Goal: Ask a question: Seek information or help from site administrators or community

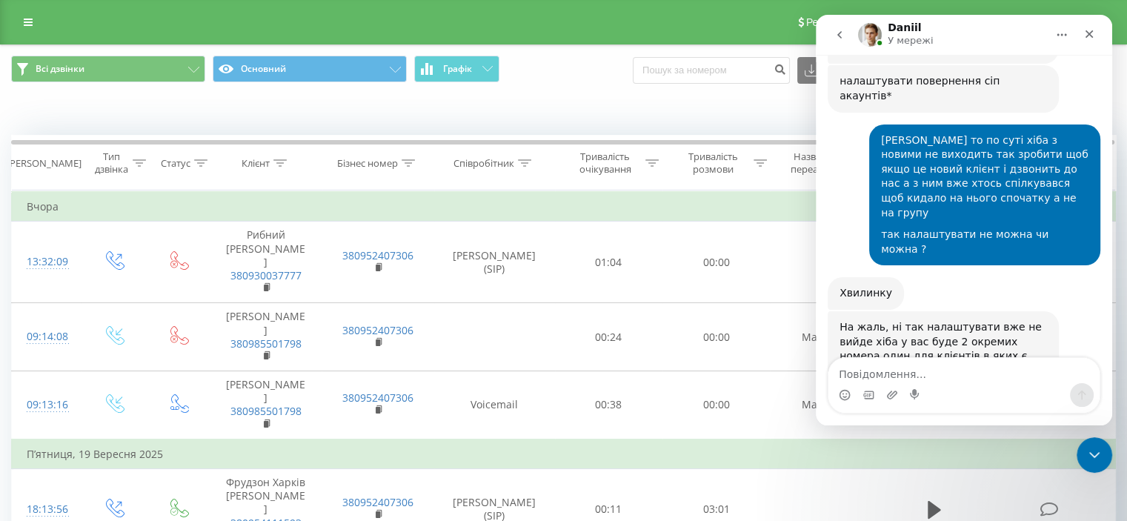
scroll to position [23387, 0]
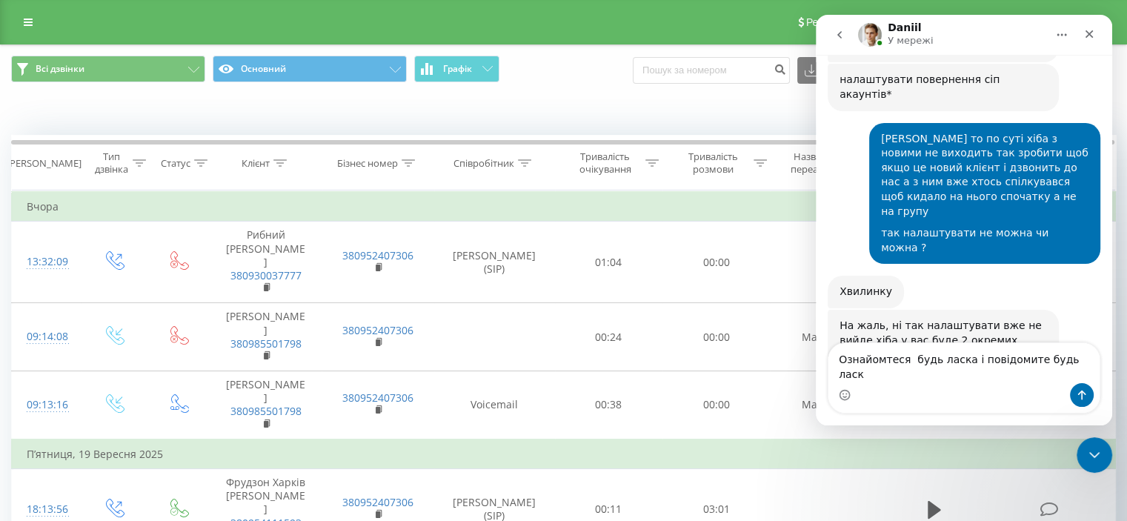
type textarea "Ознайомтеся будь ласка і повідомите будь ласка"
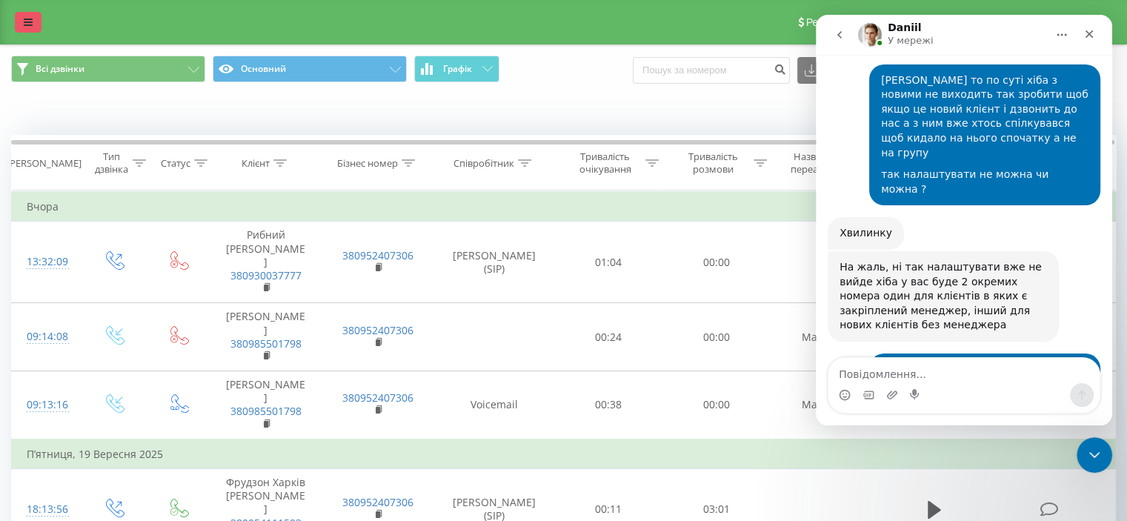
click at [19, 21] on link at bounding box center [28, 22] width 27 height 21
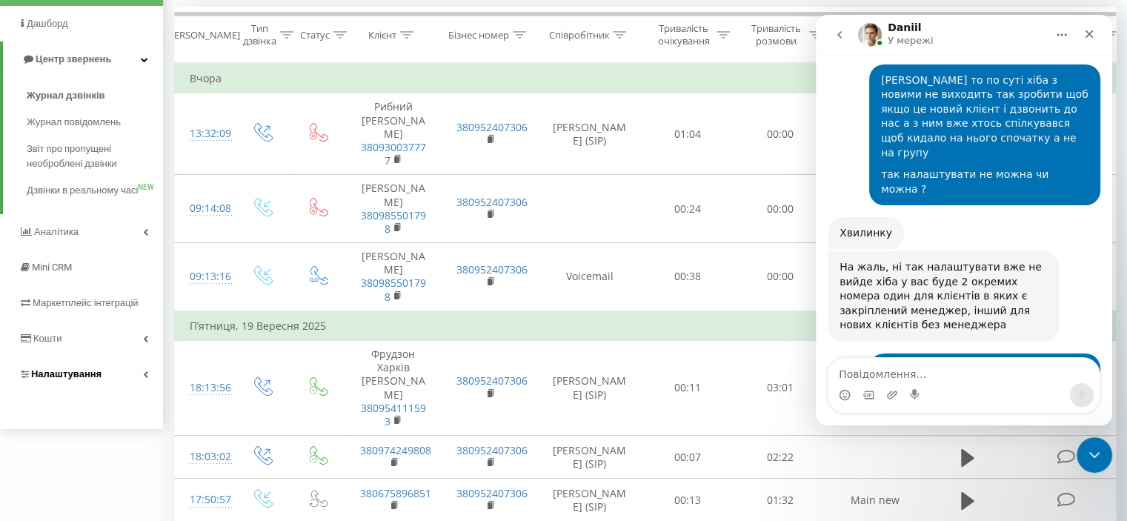
scroll to position [129, 0]
click at [102, 387] on link "Налаштування" at bounding box center [81, 374] width 163 height 36
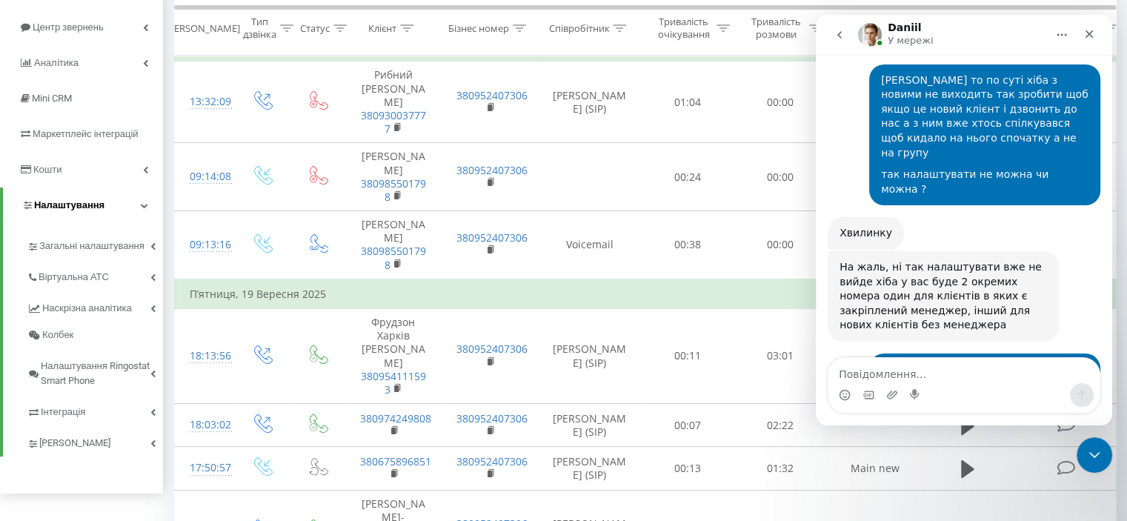
scroll to position [169, 0]
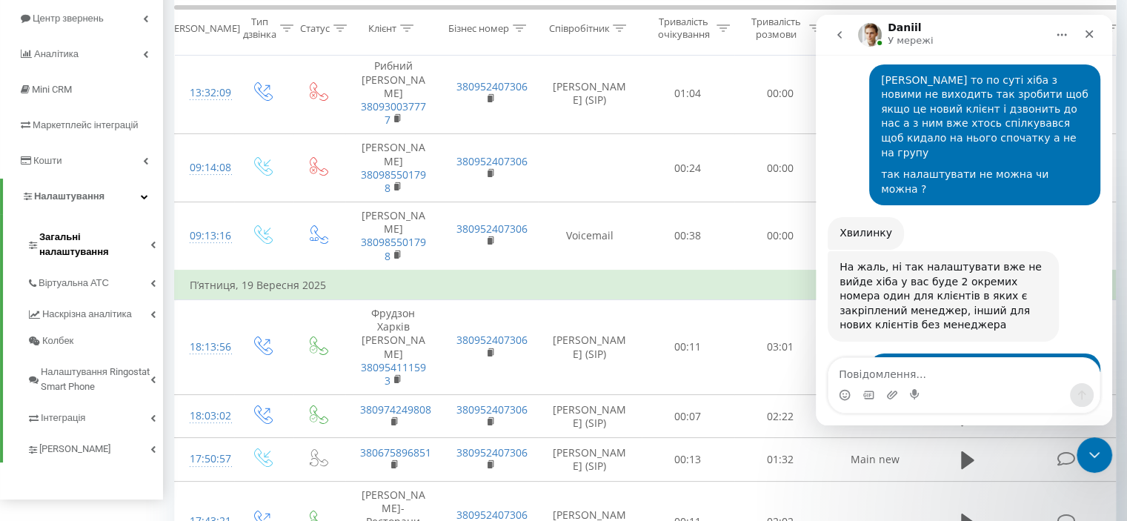
click at [116, 235] on span "Загальні налаштування" at bounding box center [94, 245] width 111 height 30
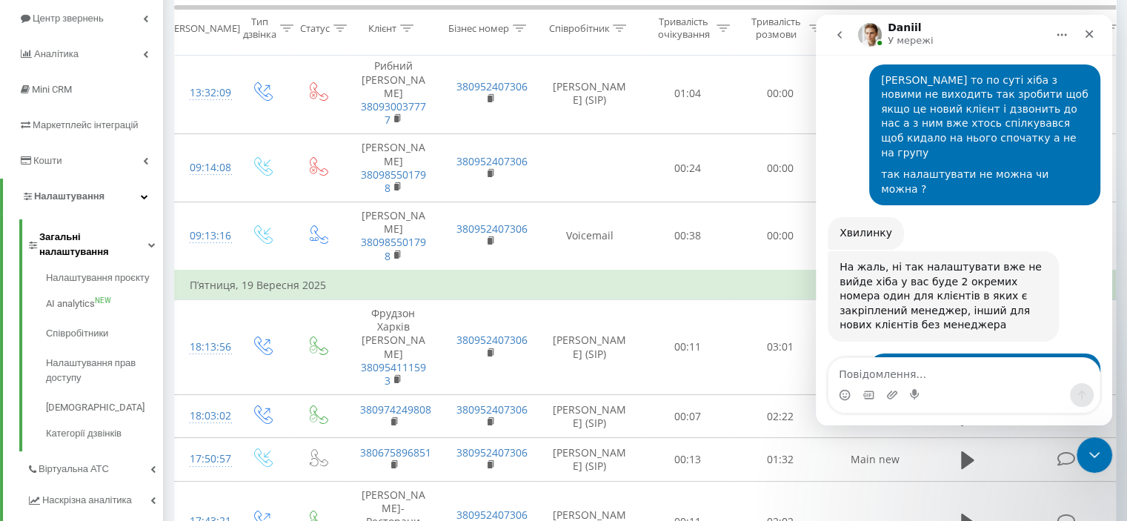
click at [115, 235] on span "Загальні налаштування" at bounding box center [93, 245] width 109 height 30
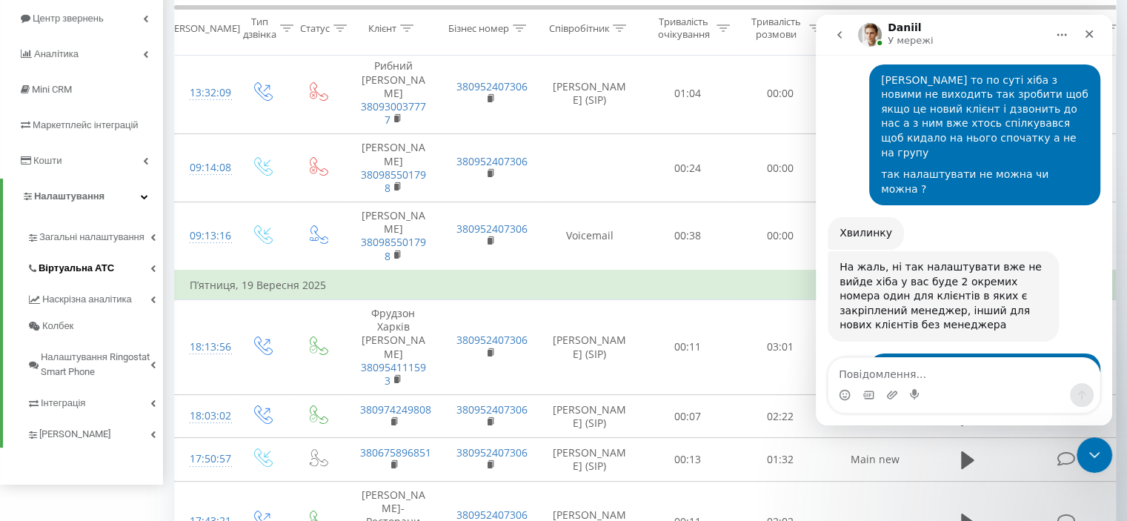
click at [122, 266] on link "Віртуальна АТС" at bounding box center [95, 265] width 136 height 31
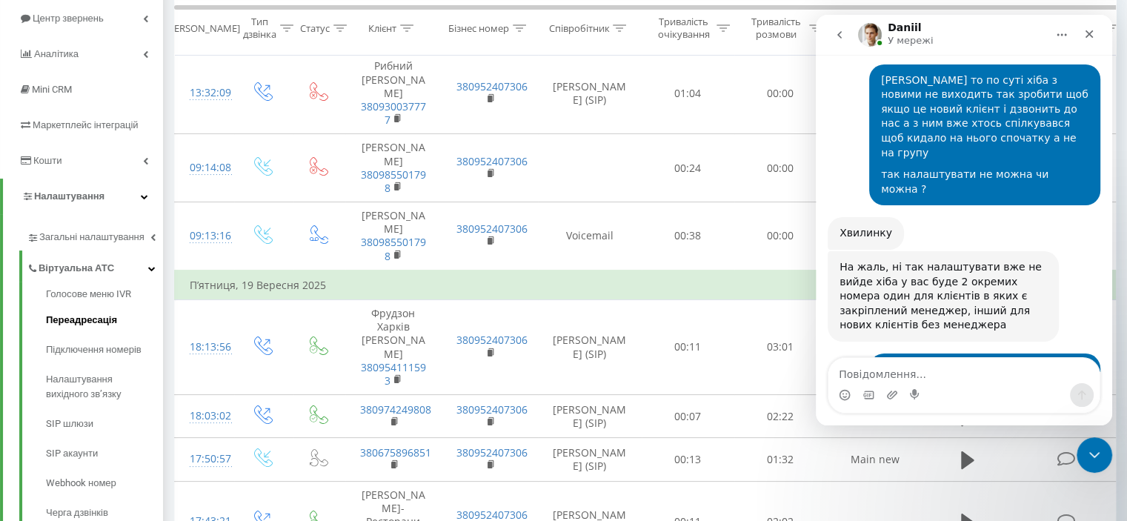
click at [107, 316] on span "Переадресація" at bounding box center [81, 320] width 71 height 15
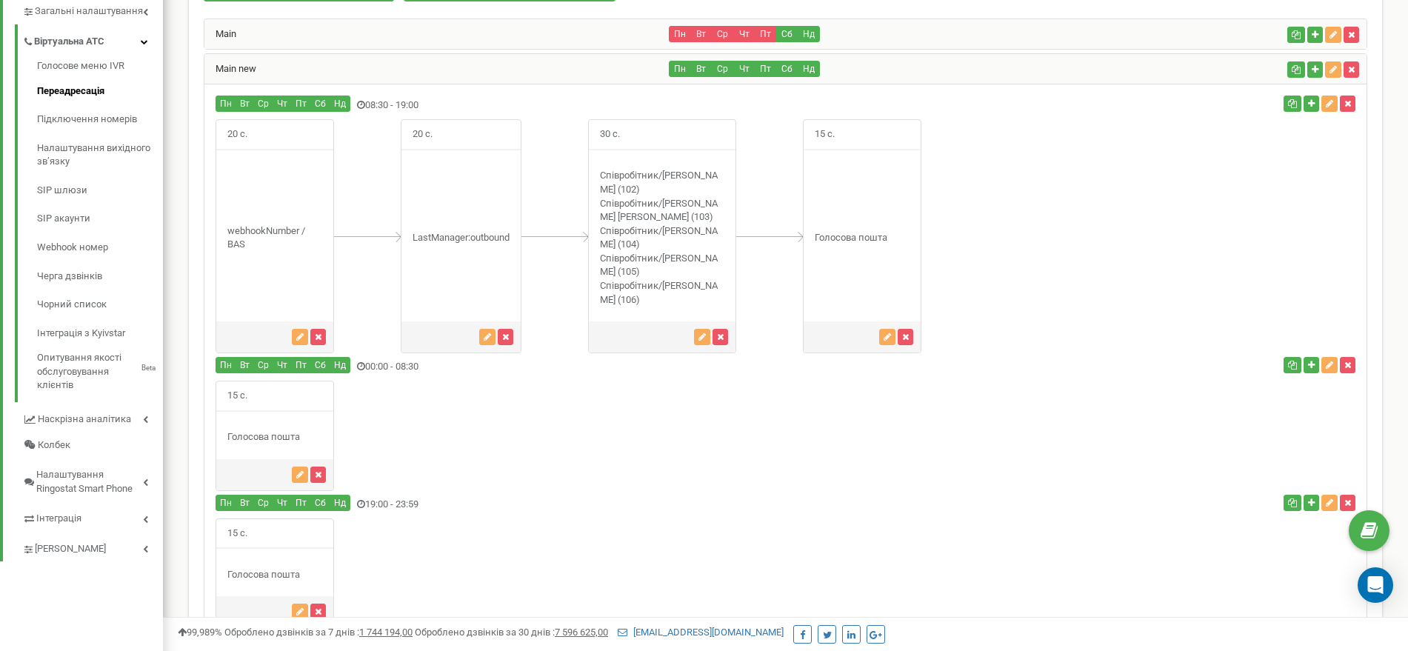
scroll to position [24, 0]
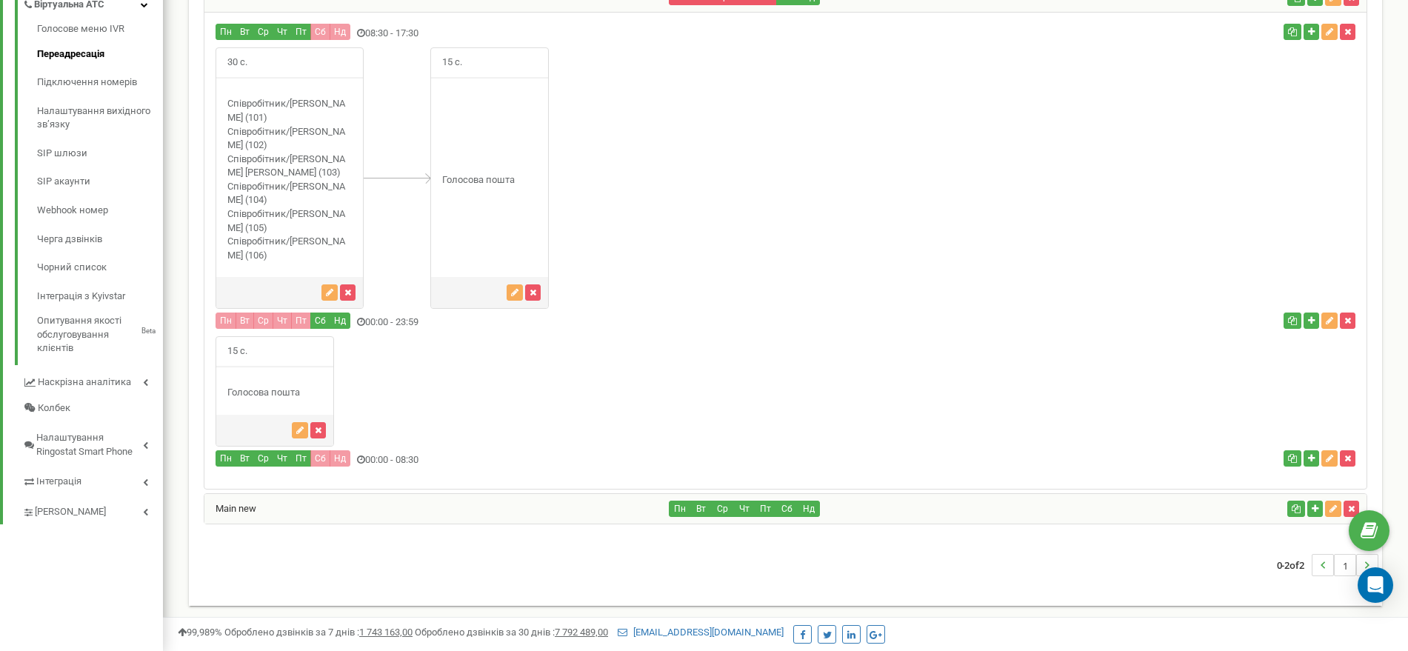
scroll to position [424, 0]
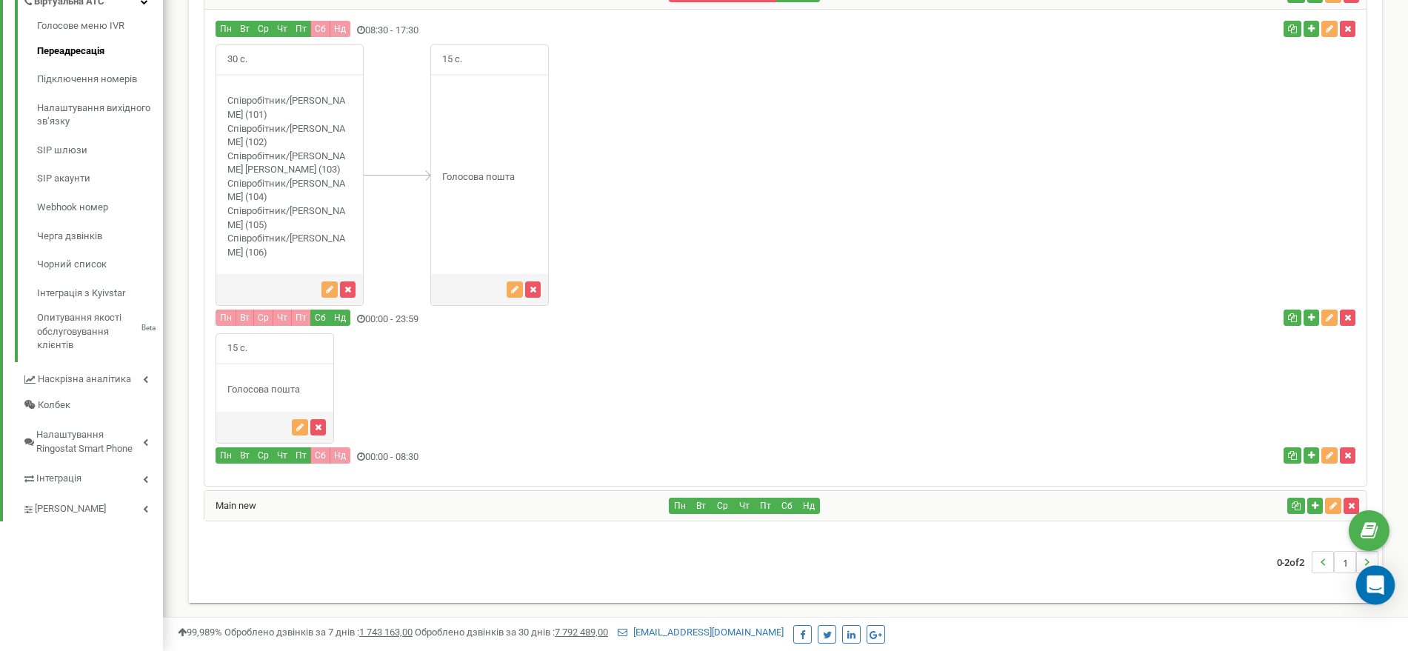
click at [1382, 587] on icon "Open Intercom Messenger" at bounding box center [1375, 585] width 19 height 19
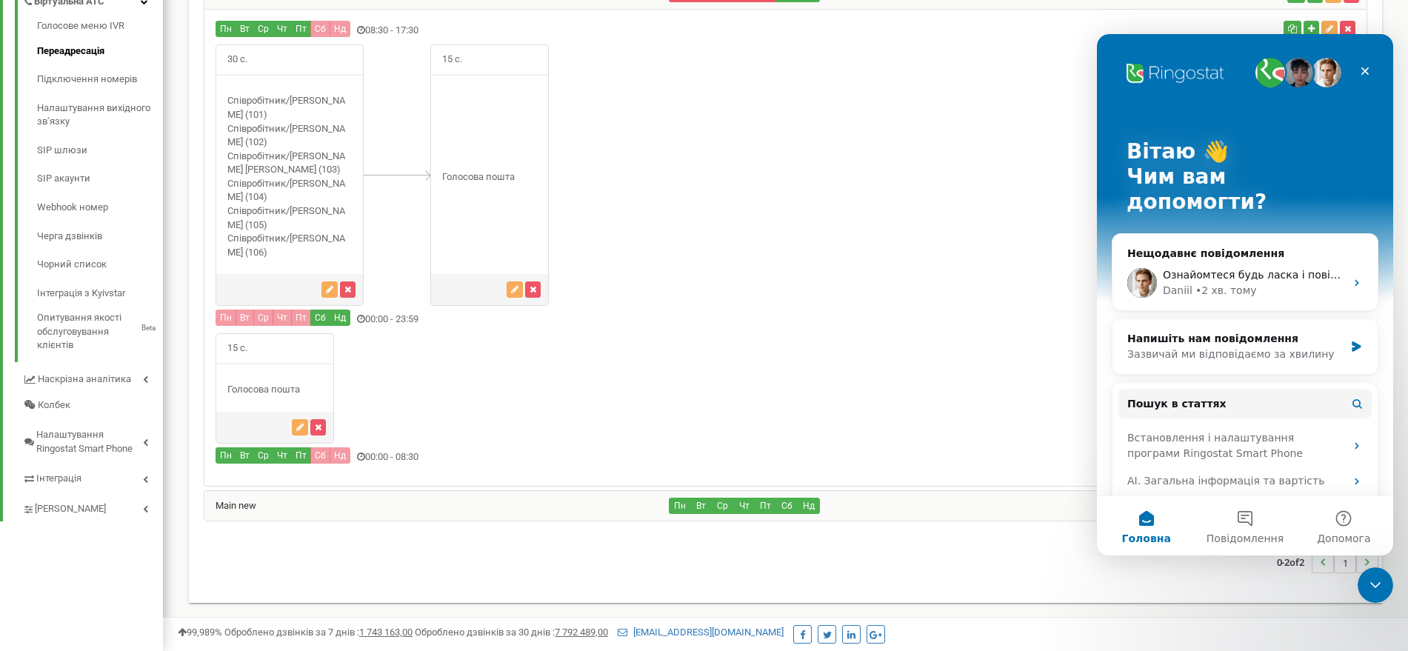
scroll to position [0, 0]
click at [1240, 256] on div "Ознайомтеся будь ласка і повідомите будь ласка Daniil • 2 хв. тому" at bounding box center [1245, 283] width 265 height 55
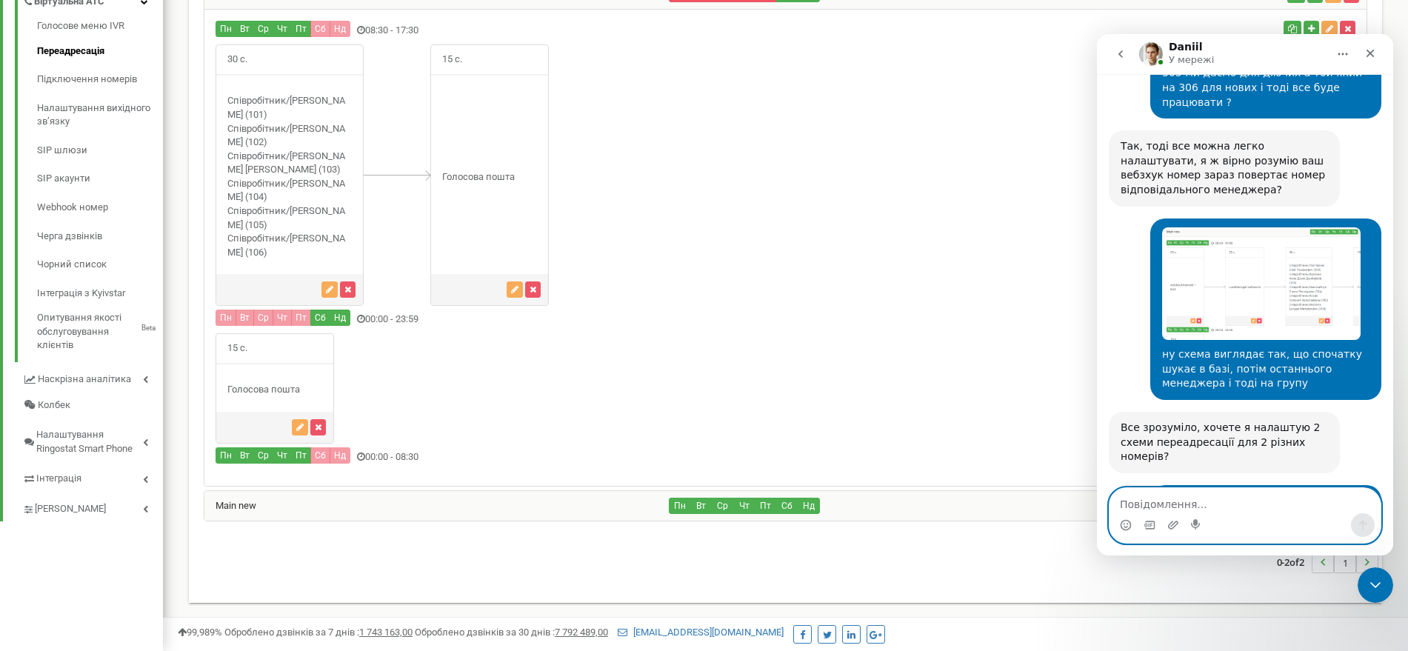
scroll to position [24126, 0]
click at [1239, 503] on textarea "Повідомлення..." at bounding box center [1245, 500] width 271 height 25
type textarea "т"
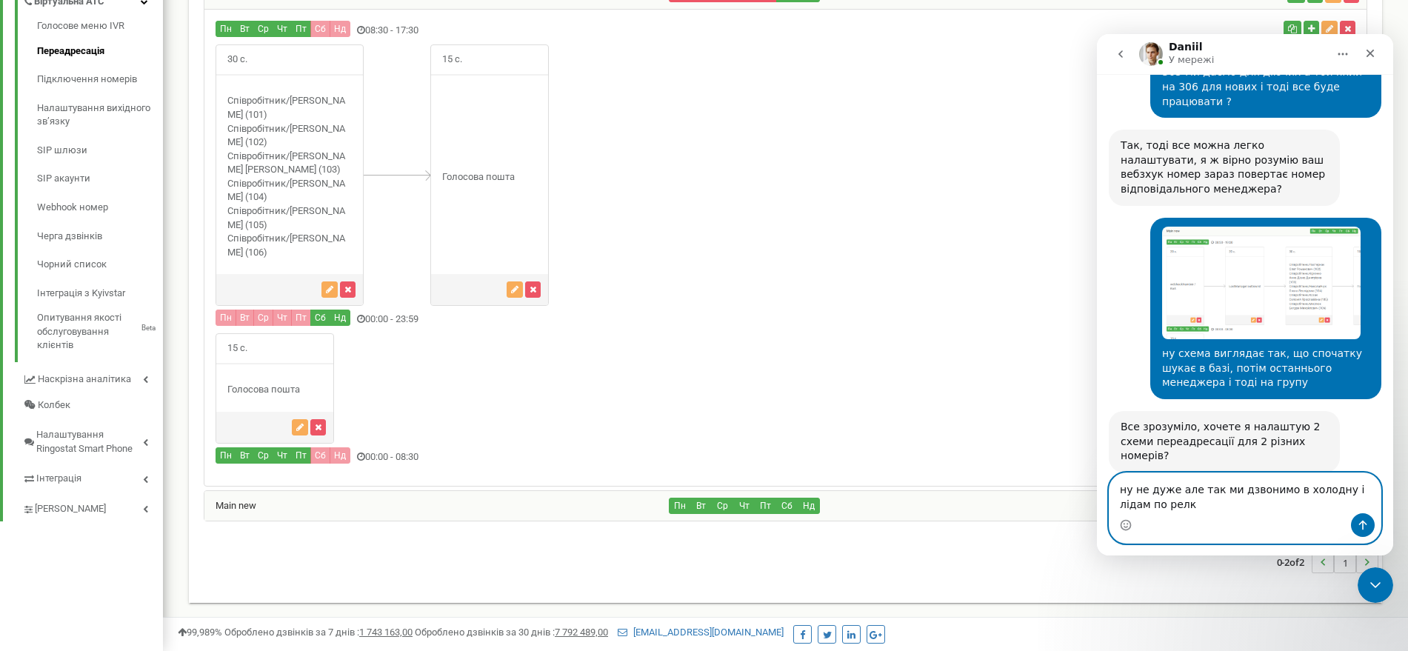
scroll to position [24141, 0]
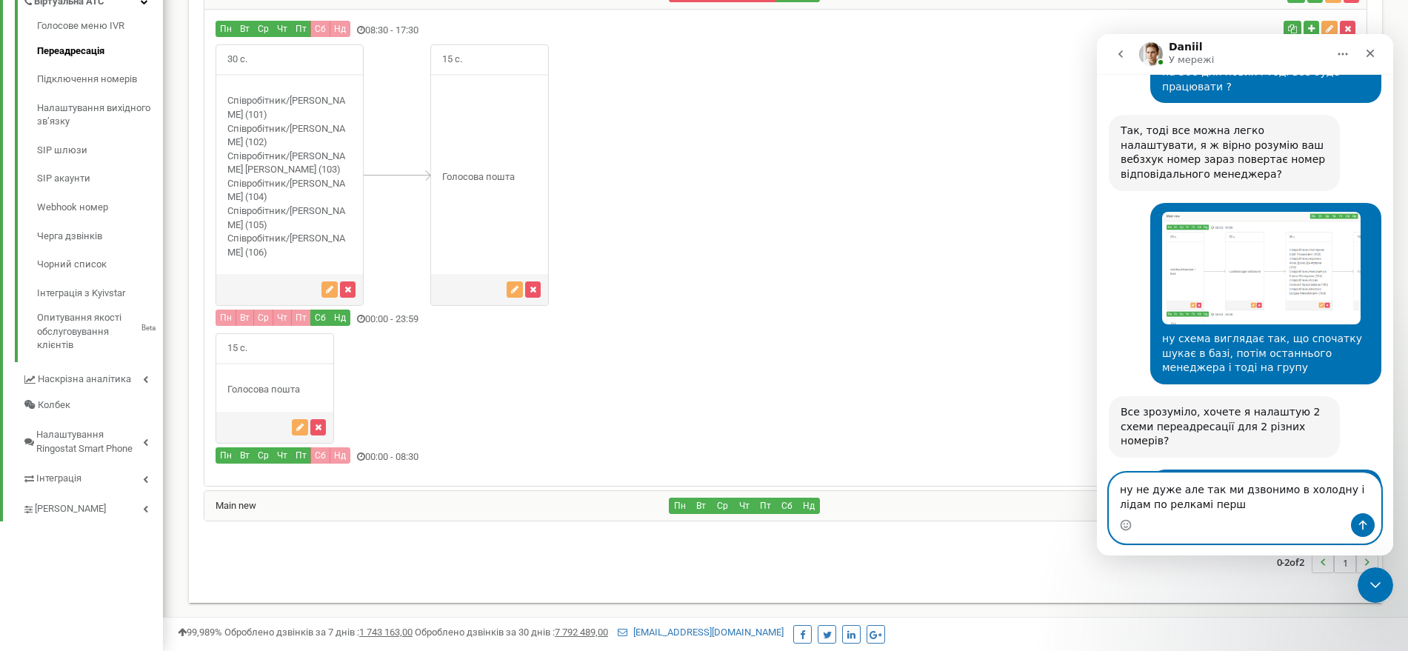
type textarea "ну не дуже але так ми дзвонимо в холодну і лідам по релкамі перші"
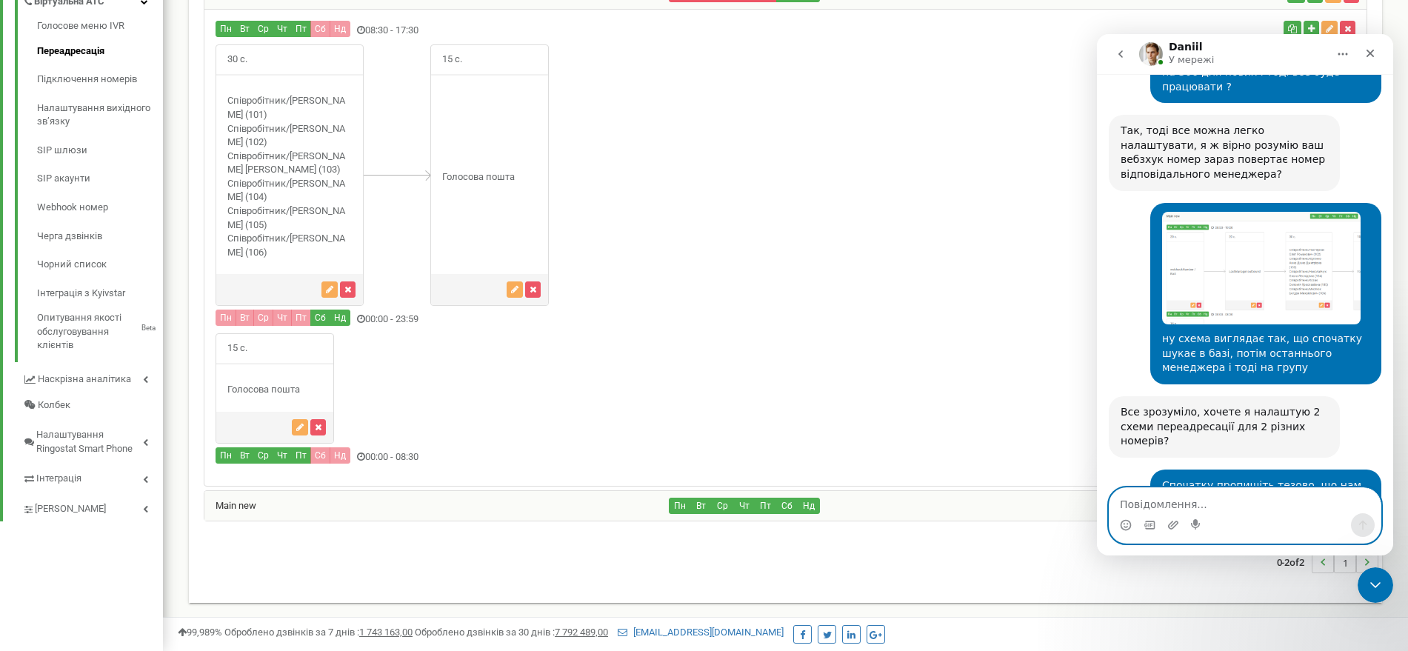
scroll to position [24184, 0]
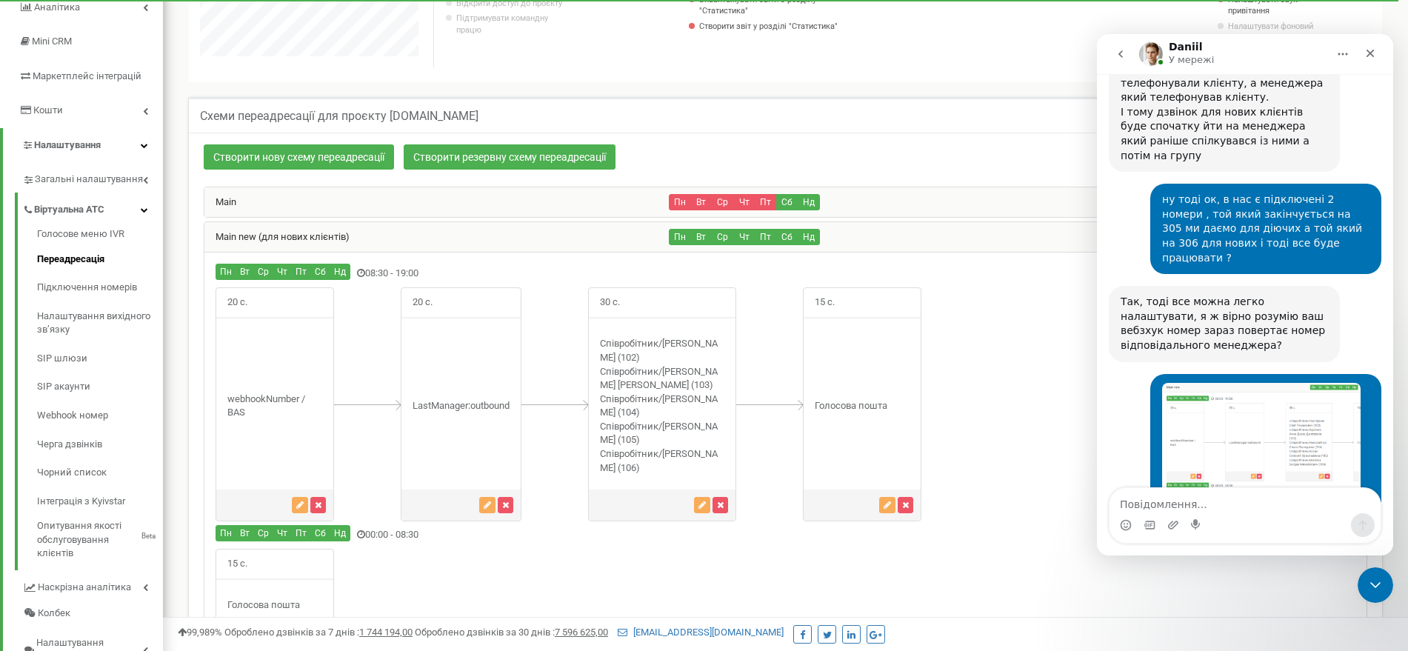
scroll to position [24226, 0]
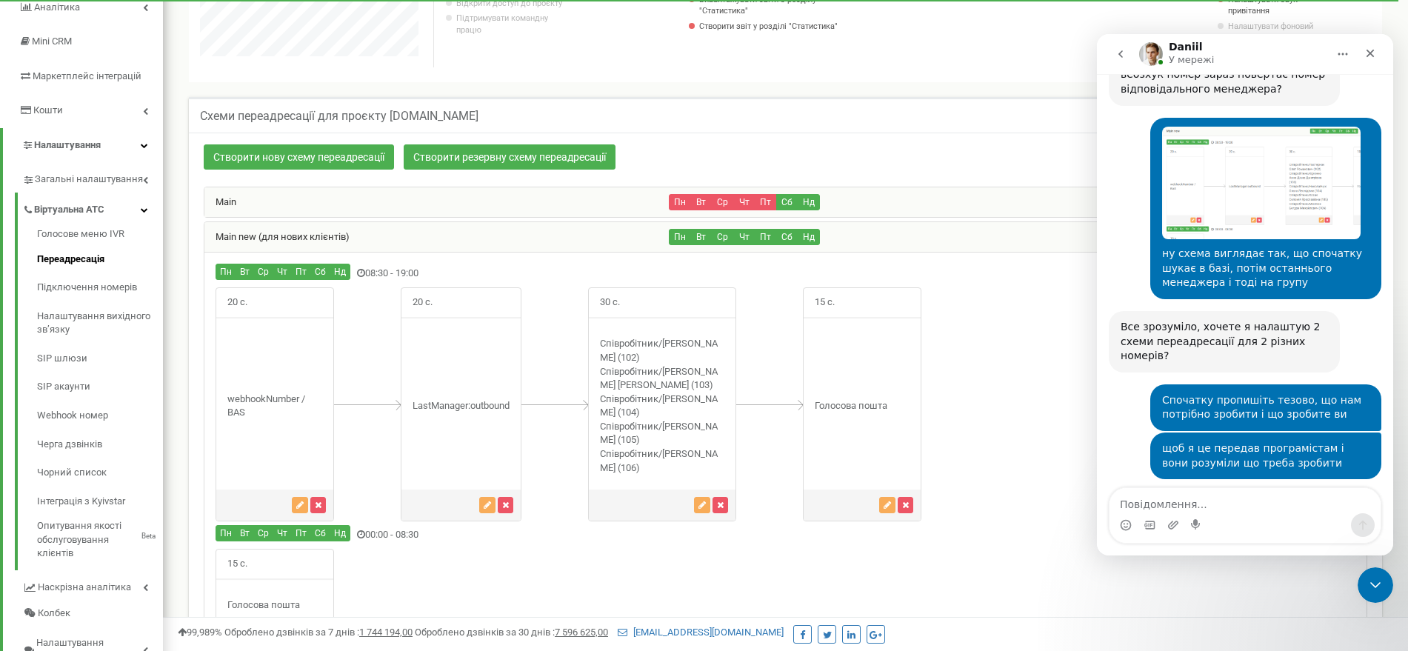
click at [362, 238] on div "Main new (для нових клієнтів)" at bounding box center [436, 237] width 465 height 30
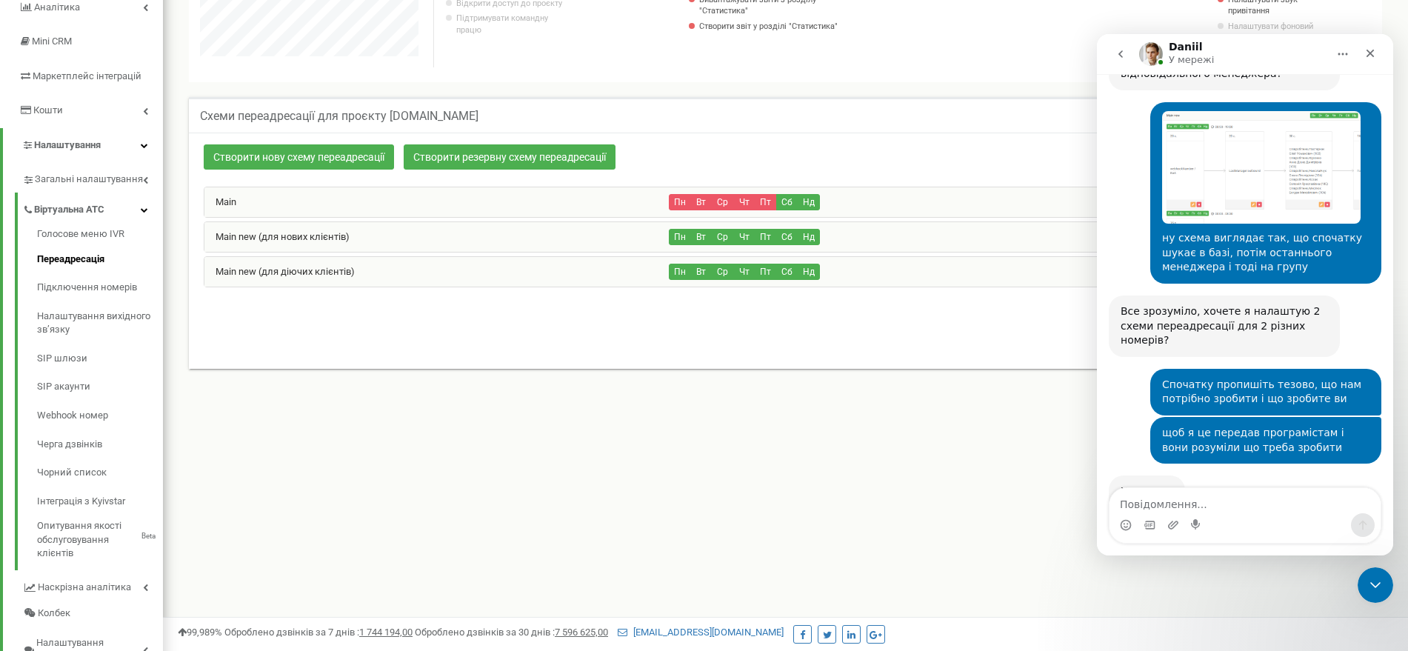
click at [376, 266] on div "Main new (для діючих клієнтів)" at bounding box center [436, 272] width 465 height 30
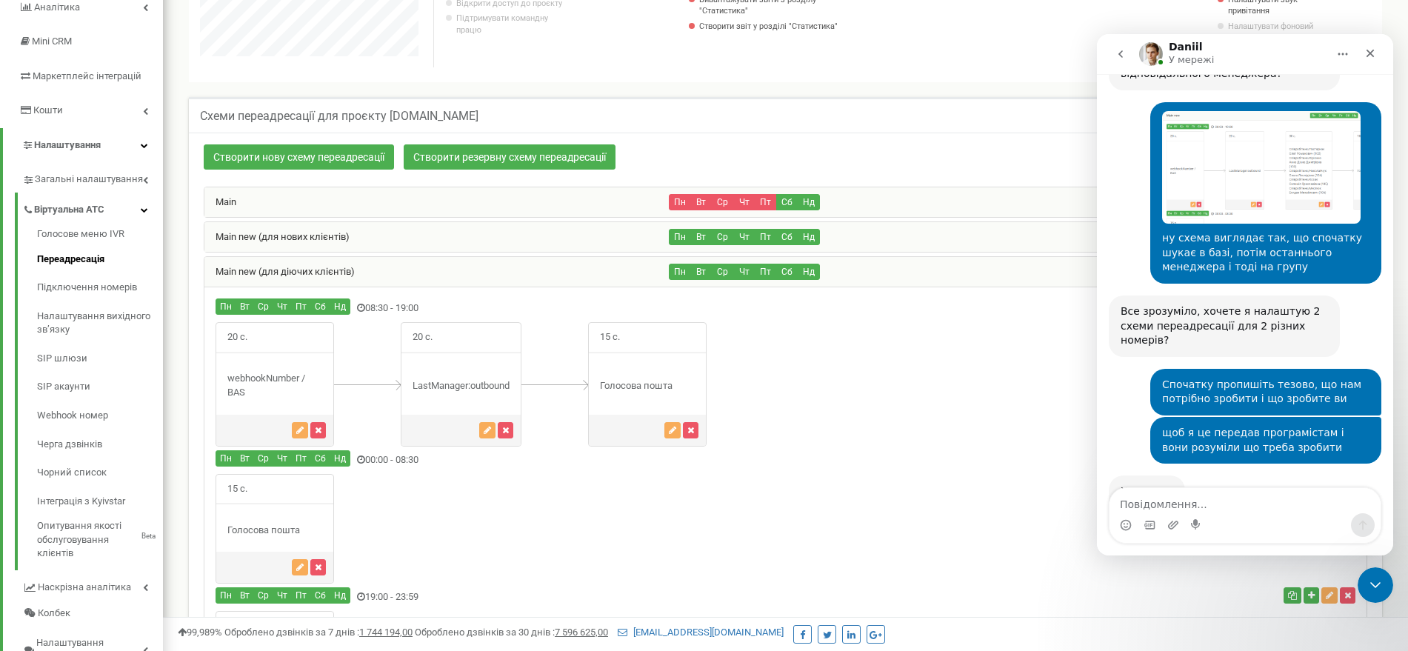
scroll to position [1069, 1245]
click at [376, 266] on div "Main new (для діючих клієнтів)" at bounding box center [436, 272] width 465 height 30
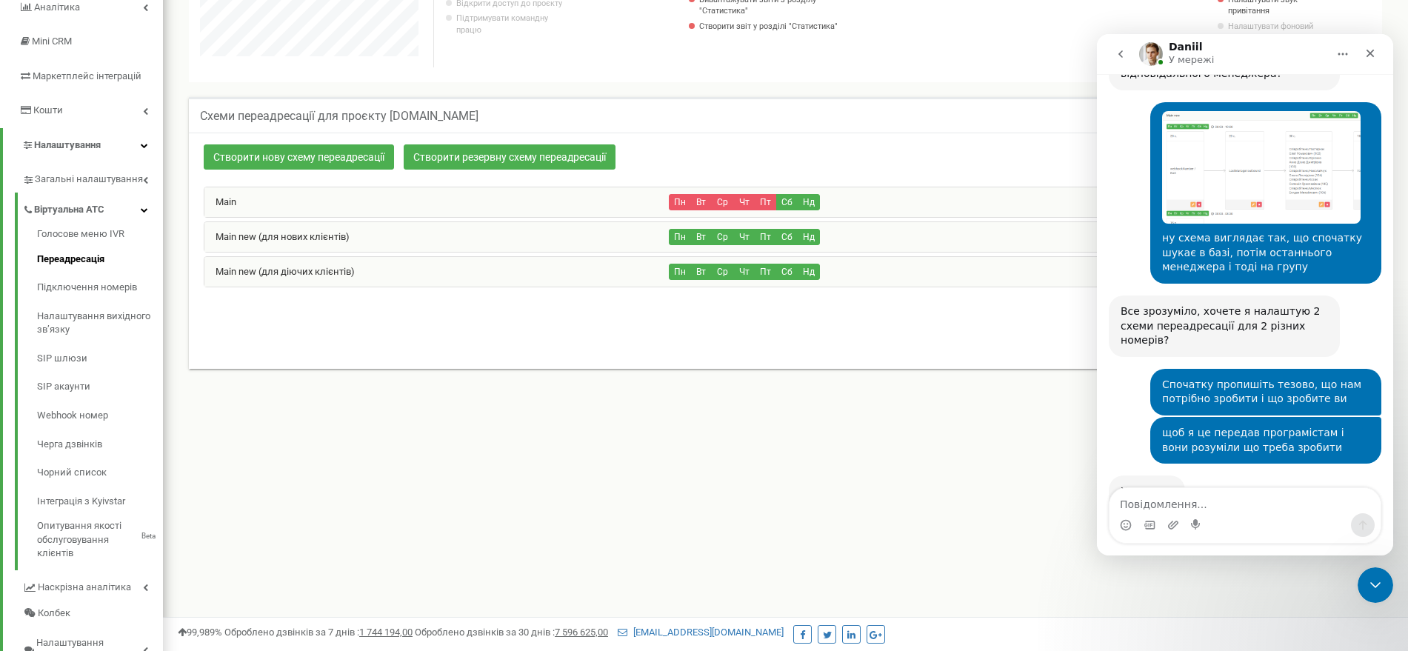
scroll to position [739916, 739560]
click at [379, 238] on div "Main new (для нових клієнтів)" at bounding box center [436, 237] width 465 height 30
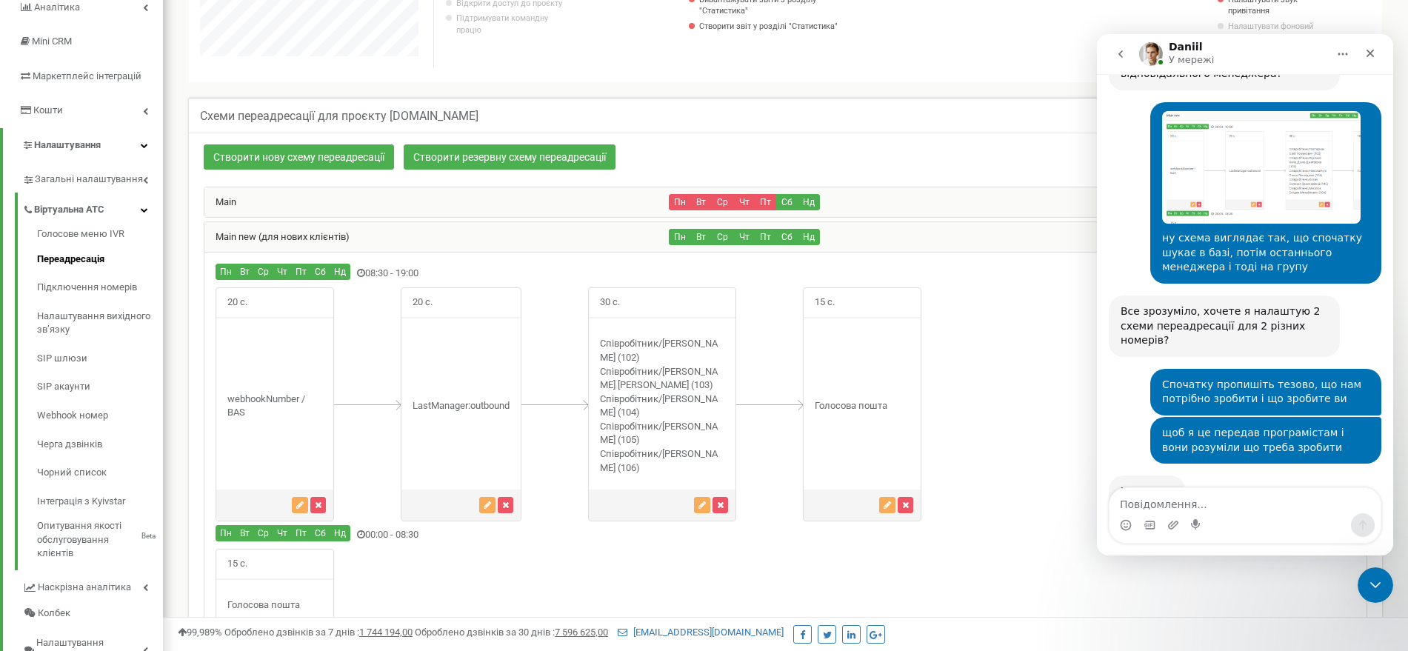
scroll to position [1193, 1245]
click at [379, 238] on div "Main new (для нових клієнтів)" at bounding box center [436, 237] width 465 height 30
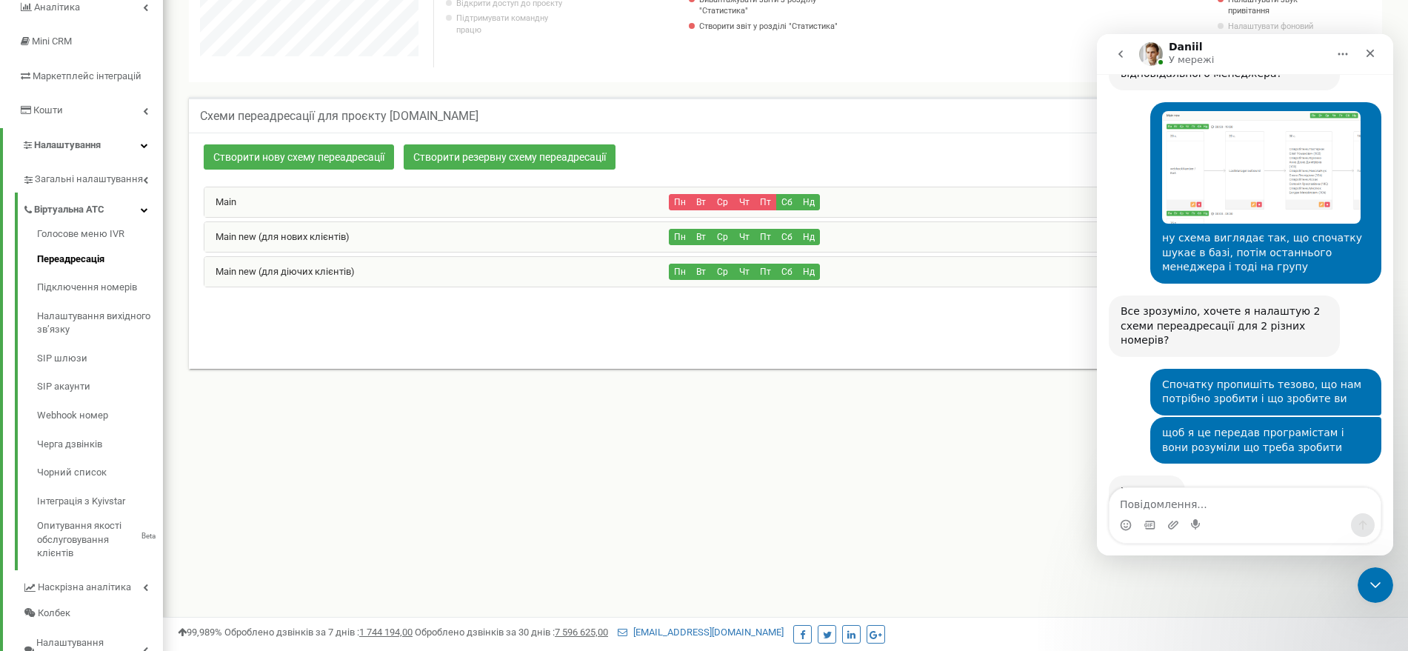
scroll to position [889, 1245]
click at [399, 279] on div "Main new (для діючих клієнтів)" at bounding box center [436, 272] width 465 height 30
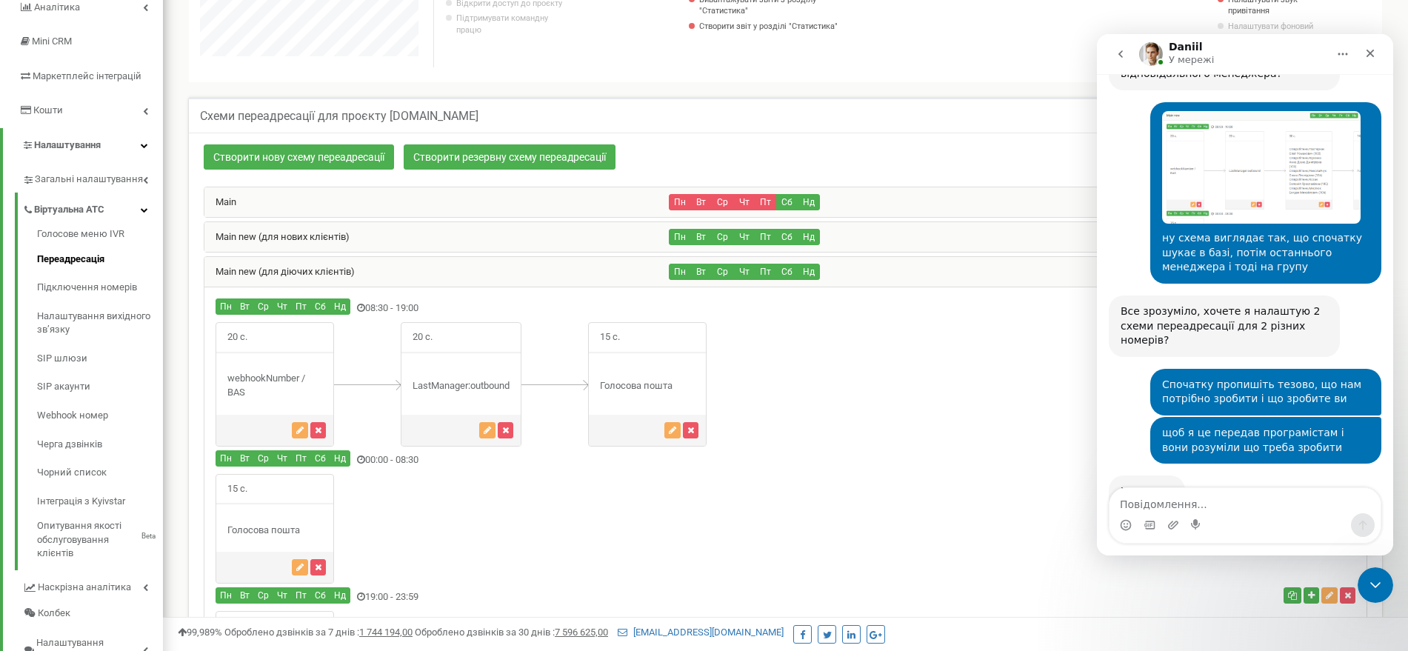
scroll to position [1069, 1245]
click at [399, 279] on div "Main new (для діючих клієнтів)" at bounding box center [436, 272] width 465 height 30
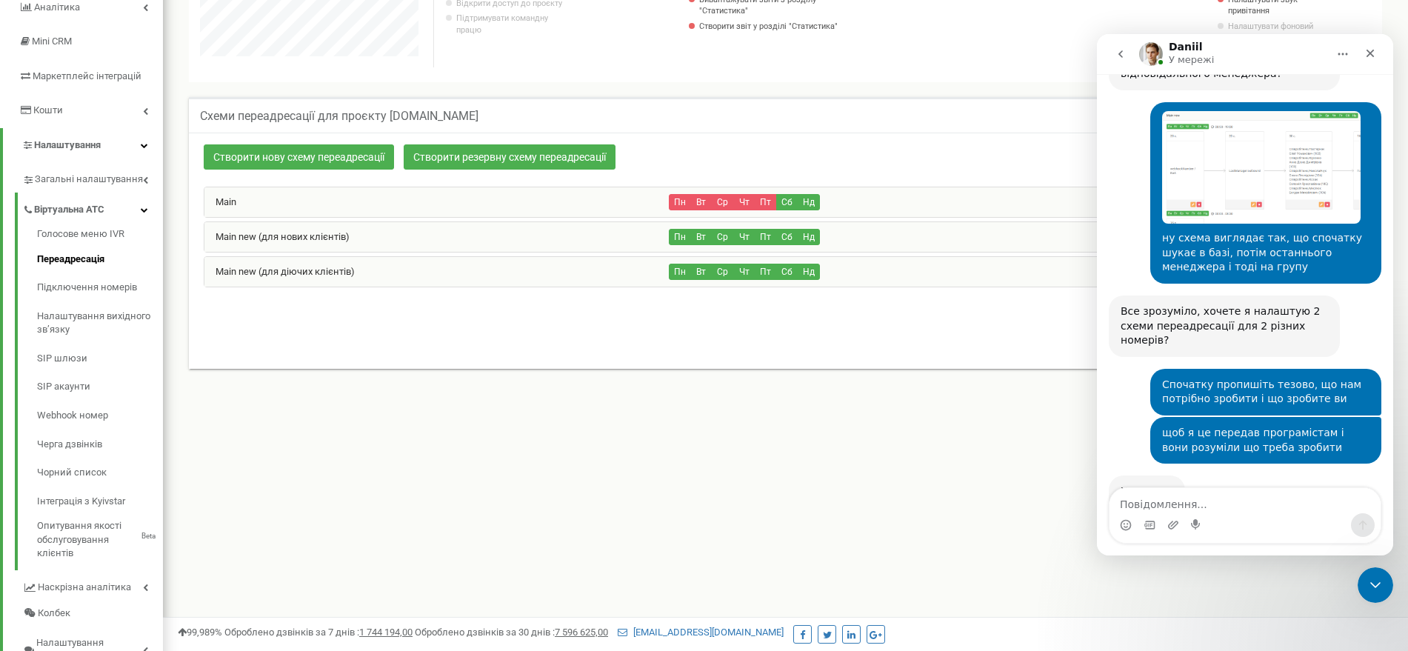
click at [399, 279] on div "Main new (для діючих клієнтів)" at bounding box center [436, 272] width 465 height 30
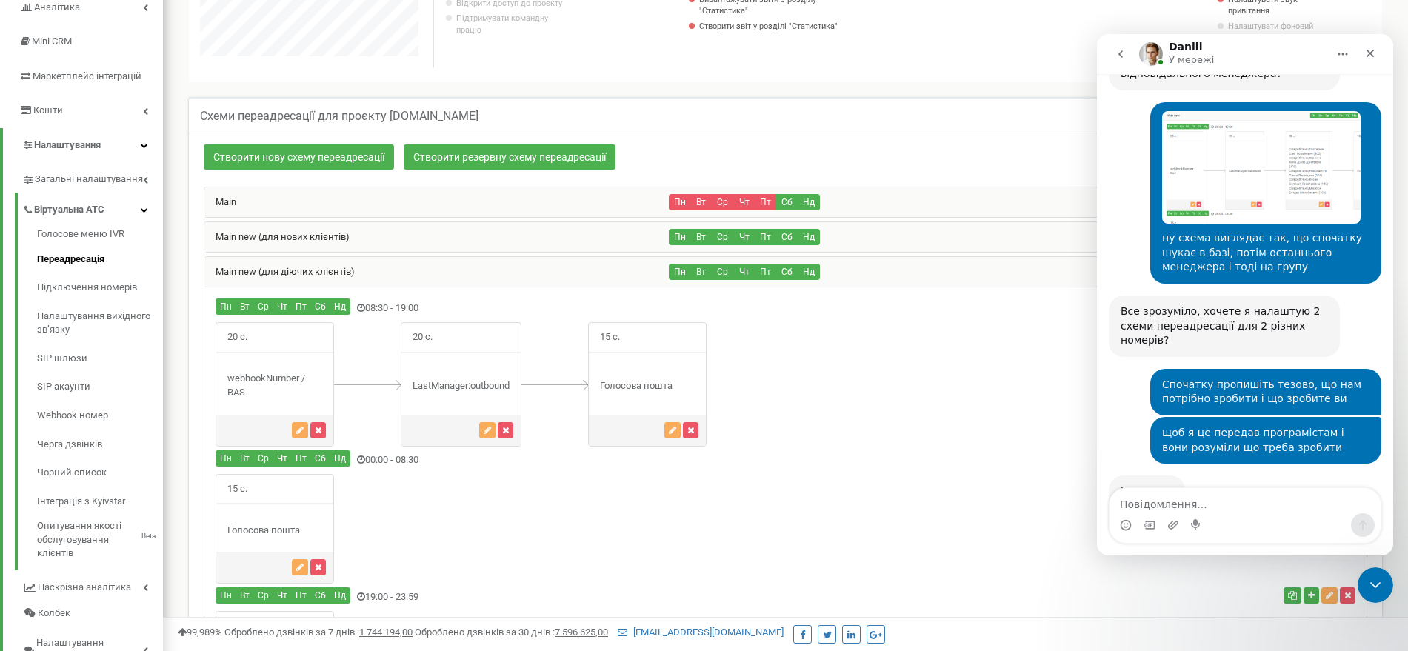
scroll to position [0, 0]
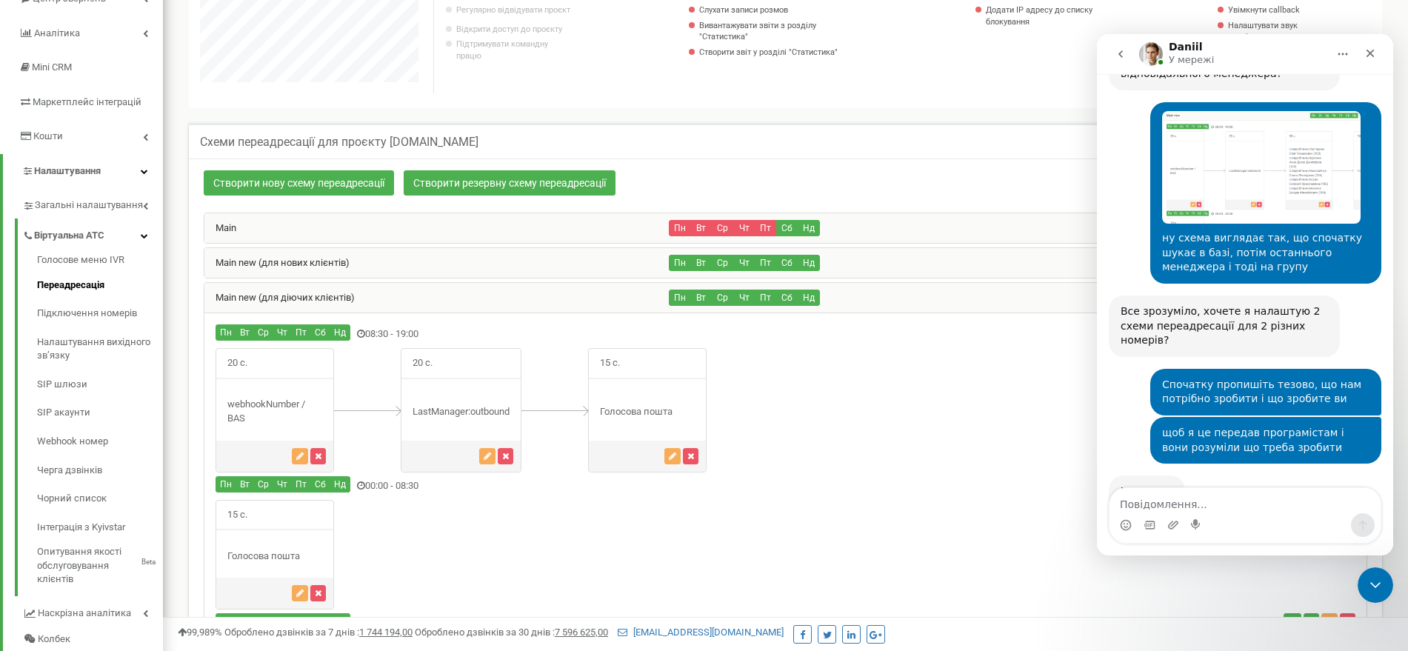
click at [408, 301] on div "Main new (для діючих клієнтів)" at bounding box center [436, 298] width 465 height 30
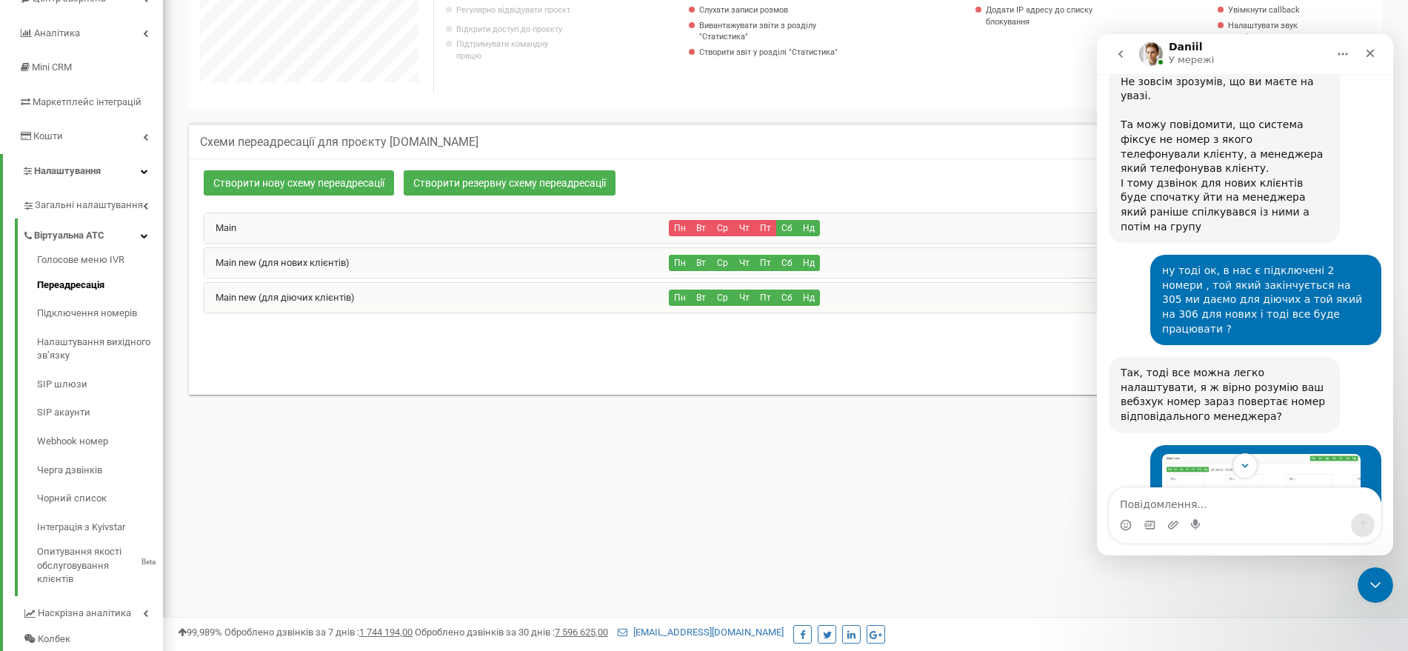
click at [444, 260] on div "Main new (для нових клієнтів)" at bounding box center [436, 263] width 465 height 30
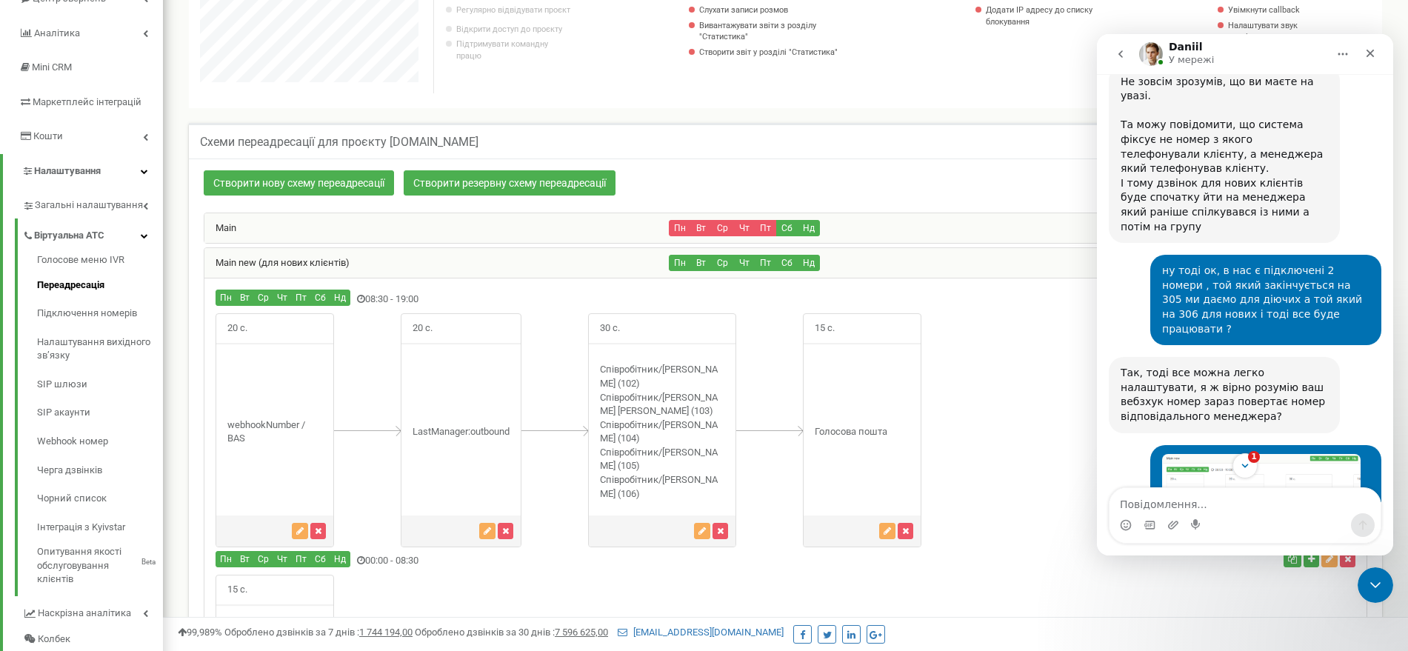
click at [444, 260] on div "Main new (для нових клієнтів)" at bounding box center [436, 263] width 465 height 30
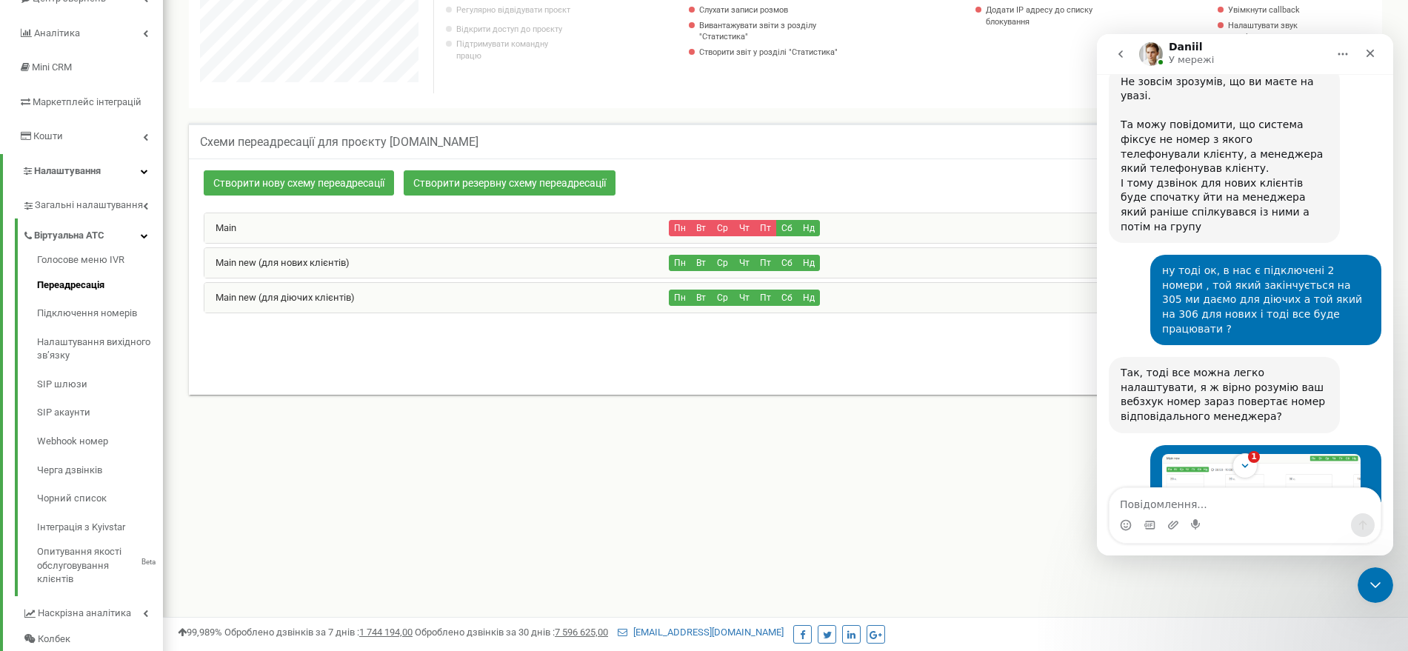
click at [444, 260] on div "Main new (для нових клієнтів)" at bounding box center [436, 263] width 465 height 30
click at [453, 296] on div "Main new (для діючих клієнтів)" at bounding box center [436, 298] width 465 height 30
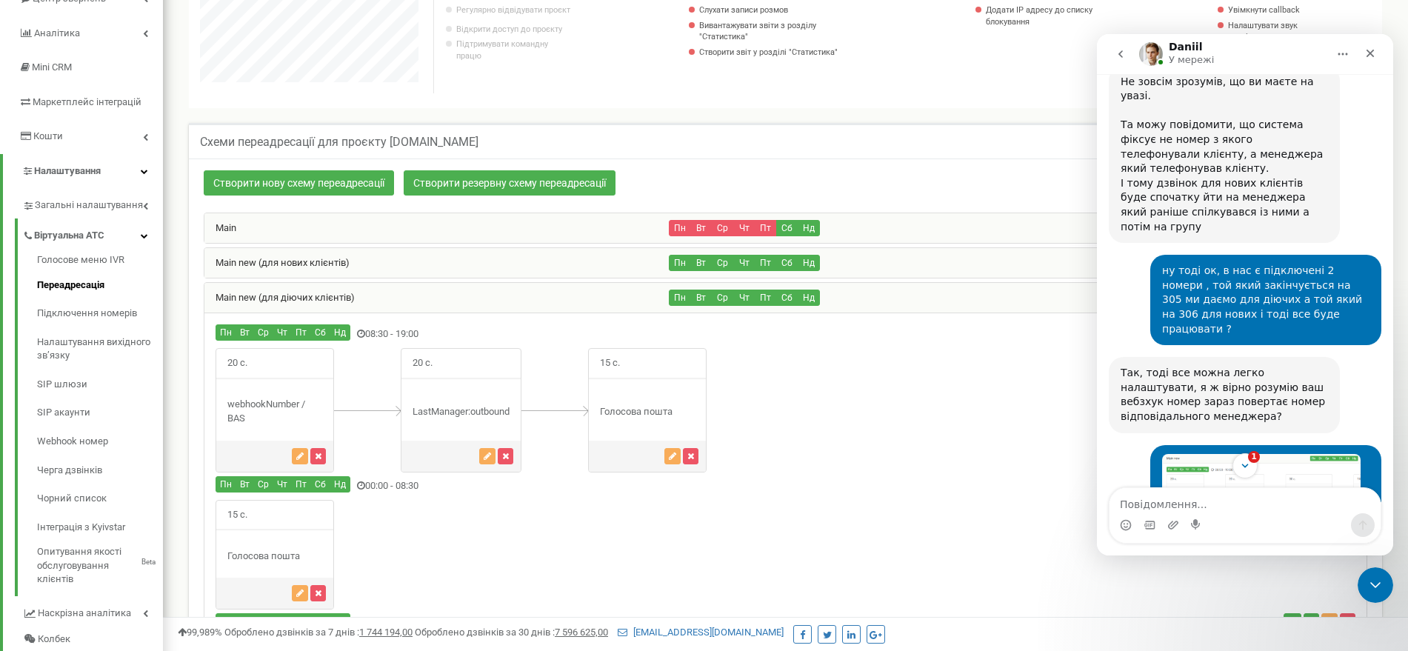
click at [453, 296] on div "Main new (для діючих клієнтів)" at bounding box center [436, 298] width 465 height 30
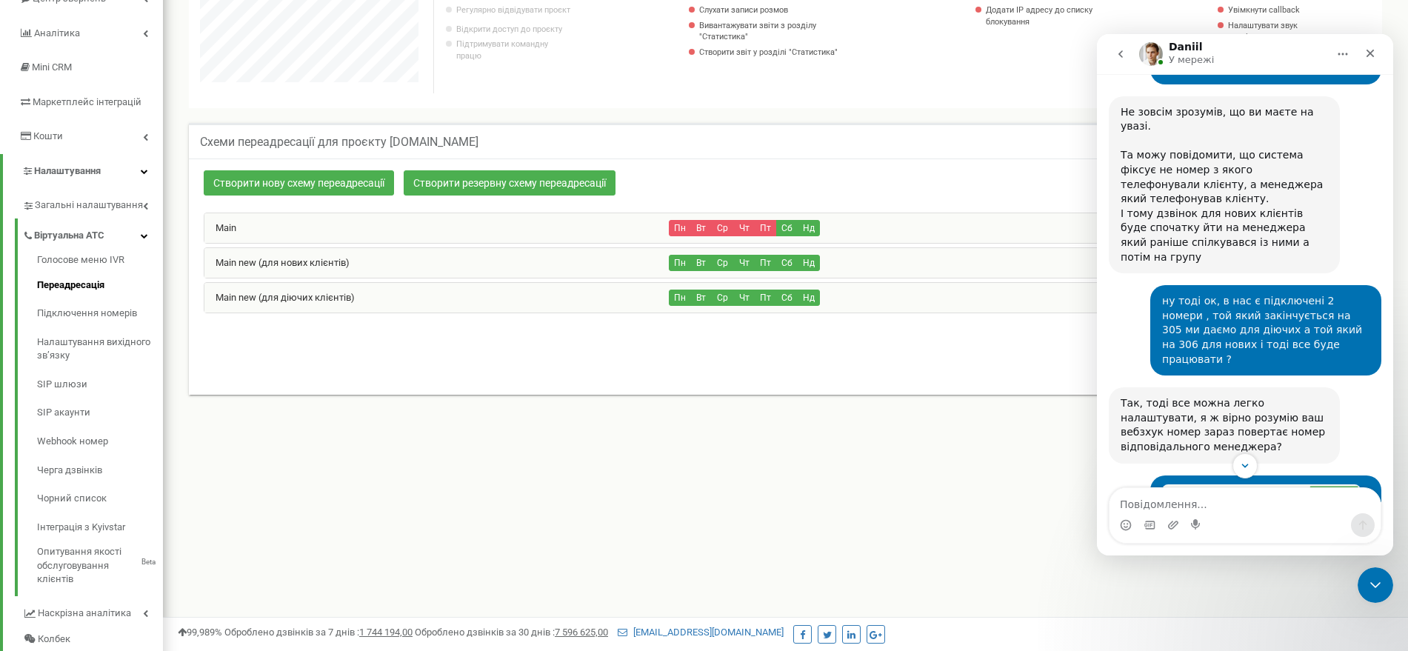
scroll to position [23869, 0]
click at [484, 253] on div "Main new (для нових клієнтів)" at bounding box center [436, 263] width 465 height 30
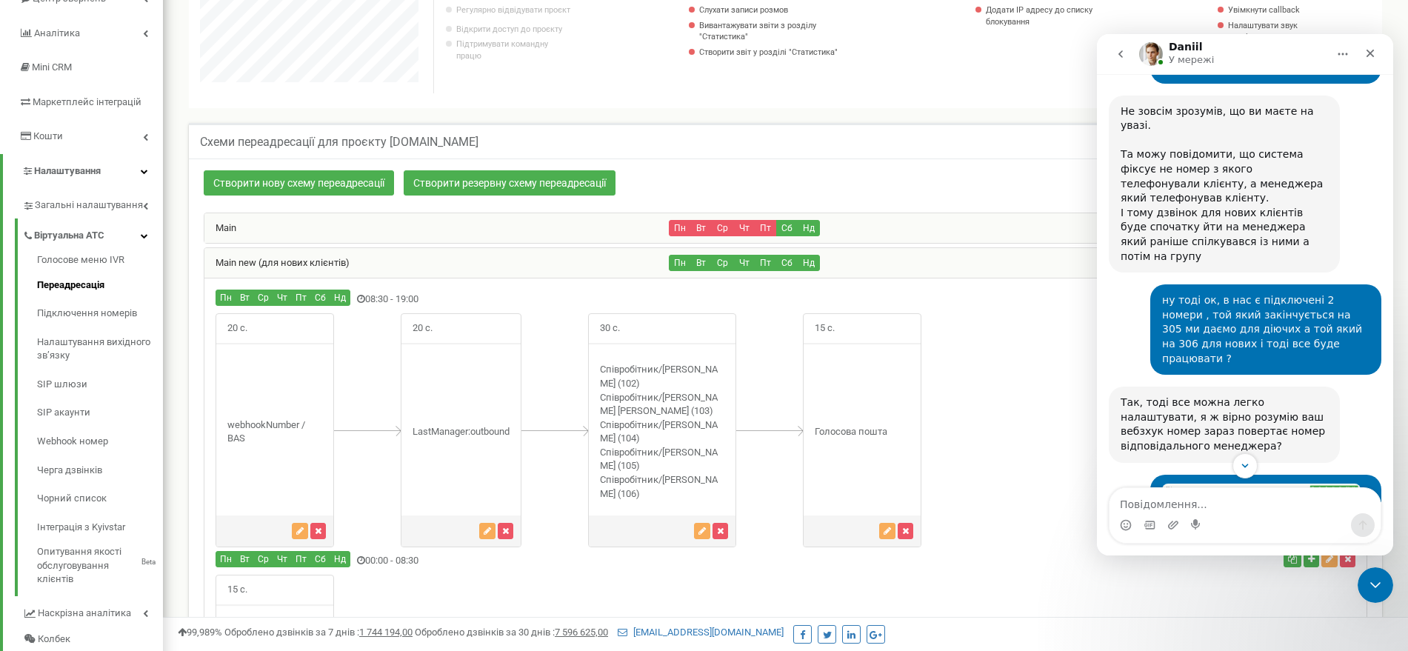
scroll to position [1193, 1245]
click at [484, 253] on div "Main new (для нових клієнтів)" at bounding box center [436, 263] width 465 height 30
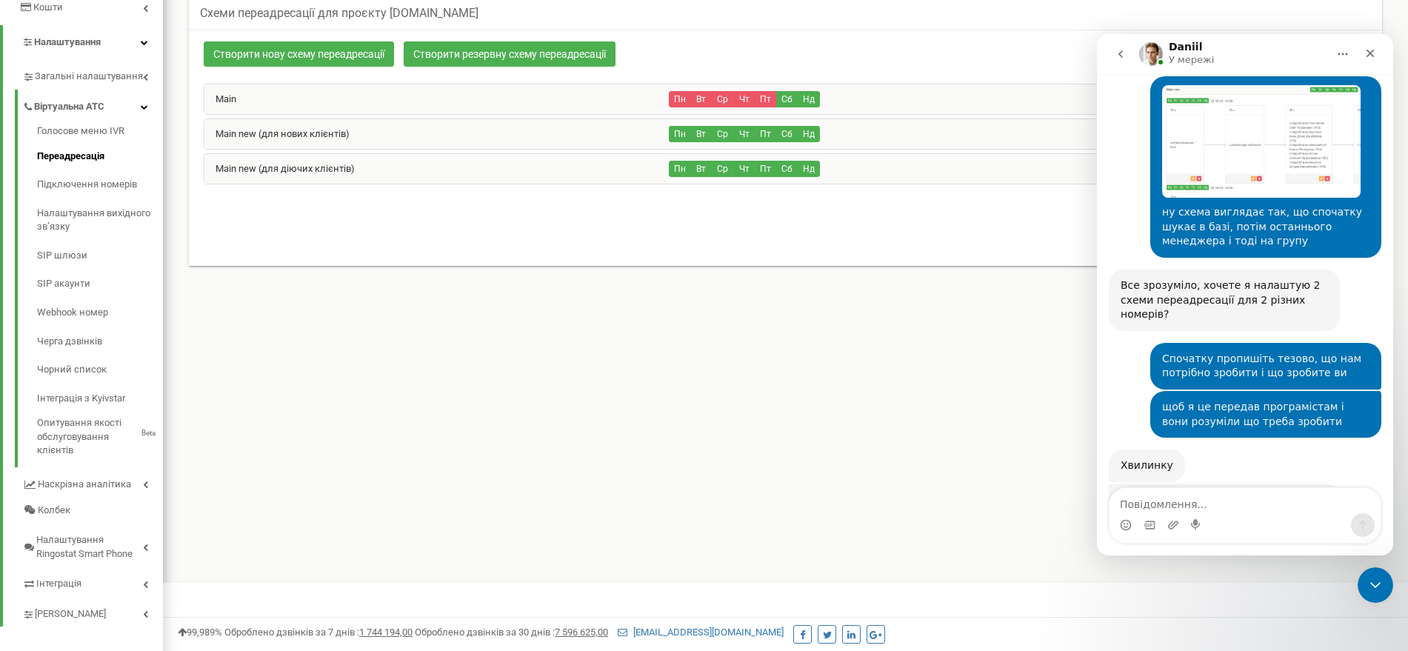
scroll to position [319, 0]
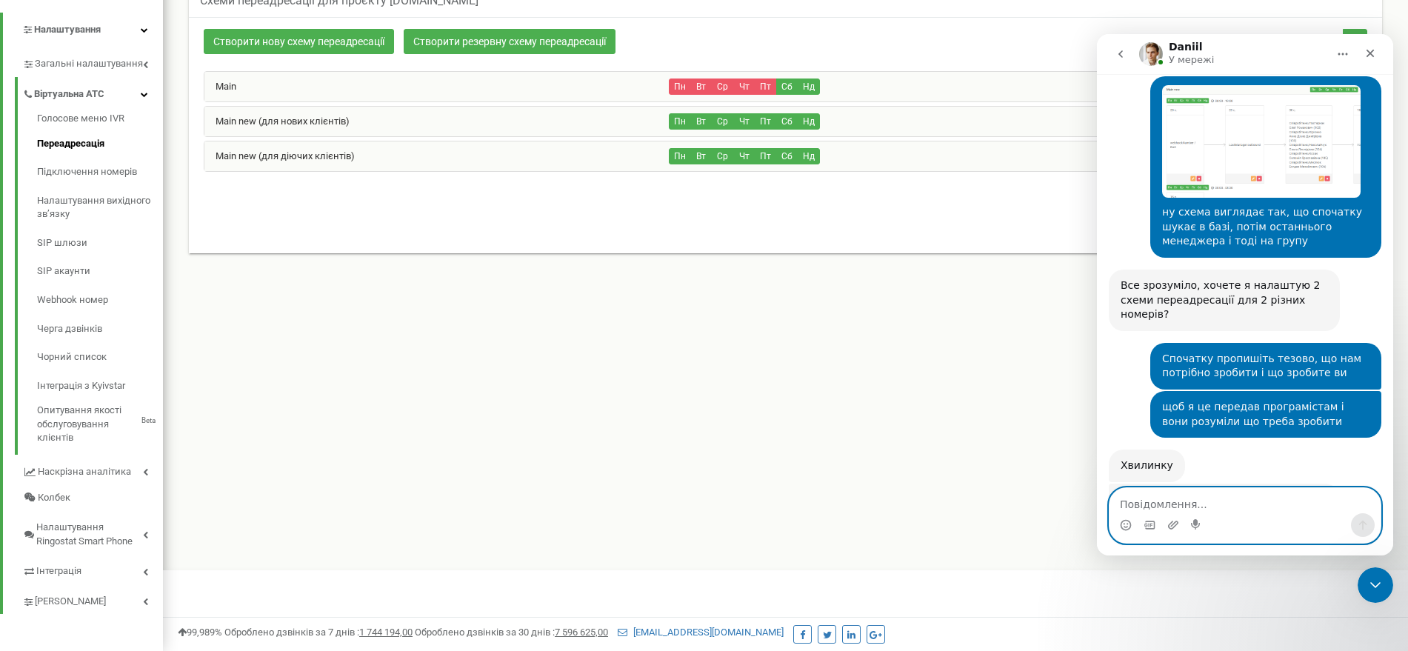
click at [1209, 507] on textarea "Повідомлення..." at bounding box center [1245, 500] width 271 height 25
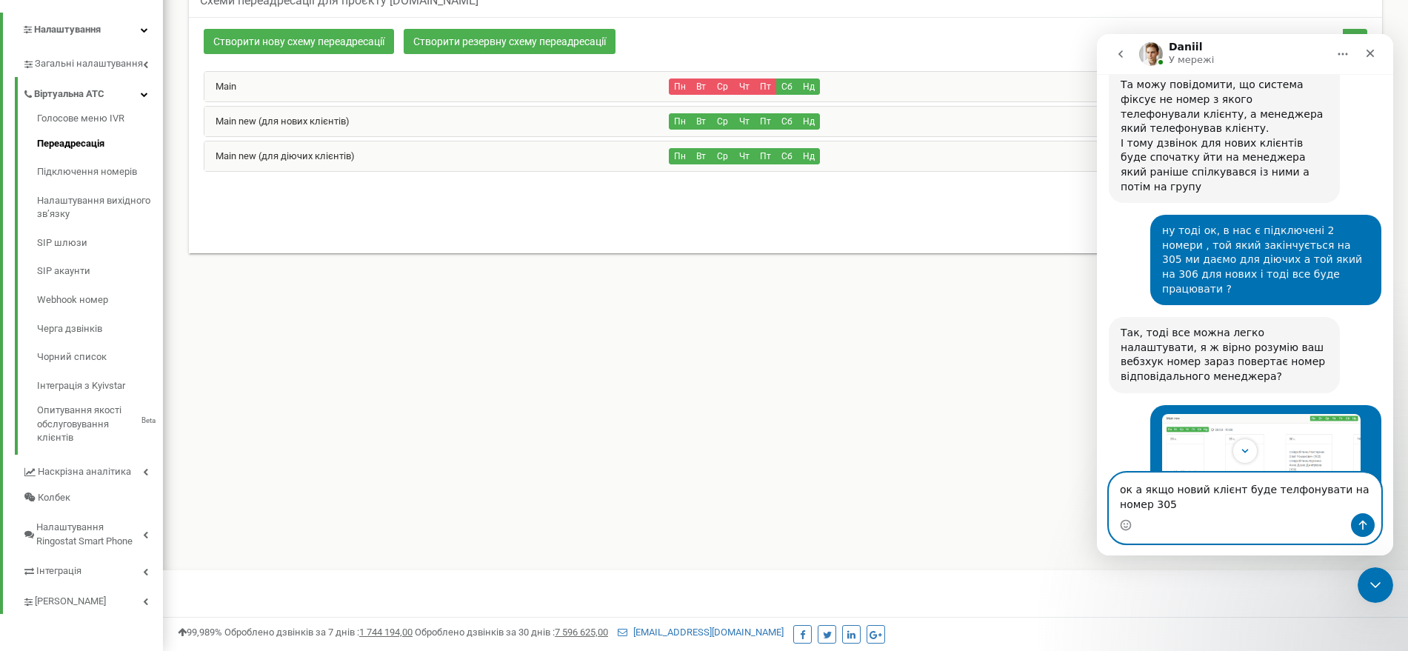
scroll to position [23938, 0]
type textarea "ок а якщо новий клієнт буде телфонувати на номер 305 тоді яка логіка буде ?"
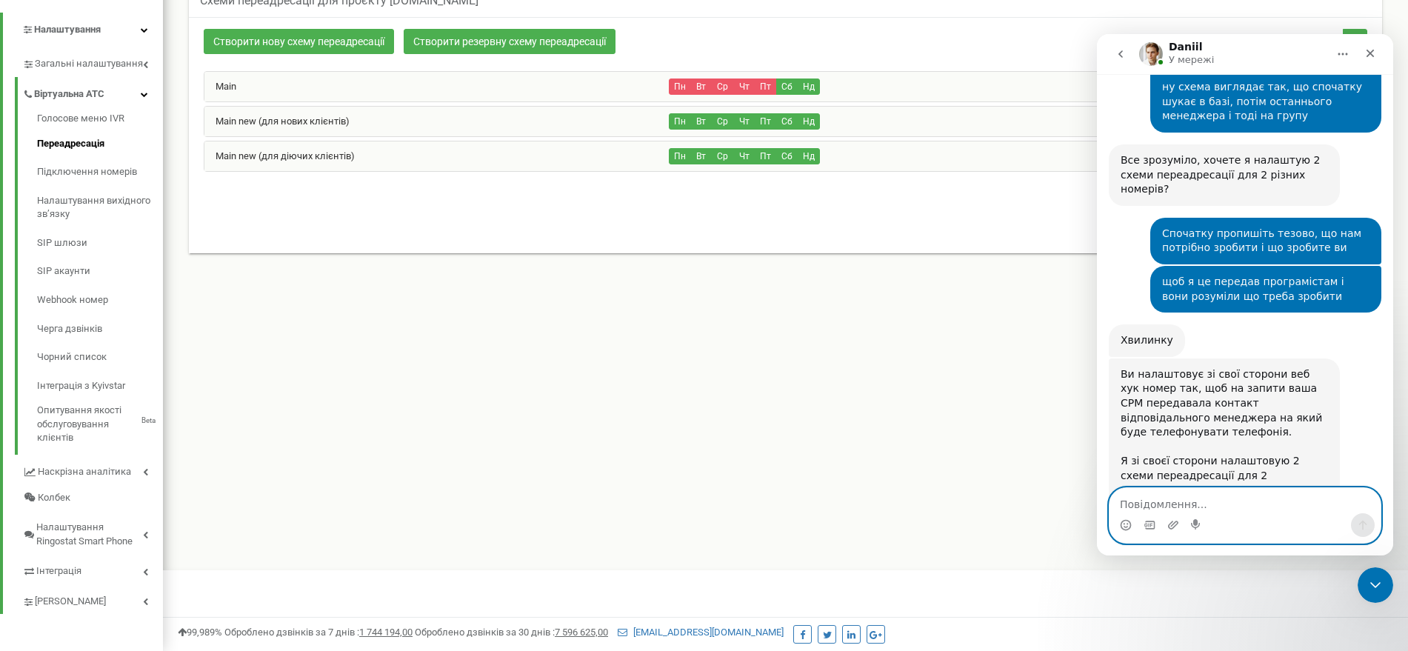
scroll to position [24418, 0]
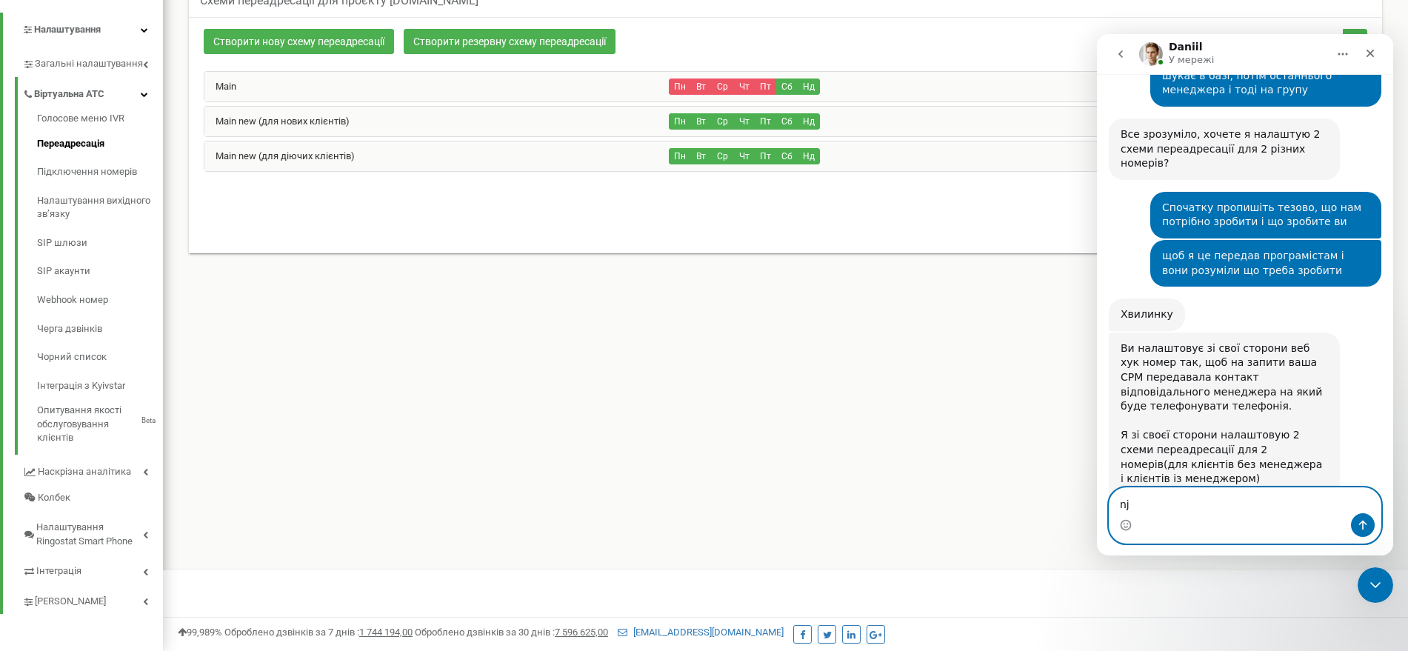
type textarea "n"
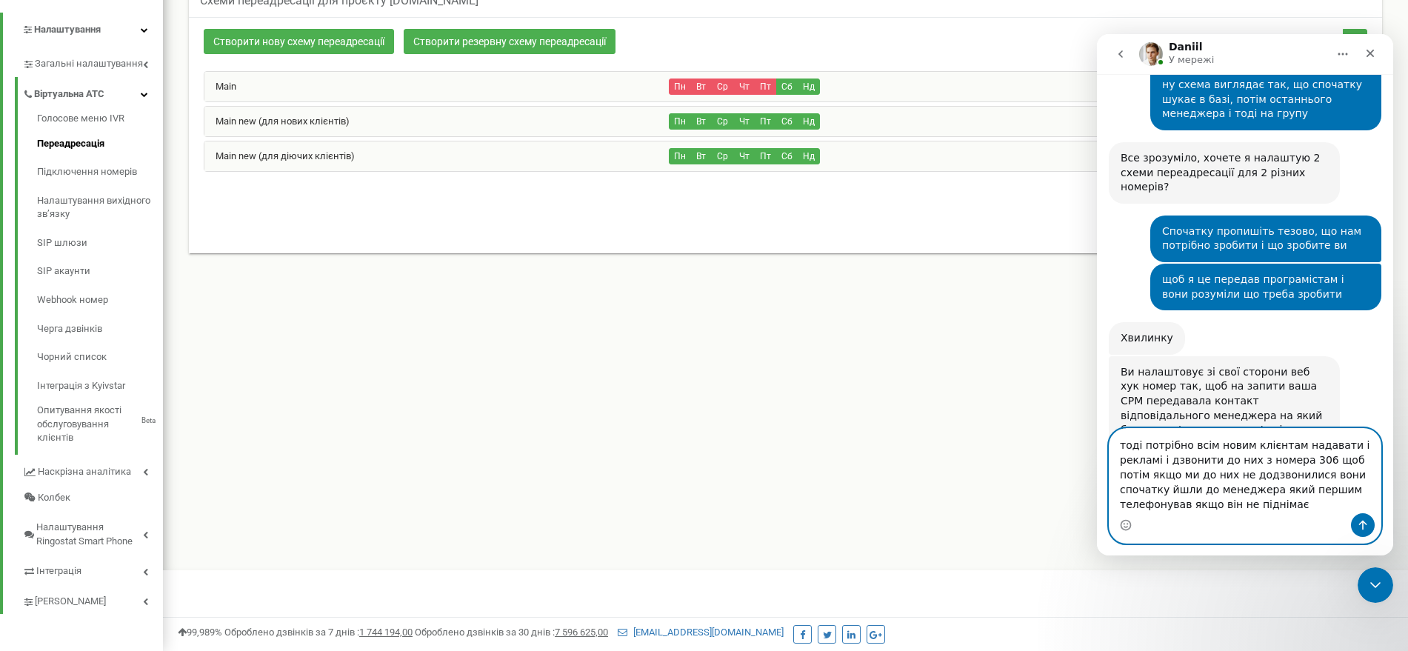
scroll to position [24478, 0]
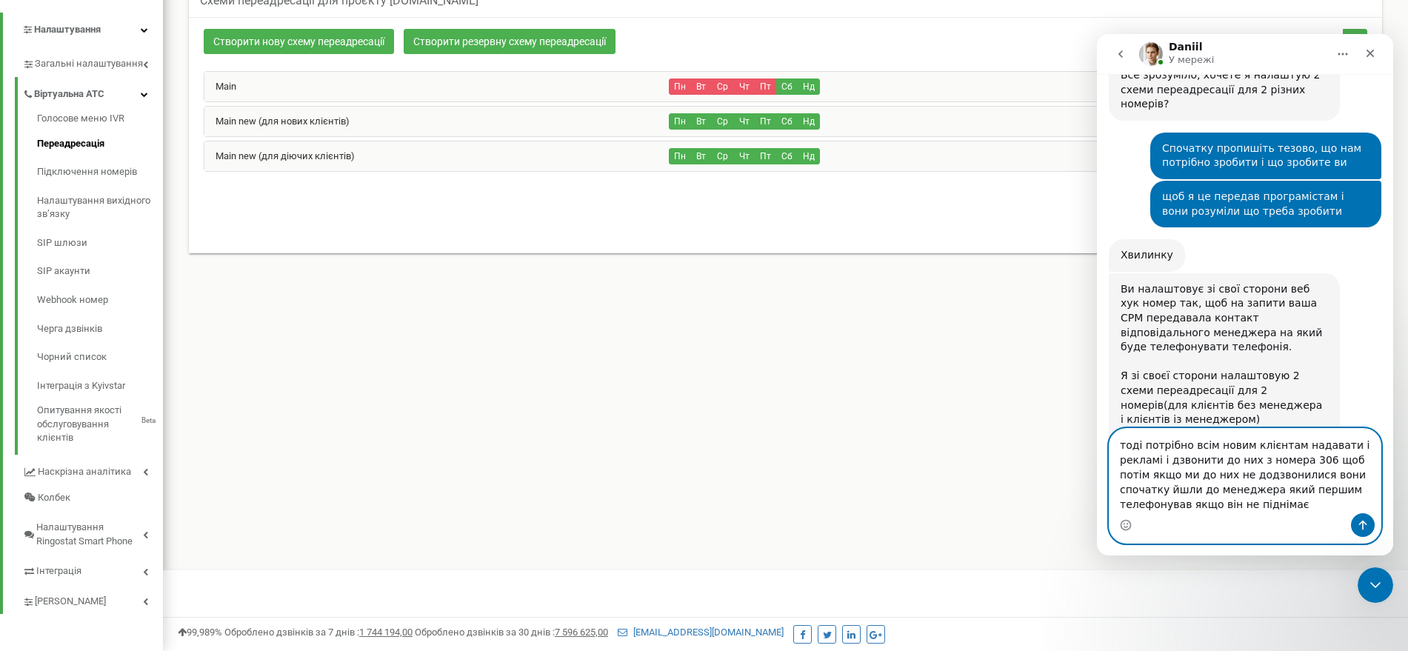
drag, startPoint x: 1256, startPoint y: 505, endPoint x: 702, endPoint y: 73, distance: 703.0
click at [1097, 73] on html "Daniil У мережі Ringostat щодня допомагає бізнесу ефективніше керувати рекламни…" at bounding box center [1245, 295] width 296 height 522
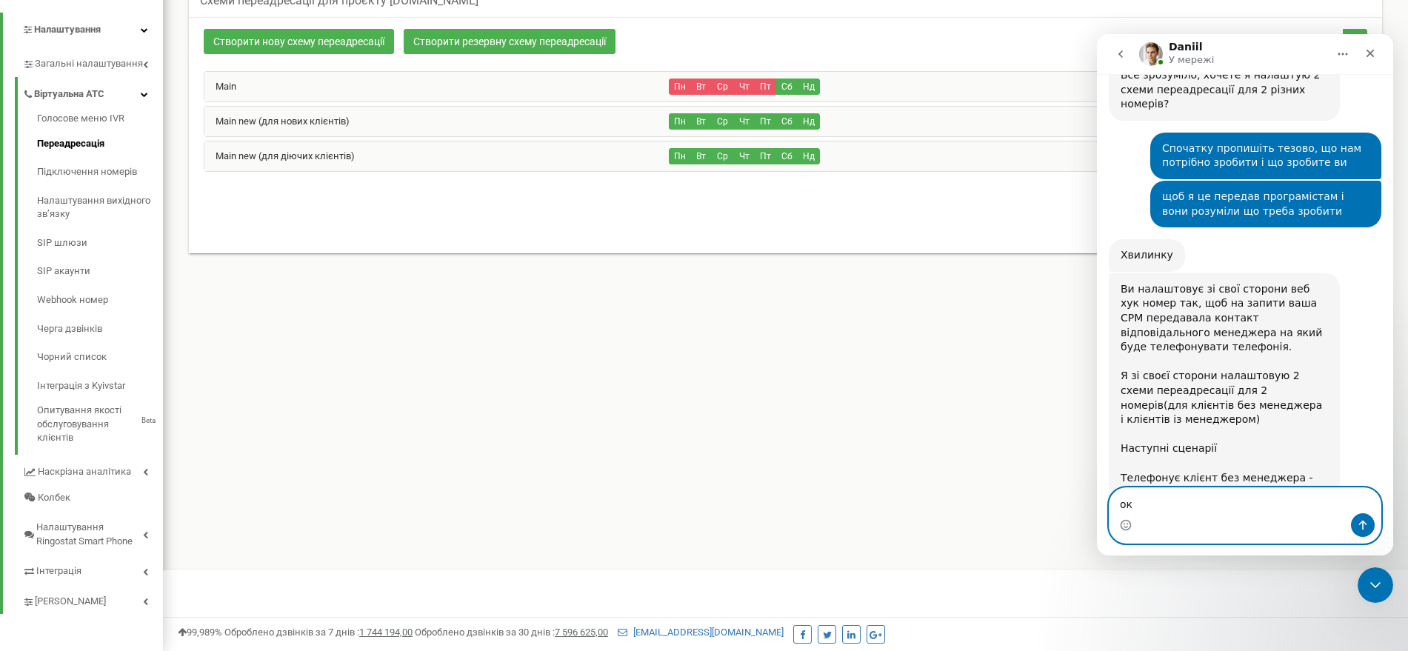
scroll to position [24418, 0]
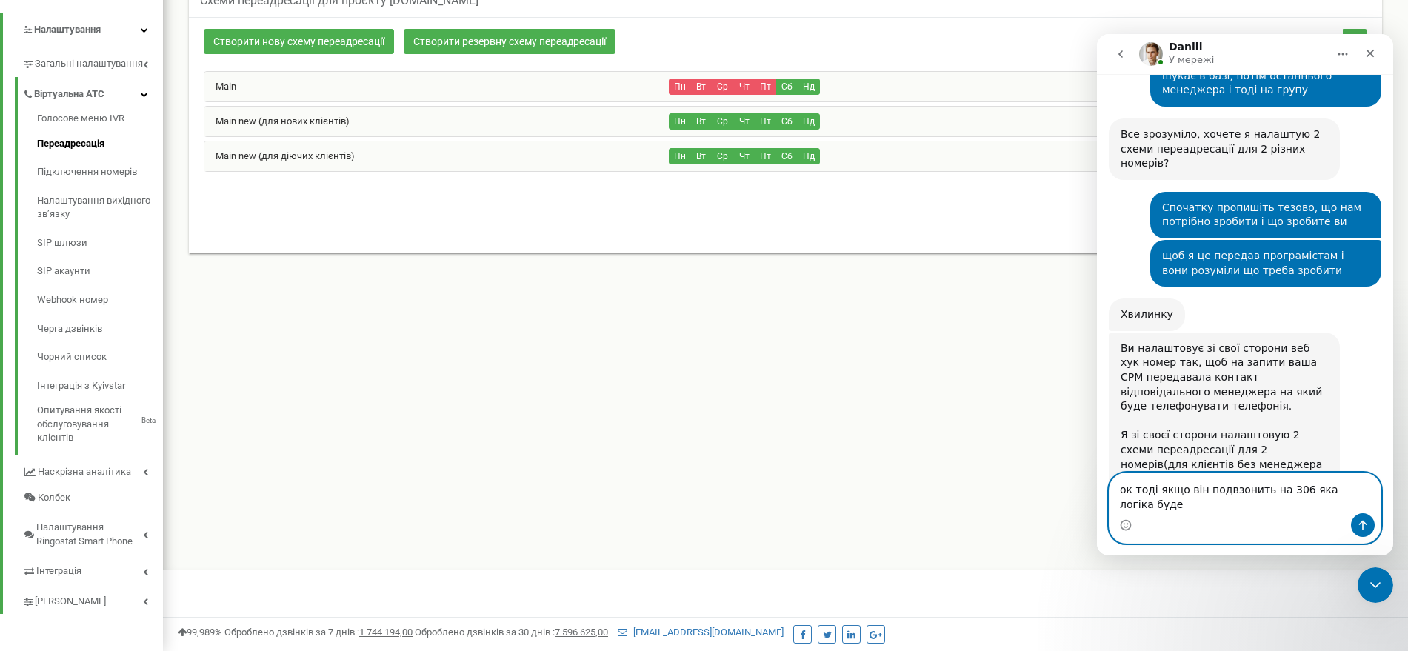
type textarea "ок тоді якщо він подвзонить на 306 яка логіка буде ?"
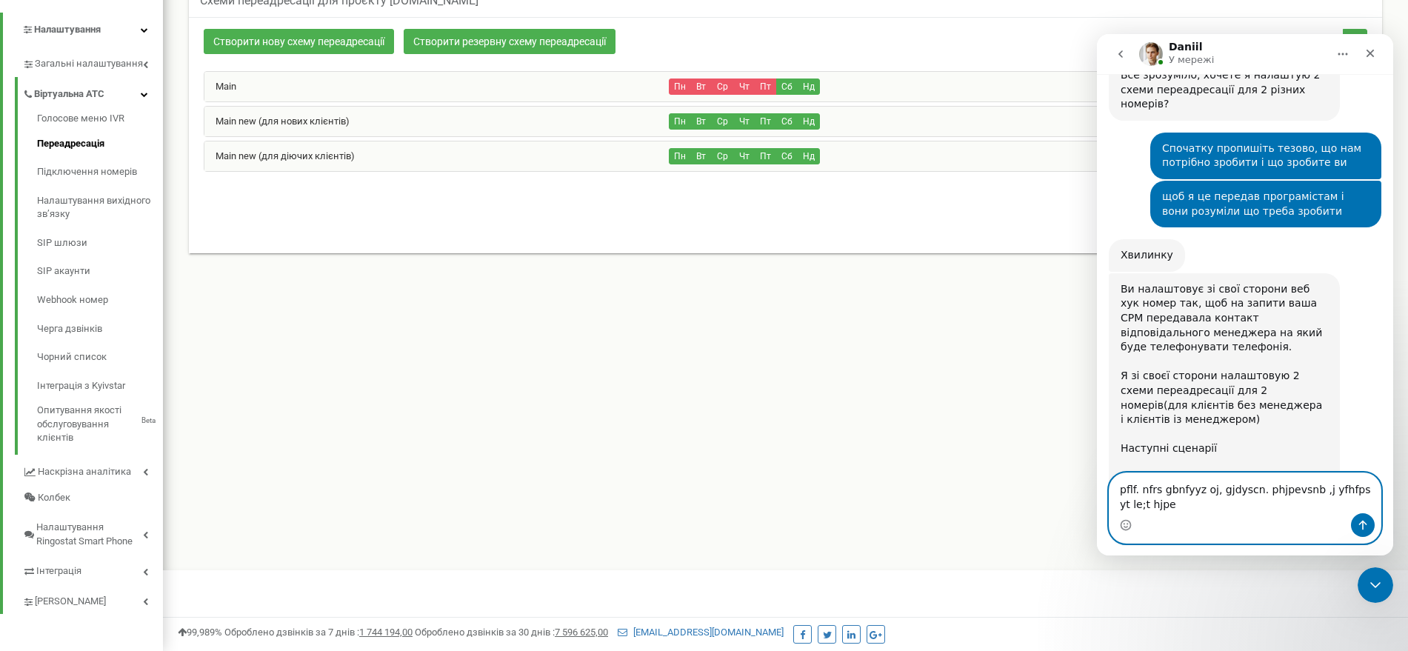
scroll to position [24492, 0]
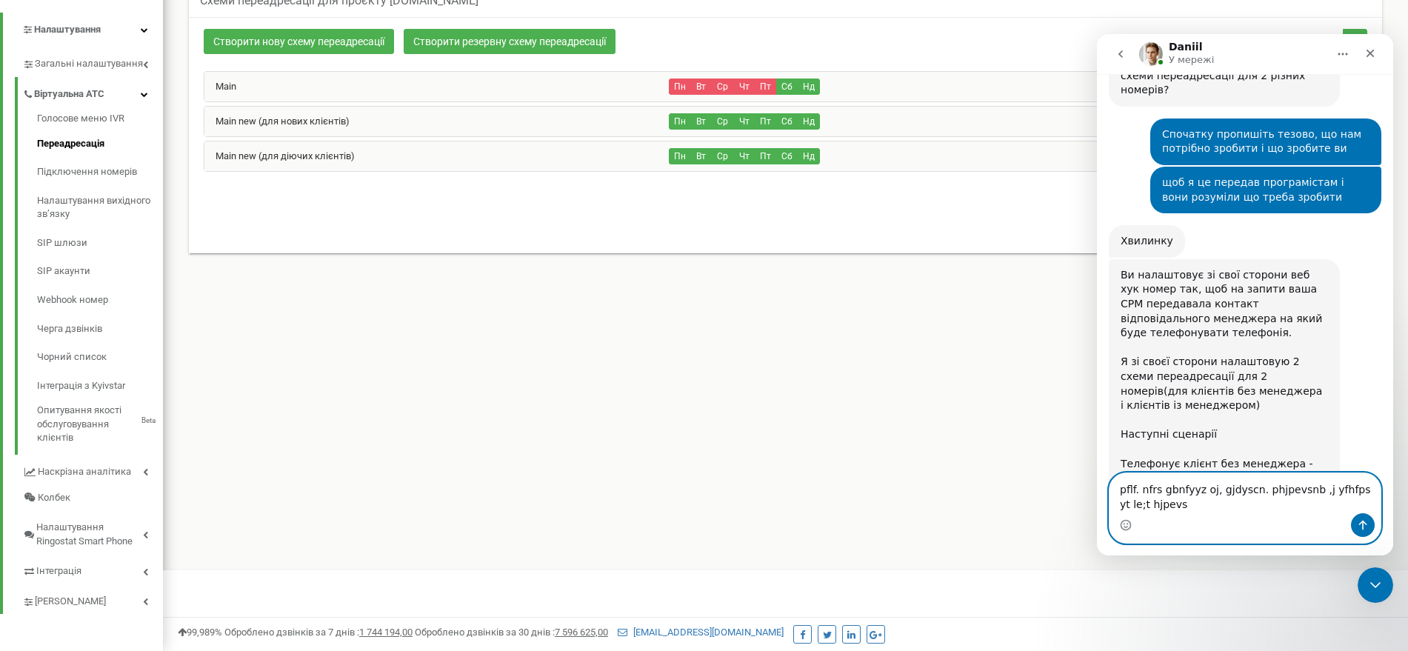
type textarea "pflf. nfrs gbnfyyz oj, gjdyscn. phjpevsnb ,j yfhfps yt le;t hjpevs."
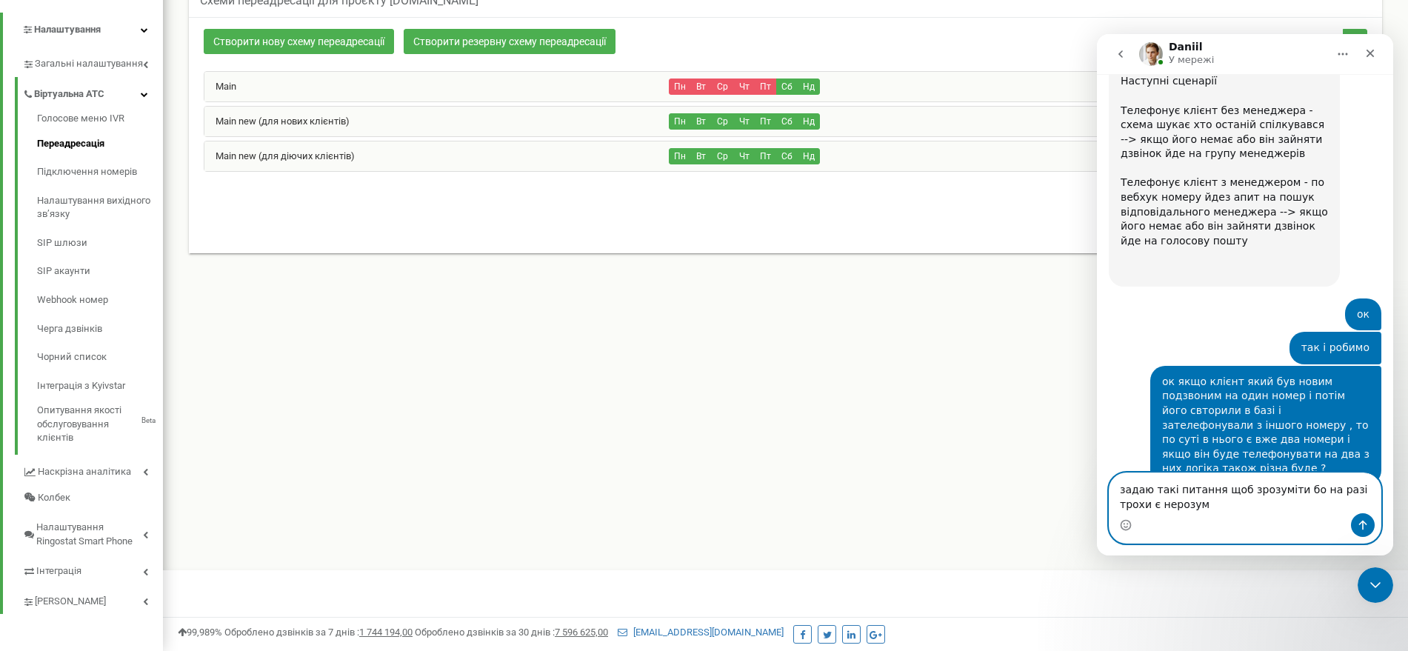
scroll to position [24900, 0]
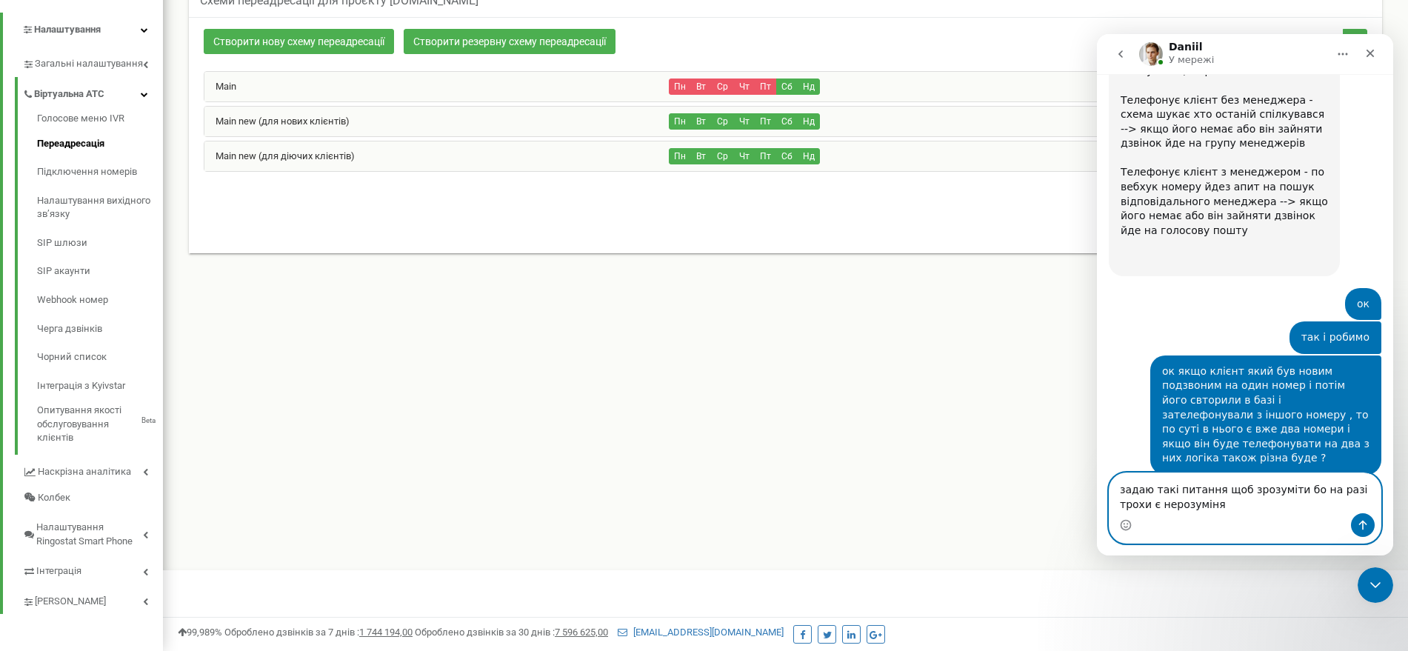
type textarea "задаю такі питання щоб зрозуміти бо на разі трохи є нерозумінян"
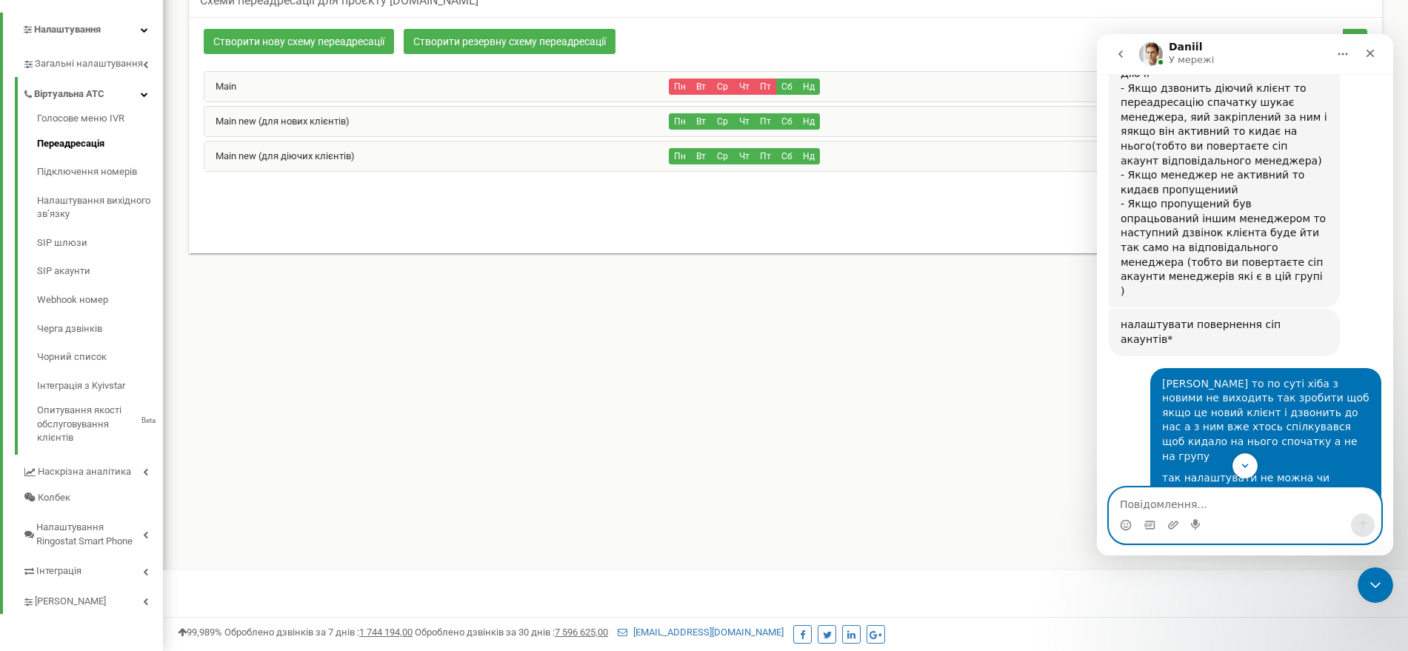
scroll to position [23223, 0]
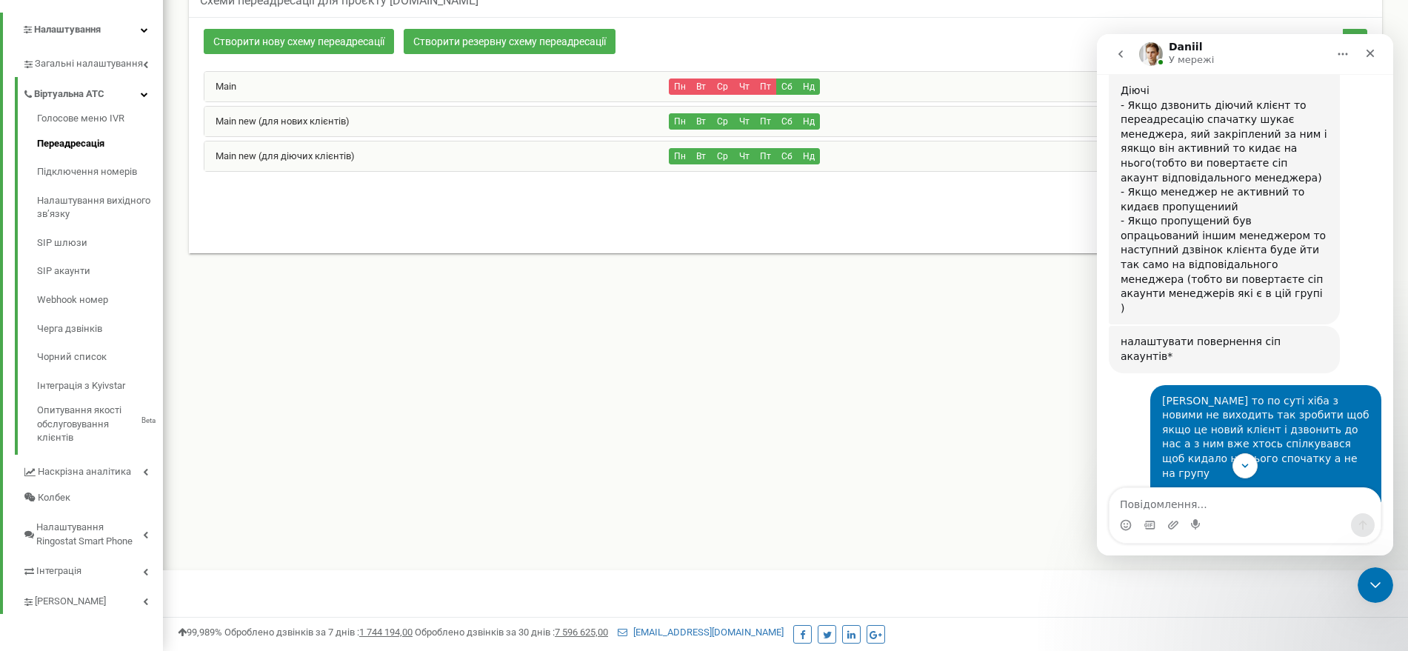
click at [1347, 65] on button "Головна" at bounding box center [1343, 54] width 28 height 28
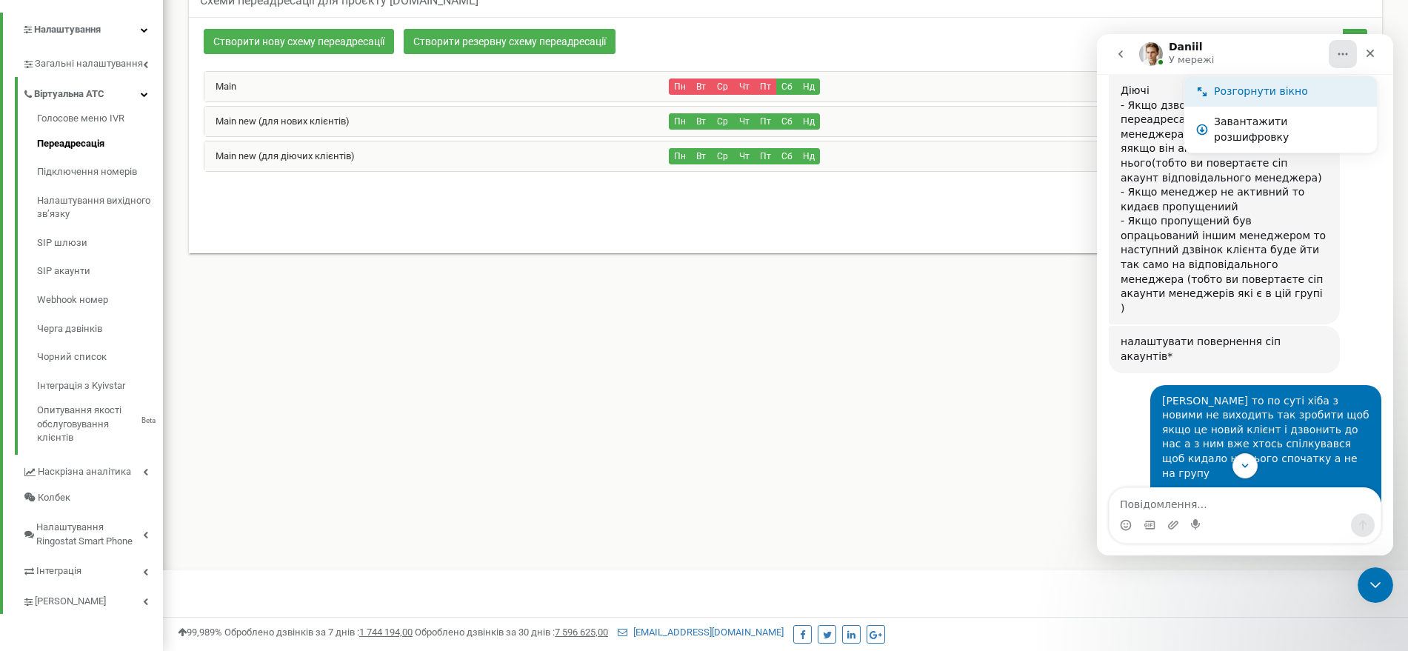
click at [1328, 81] on div "Розгорнути вікно" at bounding box center [1281, 91] width 193 height 30
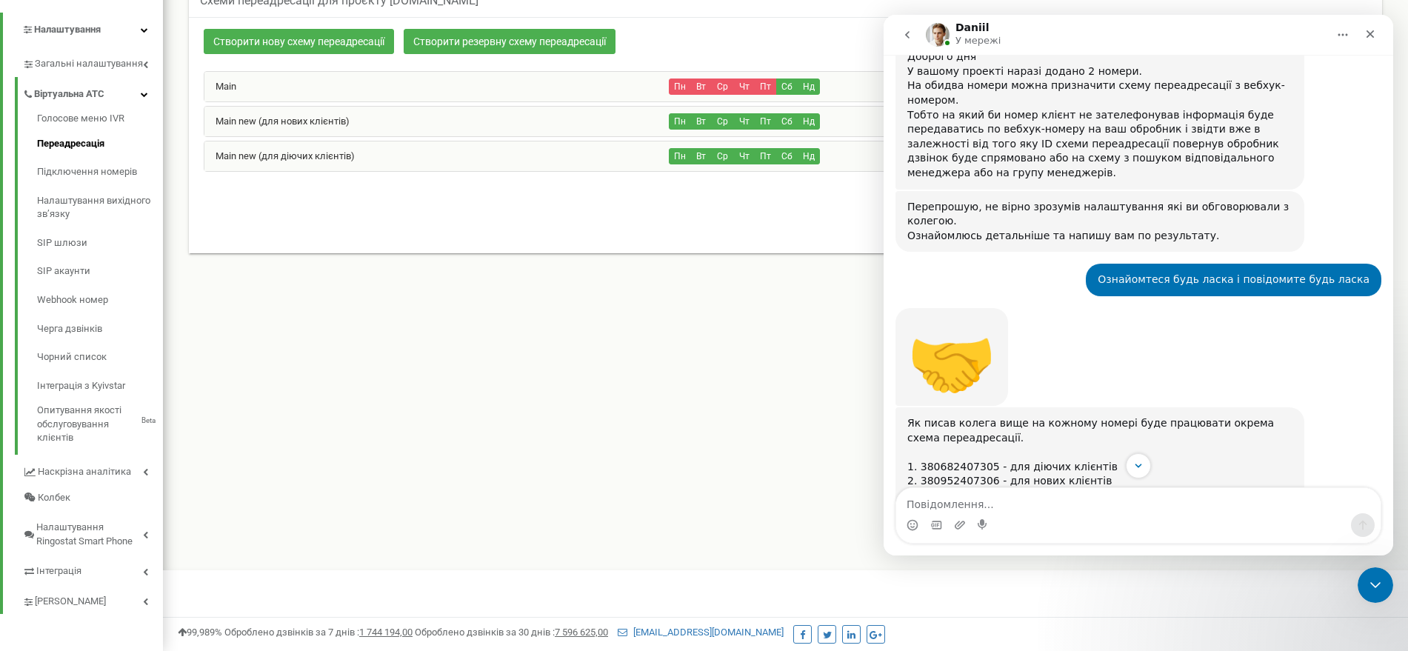
scroll to position [19840, 0]
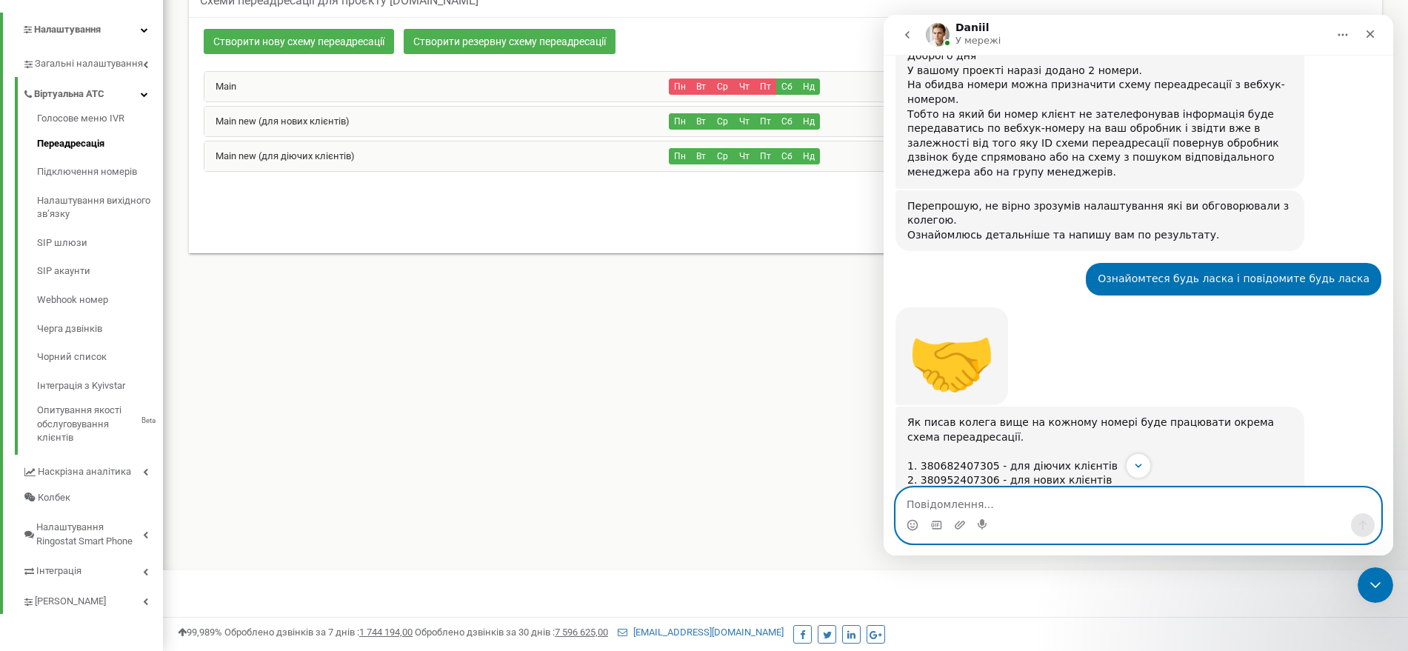
click at [1056, 510] on textarea "Повідомлення..." at bounding box center [1138, 500] width 484 height 25
type textarea "Я"
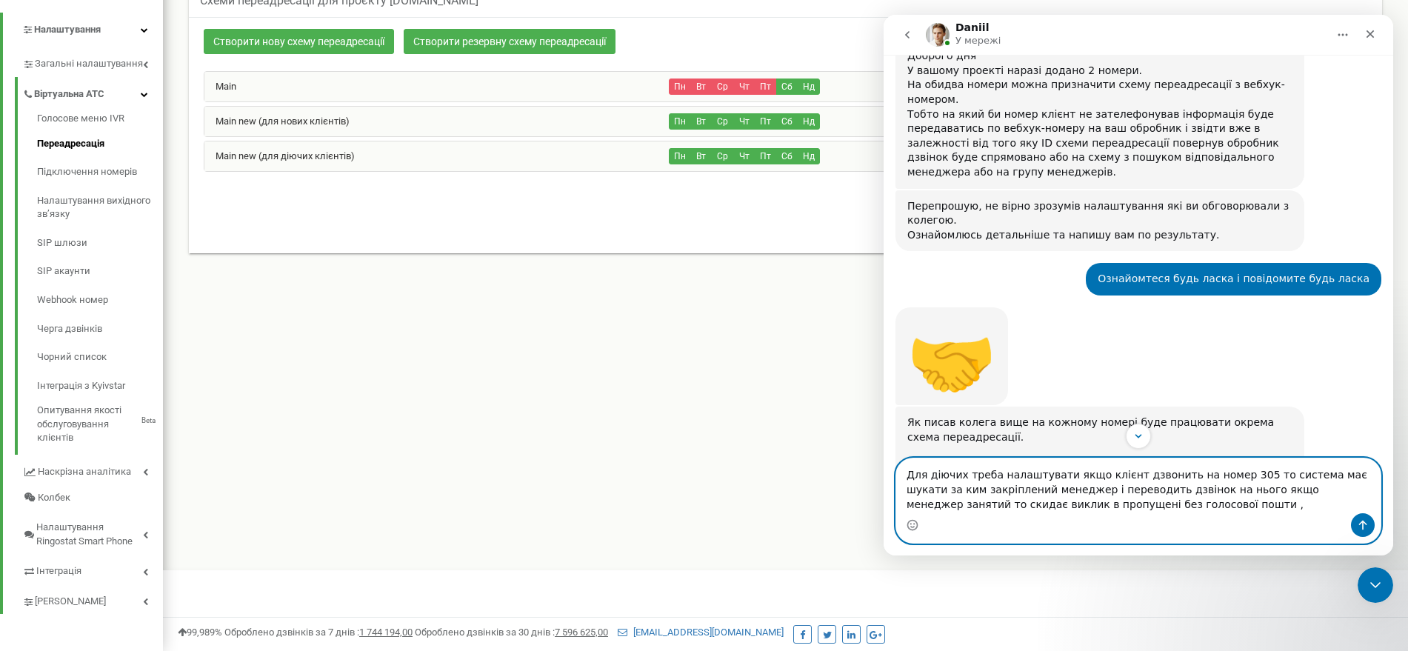
type textarea "Для діючих треба налаштувати якщо клієнт дзвонить на номер 305 то система має ш…"
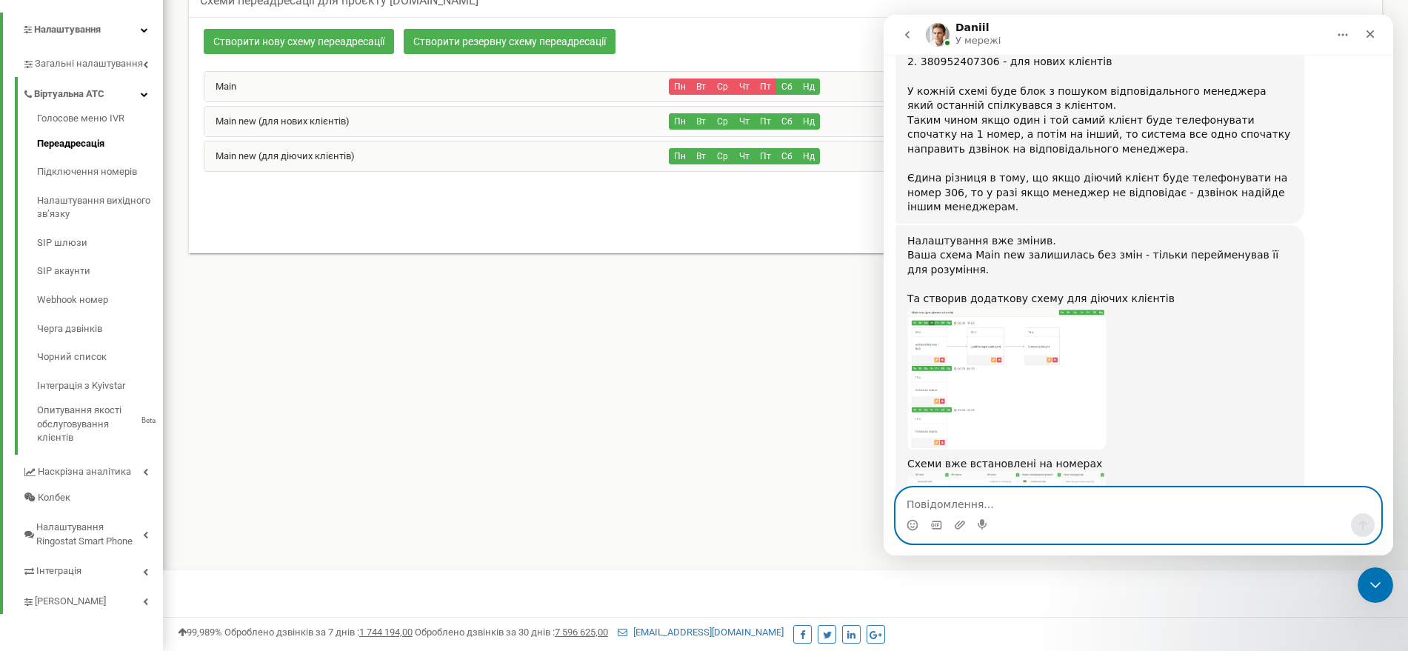
scroll to position [20418, 0]
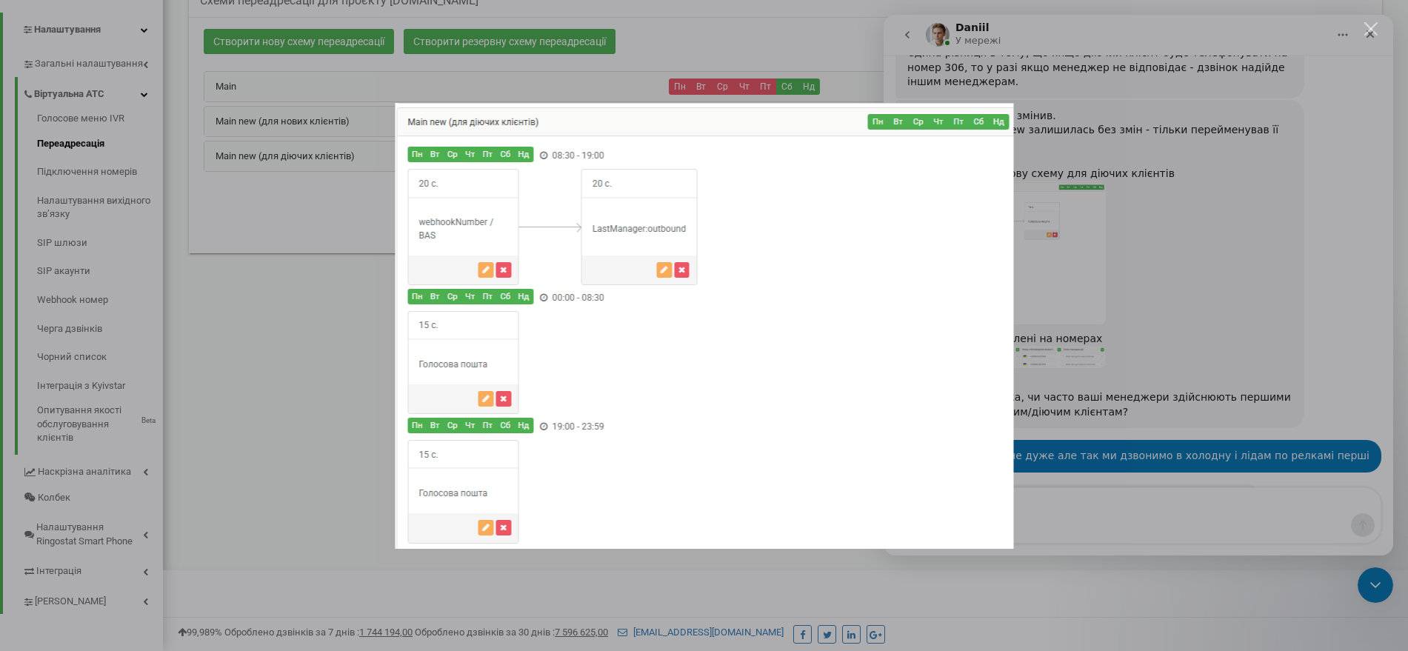
click at [1090, 408] on div "Месенджер Intercom" at bounding box center [704, 325] width 1408 height 651
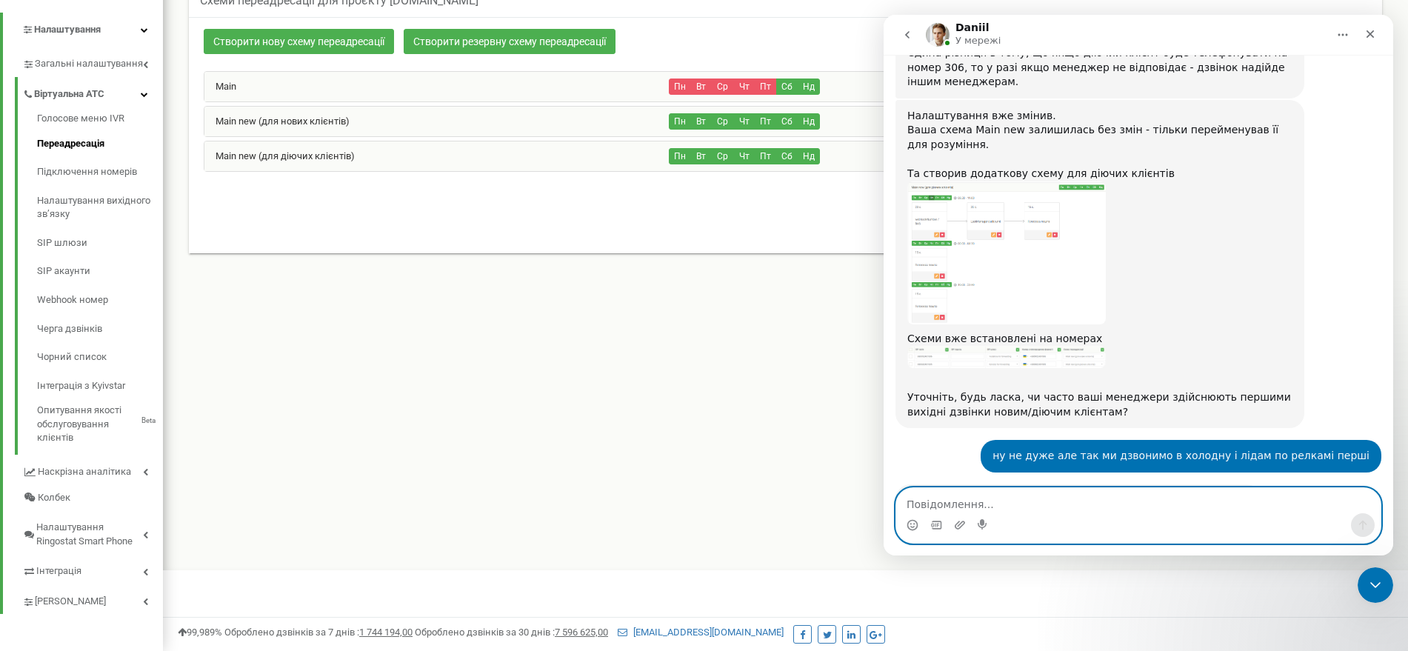
click at [1047, 513] on textarea "Повідомлення..." at bounding box center [1138, 500] width 484 height 25
type textarea "в цій схемі ще є що шукає за тим хто останній говорив а так не треба"
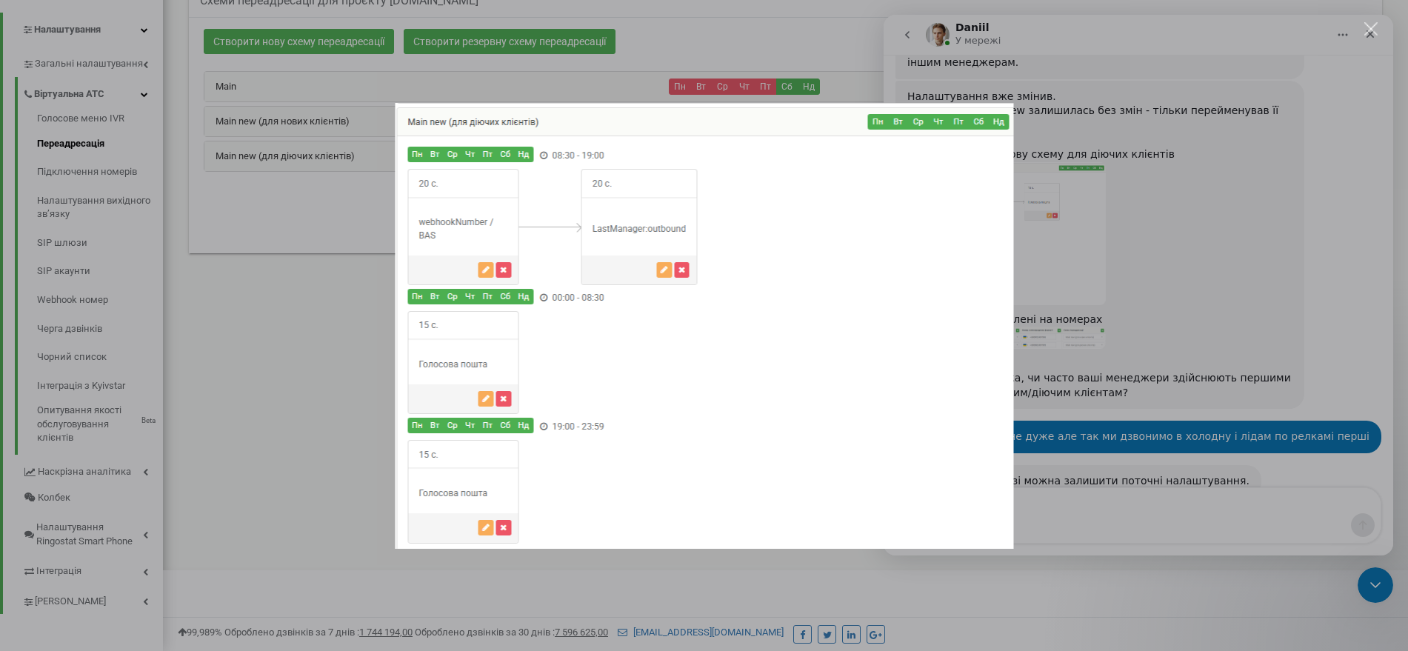
click at [1133, 387] on div "Месенджер Intercom" at bounding box center [704, 325] width 1408 height 651
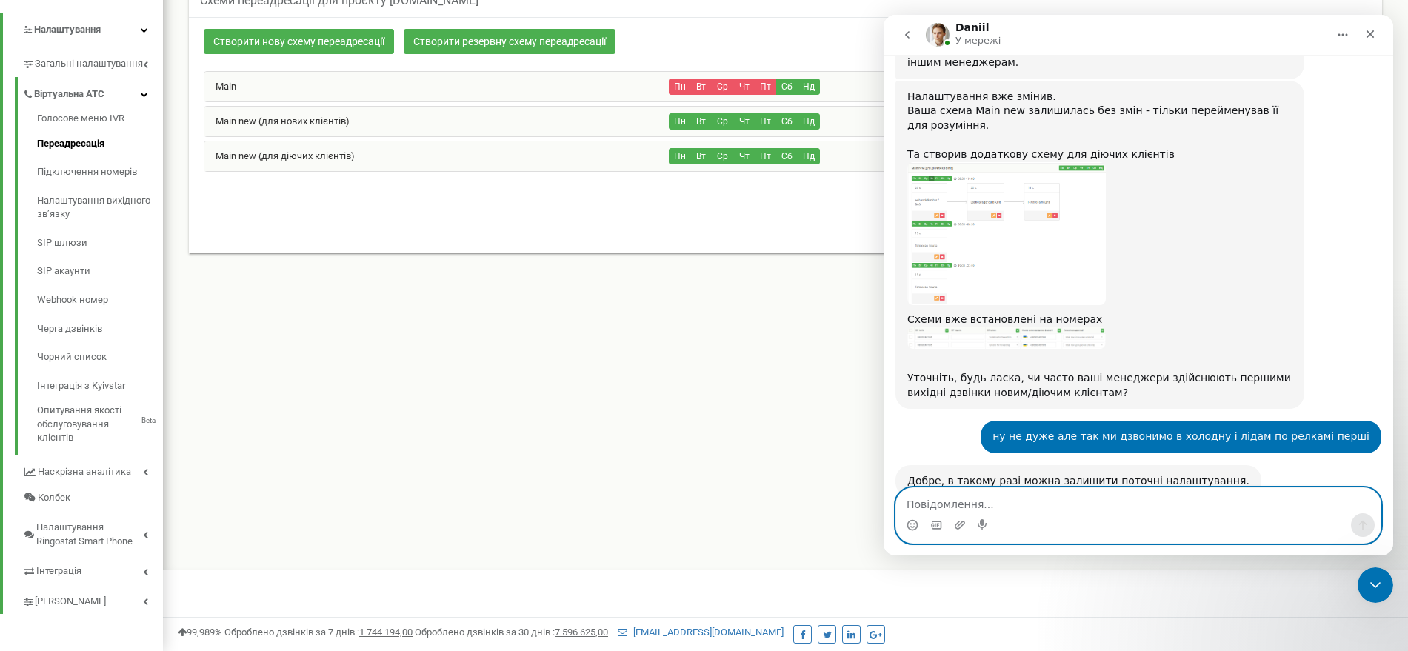
click at [1026, 495] on textarea "Повідомлення..." at bounding box center [1138, 500] width 484 height 25
type textarea "треба щоб хіба за тим менеджером який є в базі"
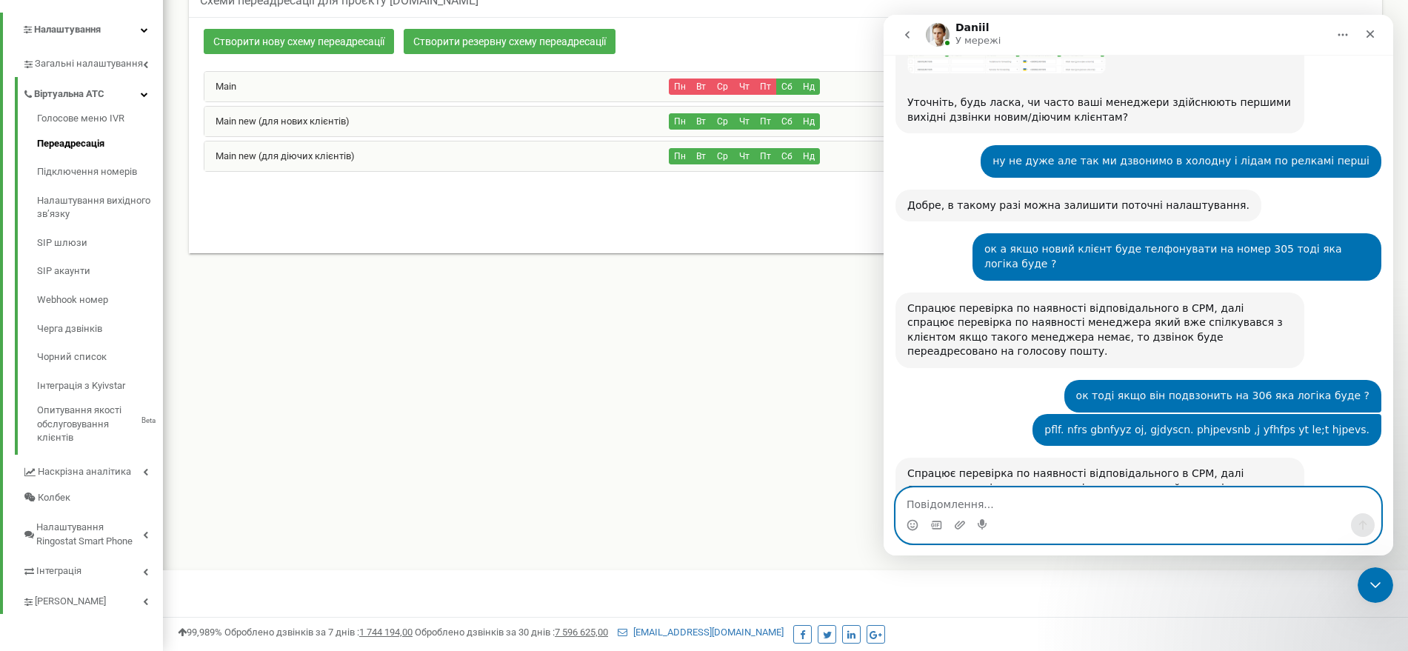
scroll to position [20714, 0]
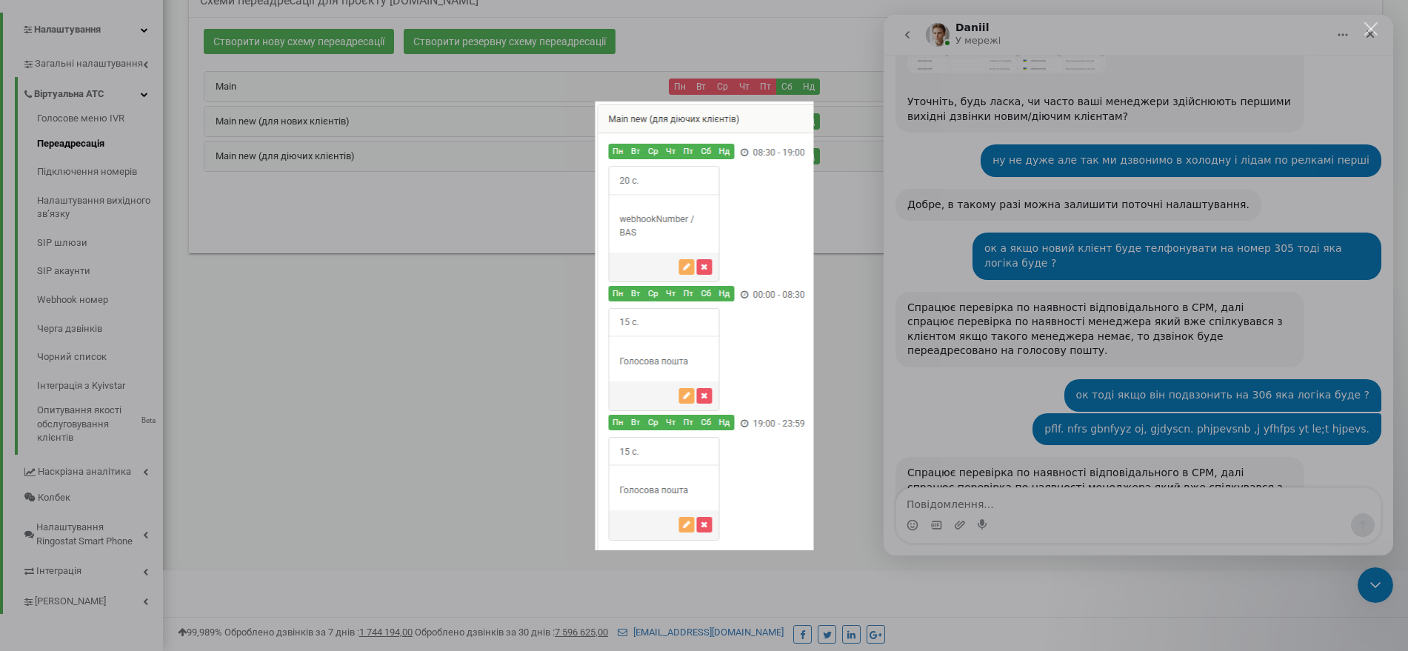
click at [998, 381] on div "Месенджер Intercom" at bounding box center [704, 325] width 1408 height 651
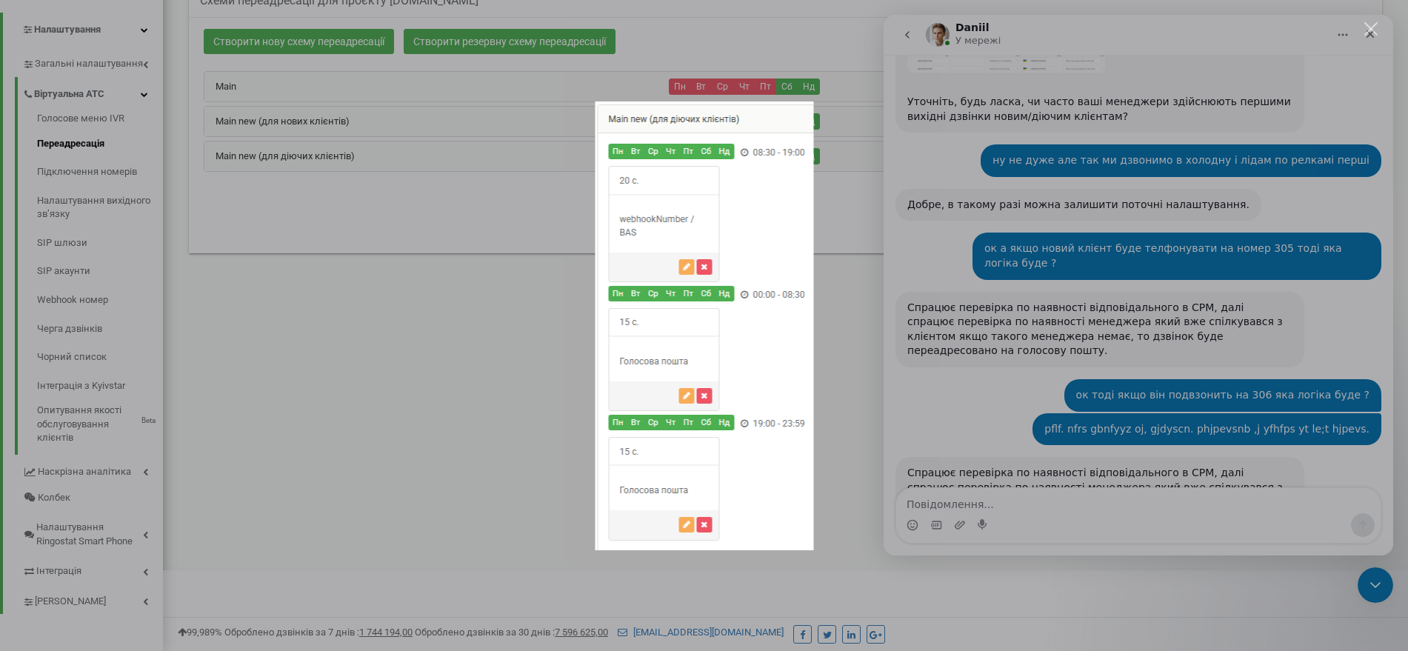
click at [1042, 401] on div "Месенджер Intercom" at bounding box center [704, 325] width 1408 height 651
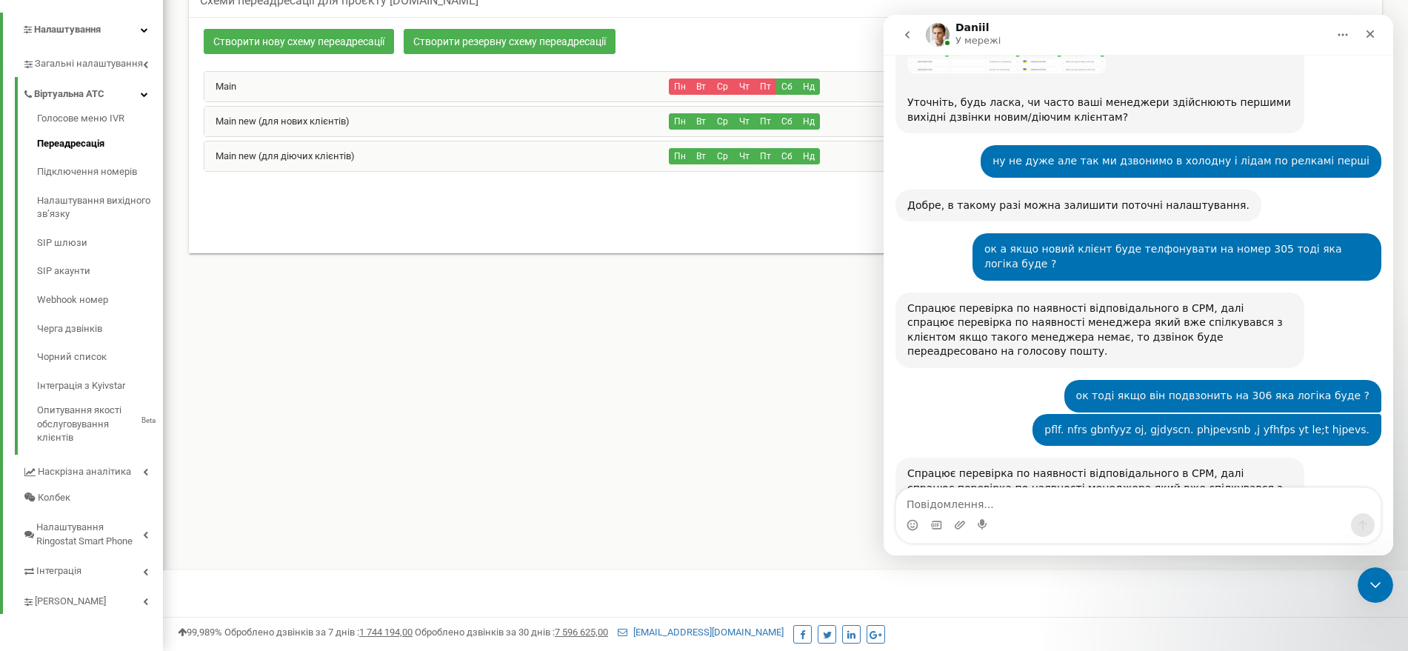
scroll to position [20714, 0]
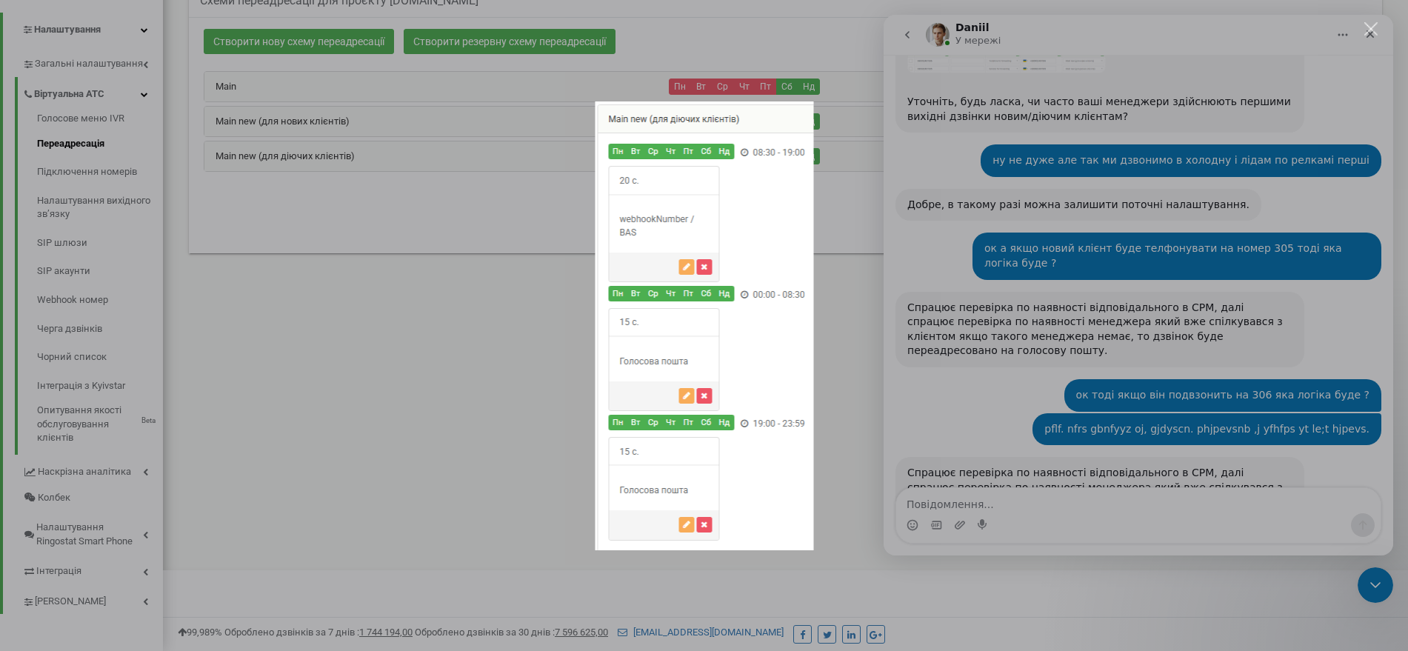
click at [978, 356] on div "Месенджер Intercom" at bounding box center [704, 325] width 1408 height 651
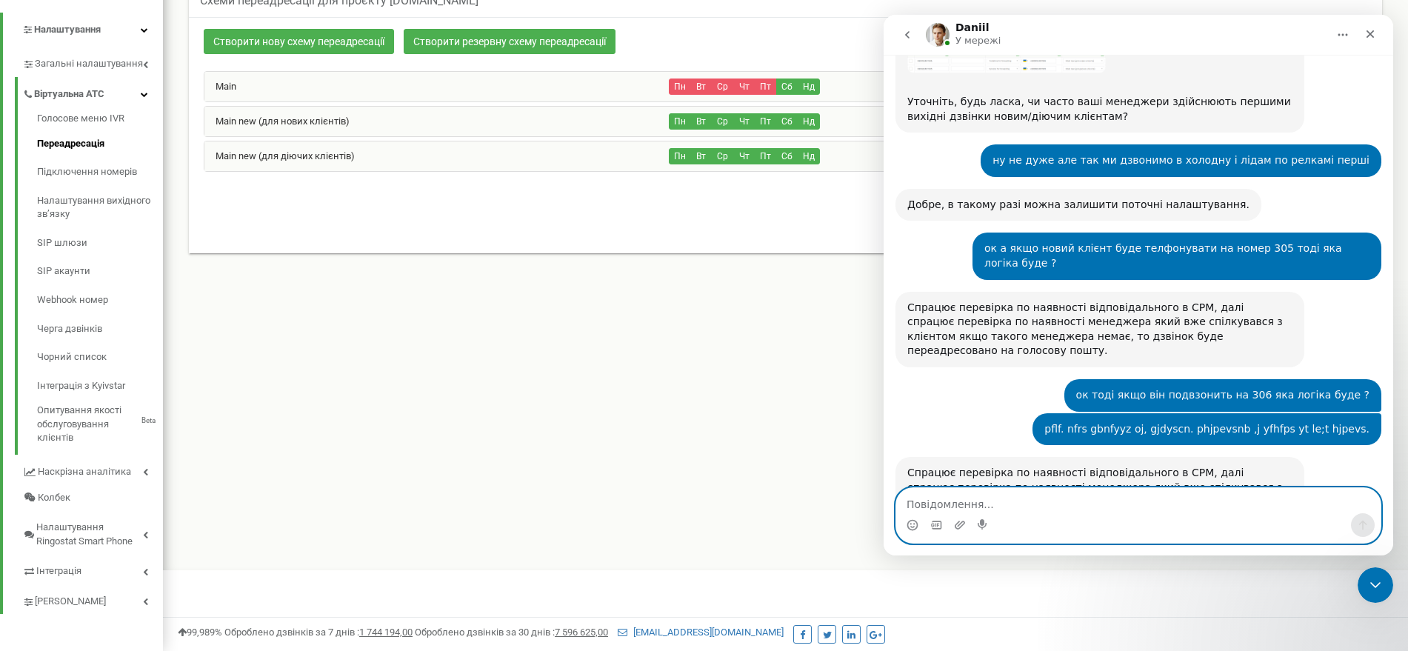
click at [963, 510] on textarea "Повідомлення..." at bounding box center [1138, 500] width 484 height 25
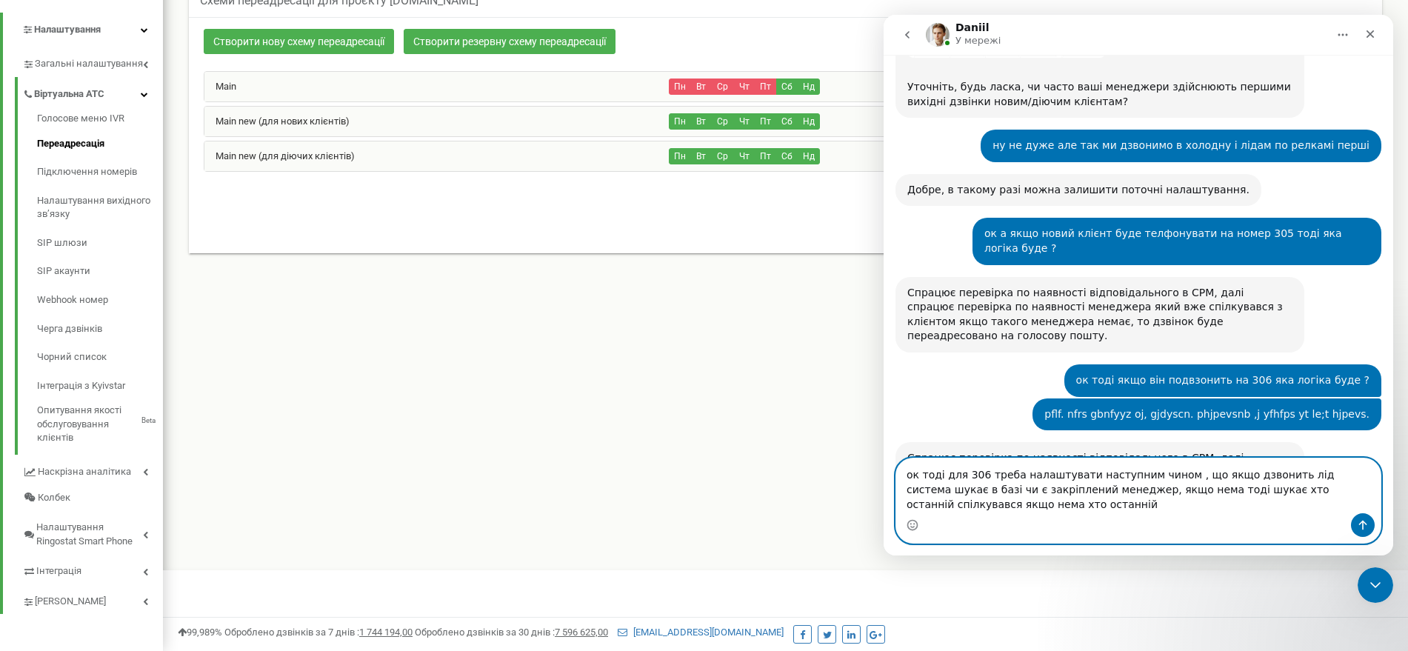
scroll to position [20743, 0]
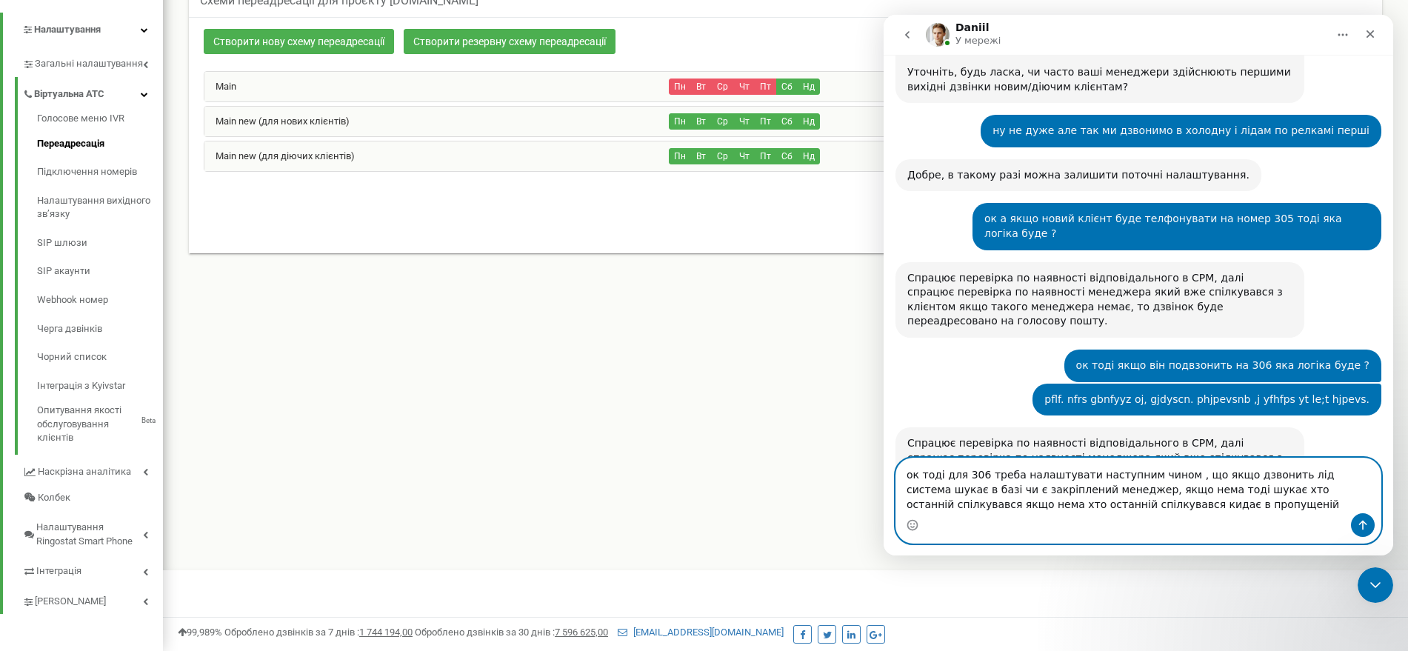
type textarea "ок тоді для 306 треба налаштувати наступним чином , що якщо дзвонить лід систем…"
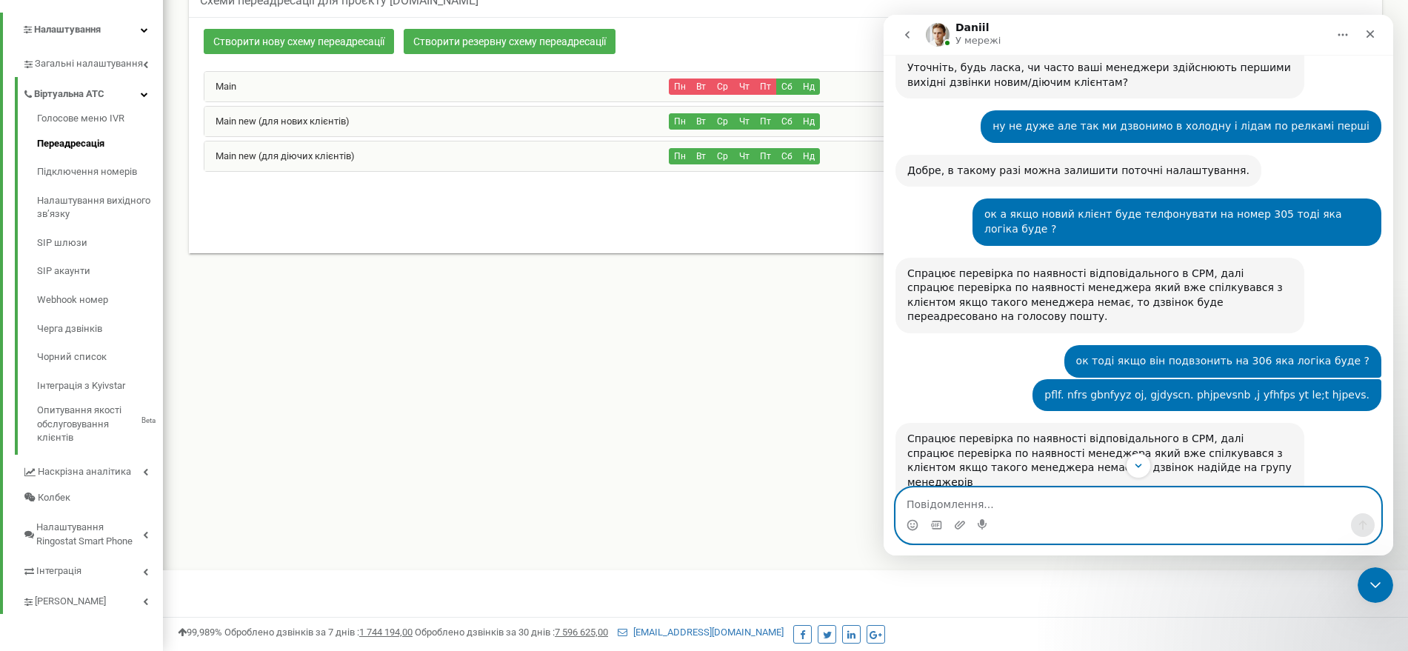
scroll to position [20888, 0]
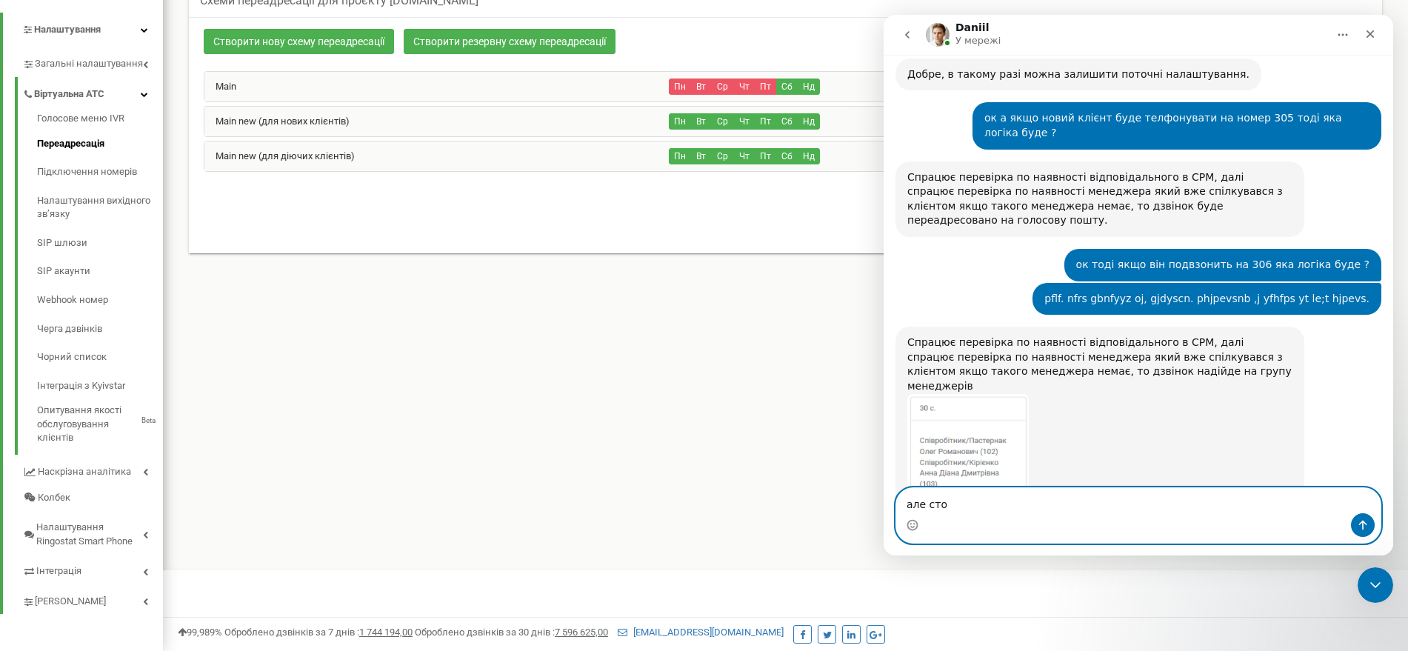
type textarea "але стоп"
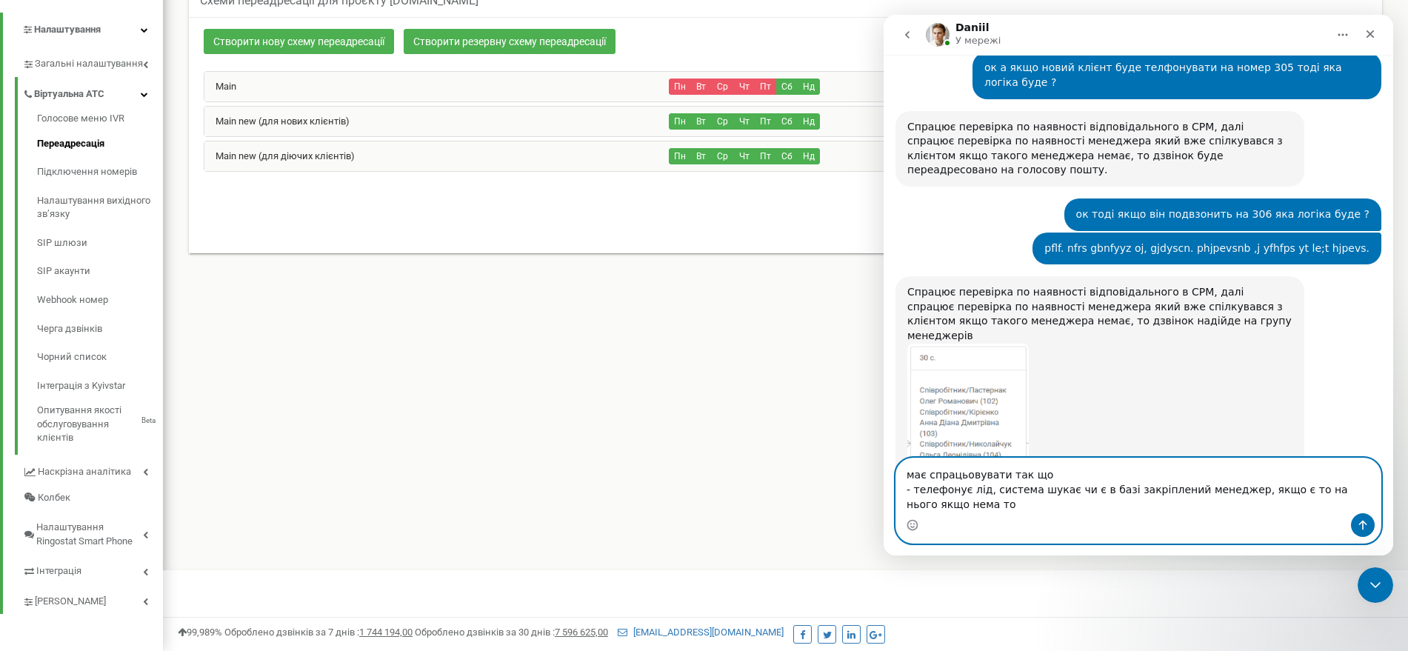
scroll to position [20988, 0]
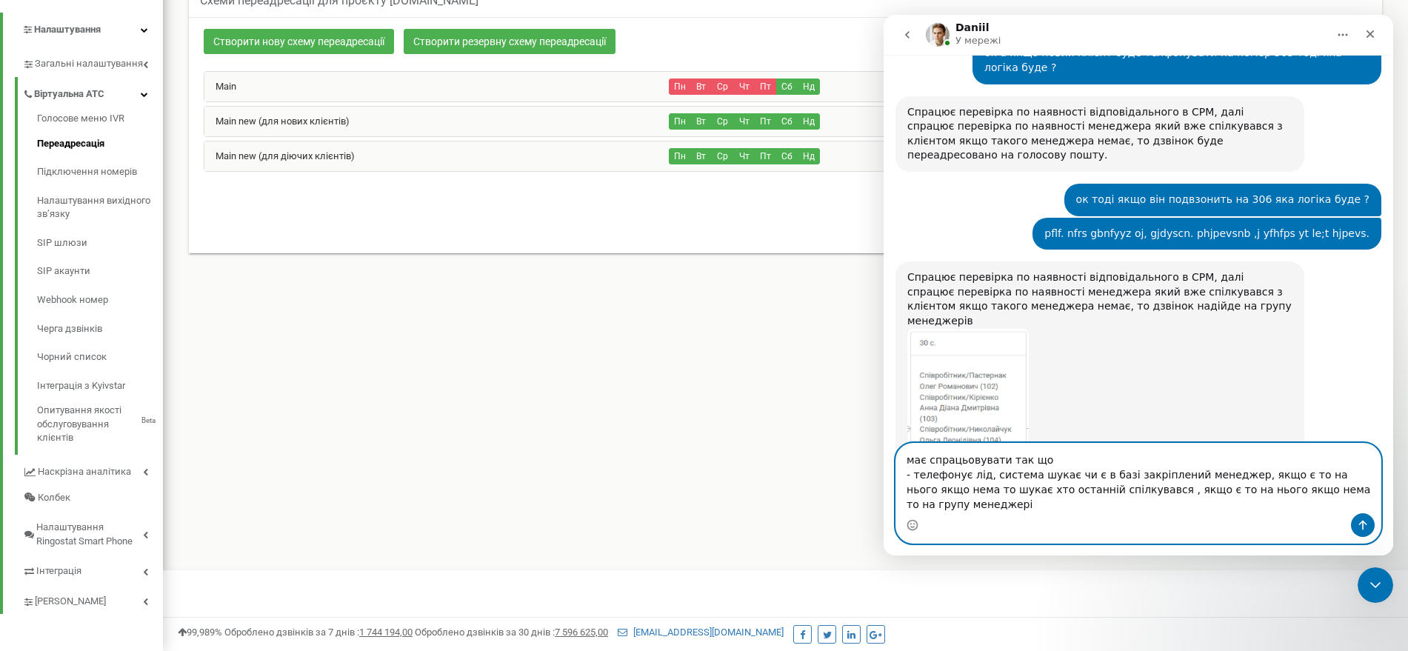
type textarea "має спрацьовувати так що - телефонує лід, система шукає чи є в базі закріплений…"
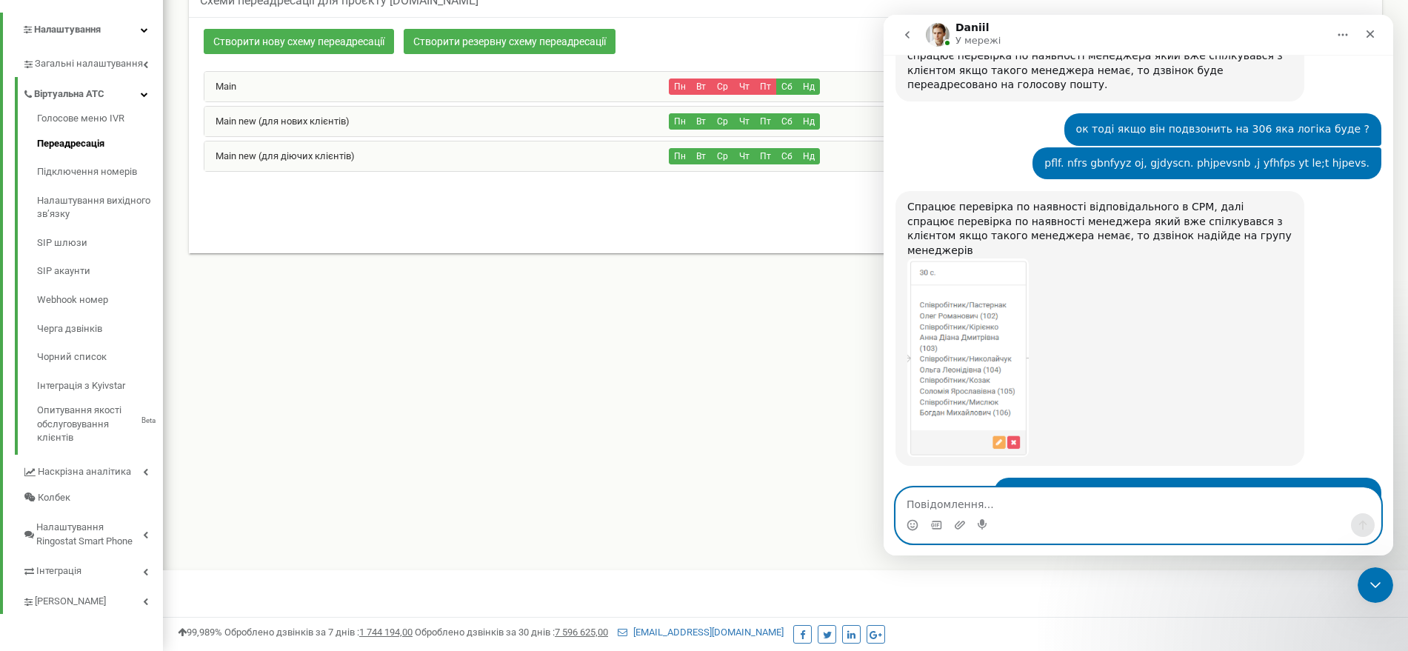
scroll to position [21194, 0]
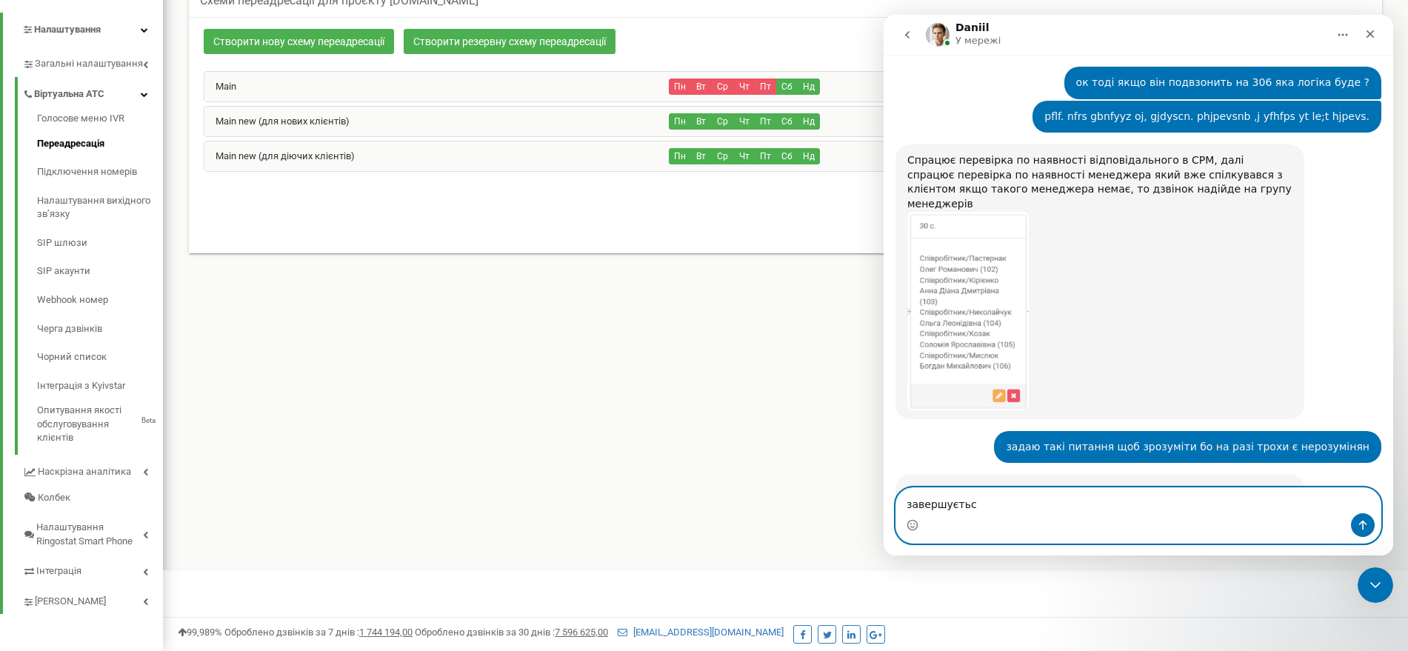
type textarea "завершується"
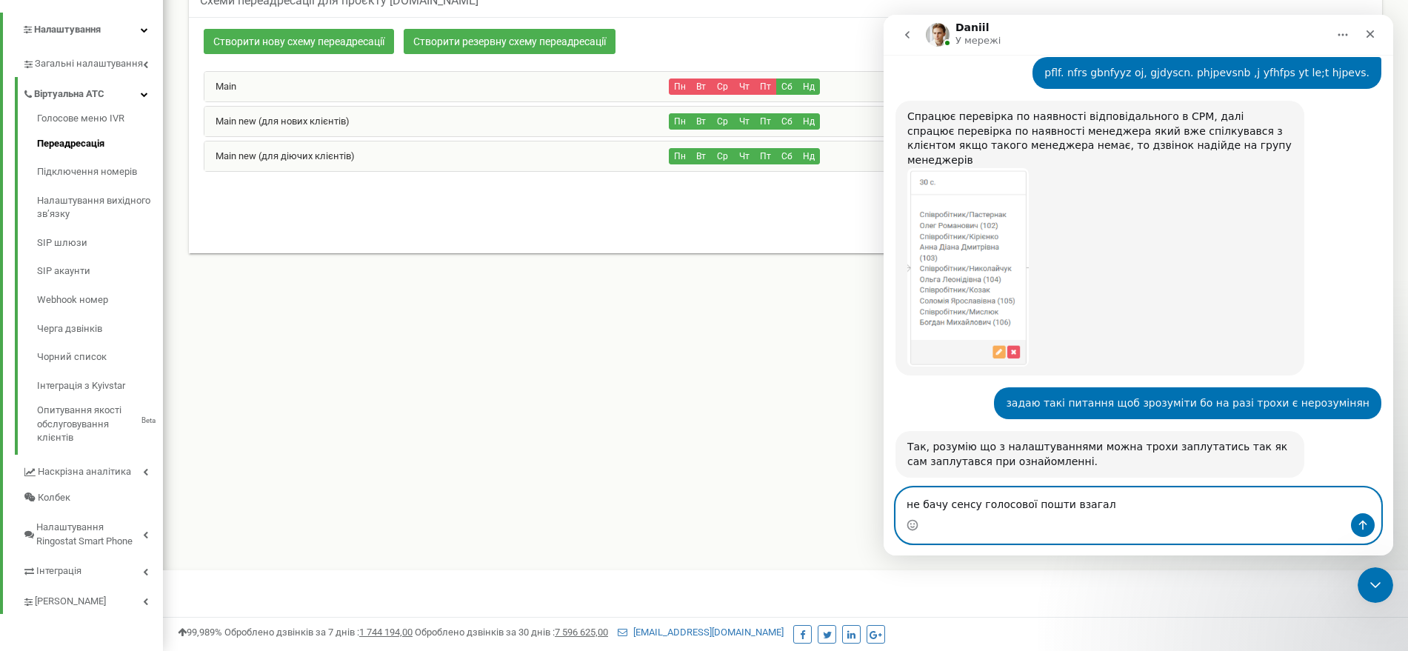
type textarea "не бачу сенсу голосової пошти взагалі"
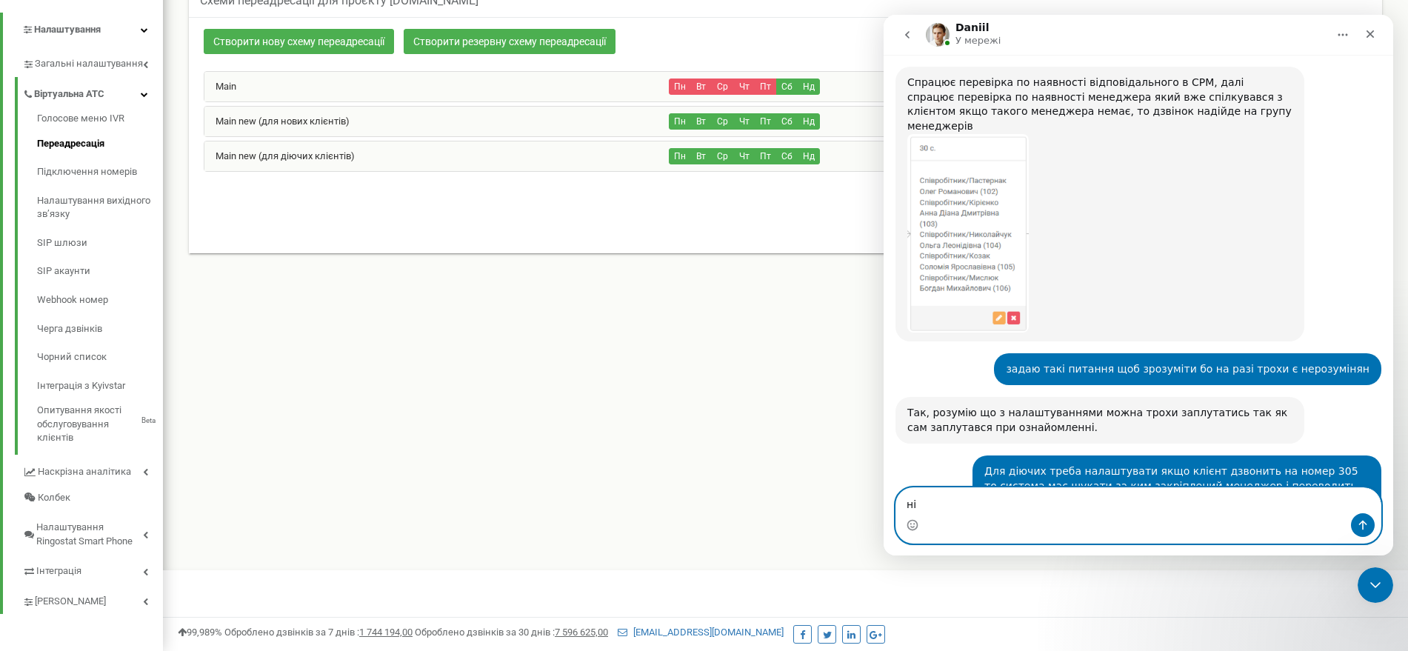
type textarea "н"
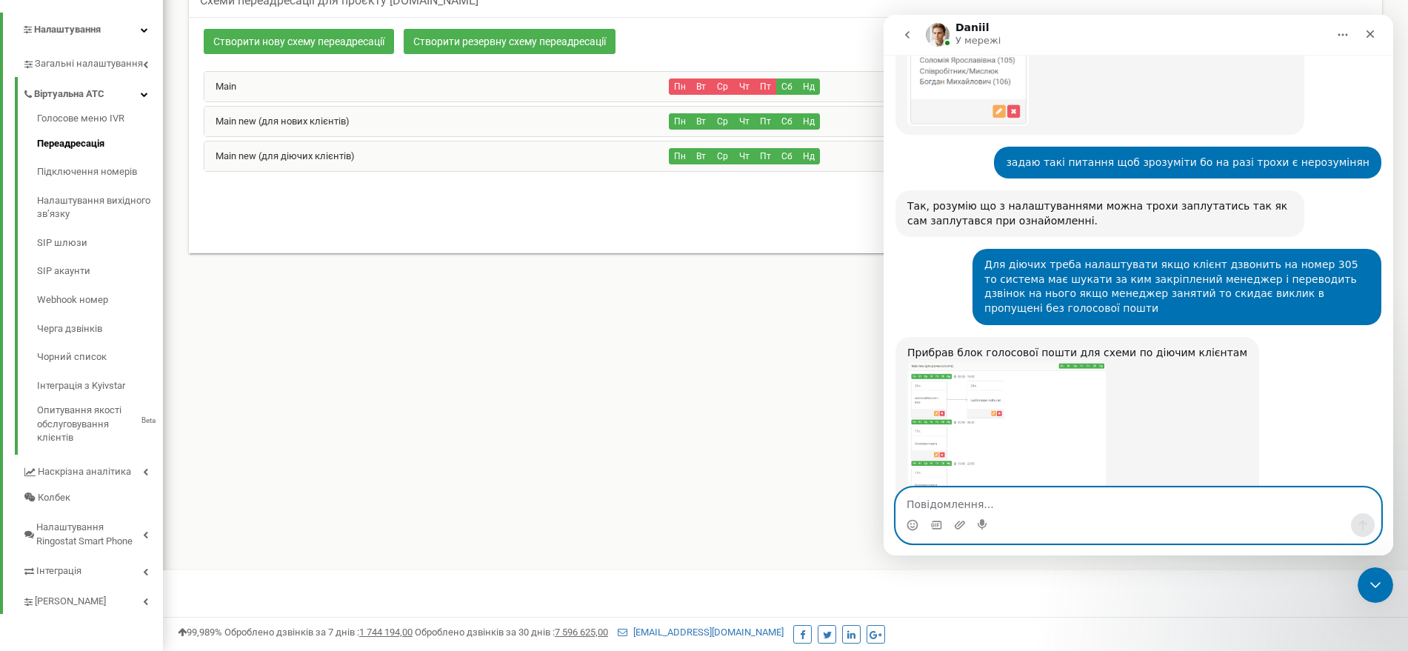
scroll to position [21557, 0]
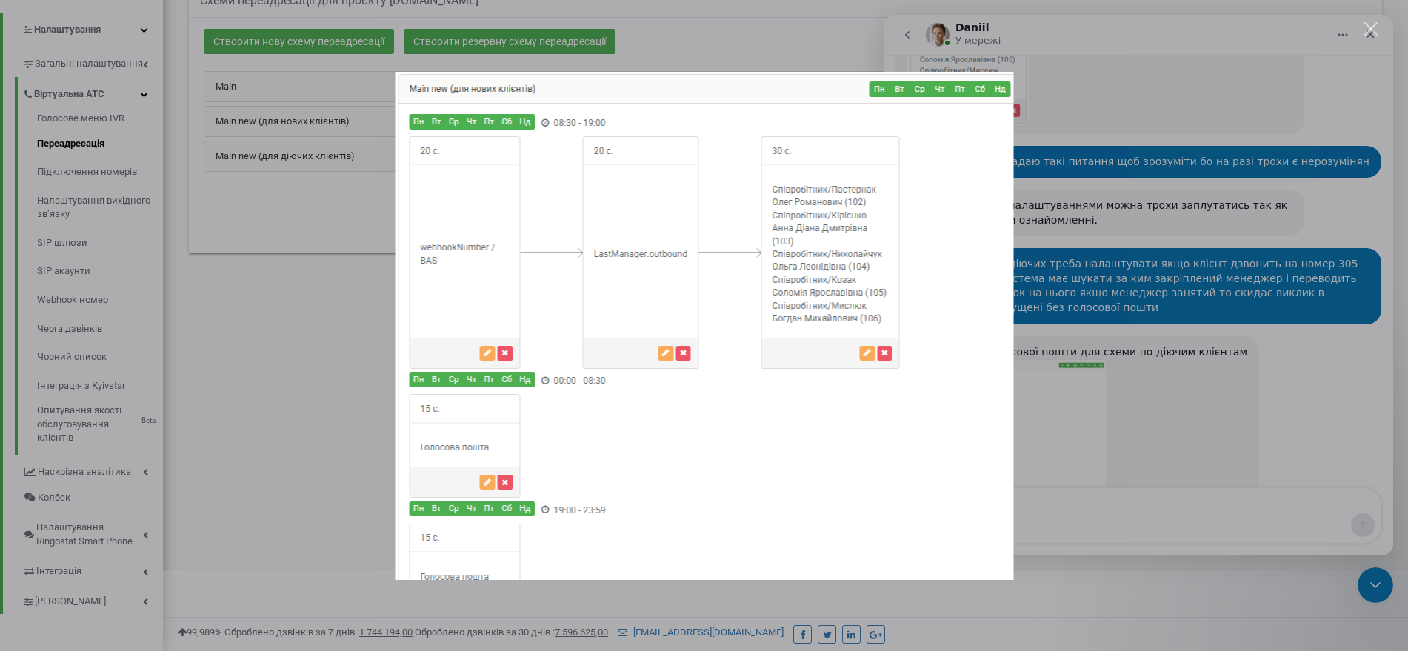
click at [1089, 405] on div "Месенджер Intercom" at bounding box center [704, 325] width 1408 height 651
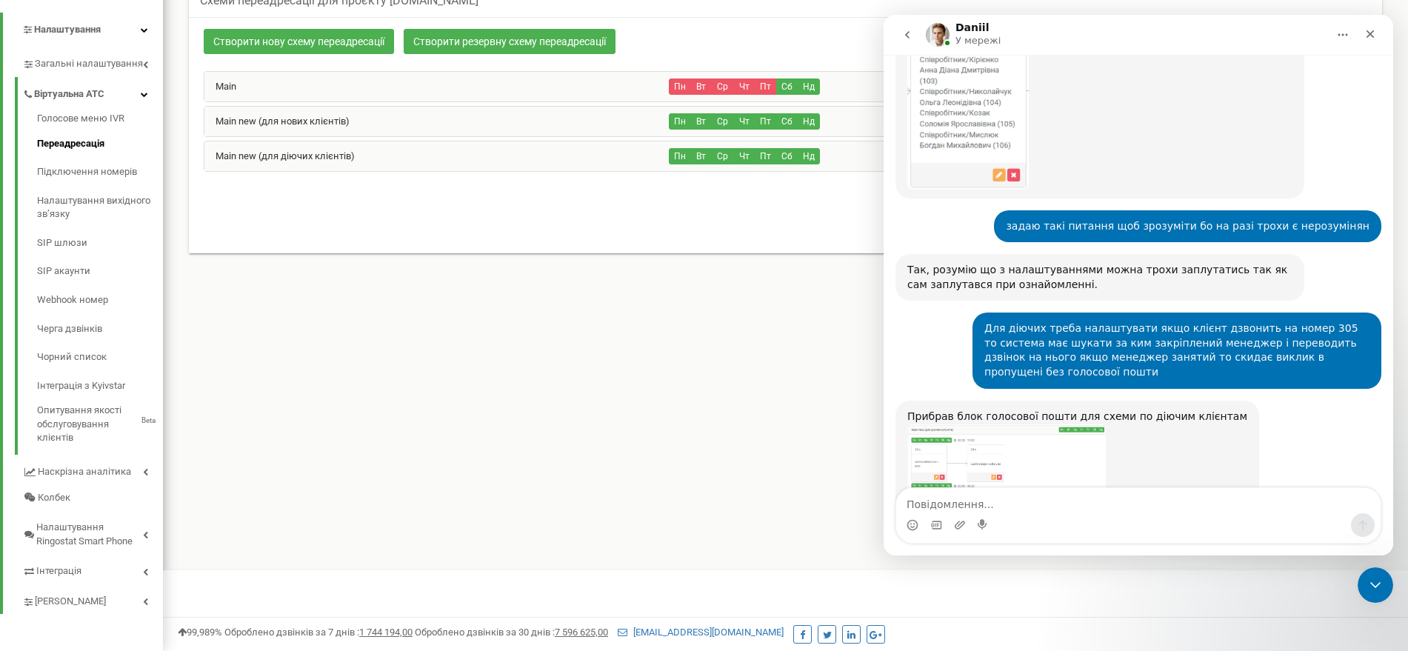
scroll to position [21557, 0]
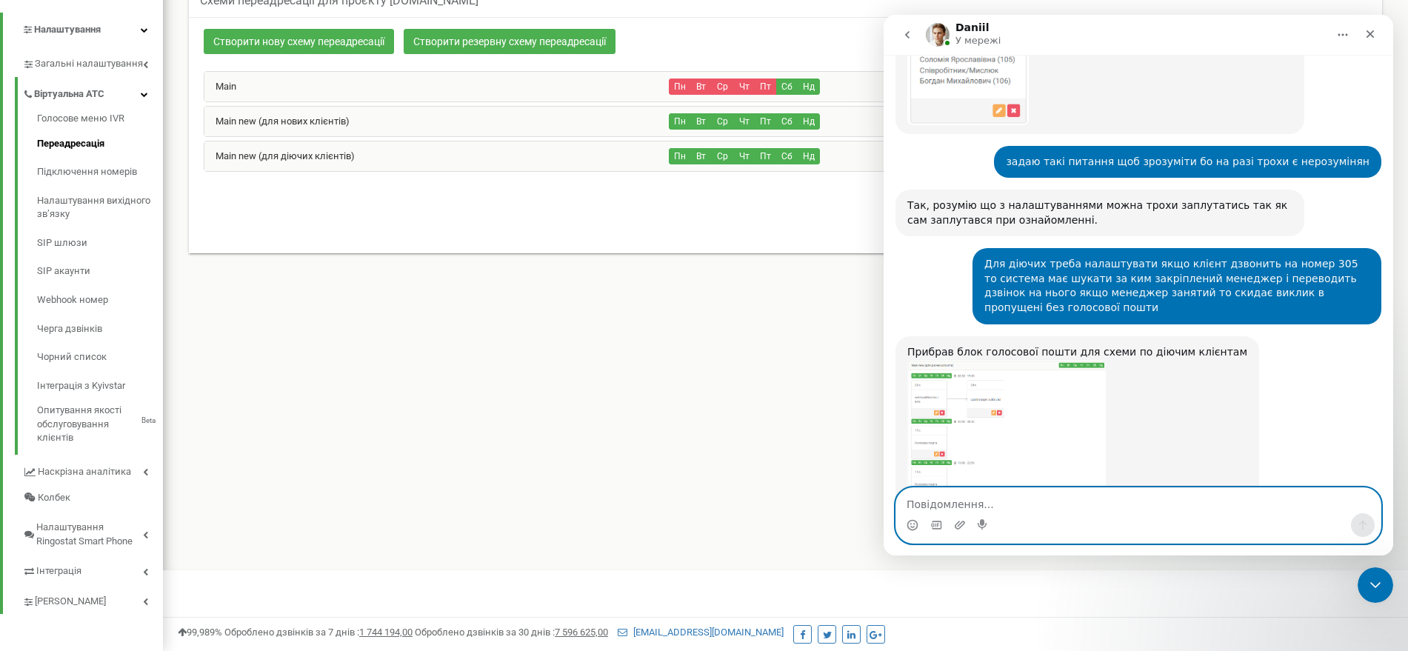
click at [987, 505] on textarea "Повідомлення..." at bounding box center [1138, 500] width 484 height 25
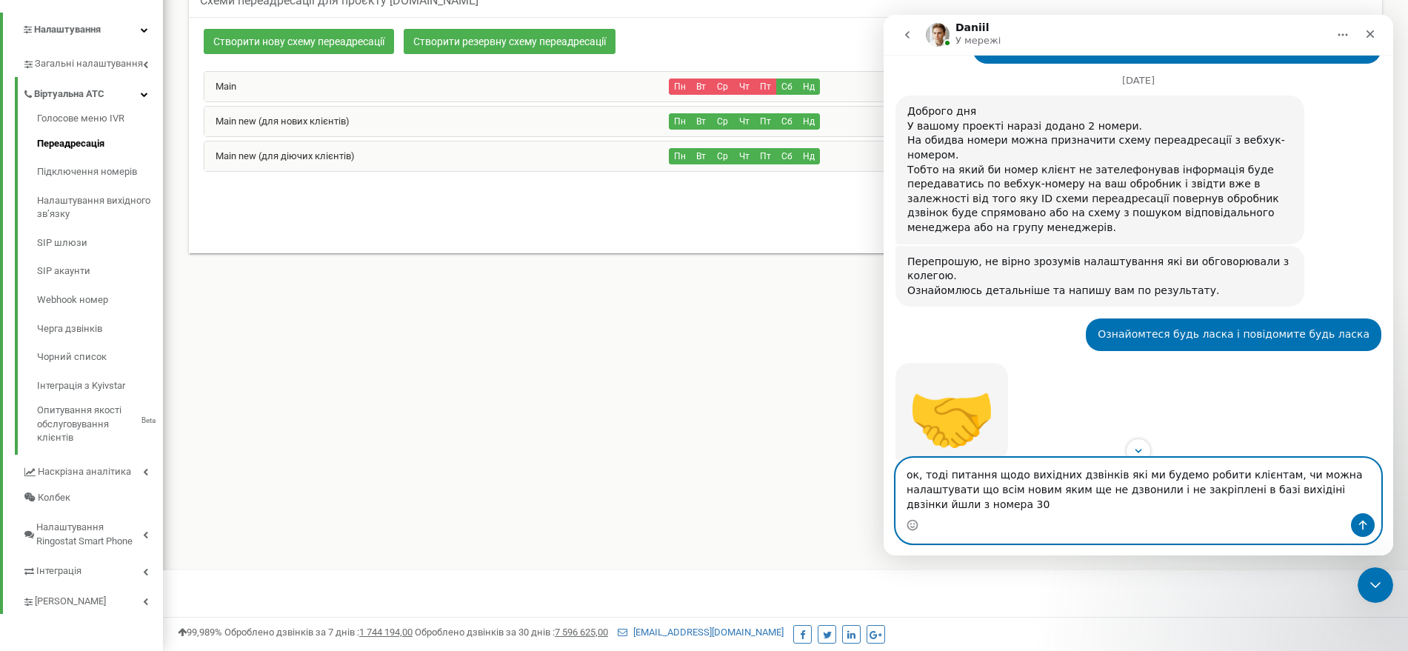
scroll to position [20054, 0]
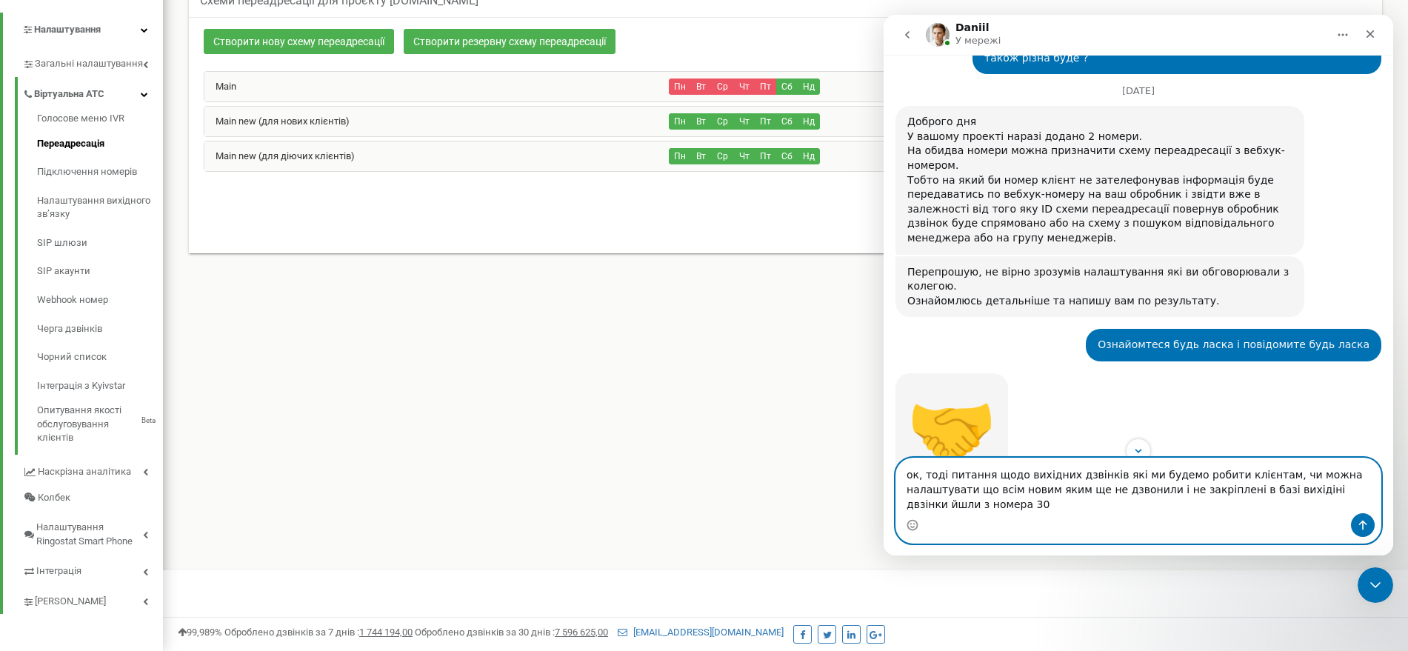
type textarea "ок, тоді питання щодо вихідних дзвінків які ми будемо робити клієнтам, чи можна…"
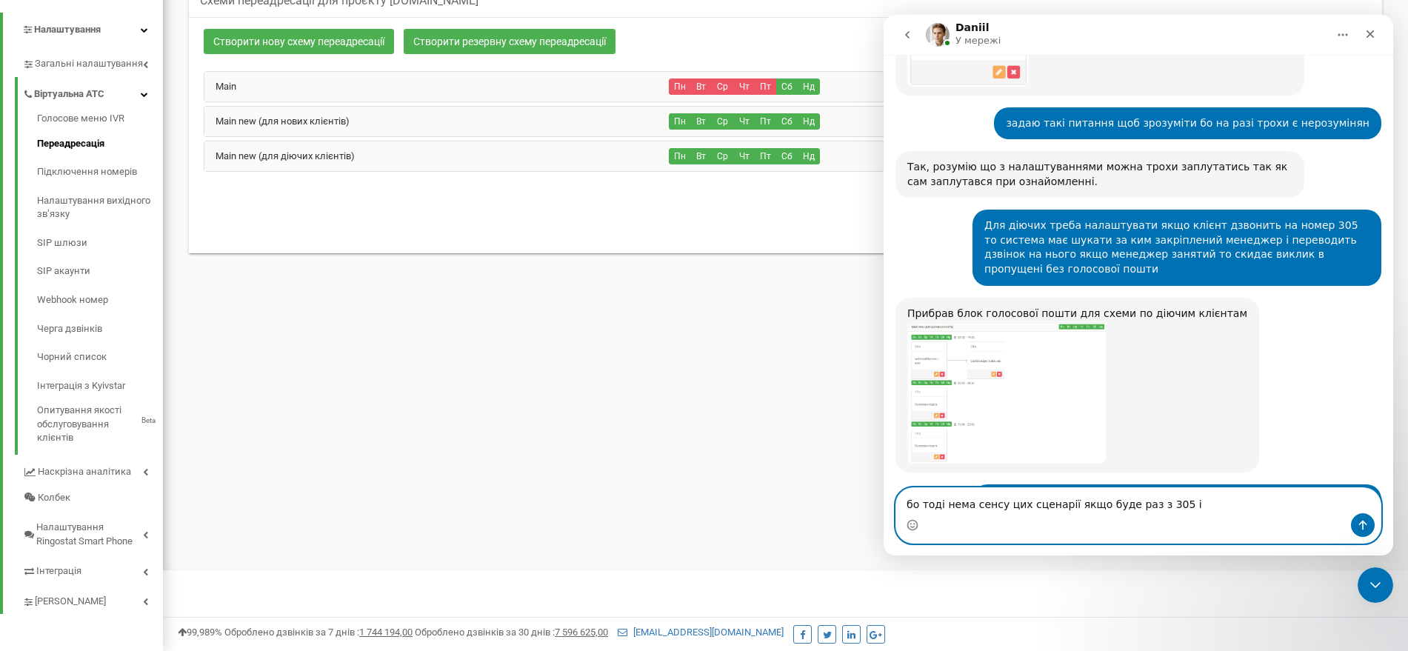
scroll to position [21664, 0]
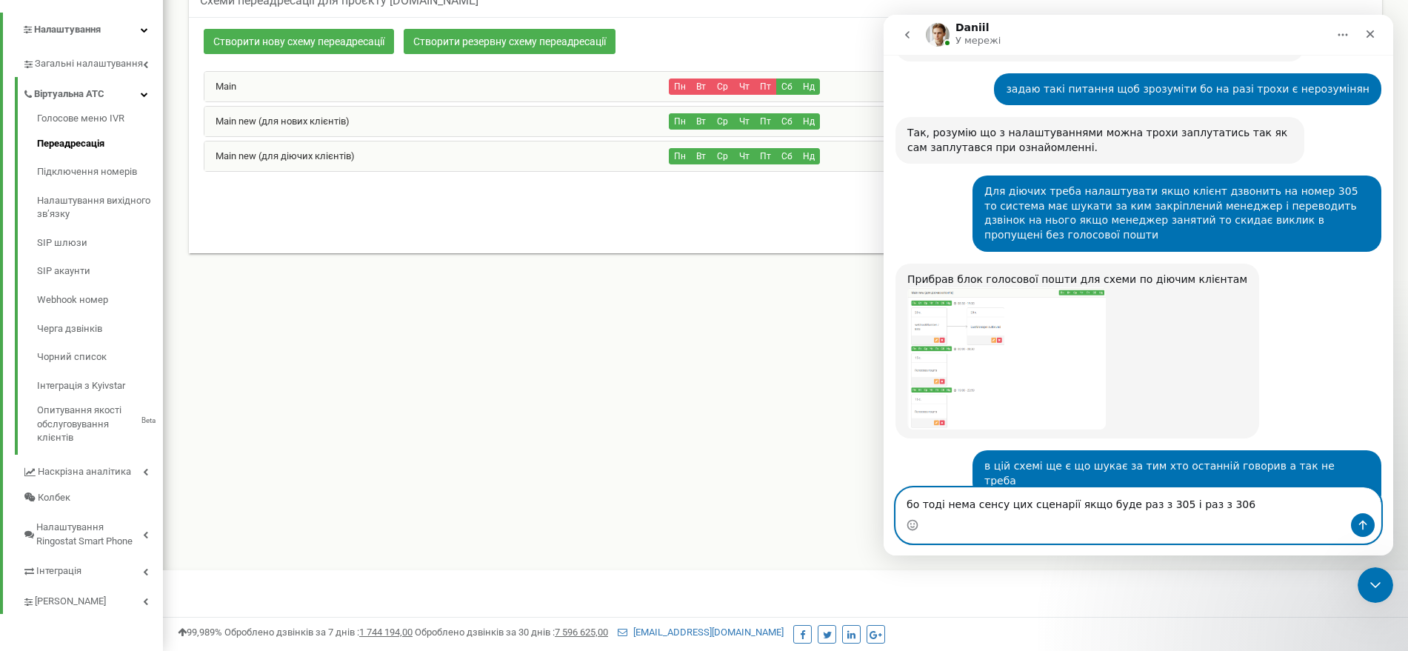
type textarea "бо тоді нема сенсу цих сценарії якщо буде раз з 305 і раз з 306"
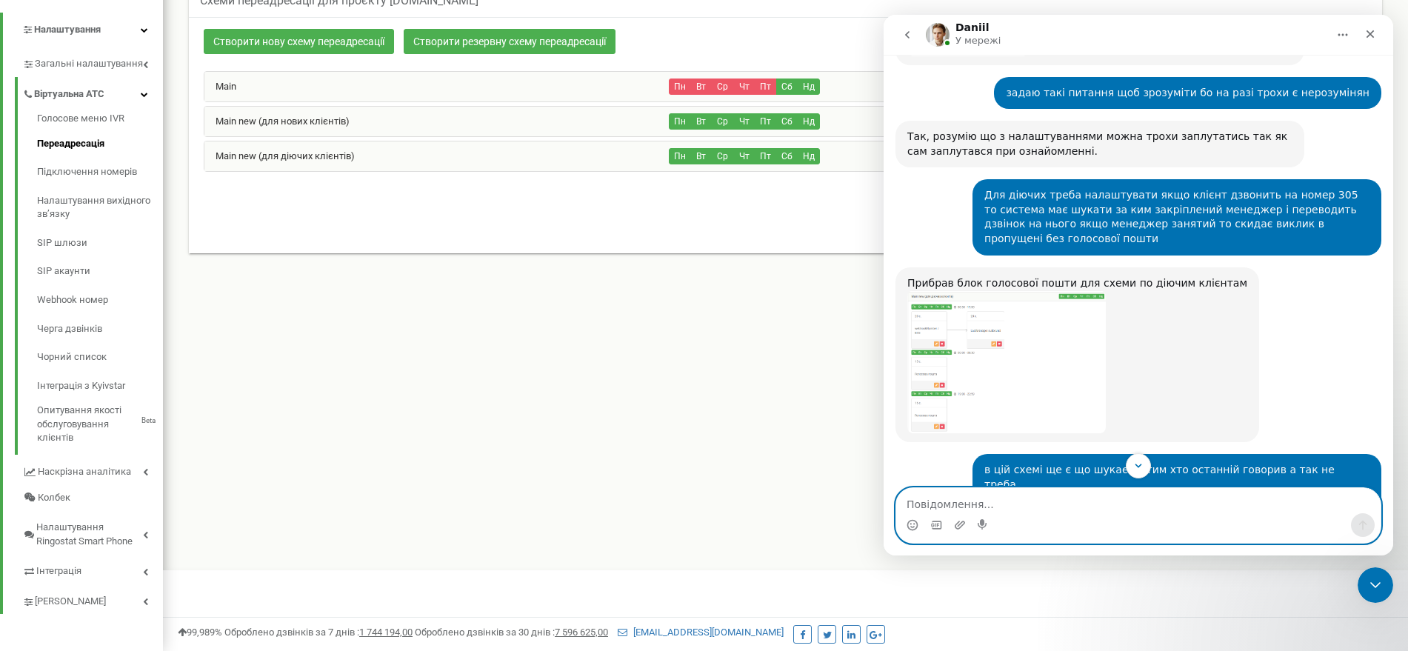
scroll to position [21693, 0]
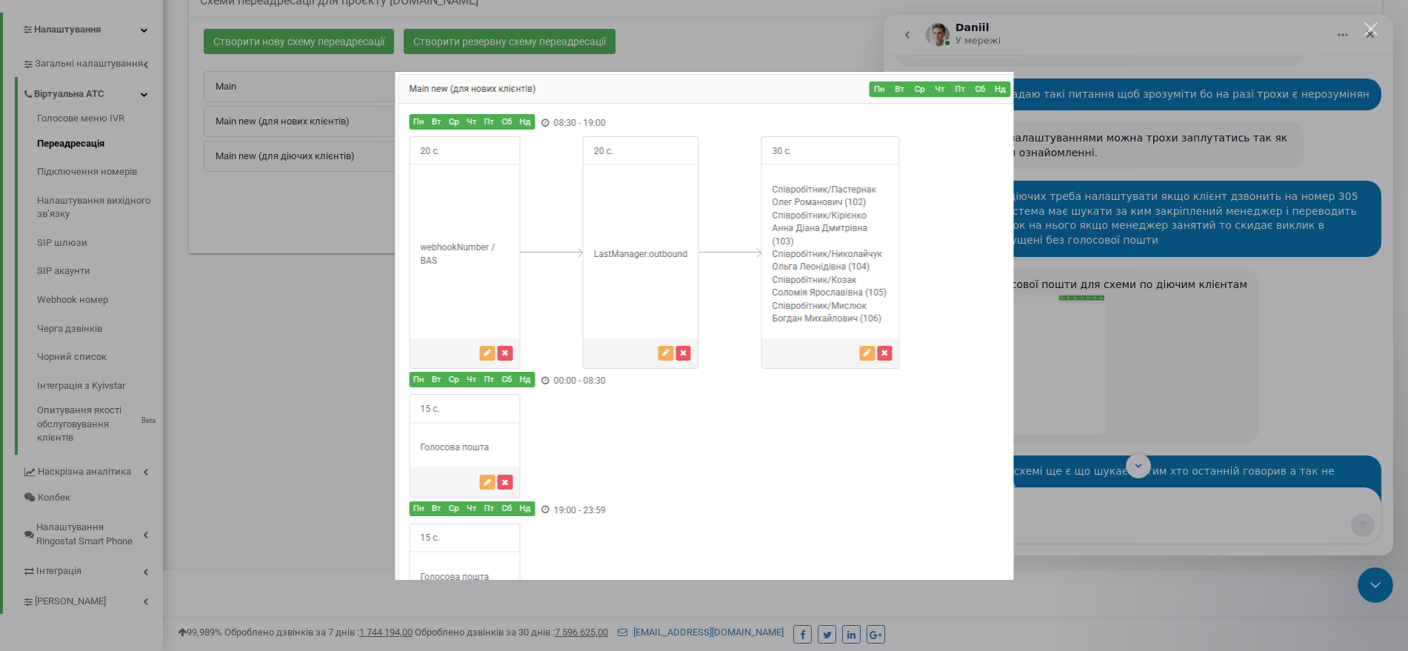
drag, startPoint x: 1083, startPoint y: 271, endPoint x: 1097, endPoint y: 274, distance: 14.4
click at [1097, 274] on div "Месенджер Intercom" at bounding box center [704, 325] width 1408 height 651
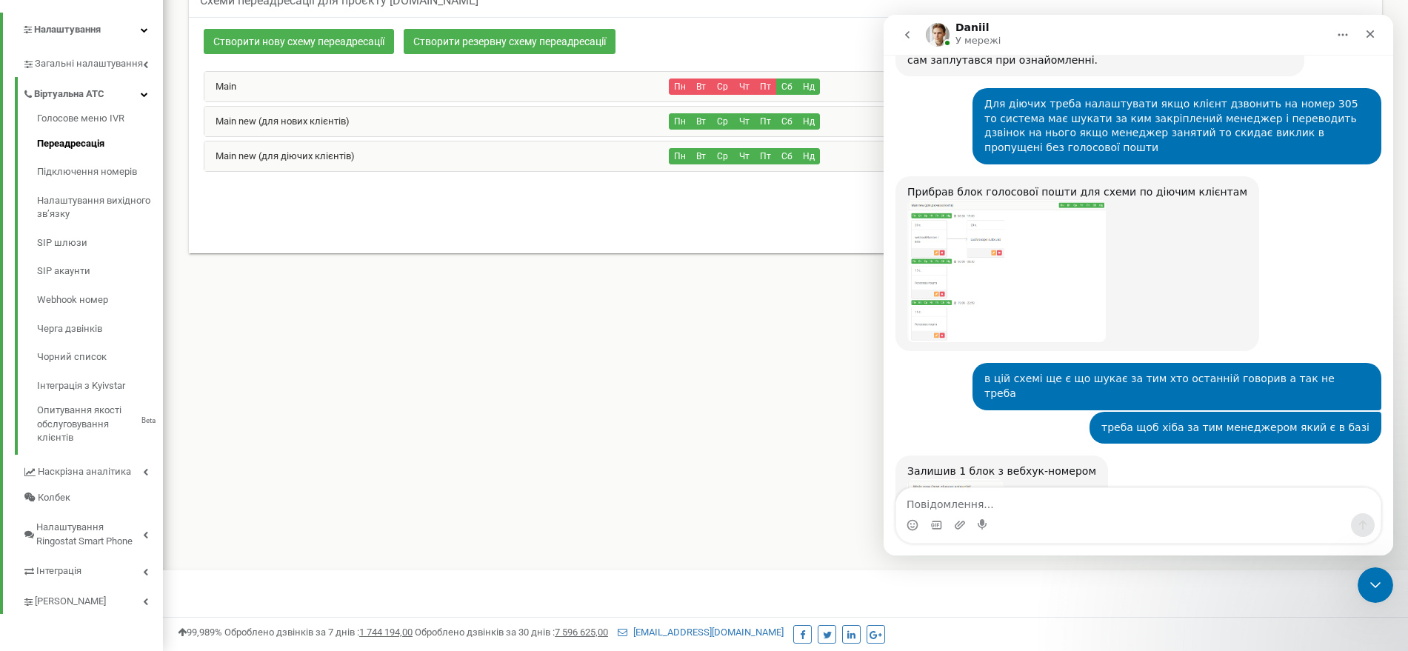
scroll to position [21820, 0]
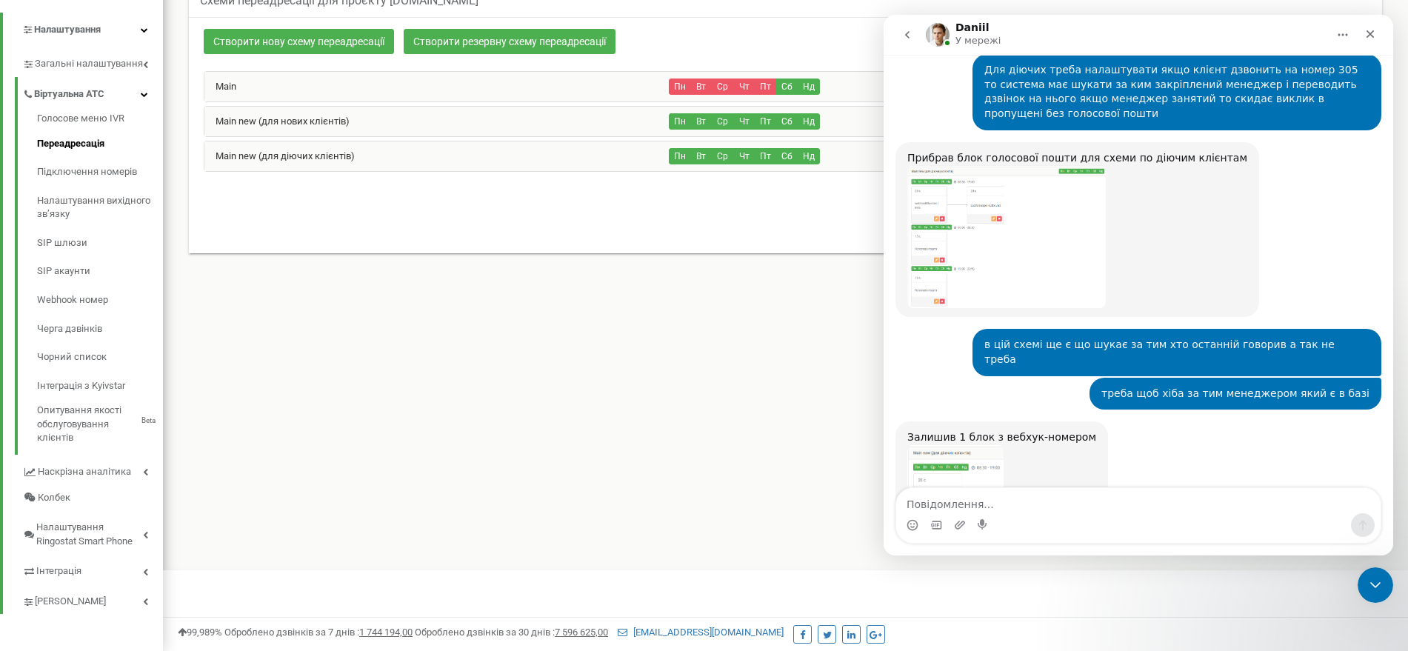
click at [1057, 517] on div "Месенджер Intercom" at bounding box center [1138, 525] width 484 height 24
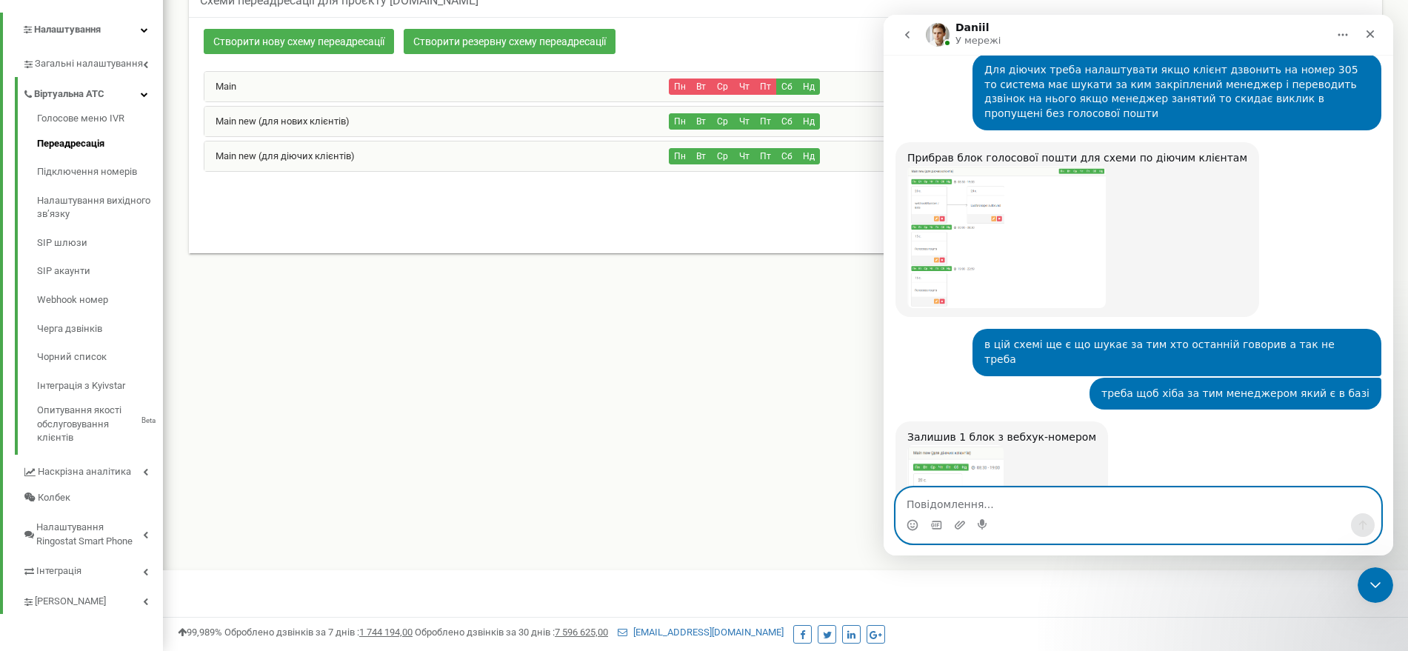
click at [1054, 510] on textarea "Повідомлення..." at bounding box center [1138, 500] width 484 height 25
type textarea "ага тоді по сутідо всіх нових і діючих клієнтів ми телефонуємо з номера 306"
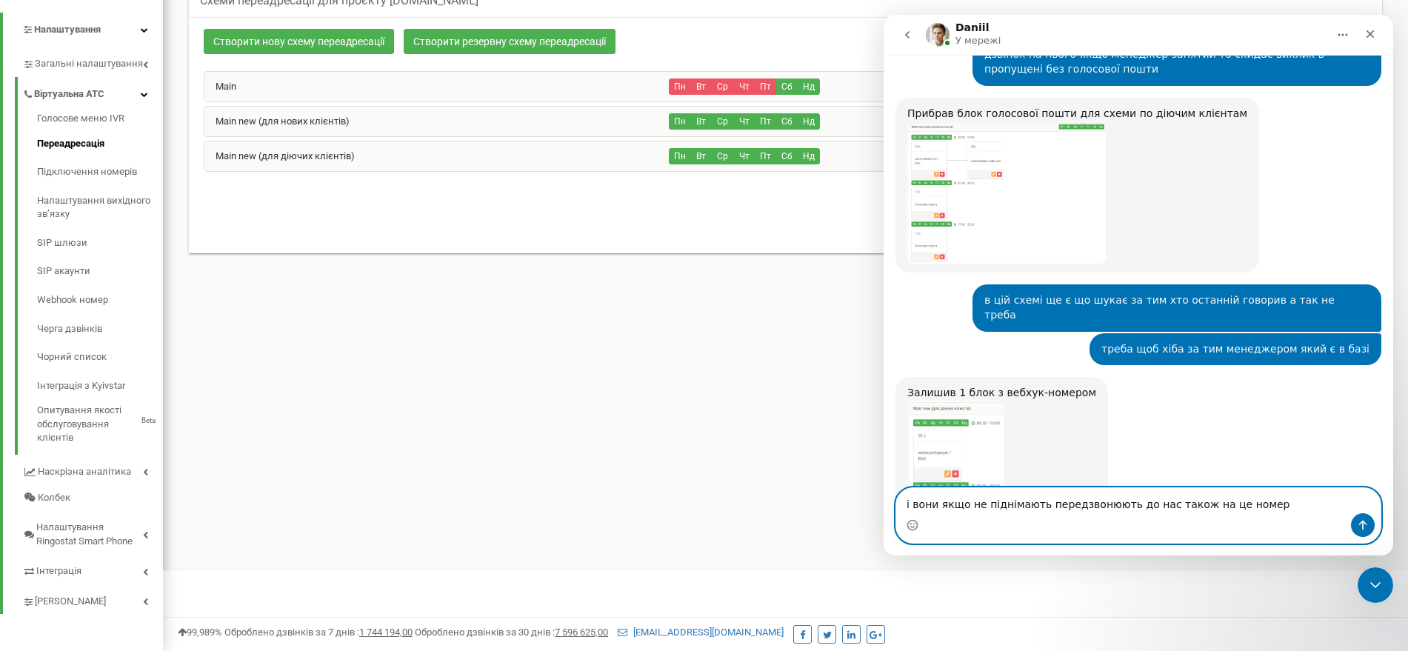
type textarea "і вони якщо не піднімають передзвонюють до нас також на це номер"
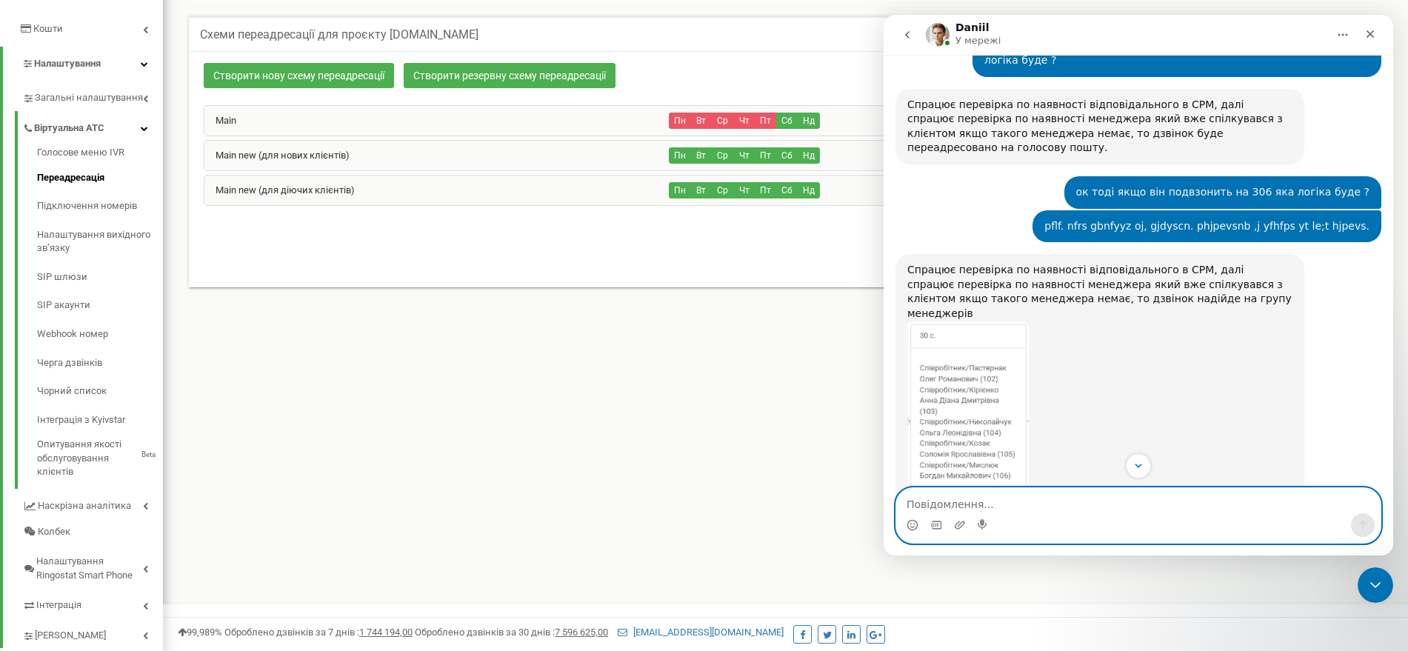
scroll to position [21117, 0]
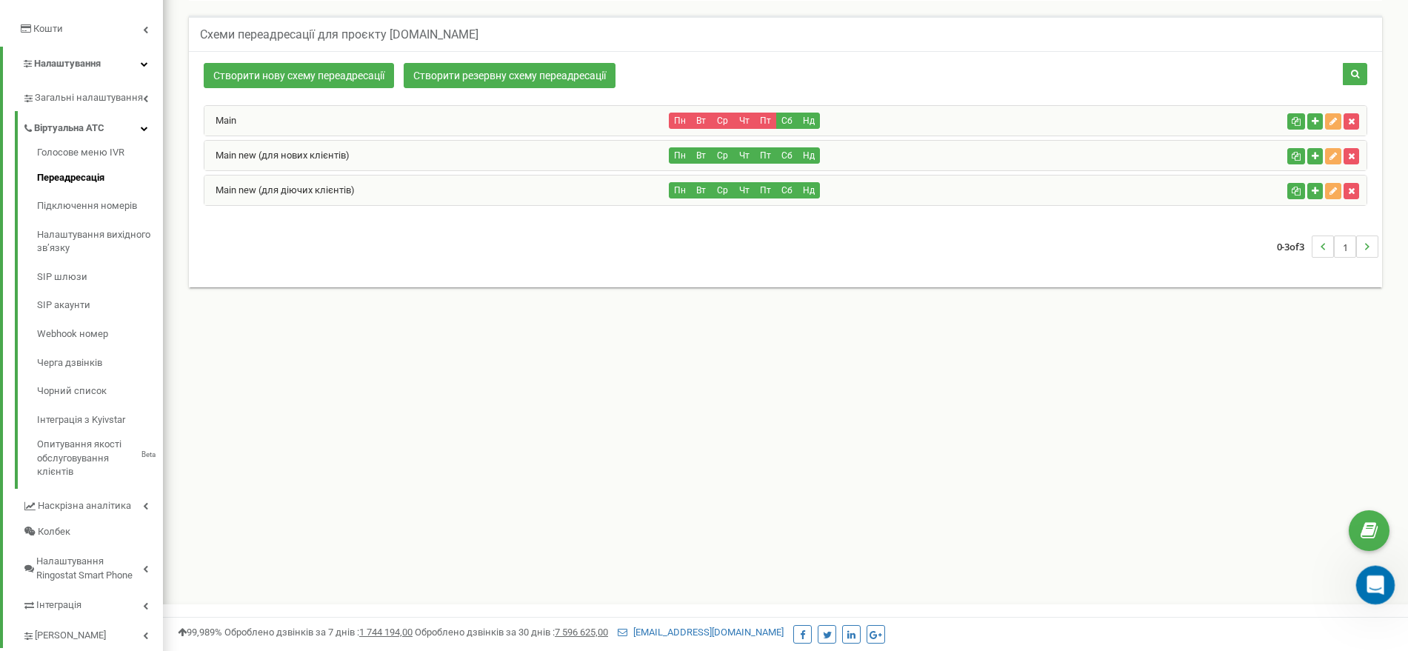
scroll to position [21954, 0]
click at [1365, 583] on icon "Відкрити програму для спілкування Intercom" at bounding box center [1374, 583] width 24 height 24
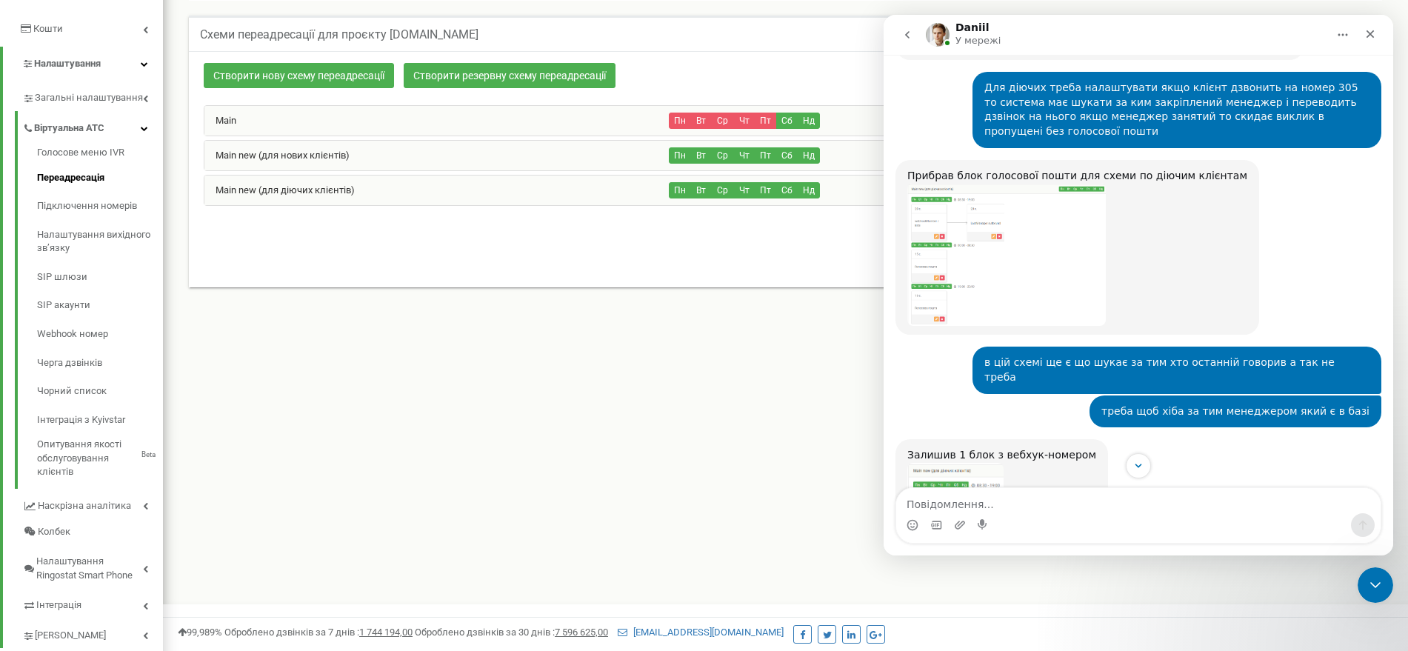
scroll to position [21834, 0]
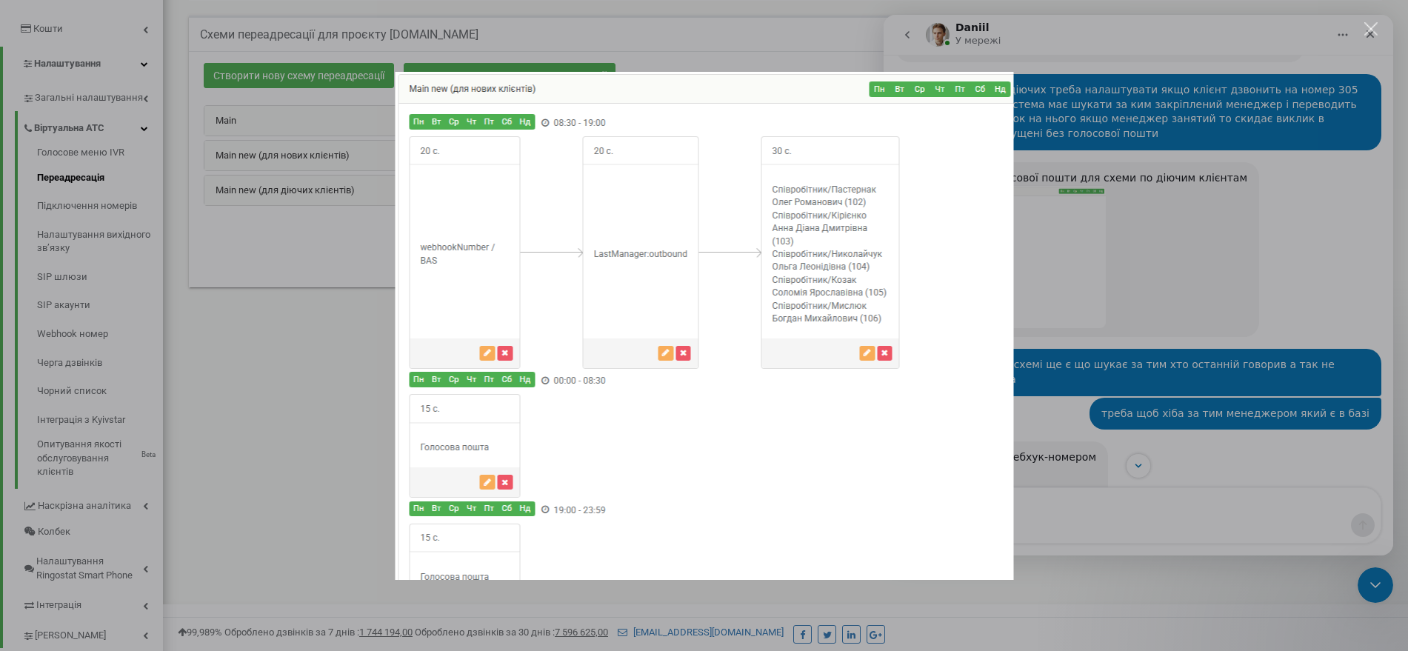
click at [1085, 392] on div "Месенджер Intercom" at bounding box center [704, 325] width 1408 height 651
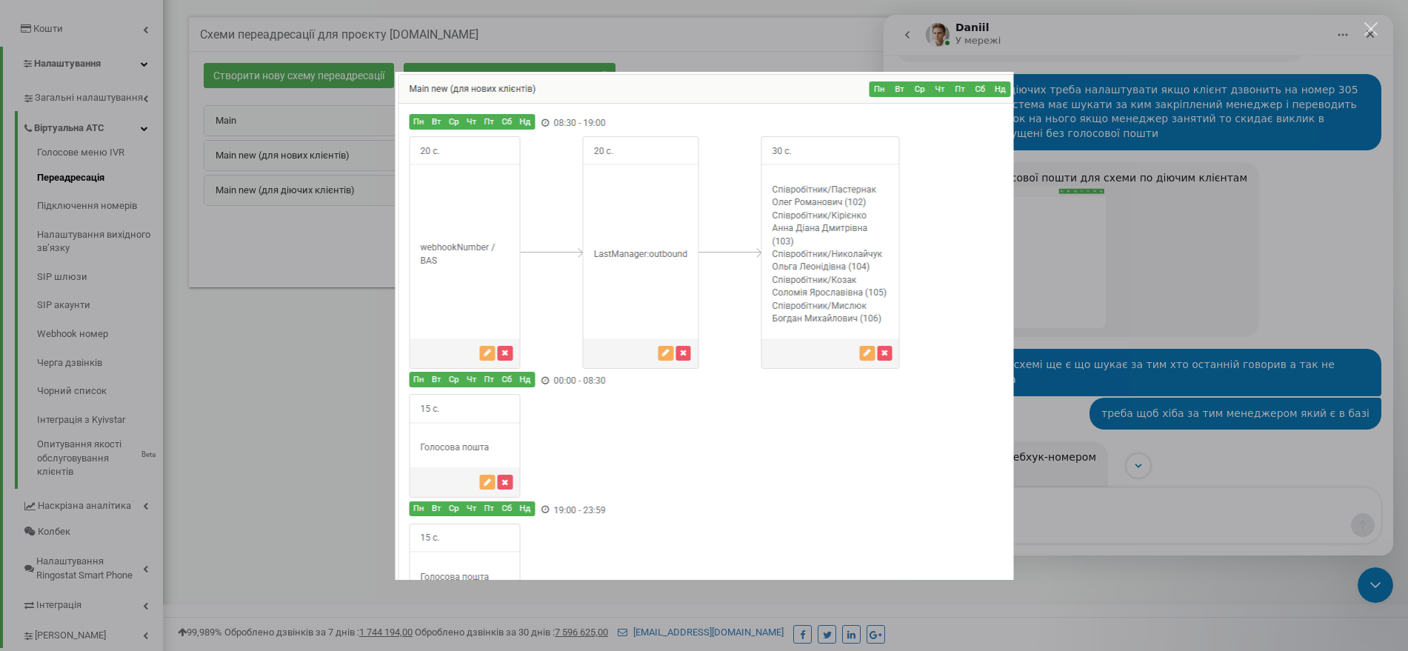
click at [1190, 260] on div "Месенджер Intercom" at bounding box center [704, 325] width 1408 height 651
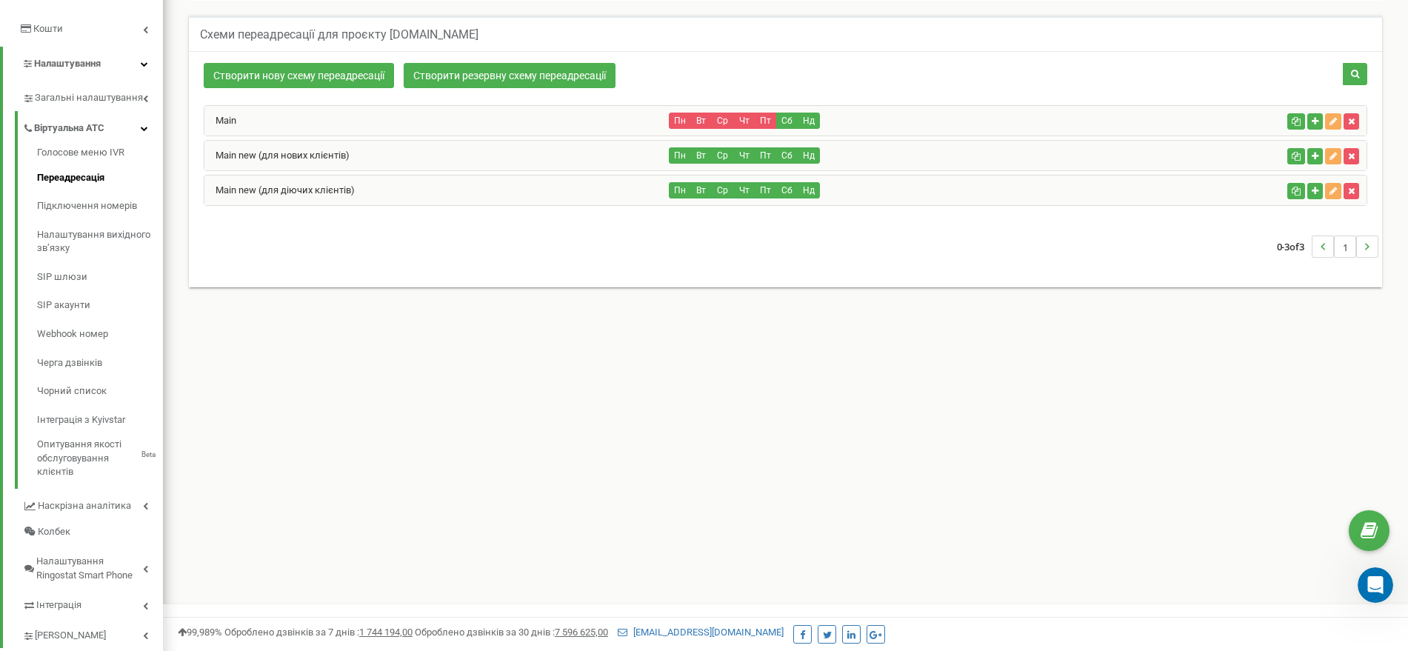
scroll to position [21889, 0]
click at [1359, 572] on div "Відкрити програму для спілкування Intercom" at bounding box center [1373, 583] width 49 height 49
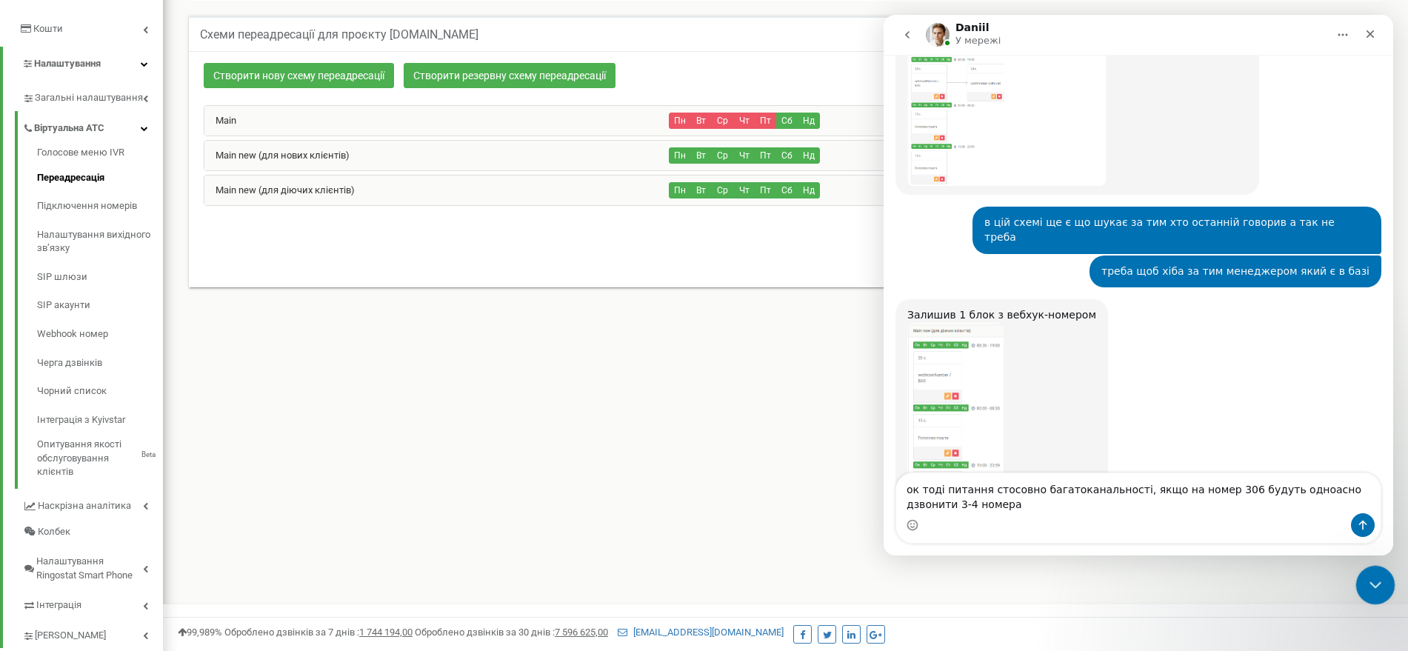
scroll to position [21991, 0]
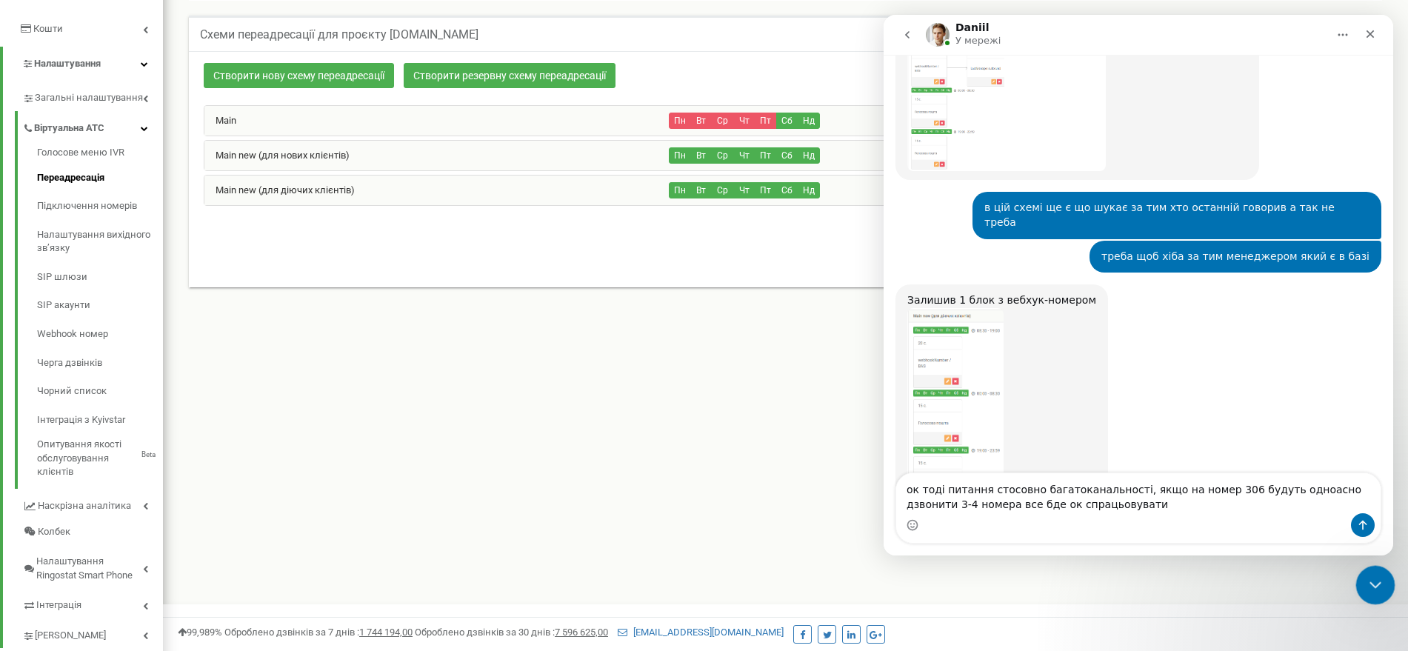
type textarea "ок тоді питання стосовно багатоканальності, якщо на номер 306 будуть одноасно д…"
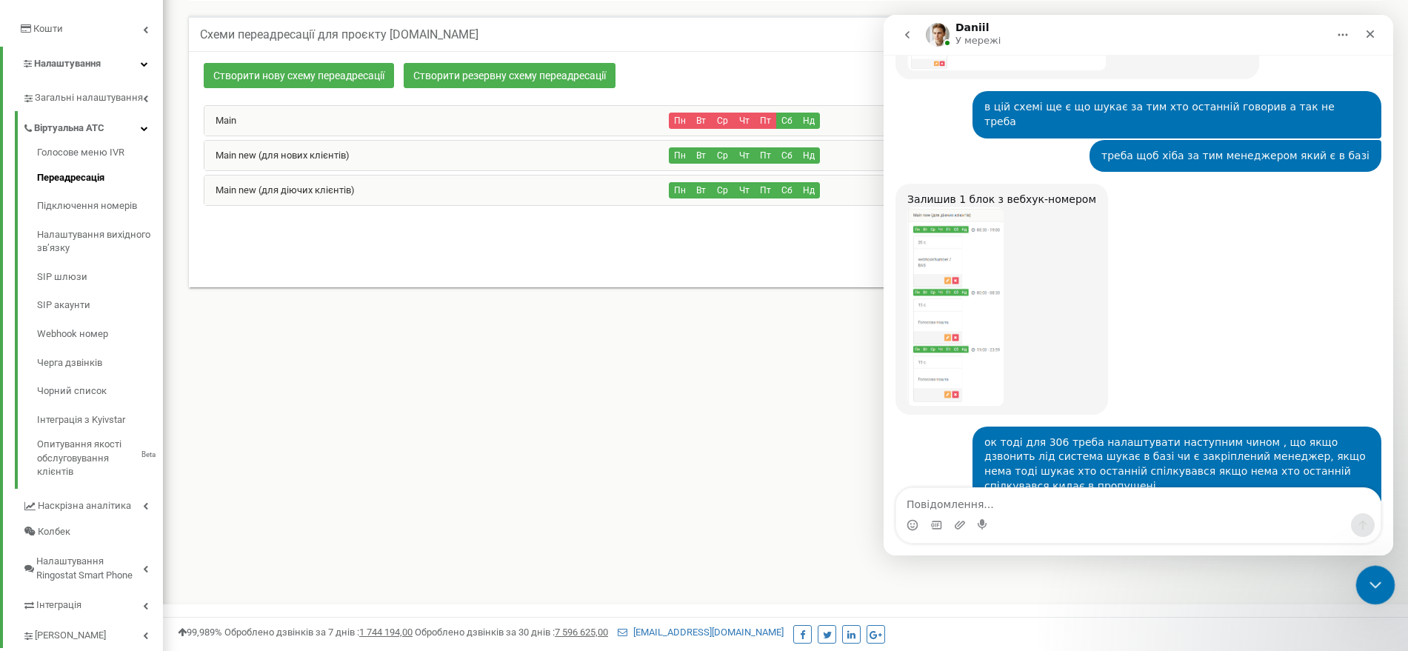
scroll to position [22108, 0]
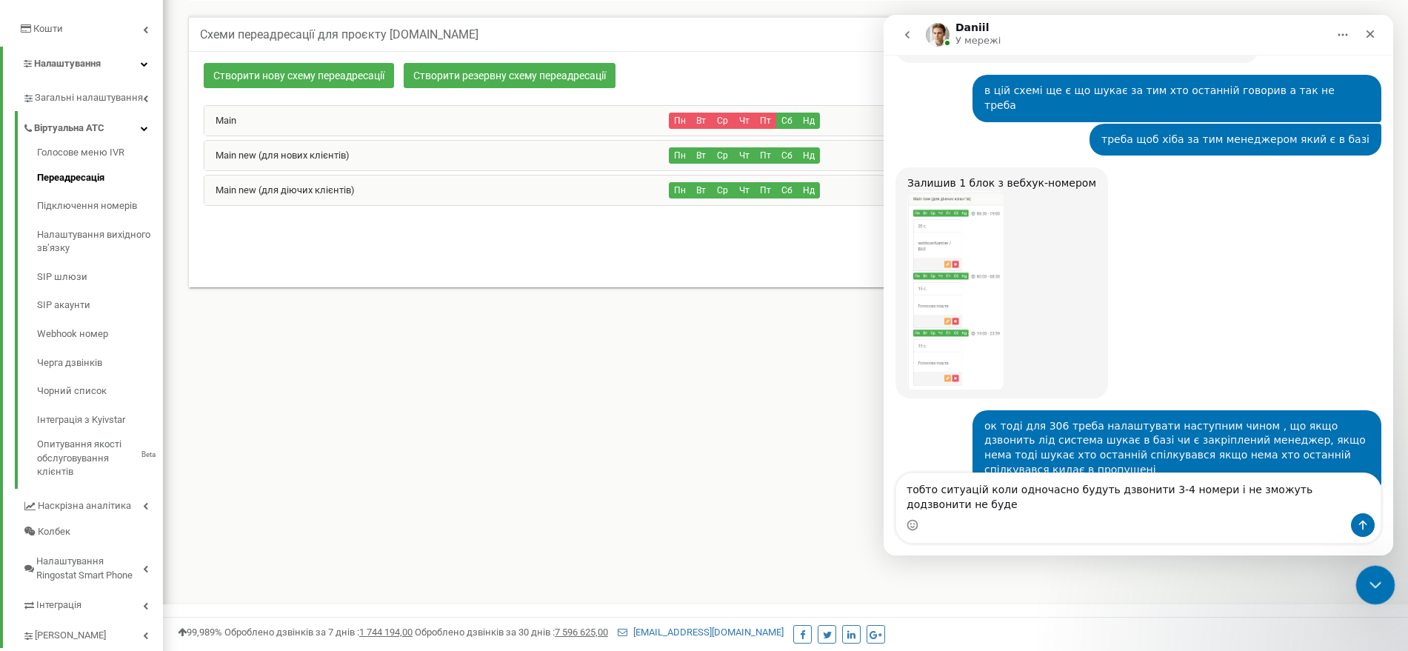
type textarea "тобто ситуацій коли одночасно будуть дзвонити 3-4 номери і не зможуть додзвонит…"
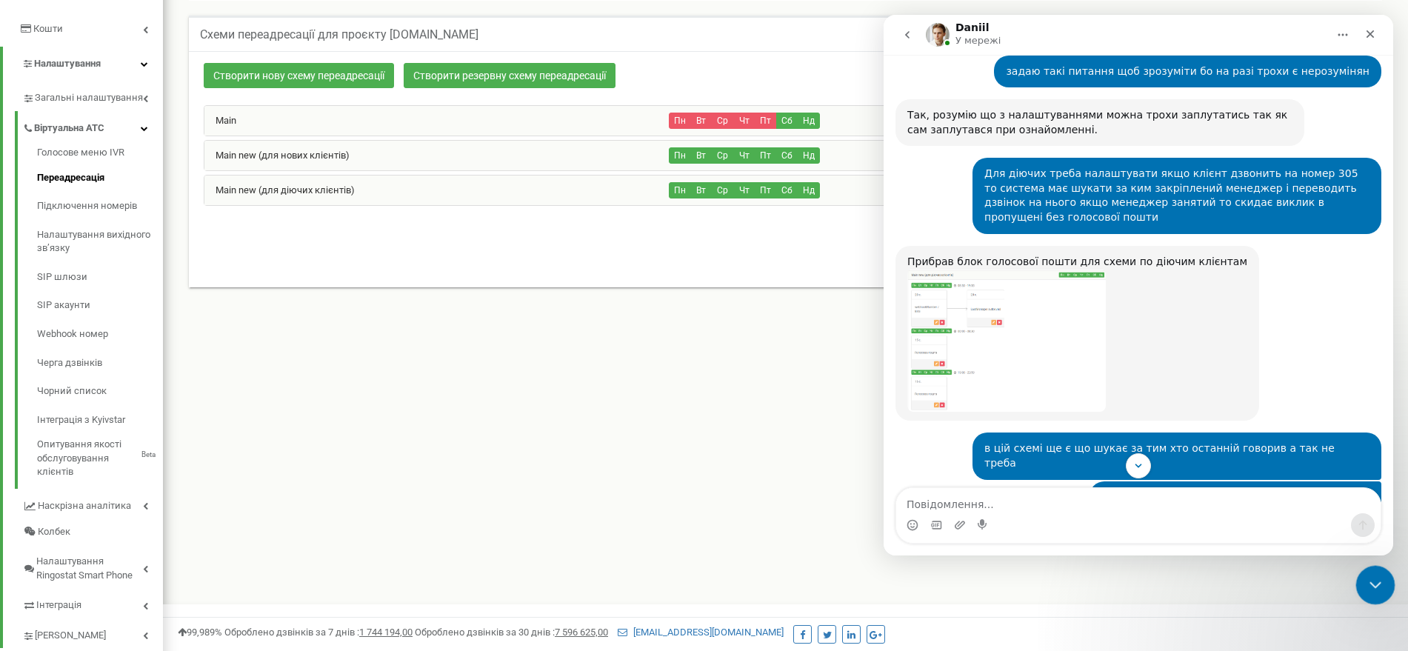
scroll to position [21769, 0]
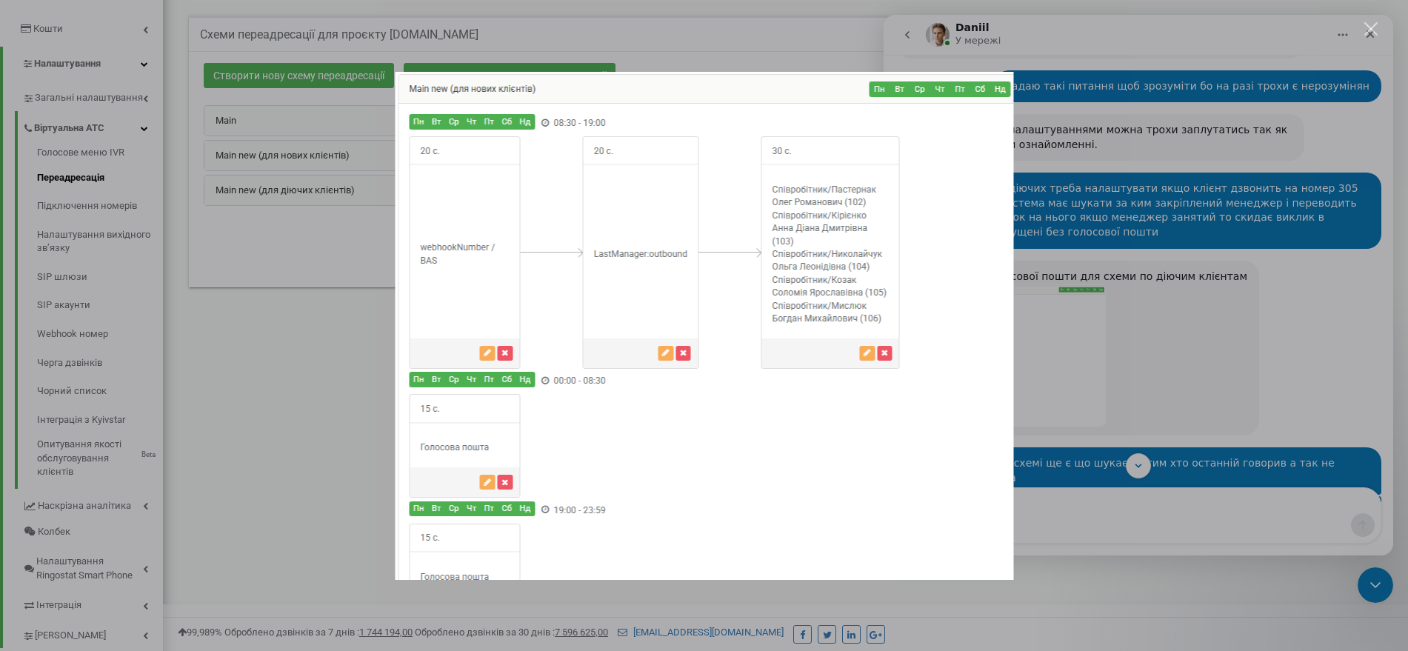
click at [1096, 342] on div "Месенджер Intercom" at bounding box center [704, 325] width 1408 height 651
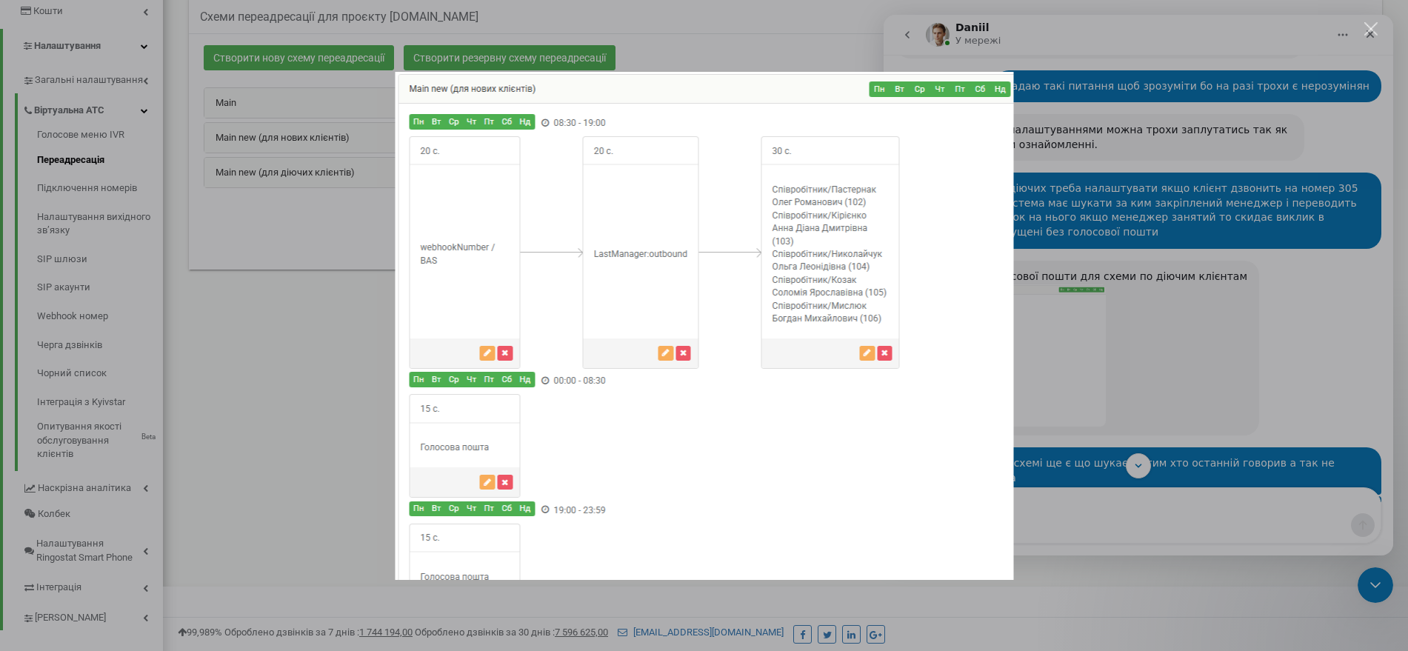
scroll to position [319, 0]
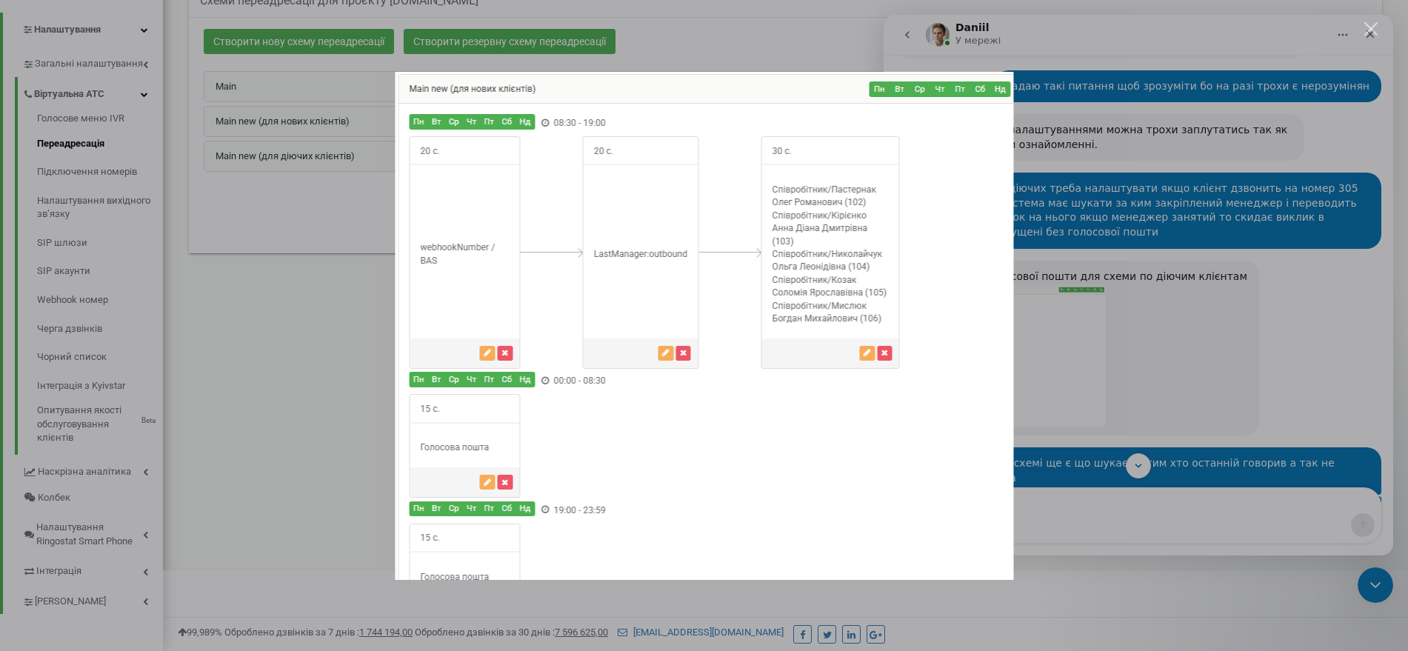
click at [1128, 353] on div "Месенджер Intercom" at bounding box center [704, 325] width 1408 height 651
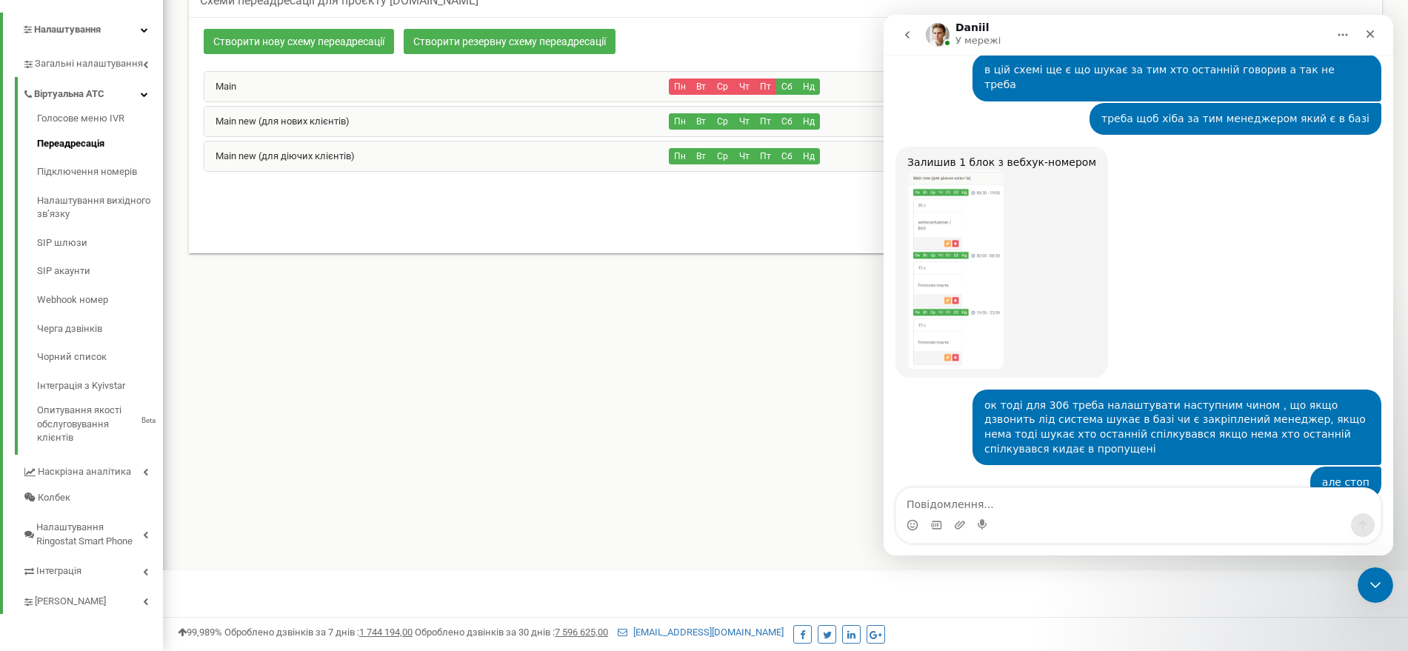
scroll to position [22259, 0]
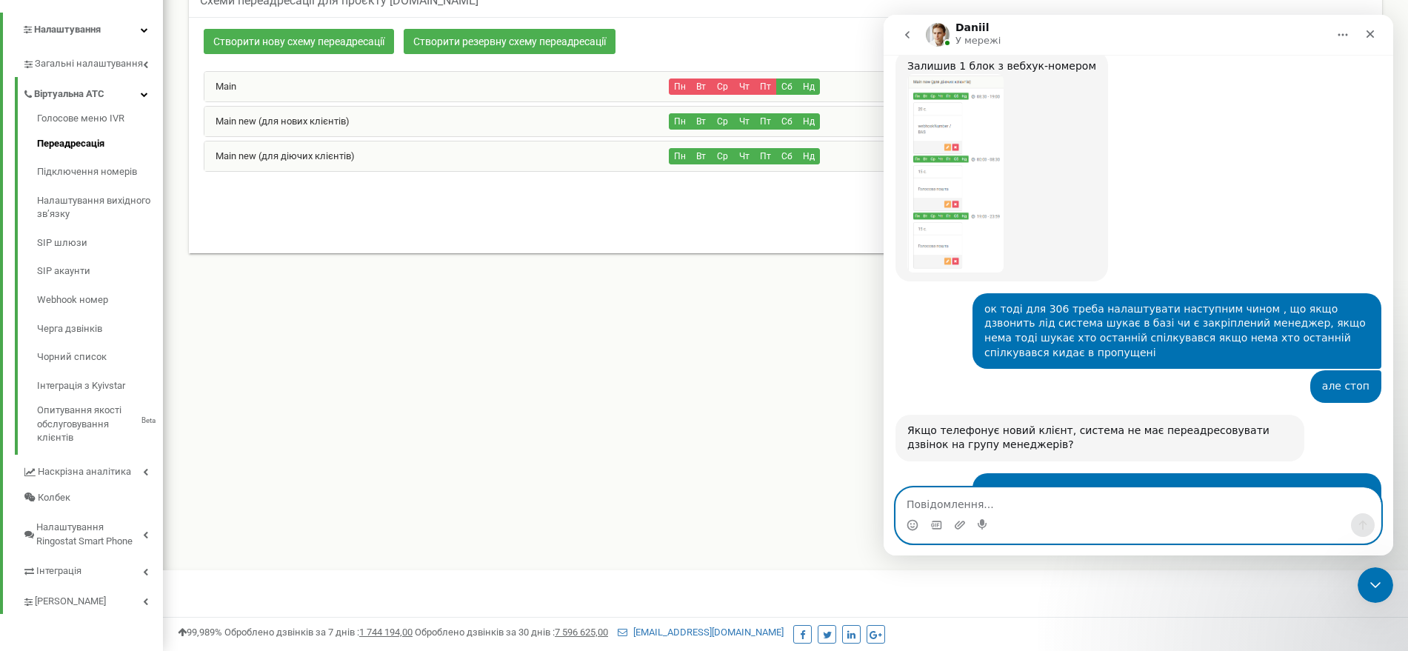
click at [1068, 496] on textarea "Повідомлення..." at bounding box center [1138, 500] width 484 height 25
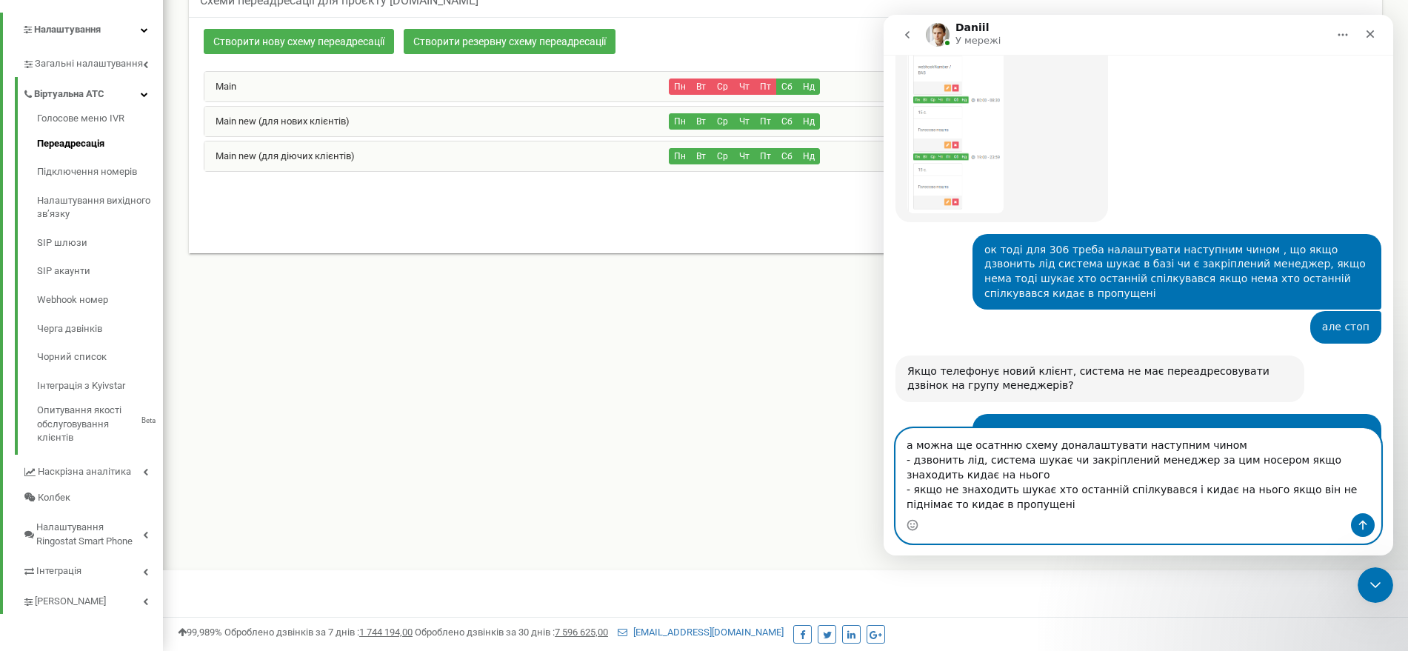
scroll to position [22333, 0]
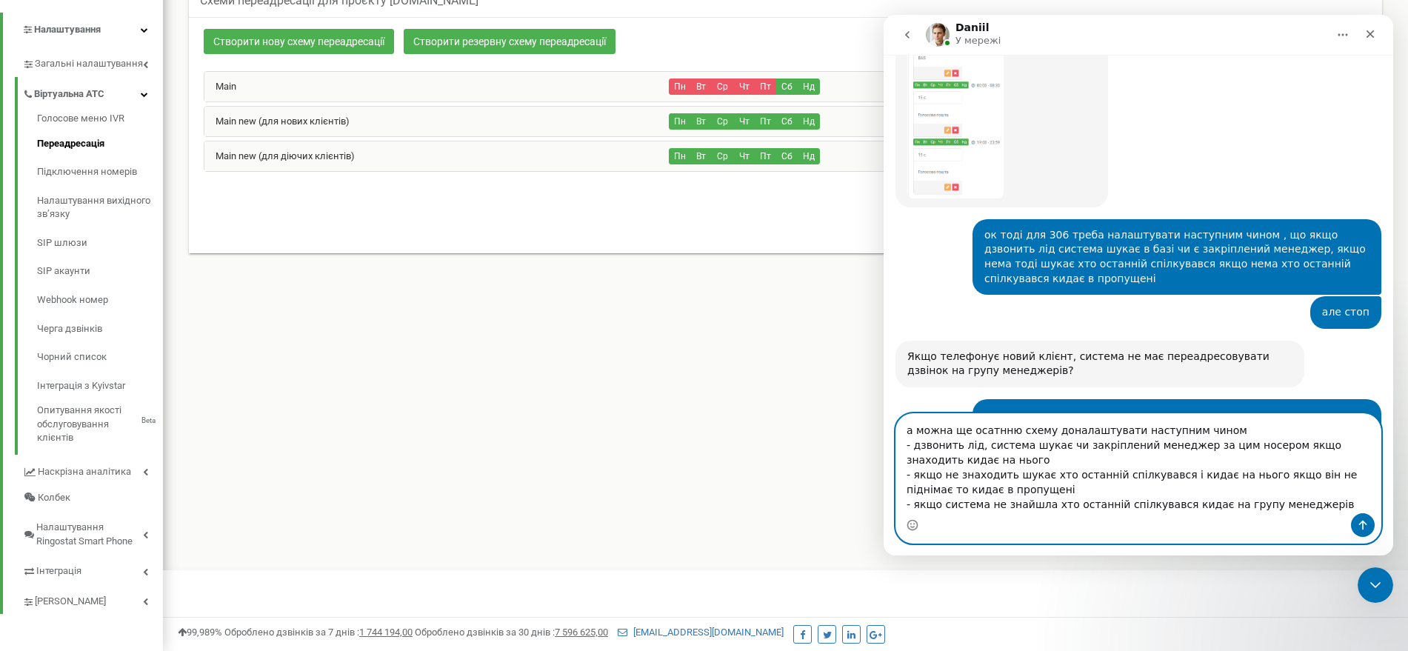
type textarea "а можна ще осатнню схему доналаштувати наступним чином - дзвонить лід, система …"
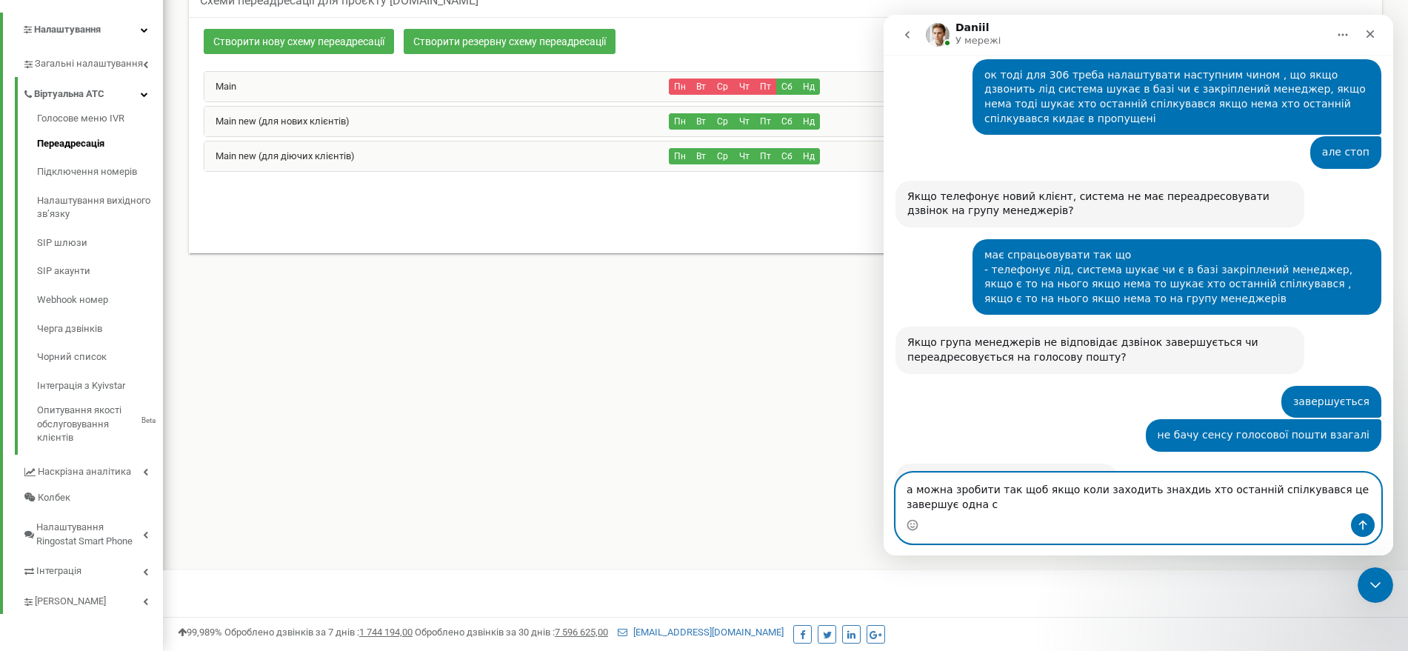
scroll to position [22508, 0]
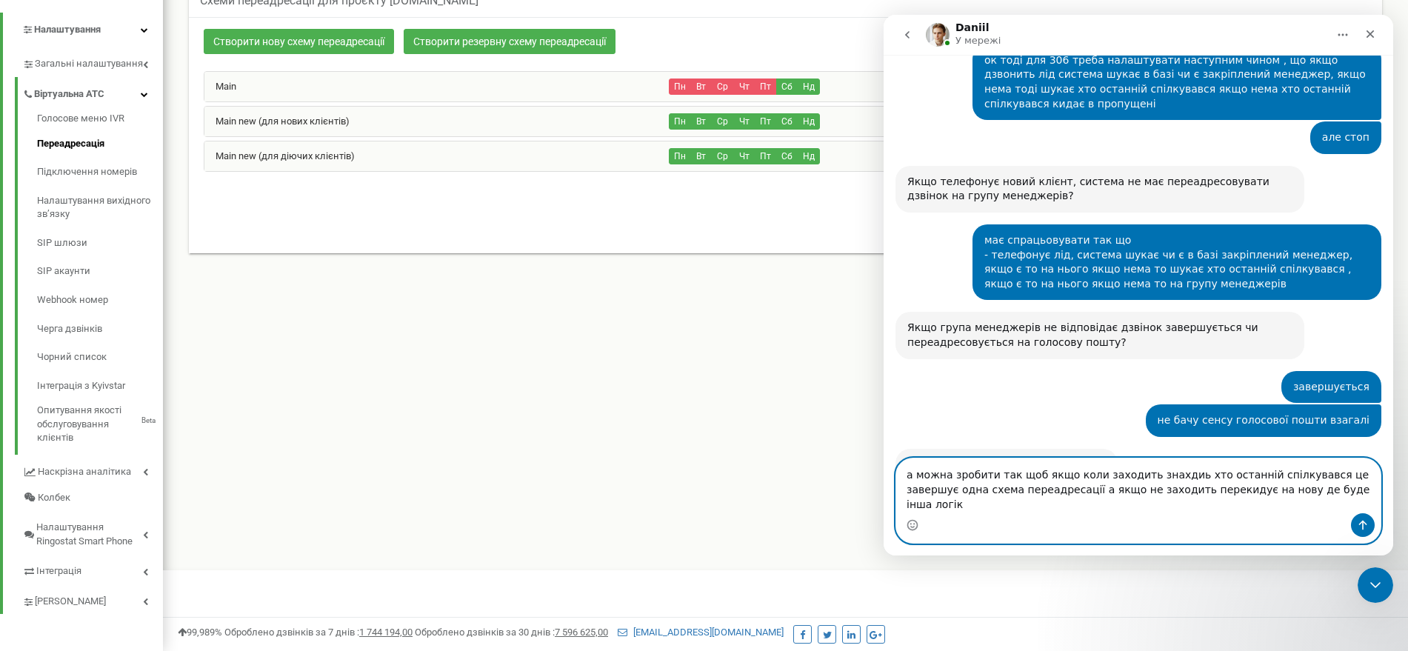
type textarea "а можна зробити так щоб якщо коли заходить знахдиь хто останній спілкувався це …"
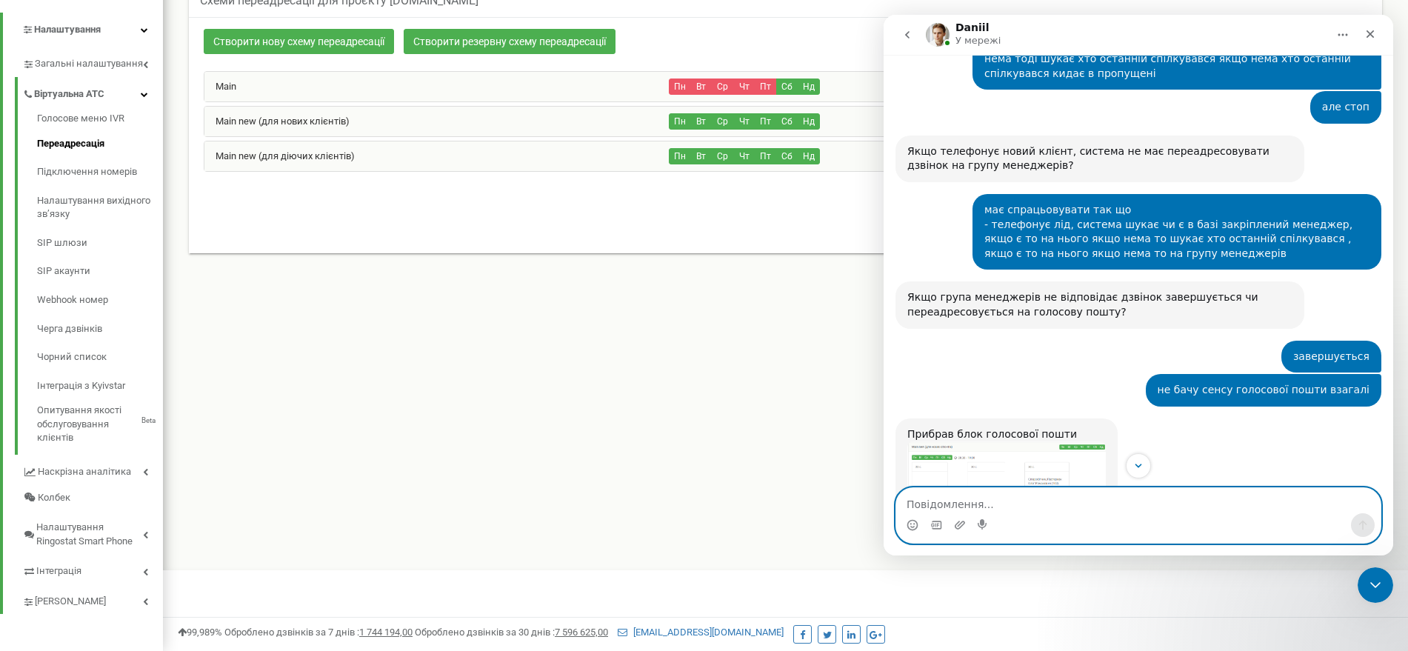
scroll to position [22583, 0]
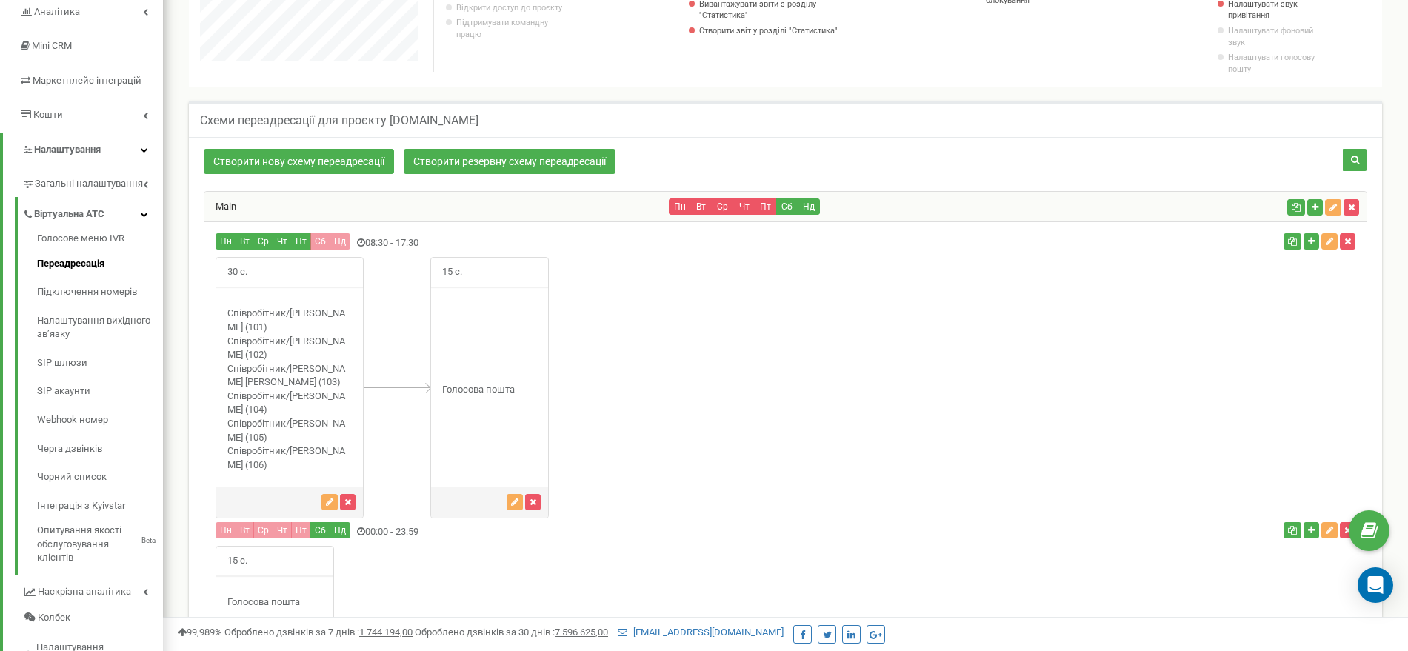
scroll to position [224, 0]
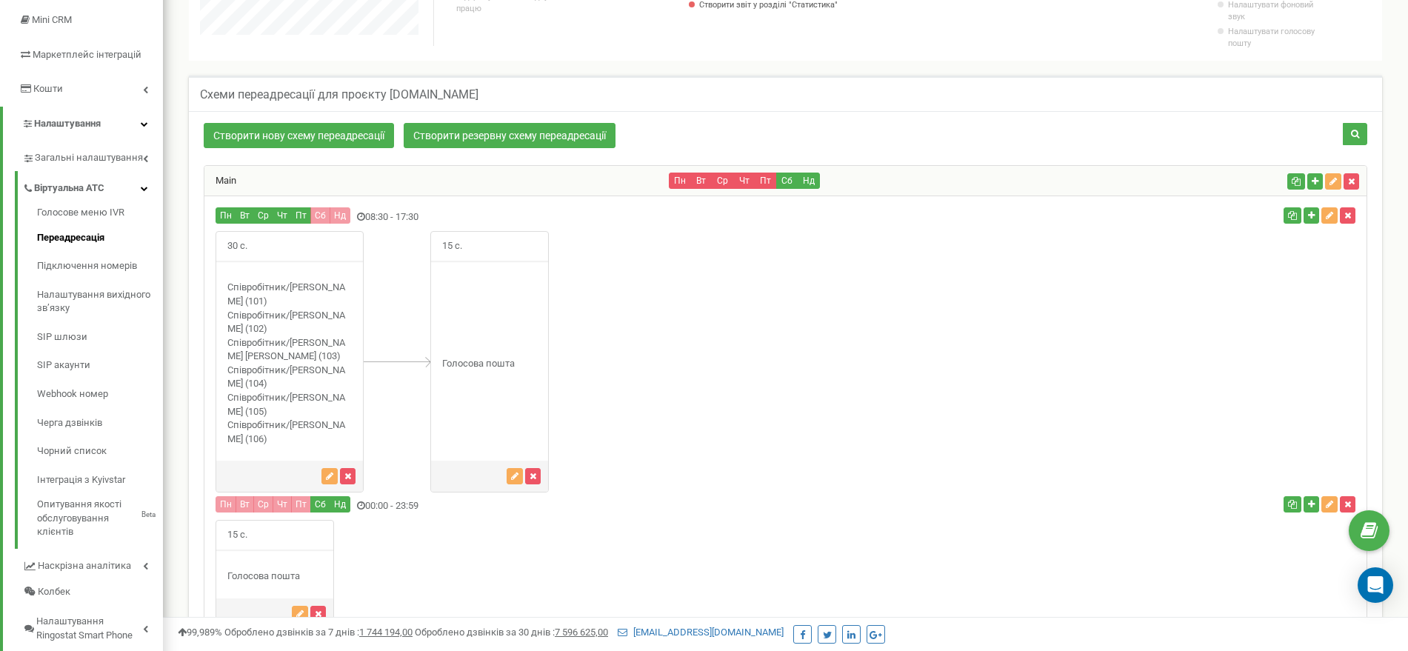
click at [342, 187] on div "Main" at bounding box center [436, 181] width 465 height 30
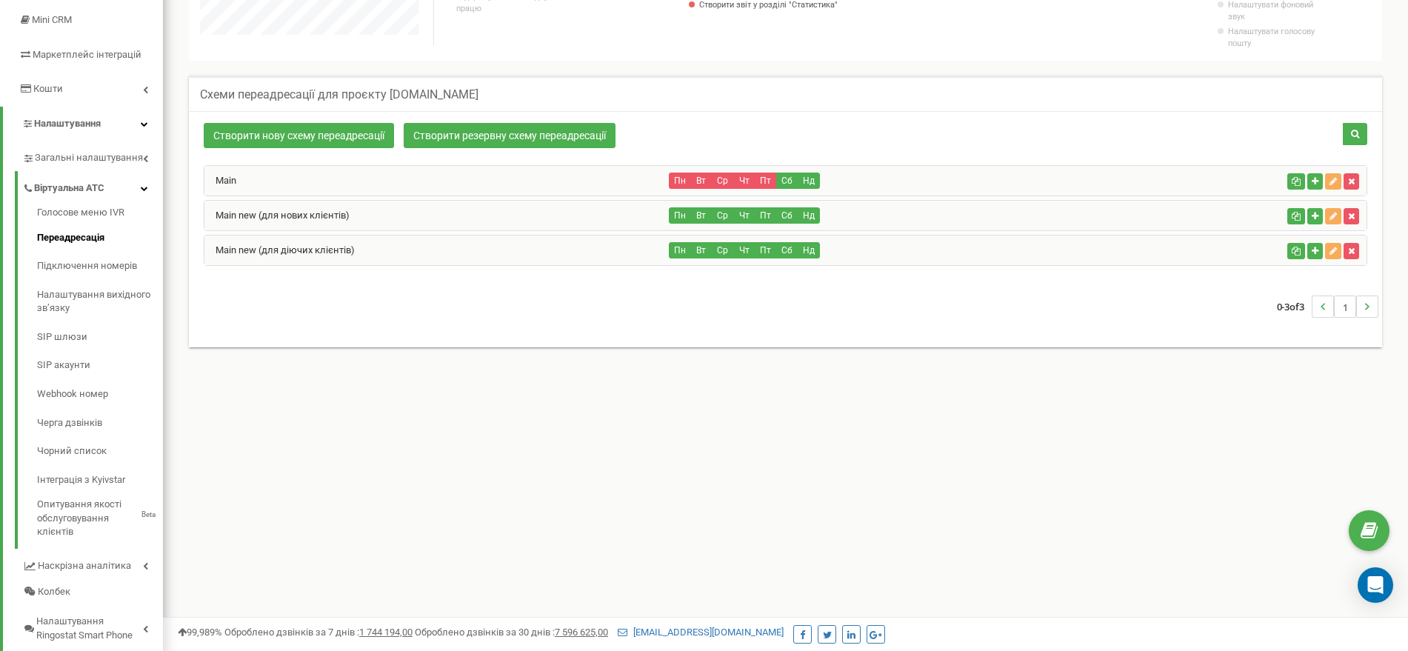
scroll to position [739916, 739560]
click at [339, 222] on div "Main new (для нових клієнтів)" at bounding box center [436, 216] width 465 height 30
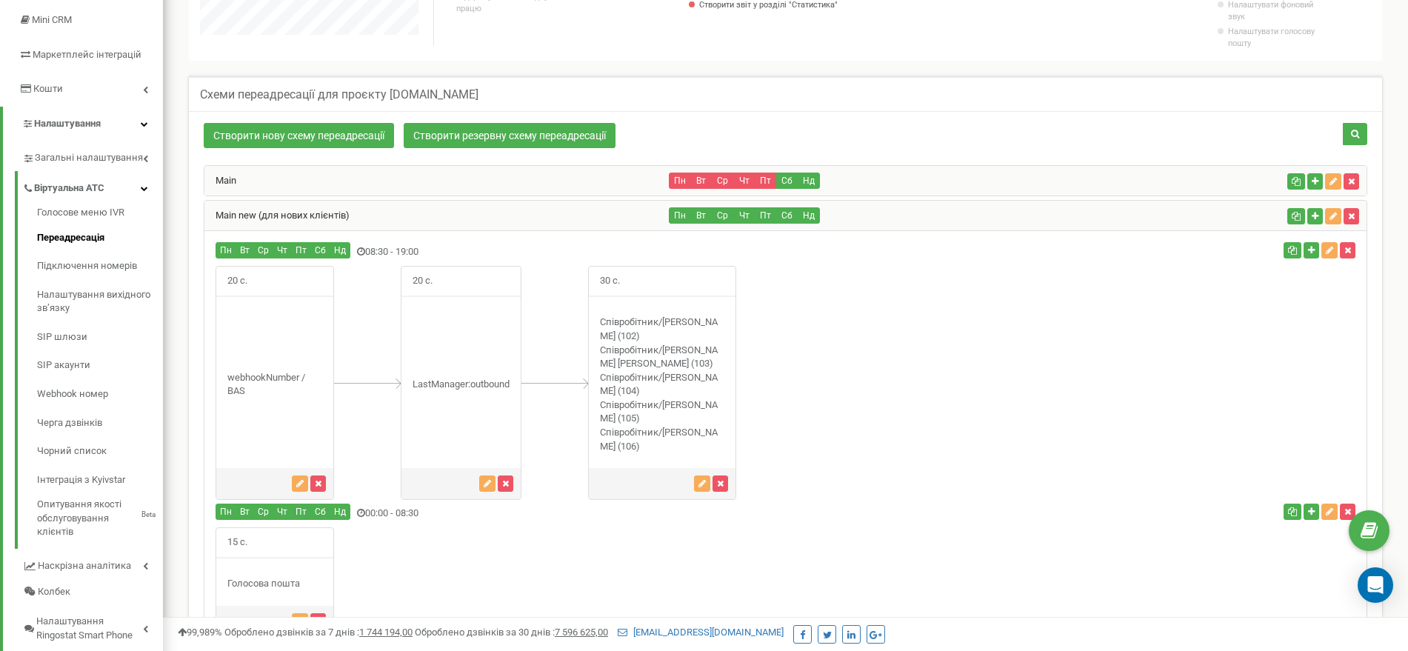
scroll to position [1193, 1245]
click at [339, 215] on link "Main new (для нових клієнтів)" at bounding box center [276, 215] width 145 height 11
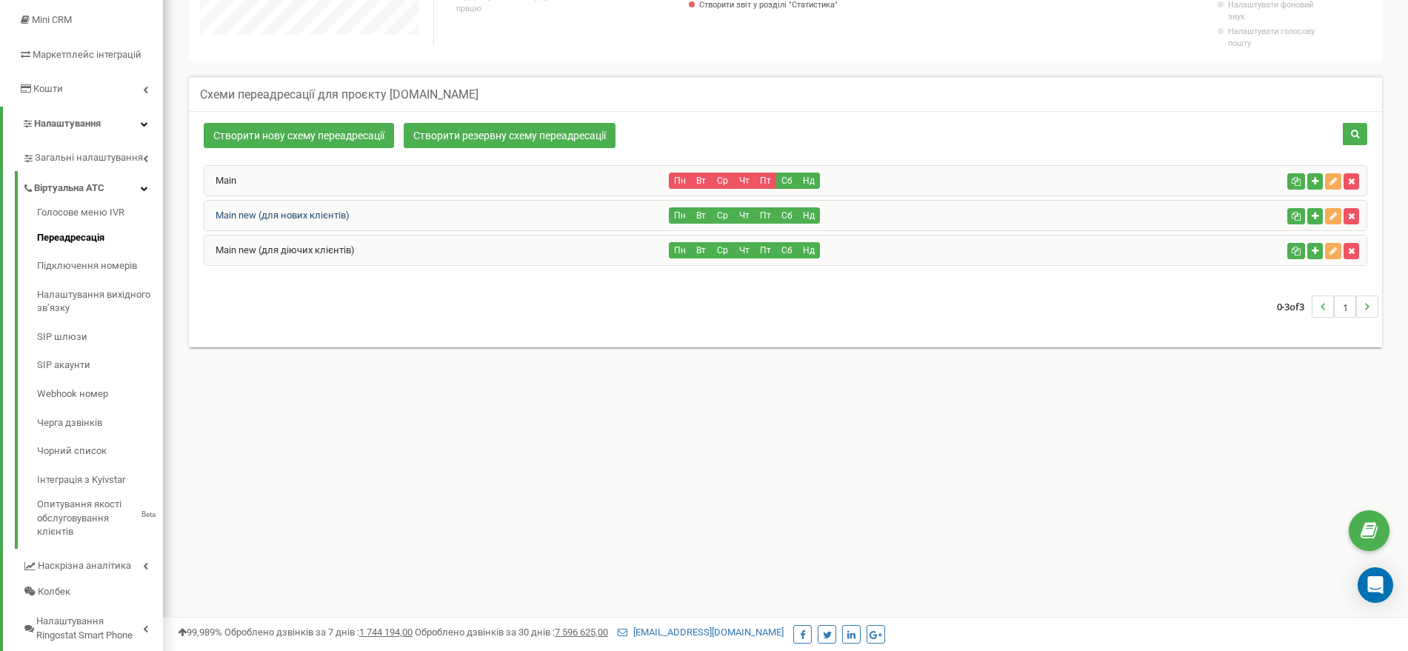
scroll to position [739916, 739560]
click at [342, 246] on link "Main new (для діючих клієнтів)" at bounding box center [279, 249] width 150 height 11
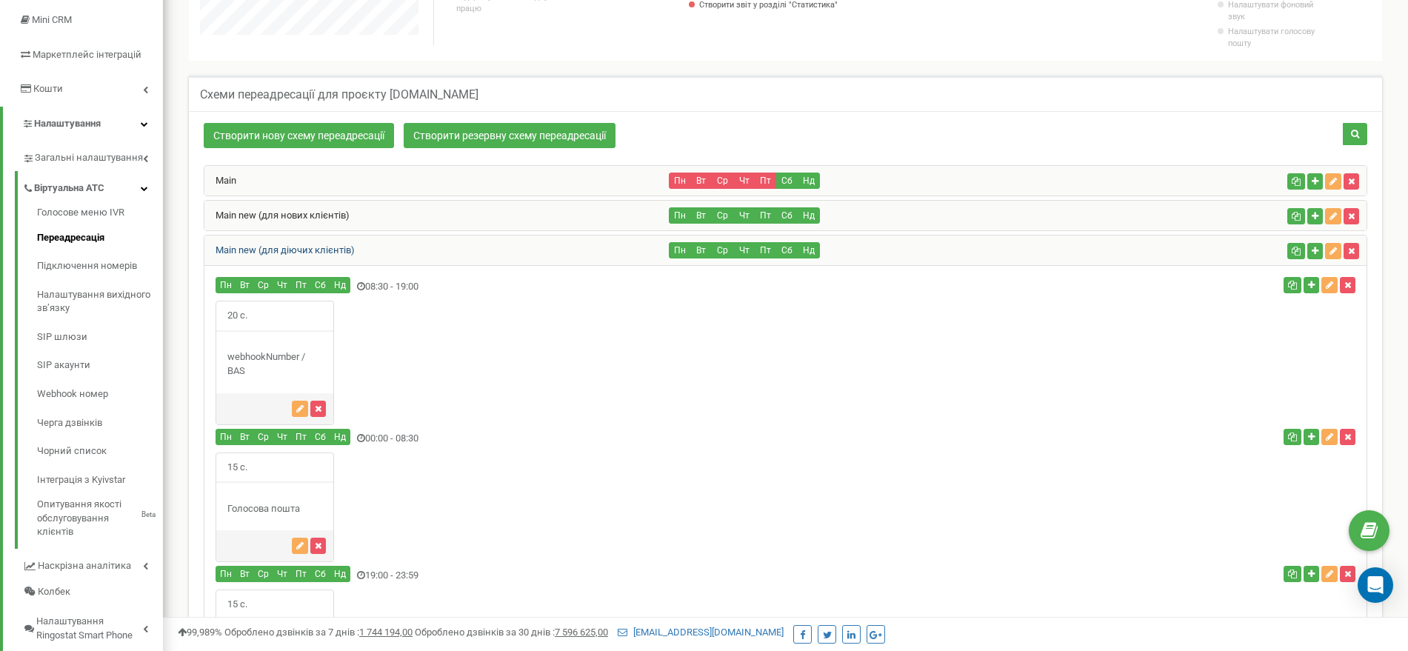
scroll to position [1069, 1245]
click at [329, 227] on div "Main new (для нових клієнтів)" at bounding box center [436, 216] width 465 height 30
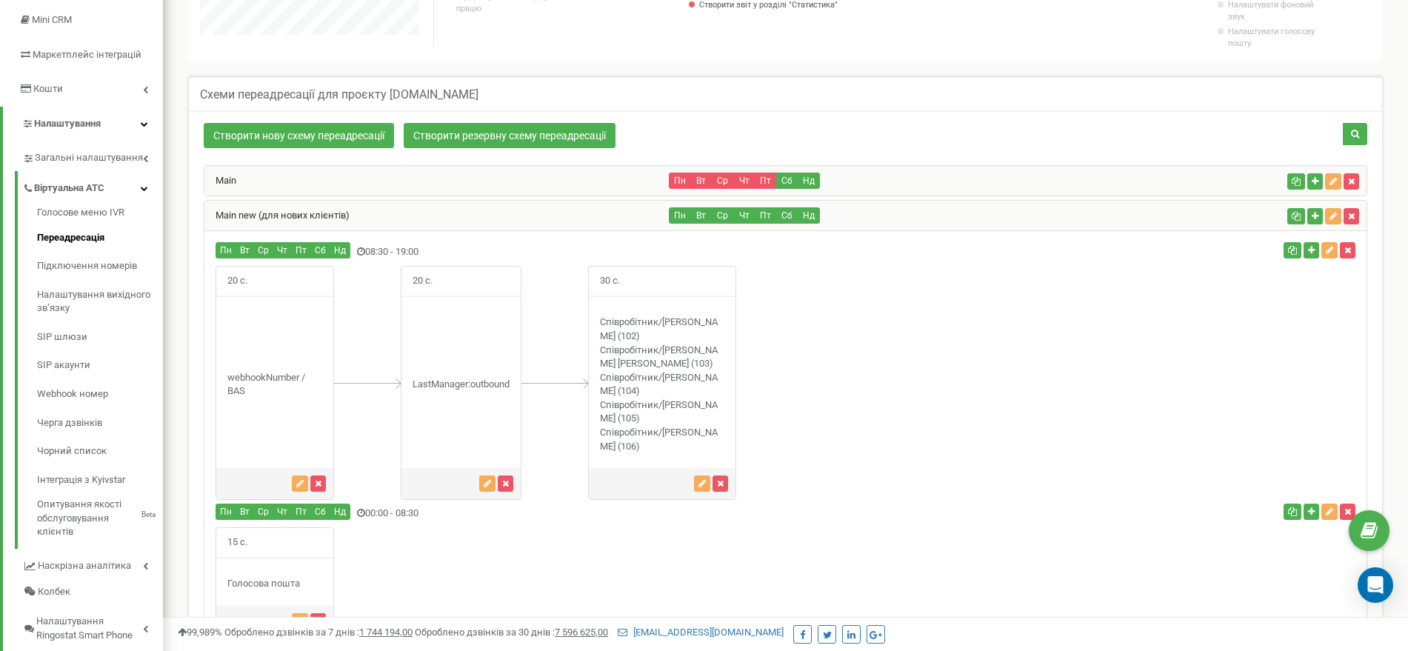
scroll to position [1193, 1245]
click at [329, 227] on div "Main new (для нових клієнтів)" at bounding box center [436, 216] width 465 height 30
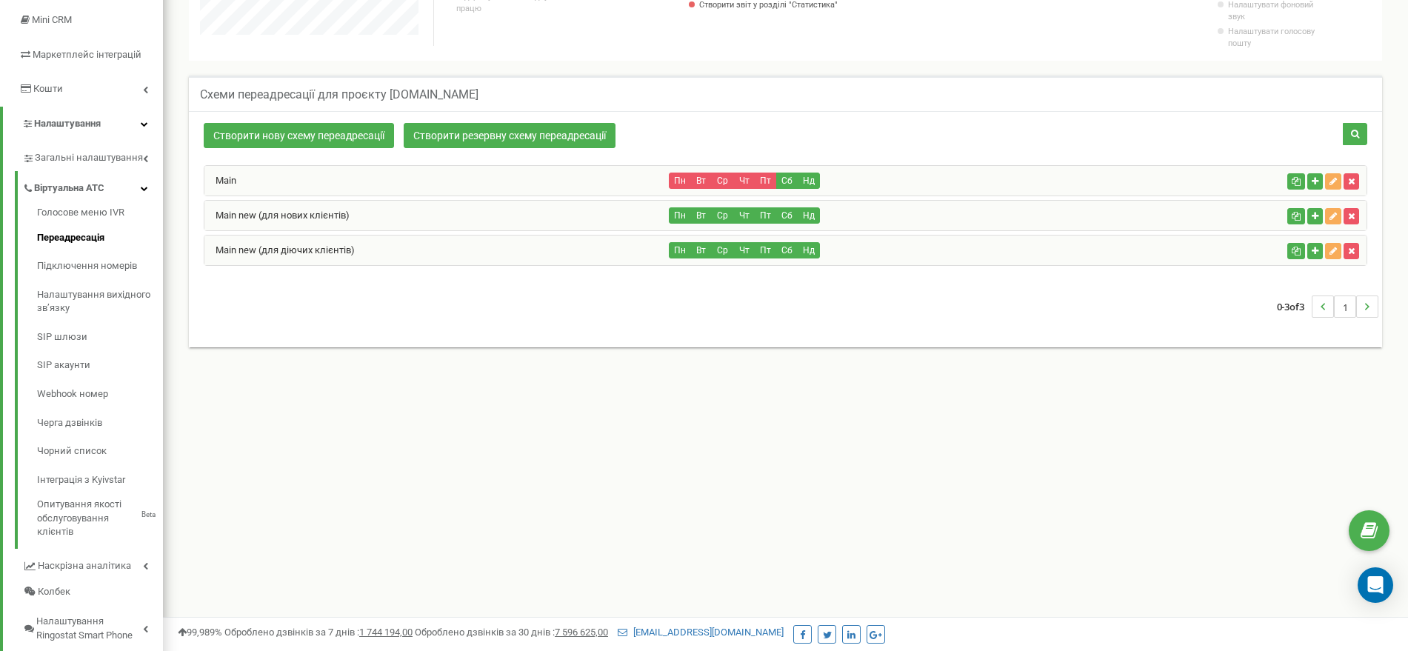
scroll to position [739916, 739560]
click at [326, 230] on div "Main new (для нових клієнтів)" at bounding box center [436, 216] width 465 height 30
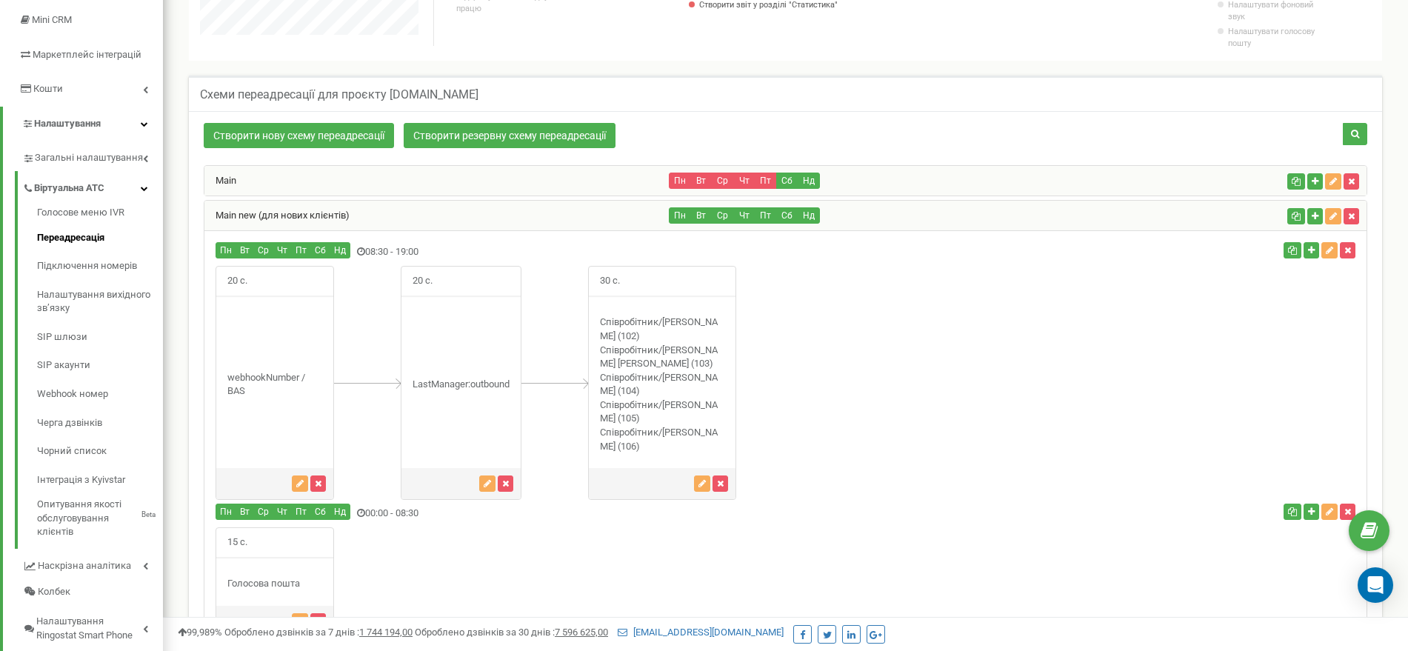
scroll to position [1193, 1245]
click at [1366, 579] on div "Open Intercom Messenger" at bounding box center [1375, 585] width 39 height 39
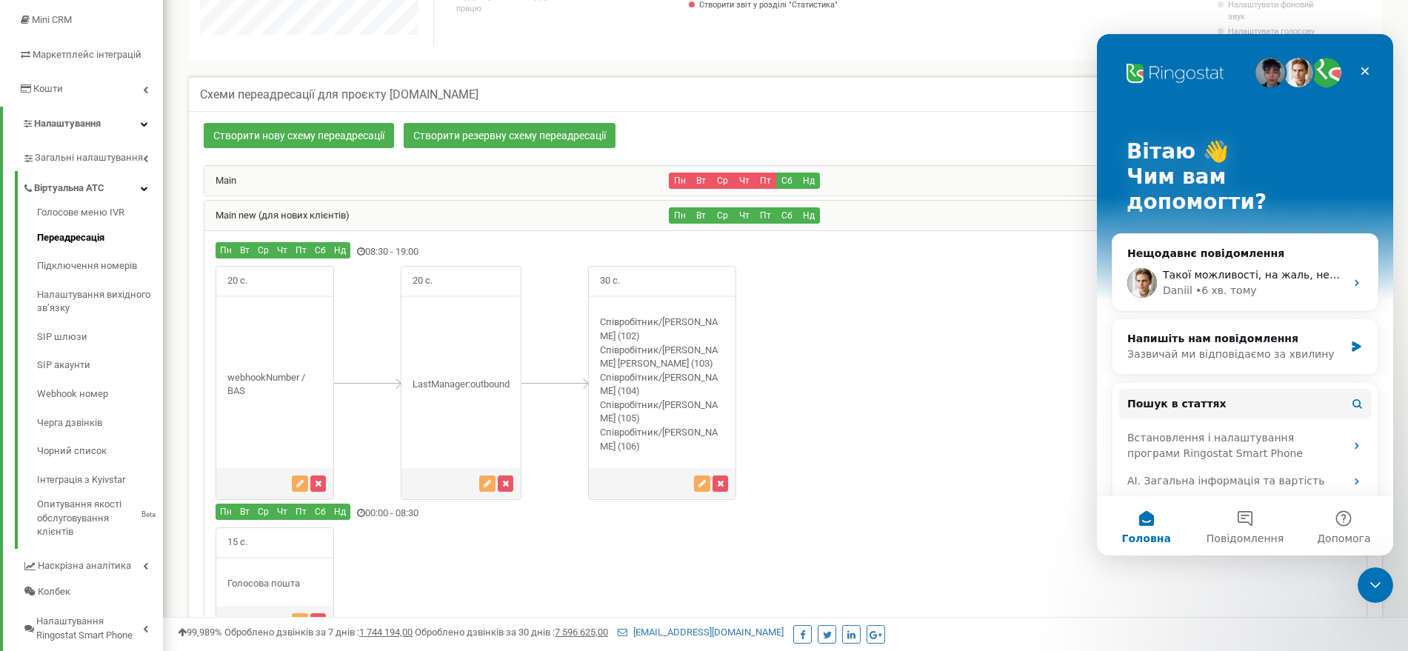
scroll to position [0, 0]
click at [1202, 283] on div "• 6 хв. тому" at bounding box center [1226, 291] width 61 height 16
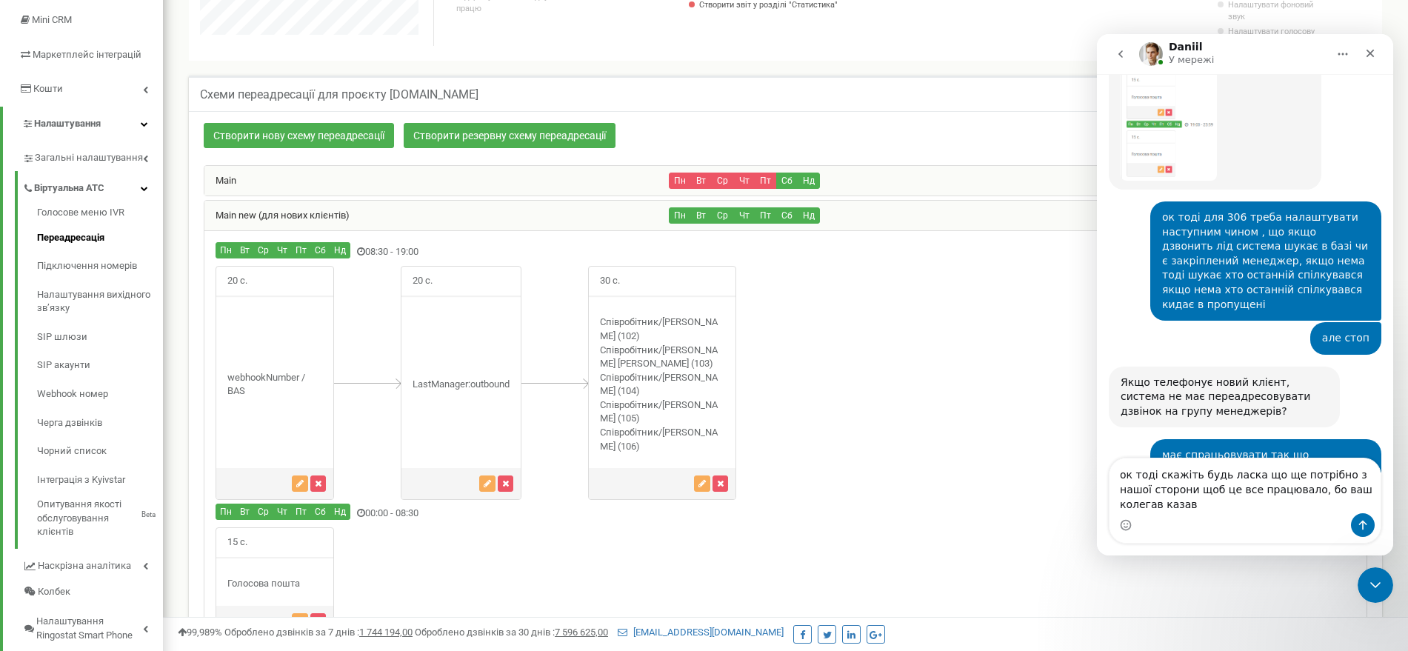
scroll to position [24314, 0]
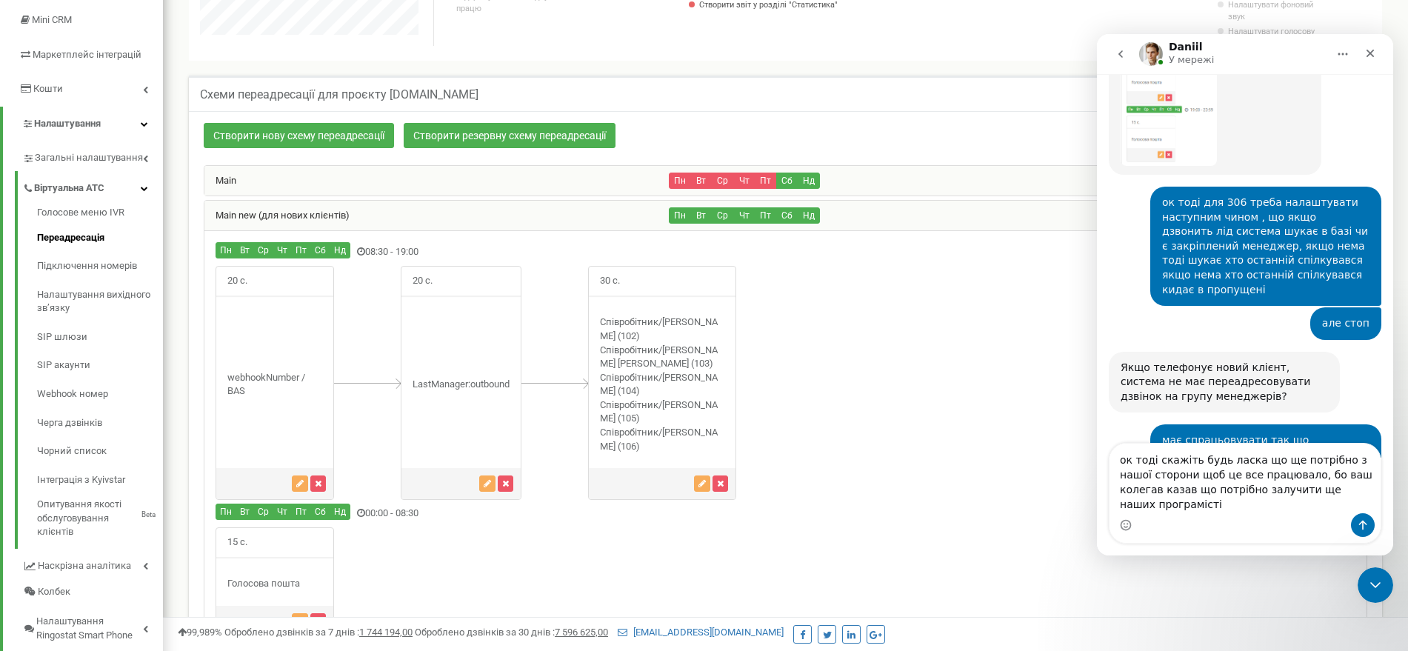
type textarea "ок тоді скажіть будь ласка що ще потрібно з нашої сторони щоб це все працювало,…"
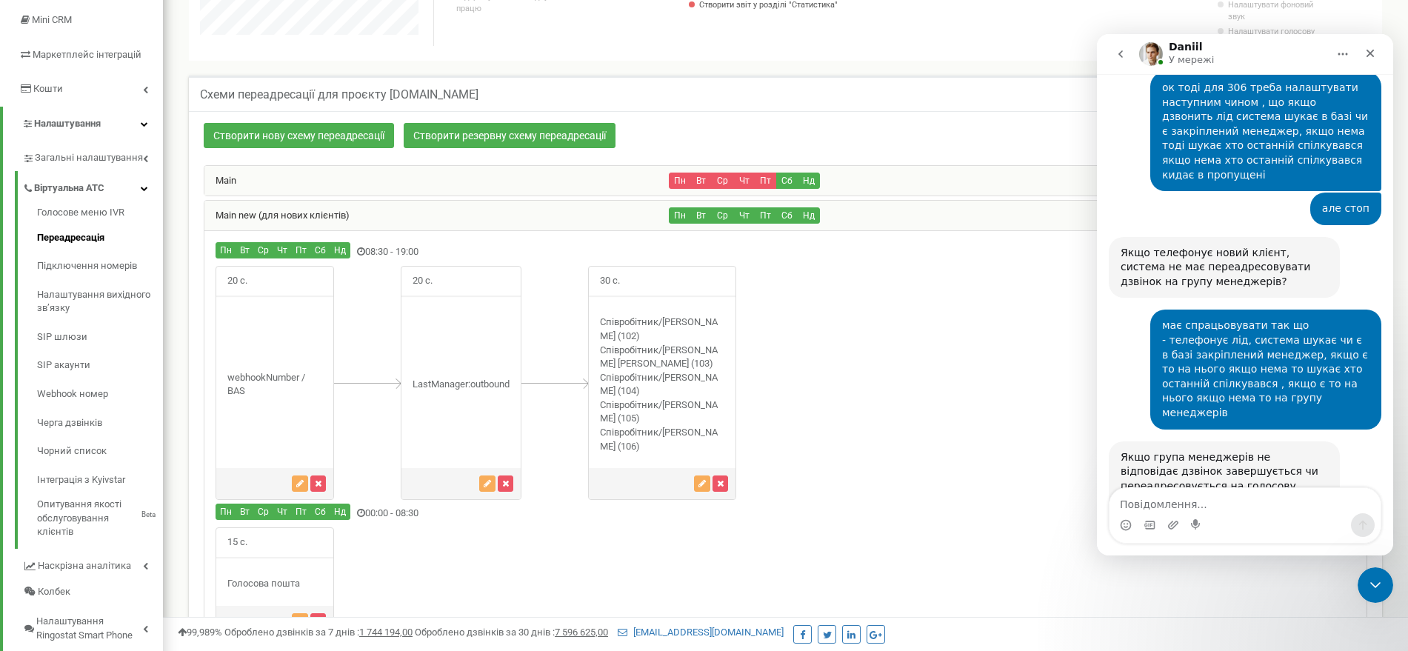
scroll to position [24658, 0]
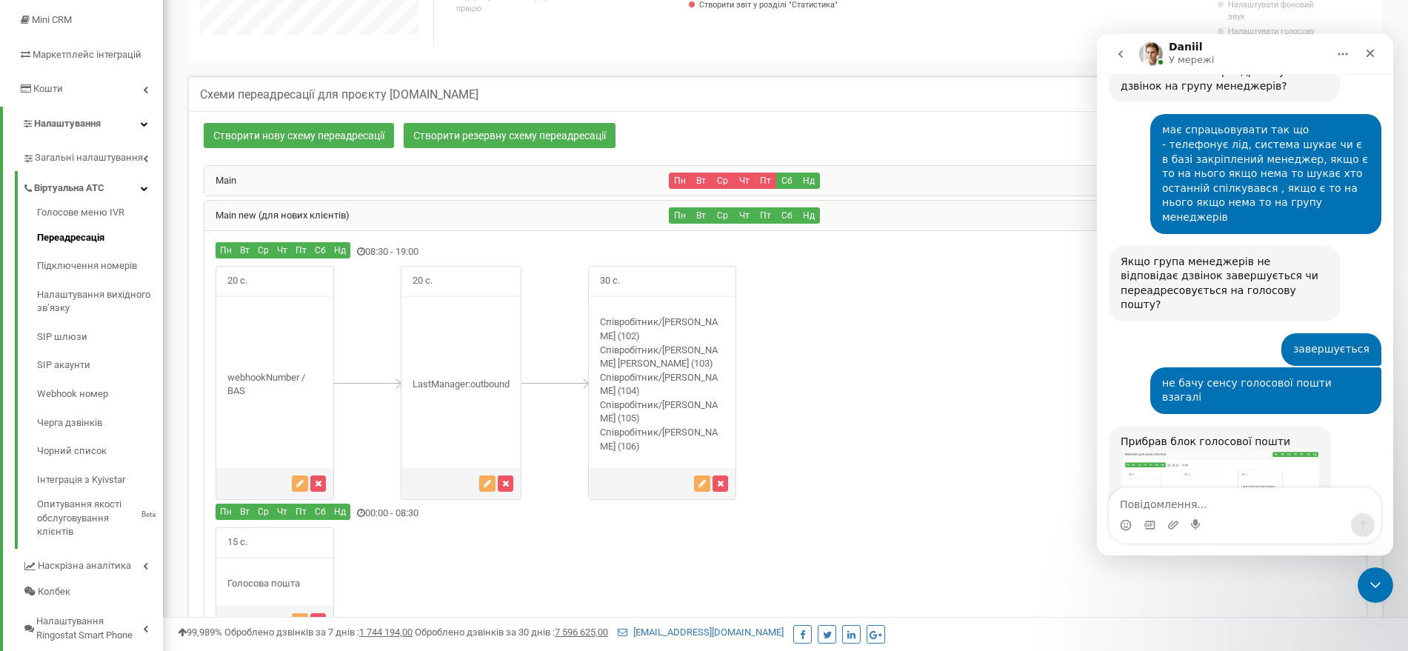
click at [1265, 497] on textarea "Повідомлення..." at bounding box center [1245, 500] width 271 height 25
type textarea "тоді це вже добре"
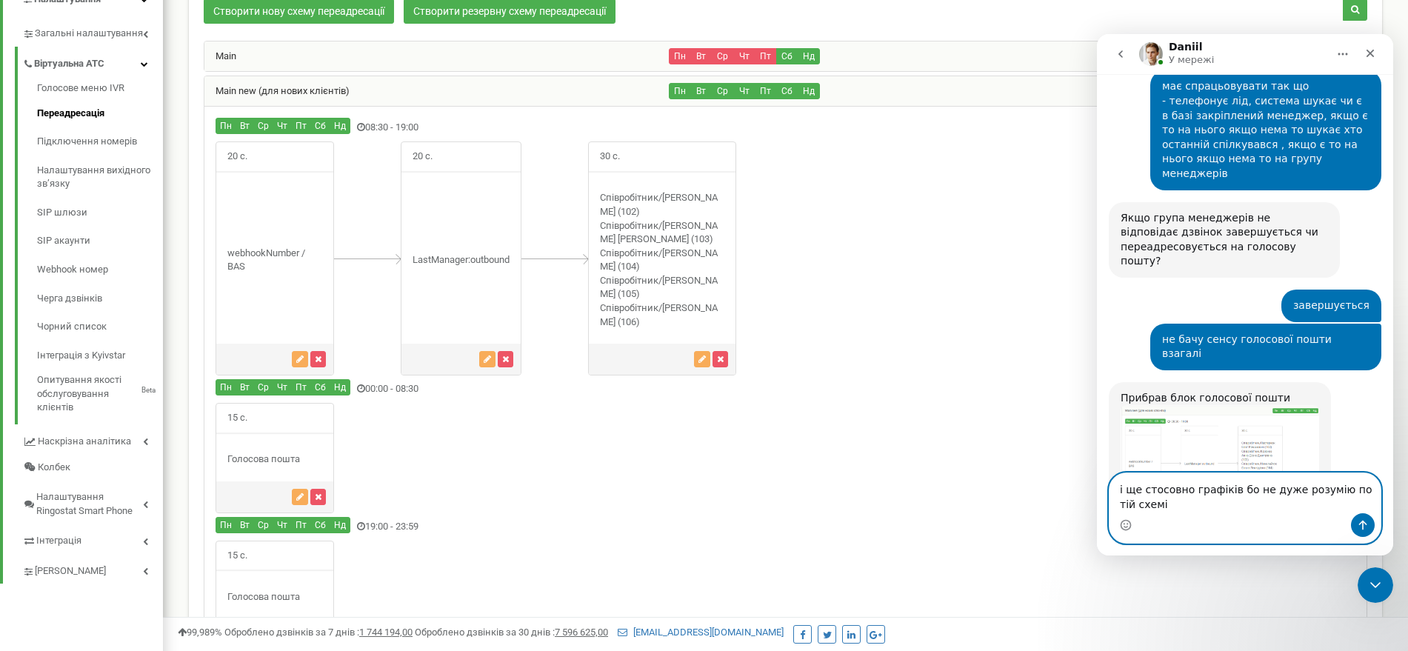
scroll to position [24717, 0]
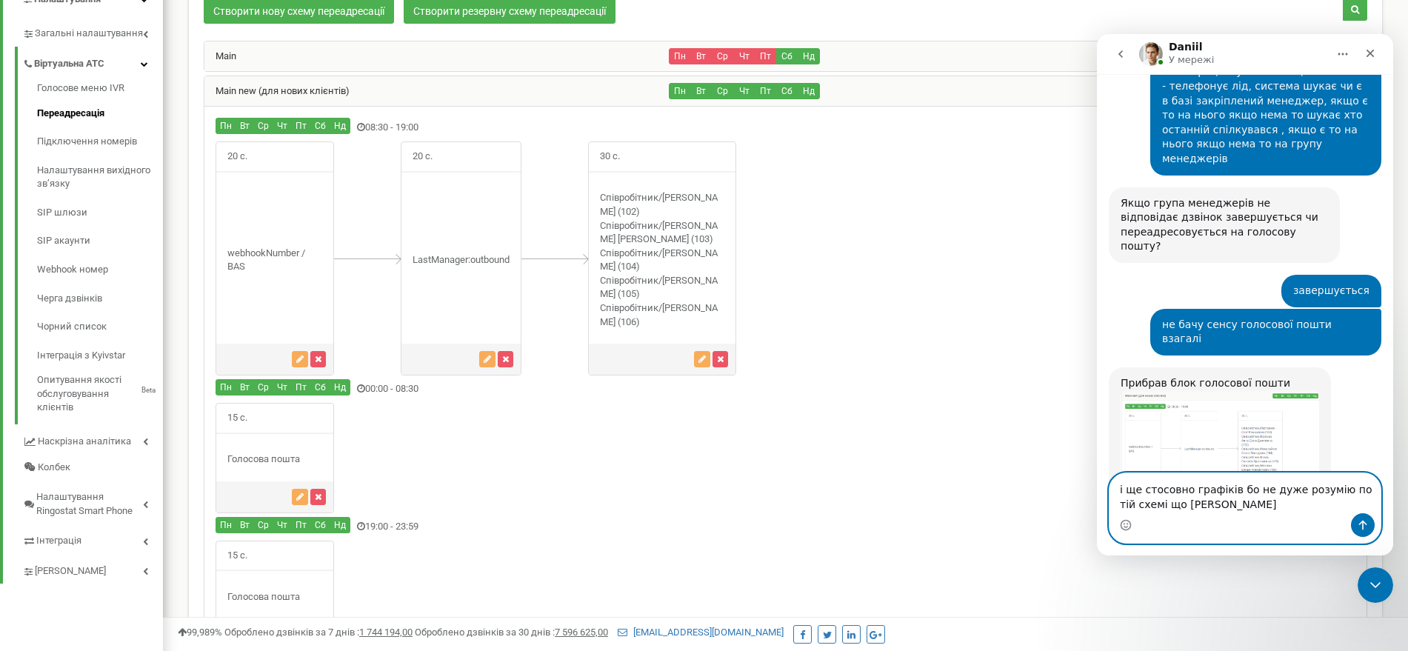
type textarea "і ще стосовно графіків бо не дуже розумію по тій схемі що [PERSON_NAME]"
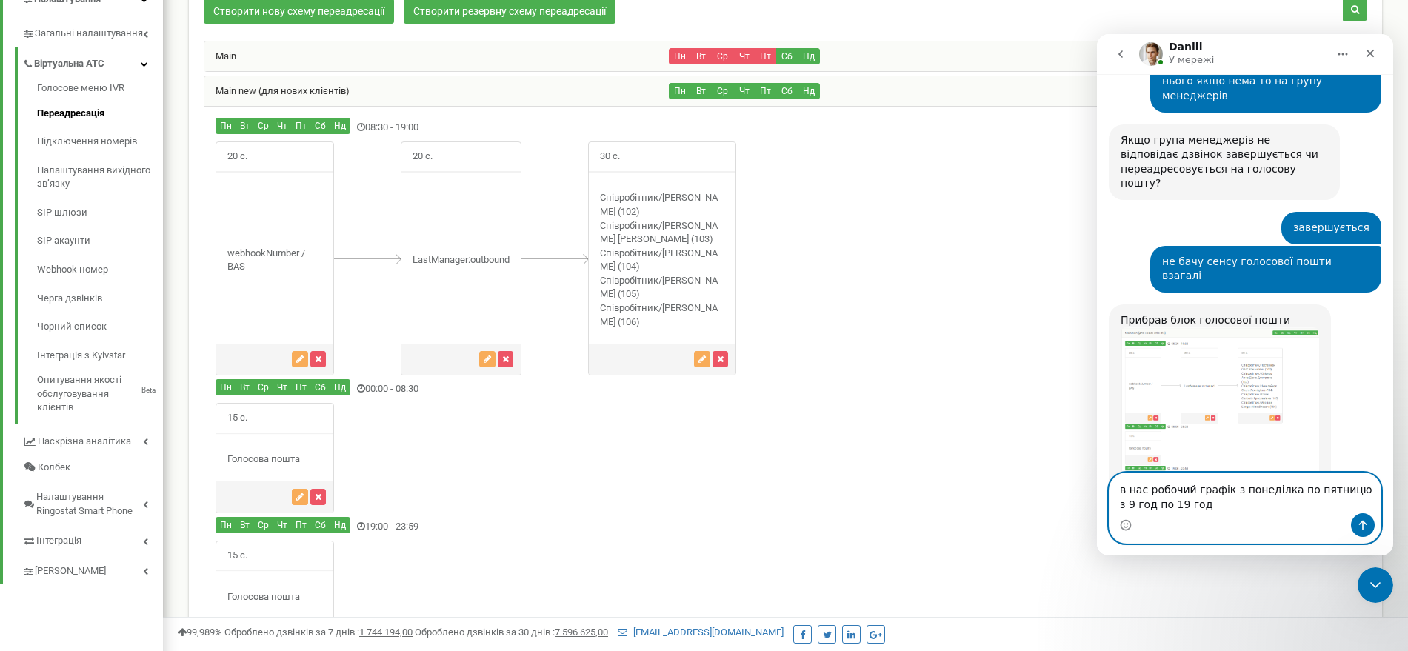
scroll to position [24829, 0]
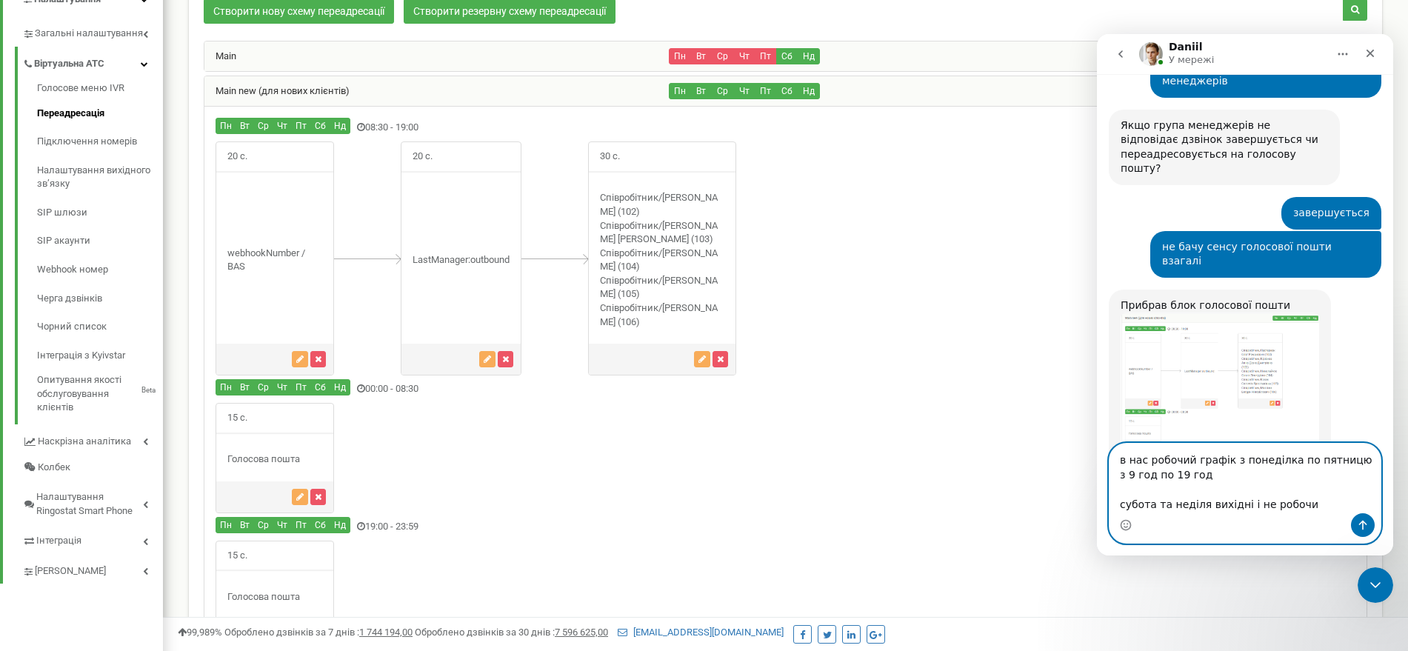
type textarea "в нас робочий графік з понеділка по пятницю з 9 год по 19 год субота та неділя …"
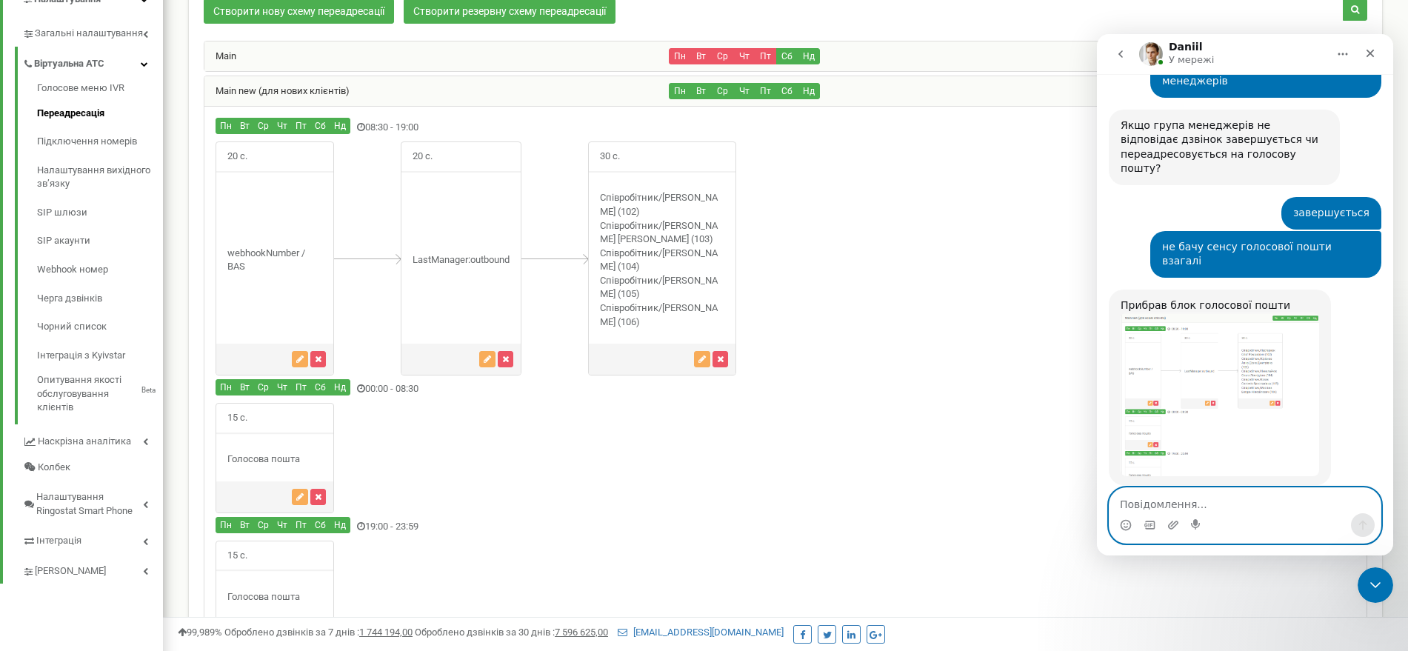
scroll to position [24855, 0]
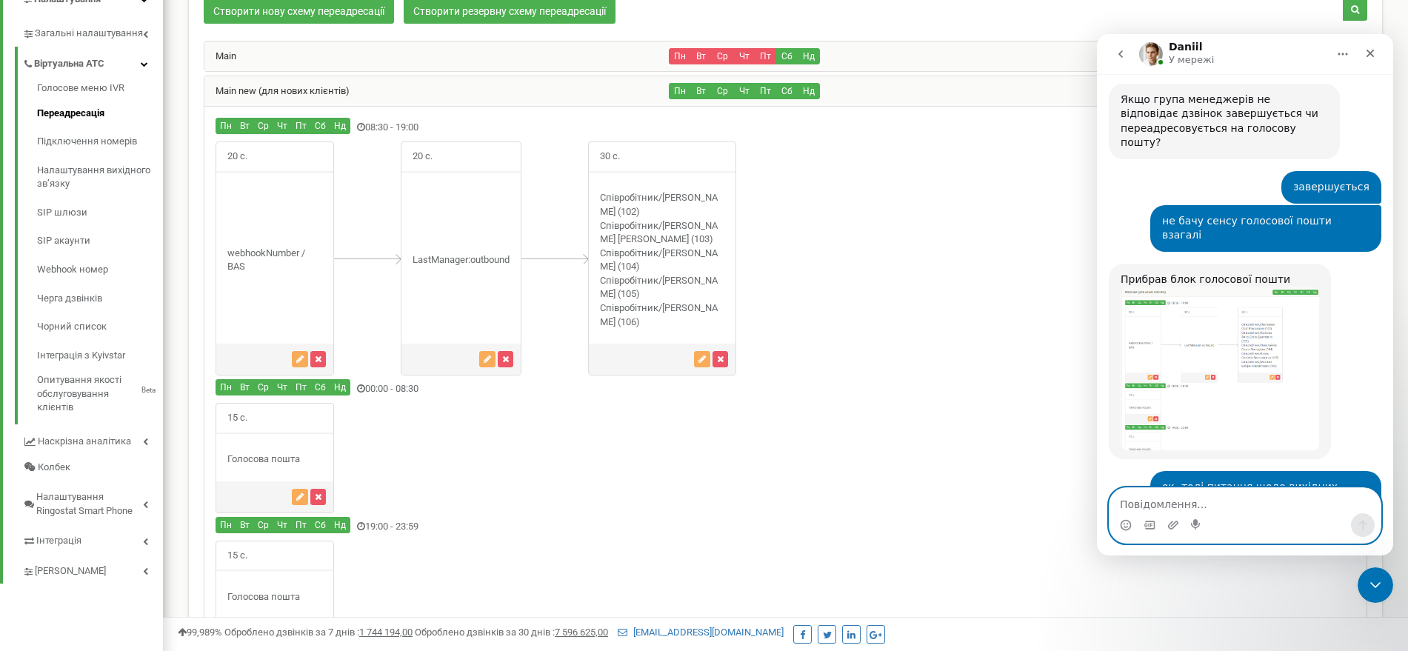
type textarea "в"
type textarea "все так налаштовано?"
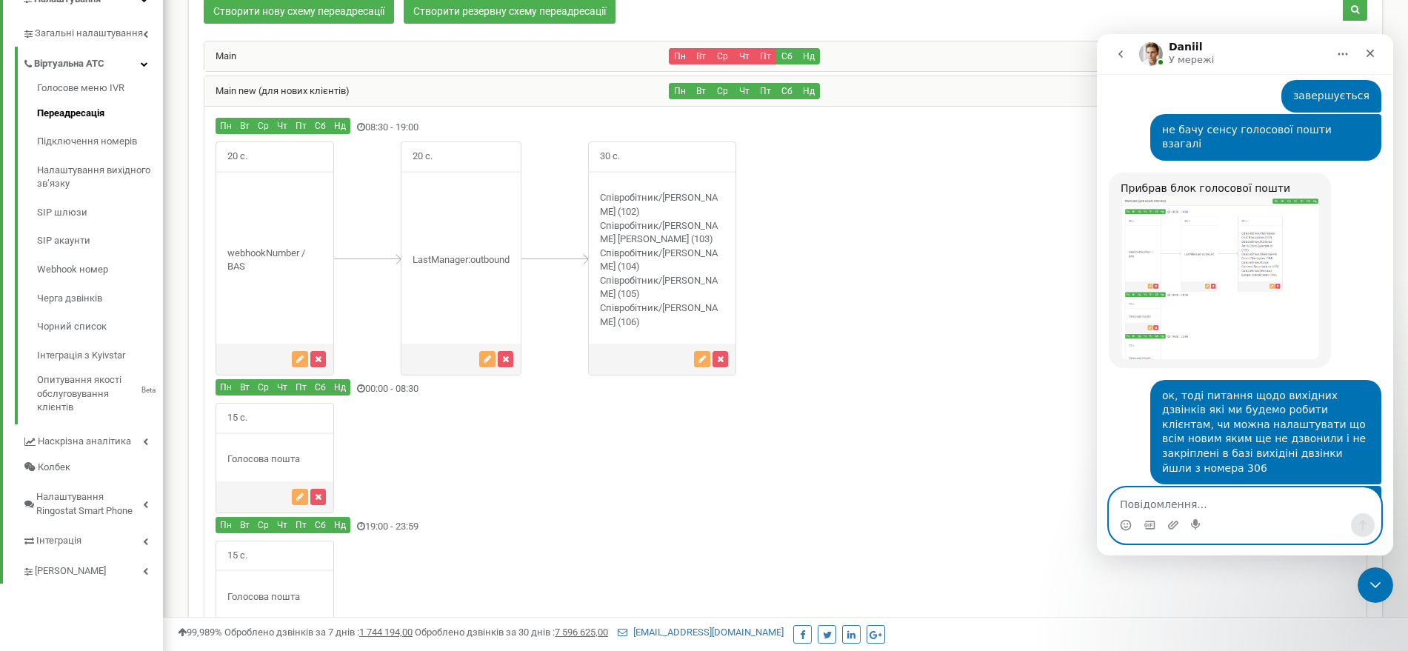
scroll to position [25025, 0]
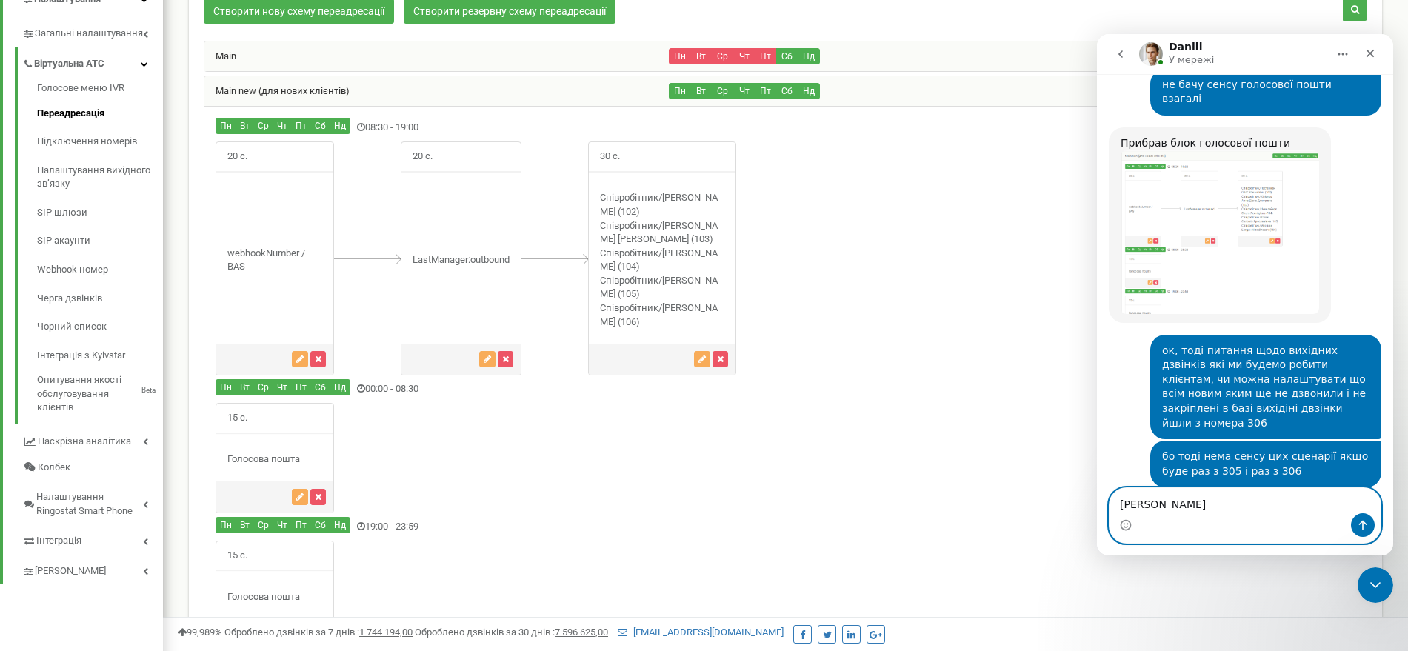
type textarea "а"
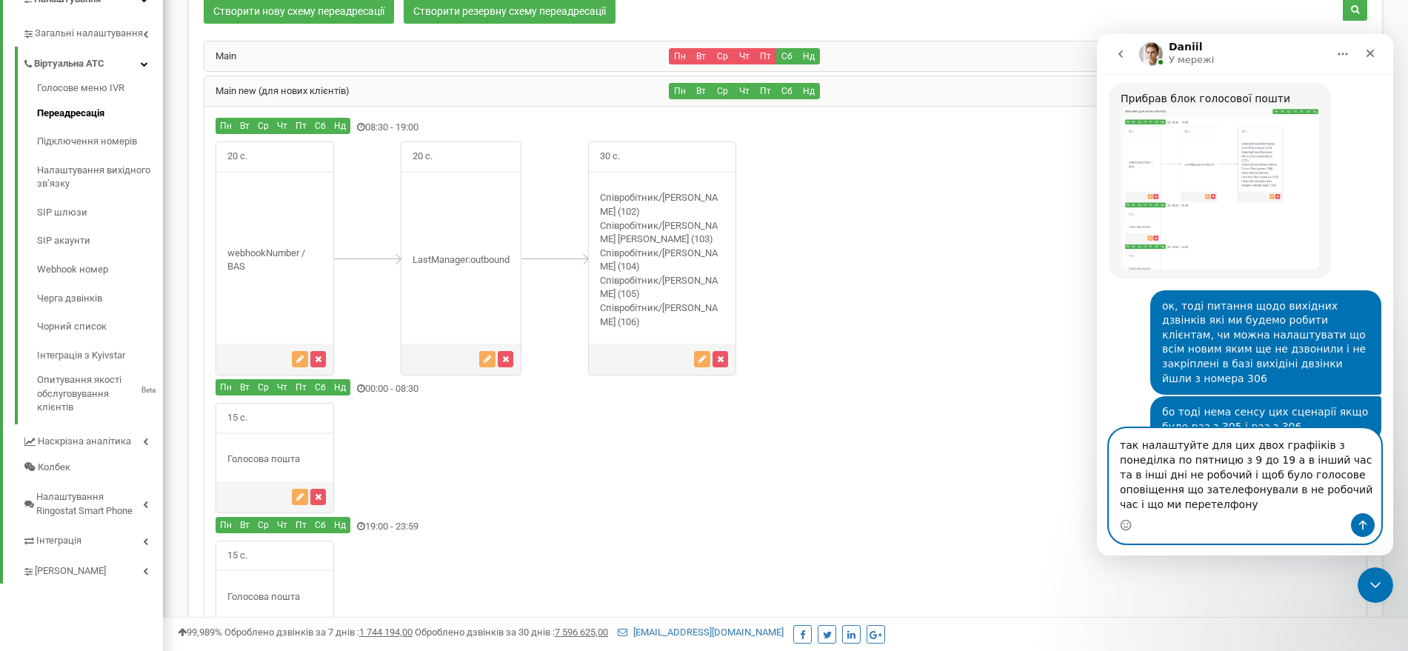
scroll to position [25084, 0]
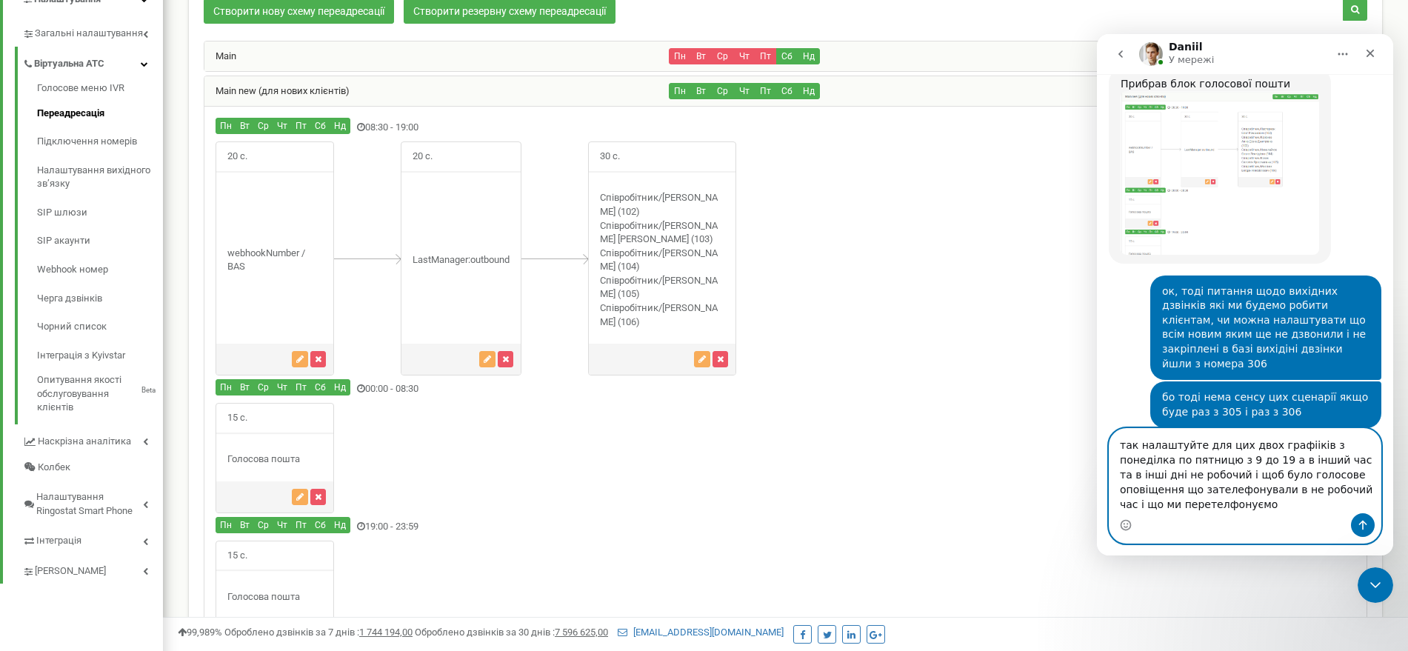
type textarea "так налаштуйте для цих двох графііків з понеділка по пятницю з 9 до 19 а в інши…"
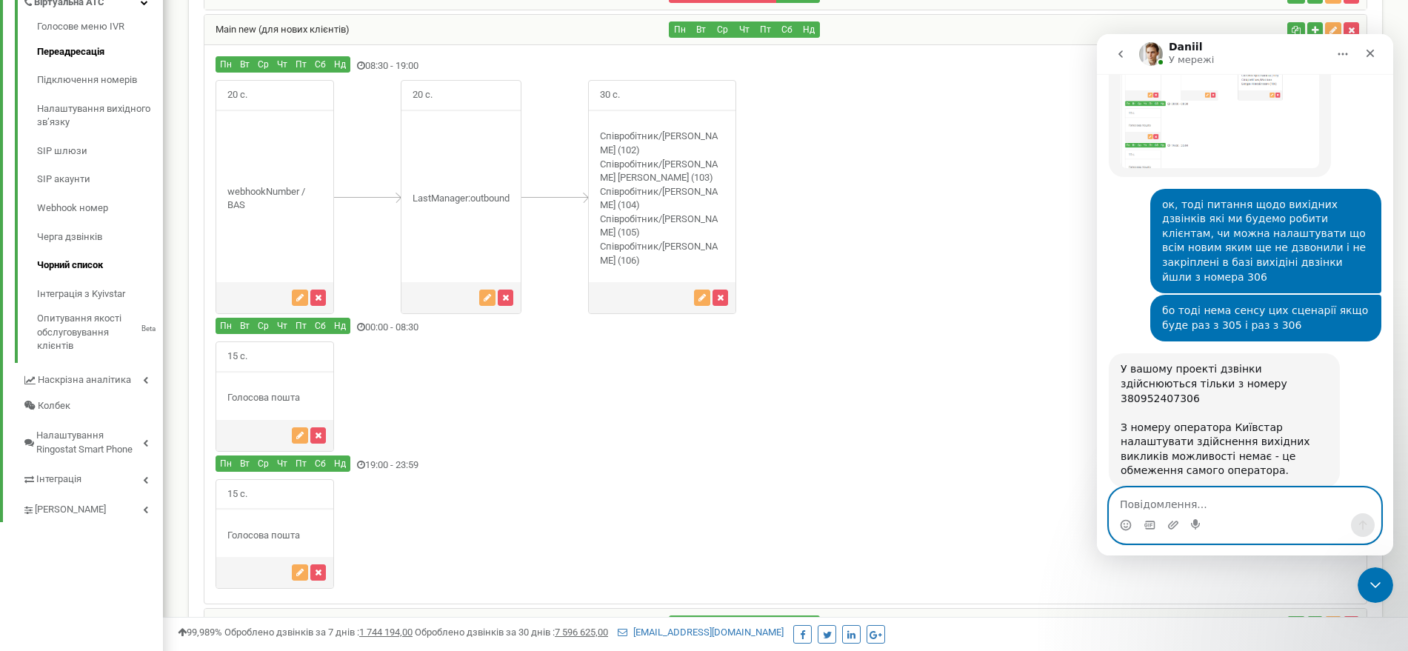
scroll to position [412, 0]
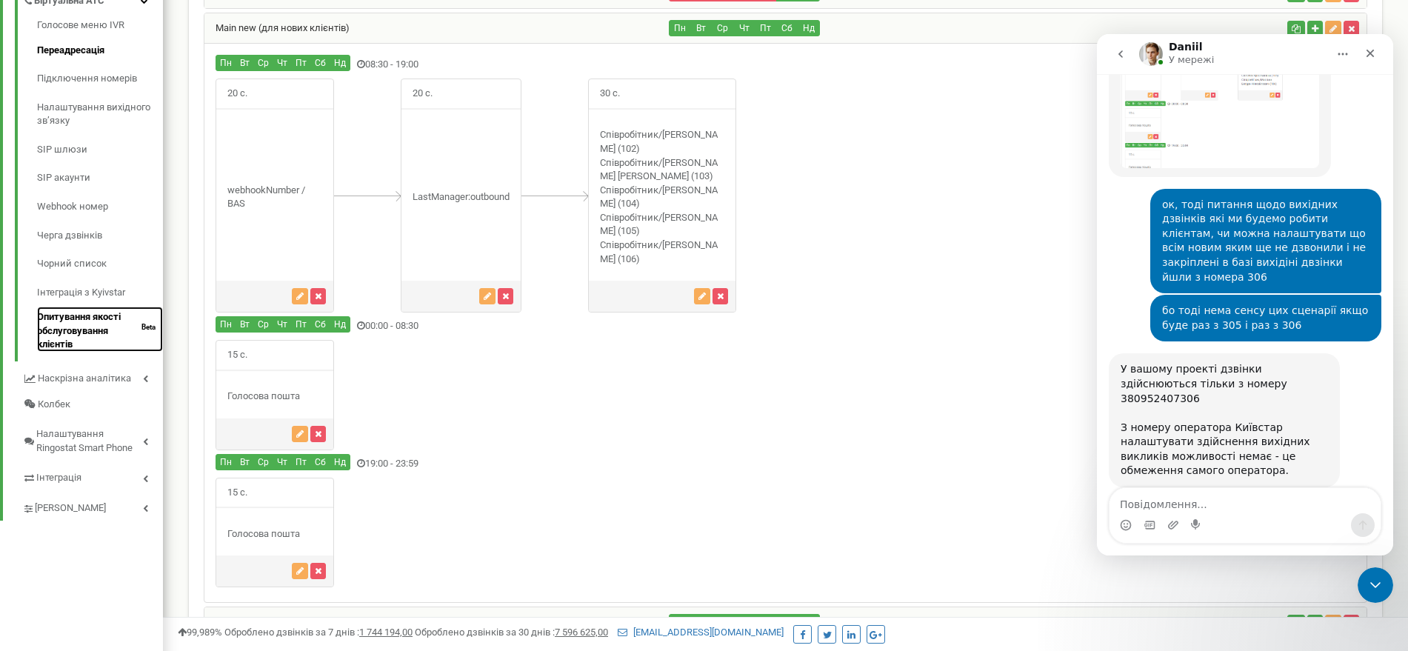
click at [78, 323] on link "Опитування якості обслуговування клієнтів Beta" at bounding box center [100, 329] width 126 height 45
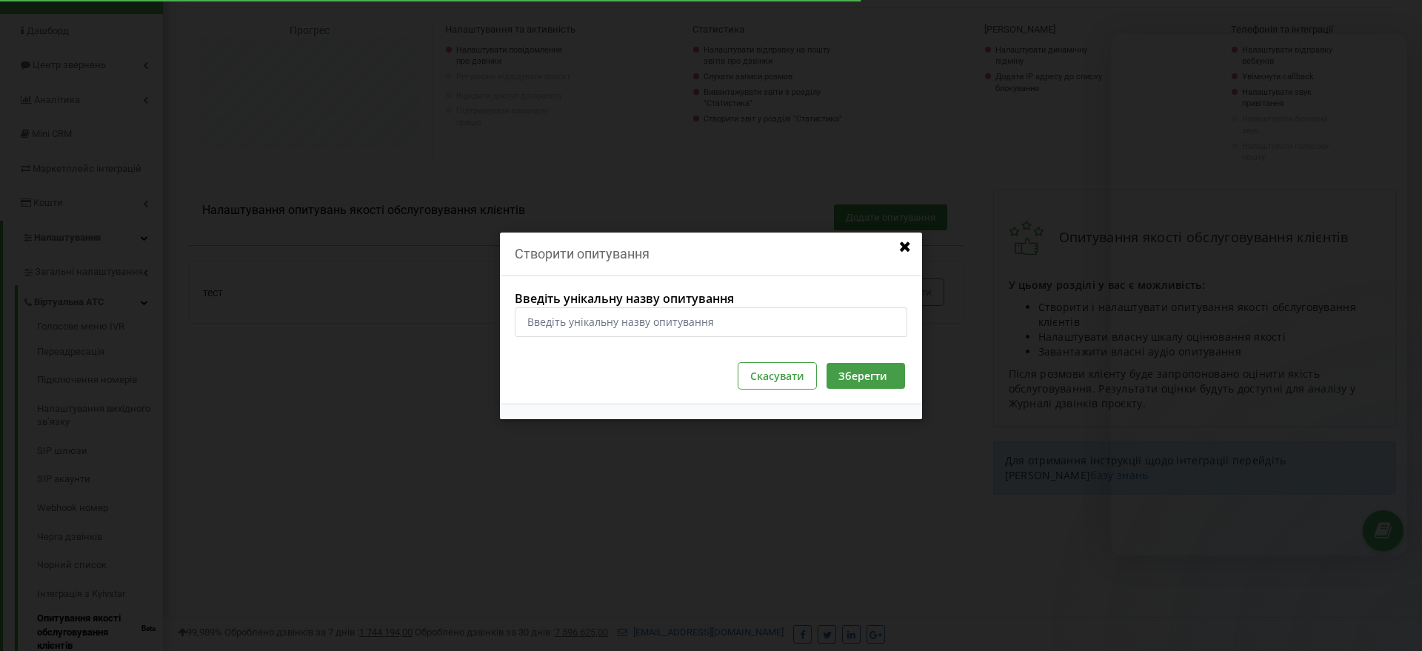
click at [900, 246] on icon at bounding box center [905, 246] width 16 height 13
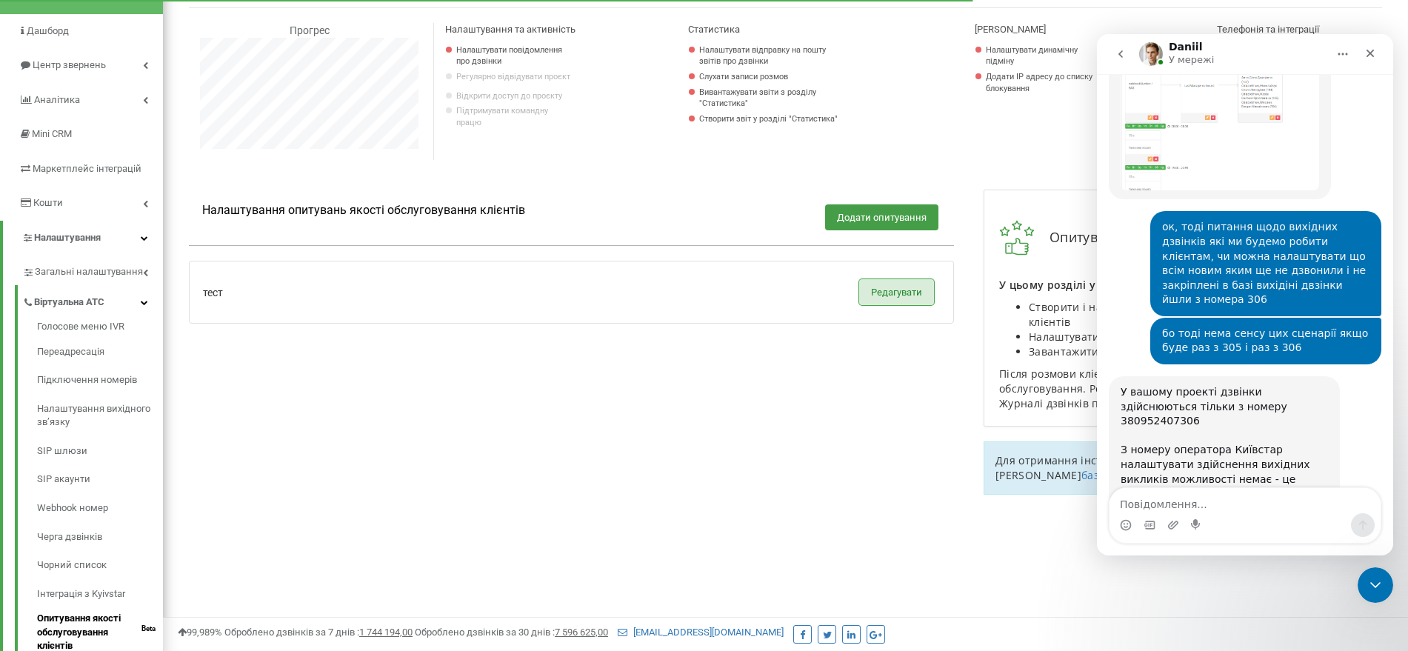
scroll to position [24054, 0]
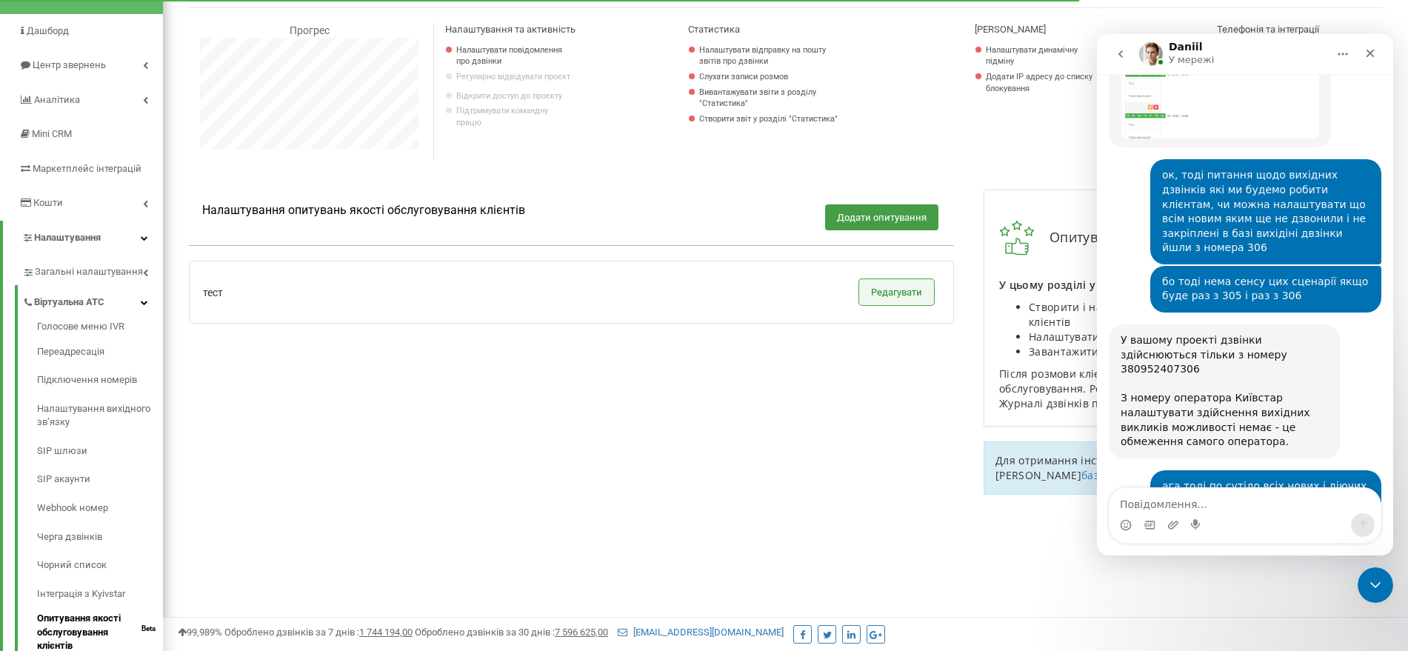
click at [890, 290] on button "Редагувати" at bounding box center [896, 292] width 75 height 26
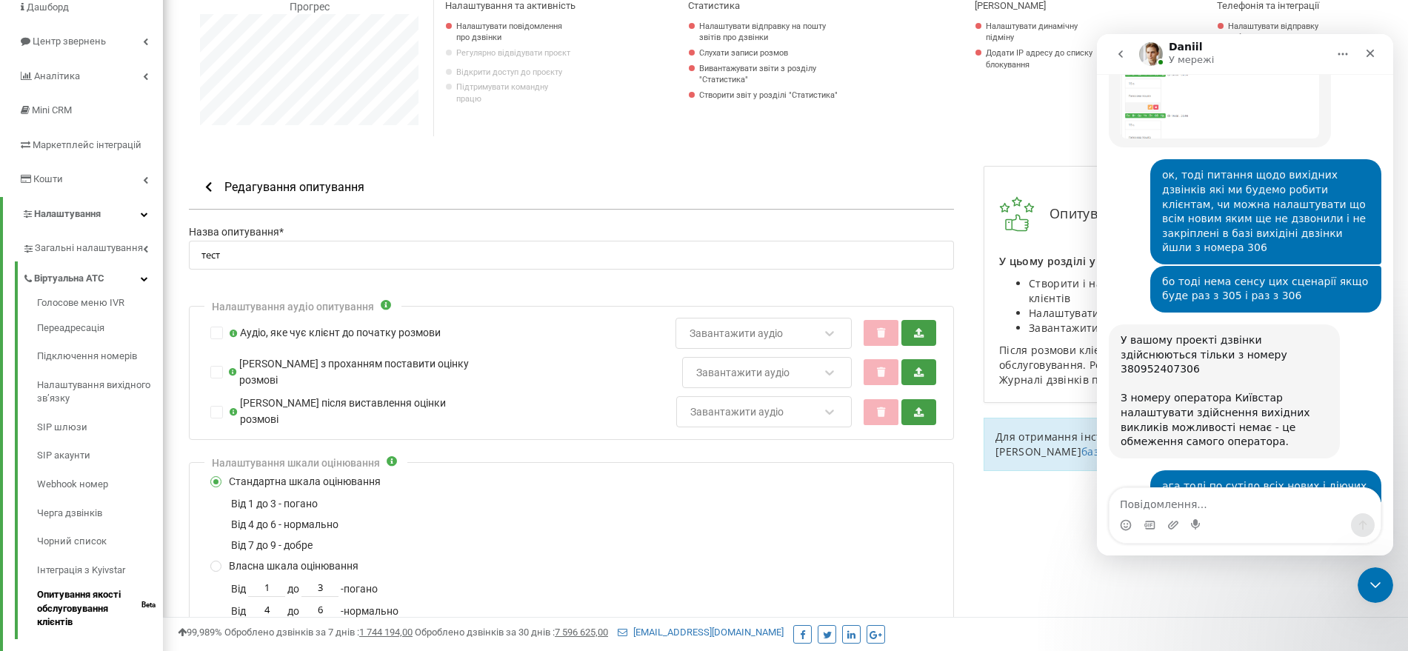
scroll to position [150, 0]
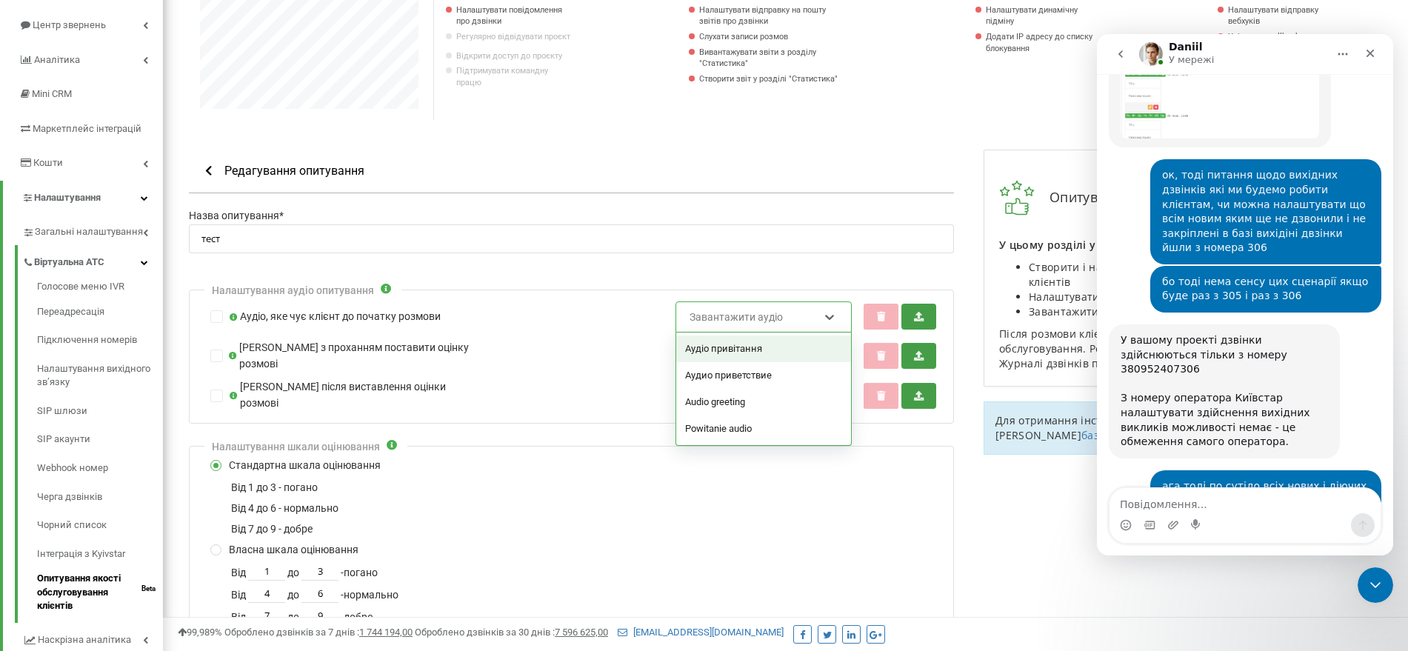
click at [839, 314] on div "Завантажити аудіо" at bounding box center [764, 317] width 176 height 31
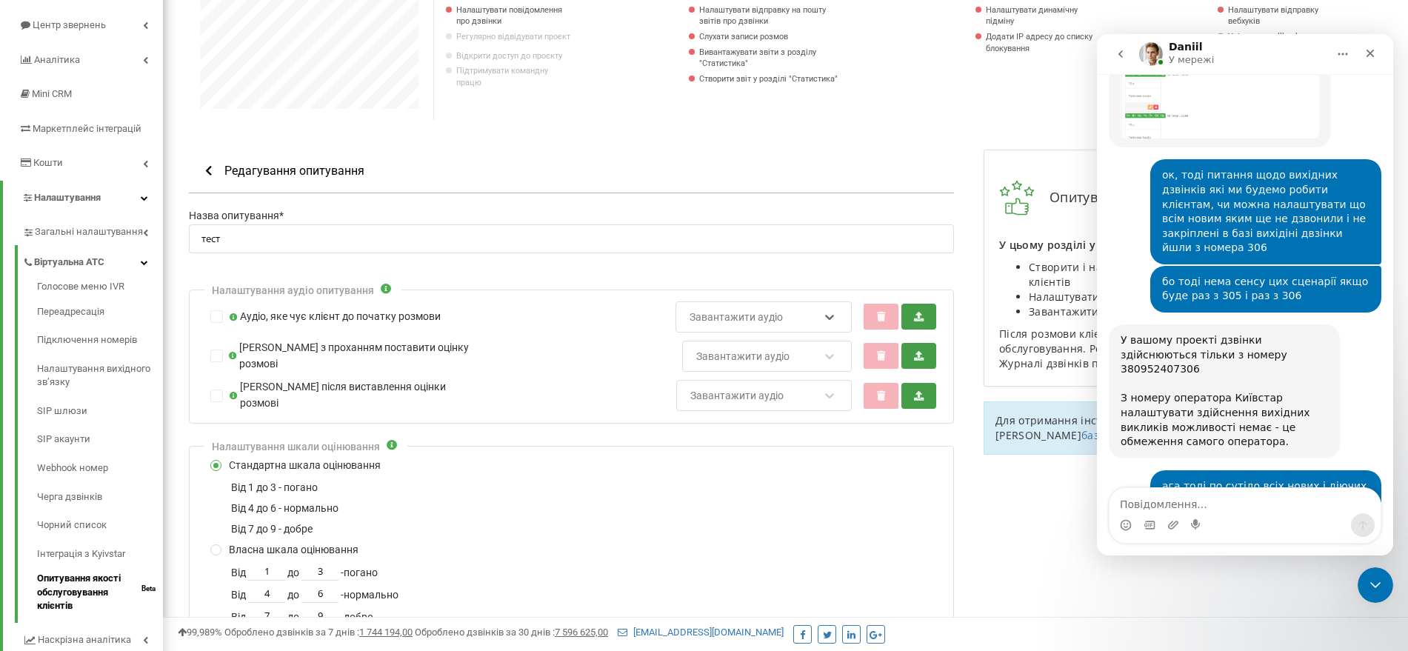
click at [839, 314] on div "Завантажити аудіо" at bounding box center [764, 317] width 176 height 31
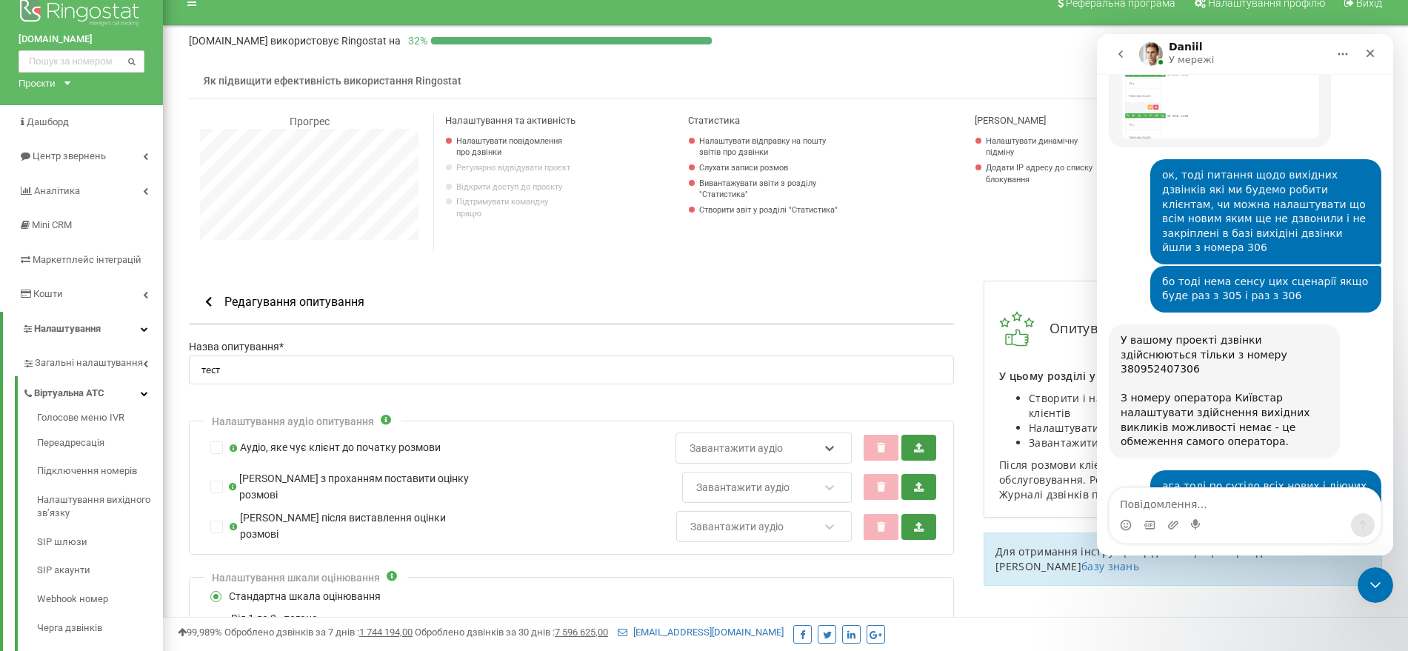
scroll to position [19, 0]
click at [801, 447] on div "Завантажити аудіо" at bounding box center [754, 448] width 132 height 25
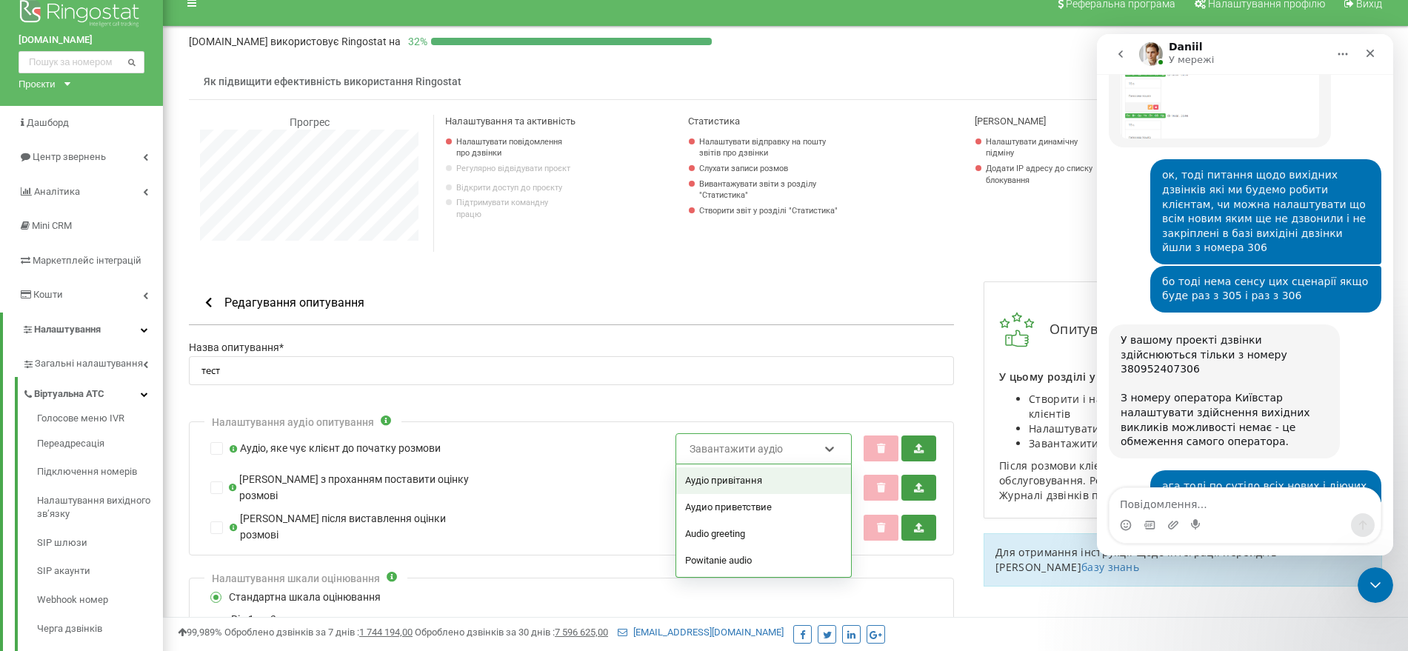
click at [767, 487] on div "Аудіо привітання" at bounding box center [763, 480] width 175 height 27
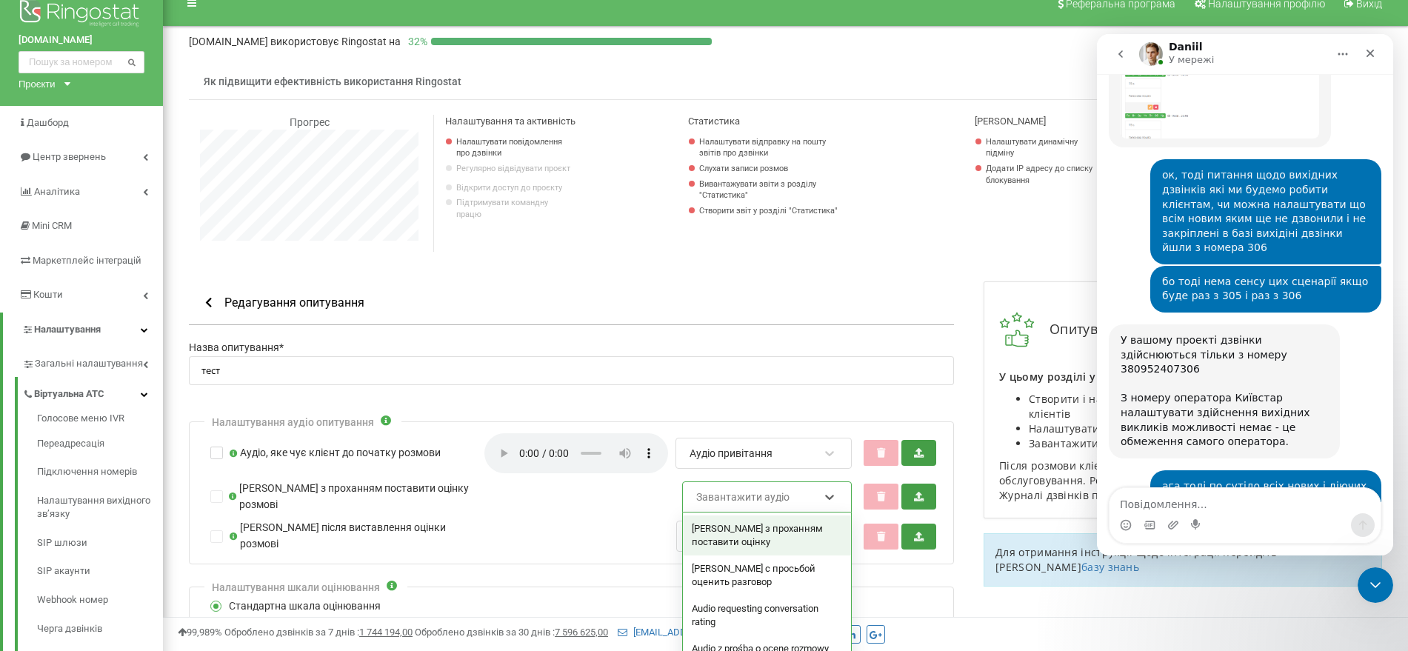
scroll to position [33, 0]
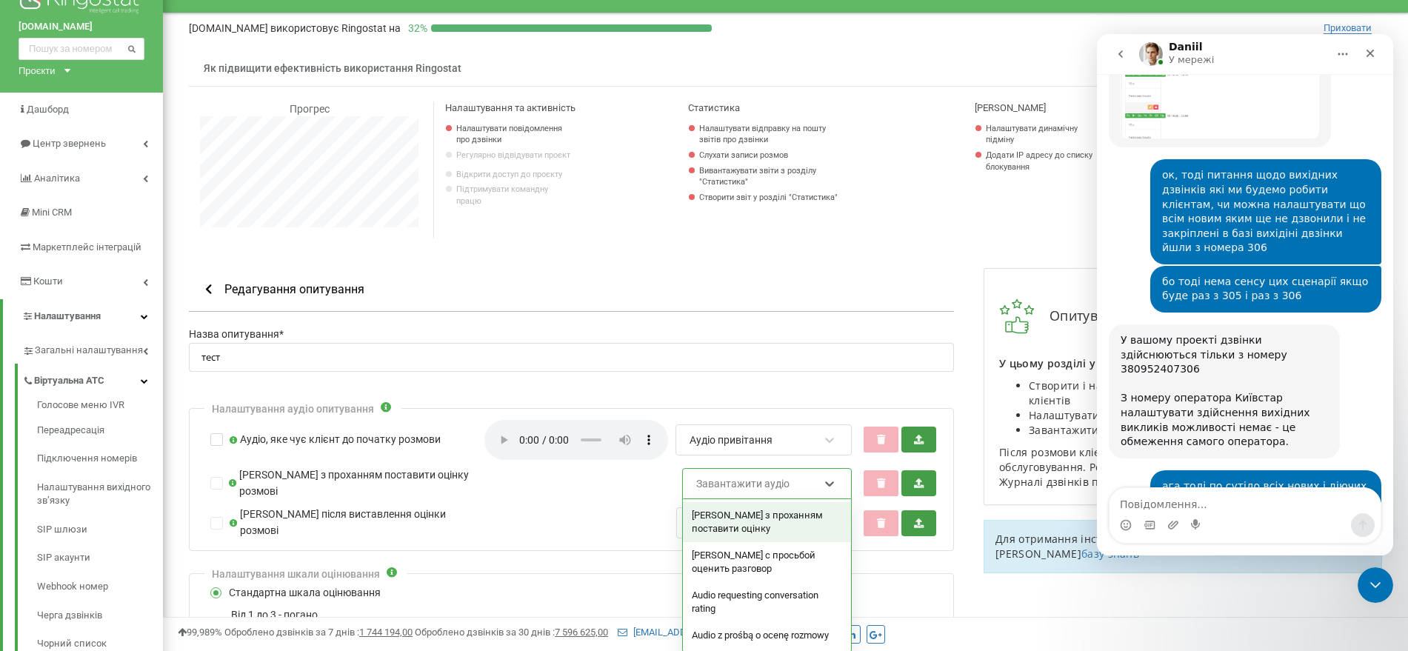
click at [730, 498] on div "option Аудіо з проханням поставити оцінку focused, 1 of 4. 4 results available.…" at bounding box center [767, 483] width 170 height 31
click at [771, 559] on div "Аудио с просьбой оценить разговор" at bounding box center [767, 562] width 168 height 40
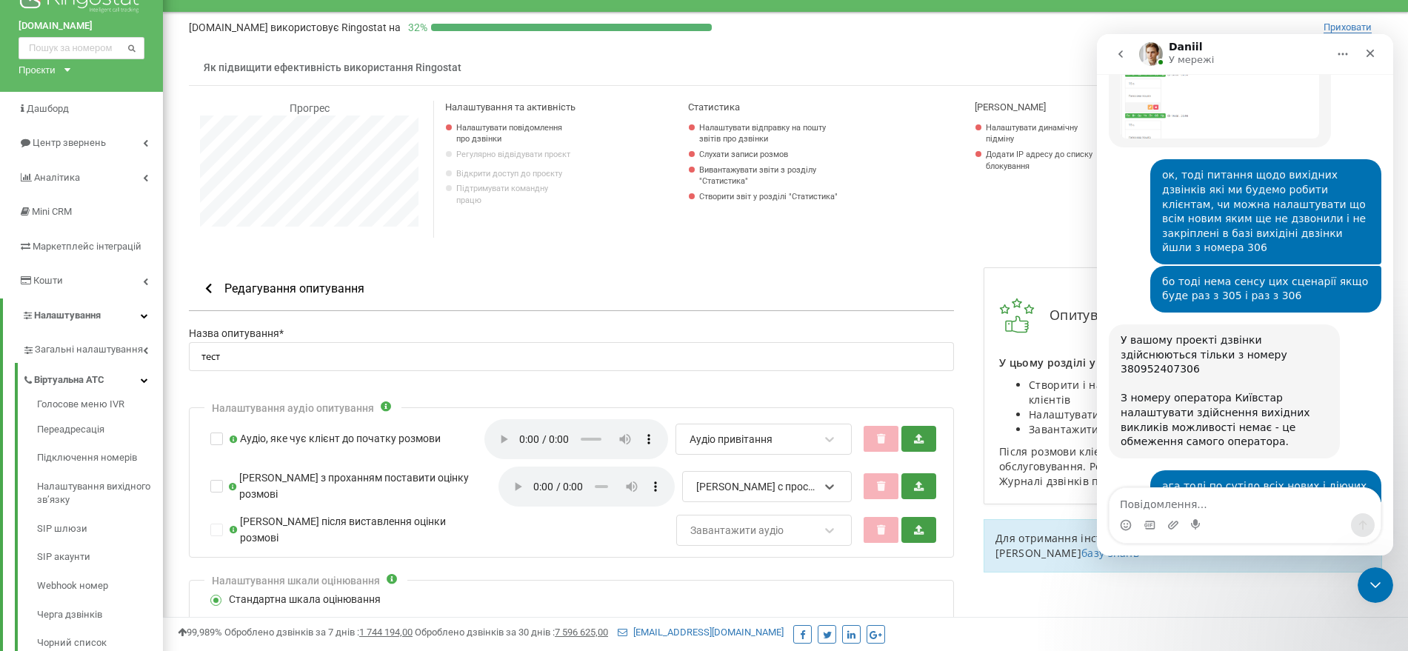
scroll to position [907, 1245]
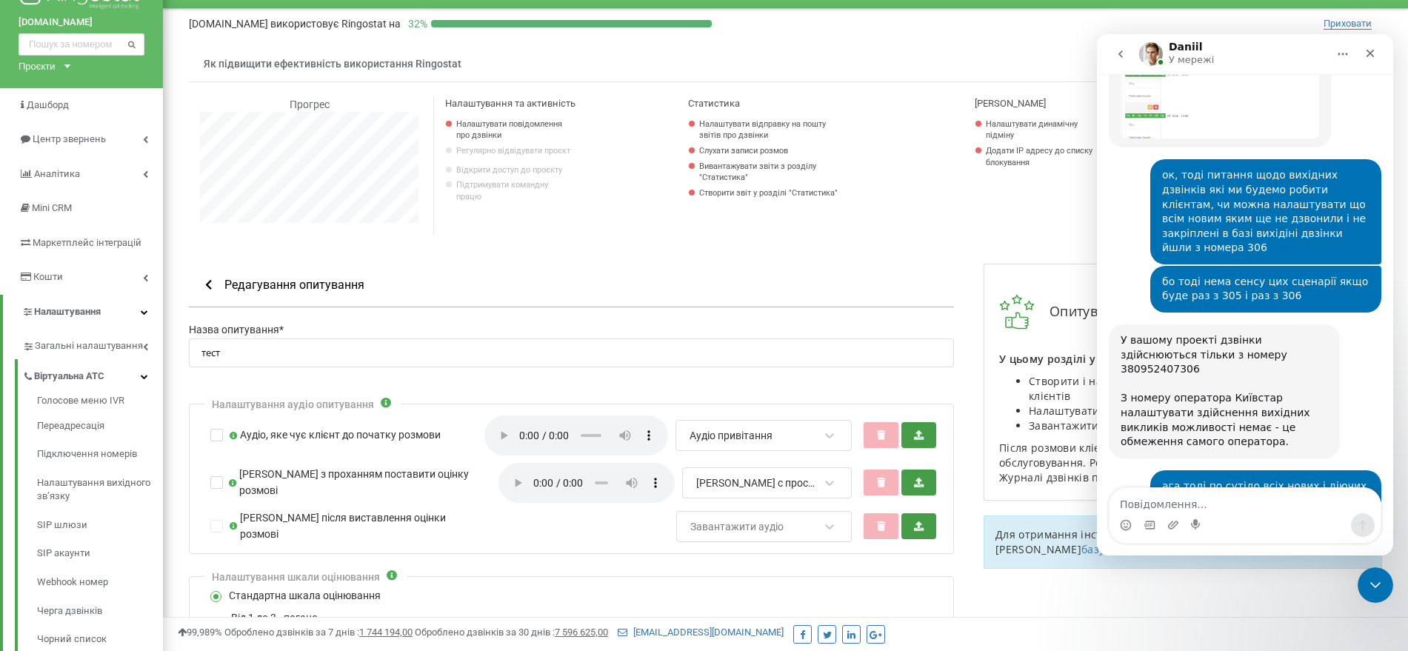
click at [725, 487] on div "Аудио с просьбой оценить разговор" at bounding box center [755, 482] width 119 height 13
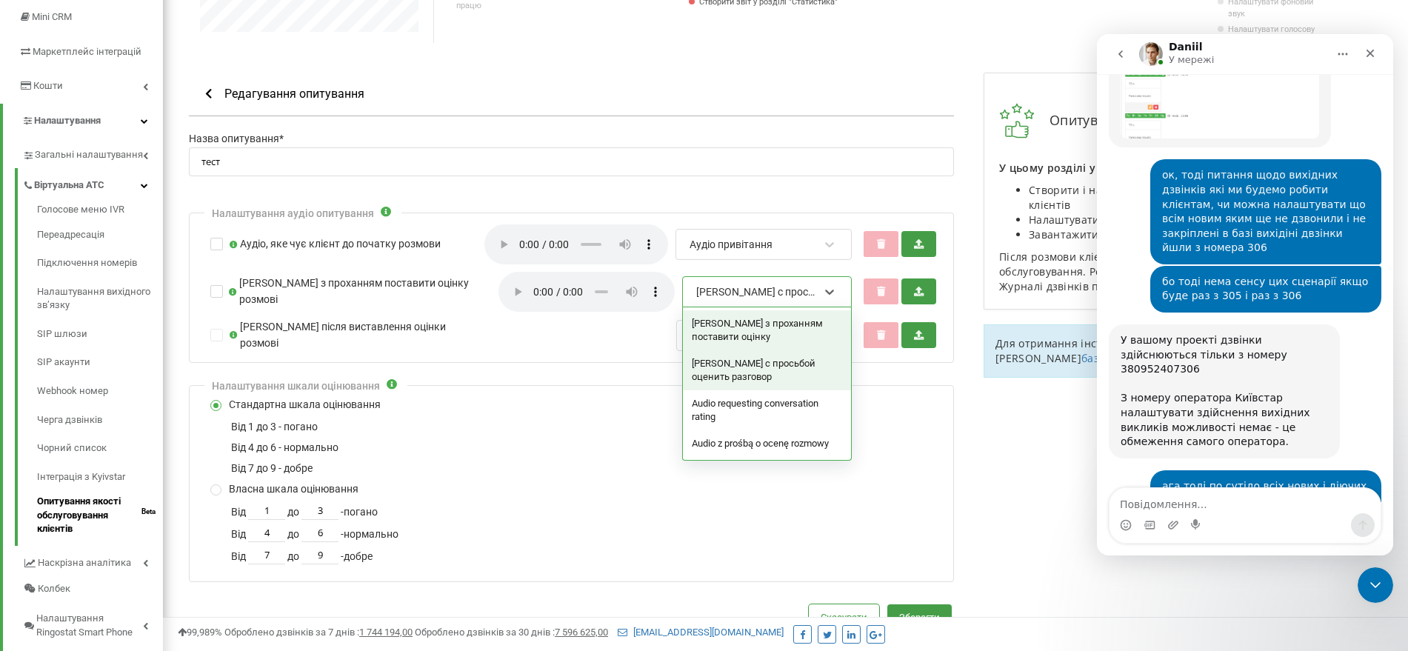
scroll to position [231, 0]
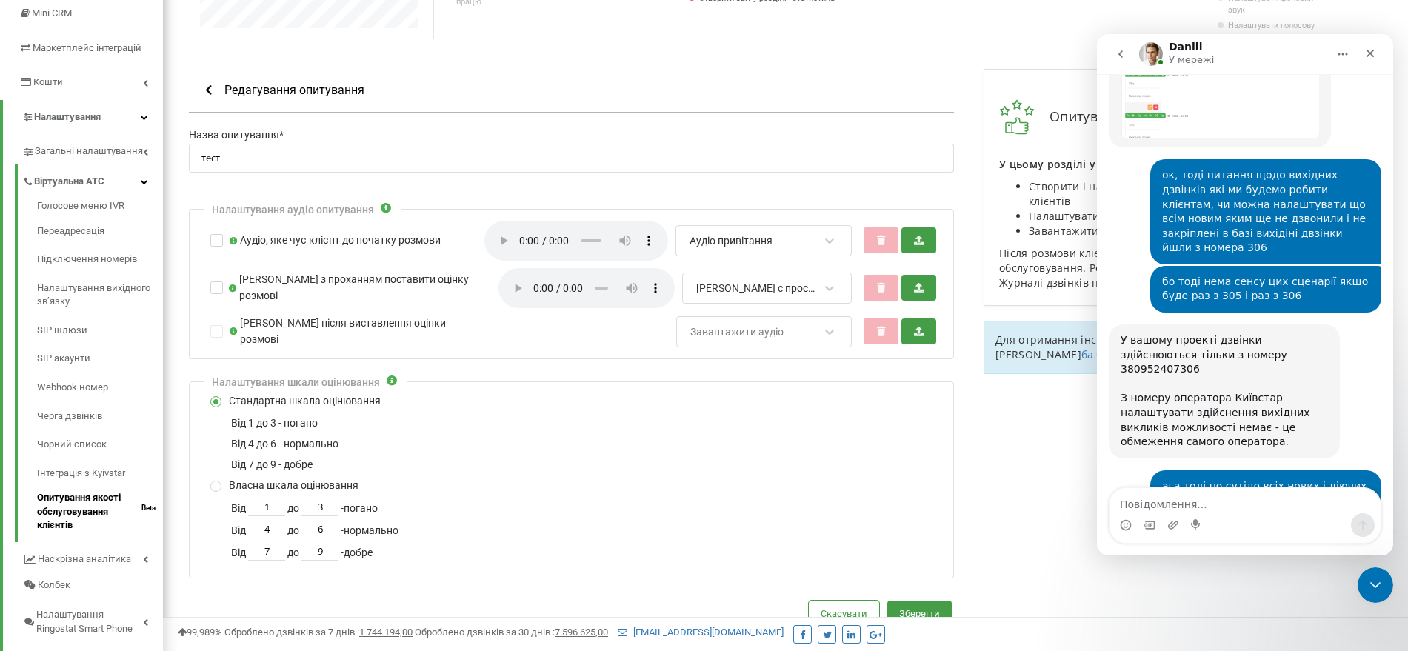
click at [629, 527] on div "Від 4 до 6 - нормально" at bounding box center [584, 530] width 707 height 16
click at [830, 295] on icon at bounding box center [829, 288] width 15 height 15
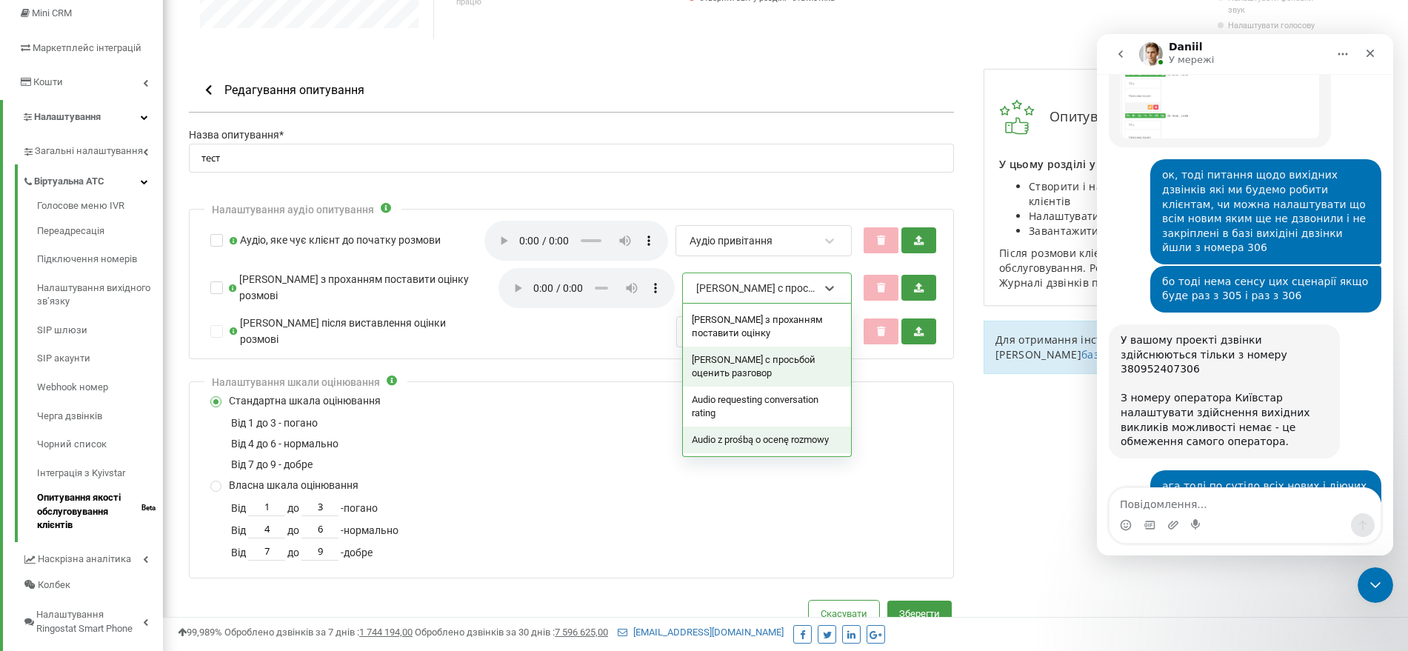
click at [779, 449] on div "Audio z prośbą o ocenę rozmowy" at bounding box center [767, 440] width 168 height 27
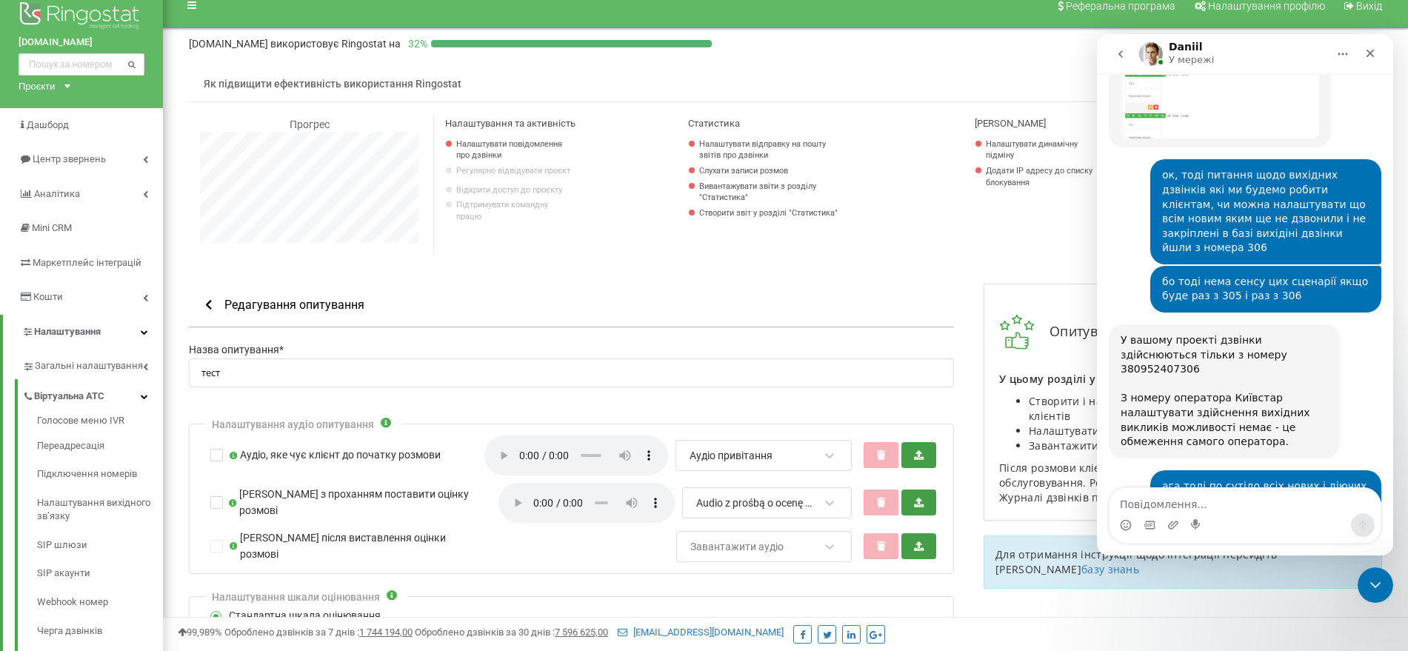
scroll to position [0, 0]
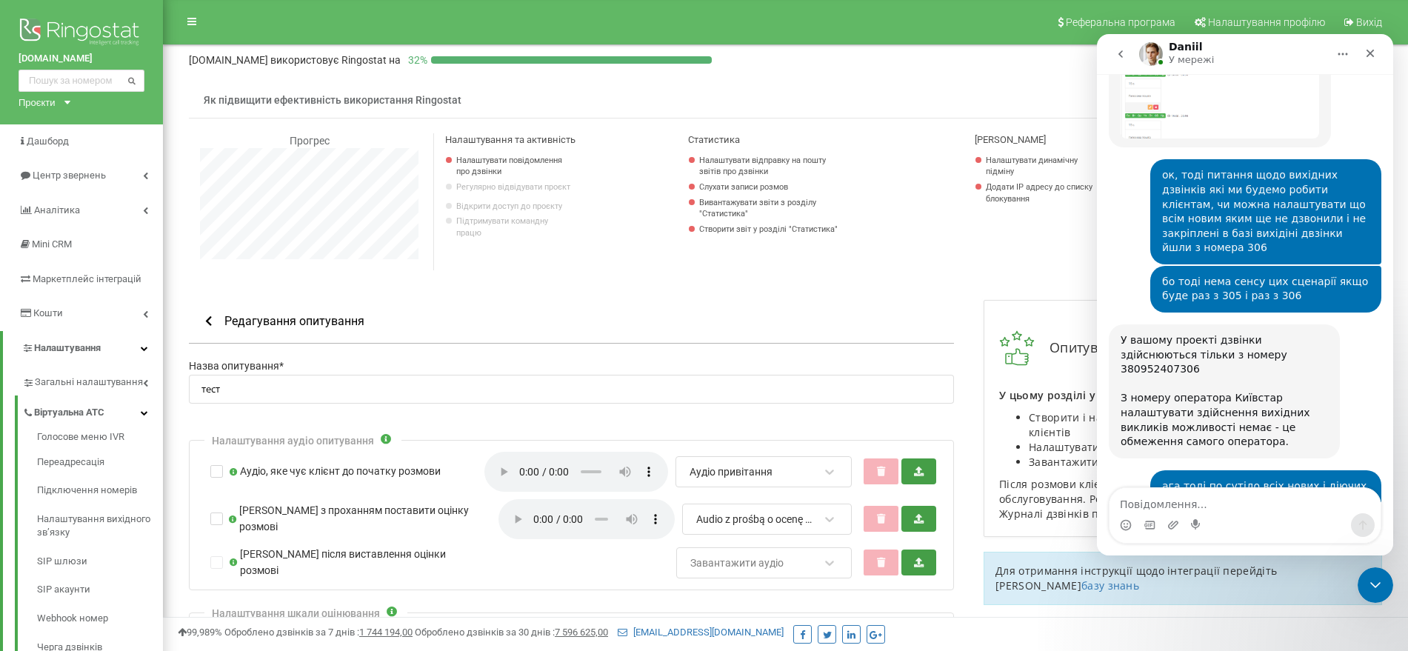
click at [197, 313] on div "Редагування опитування" at bounding box center [571, 322] width 765 height 44
click at [104, 440] on link "Голосове меню IVR" at bounding box center [100, 439] width 126 height 18
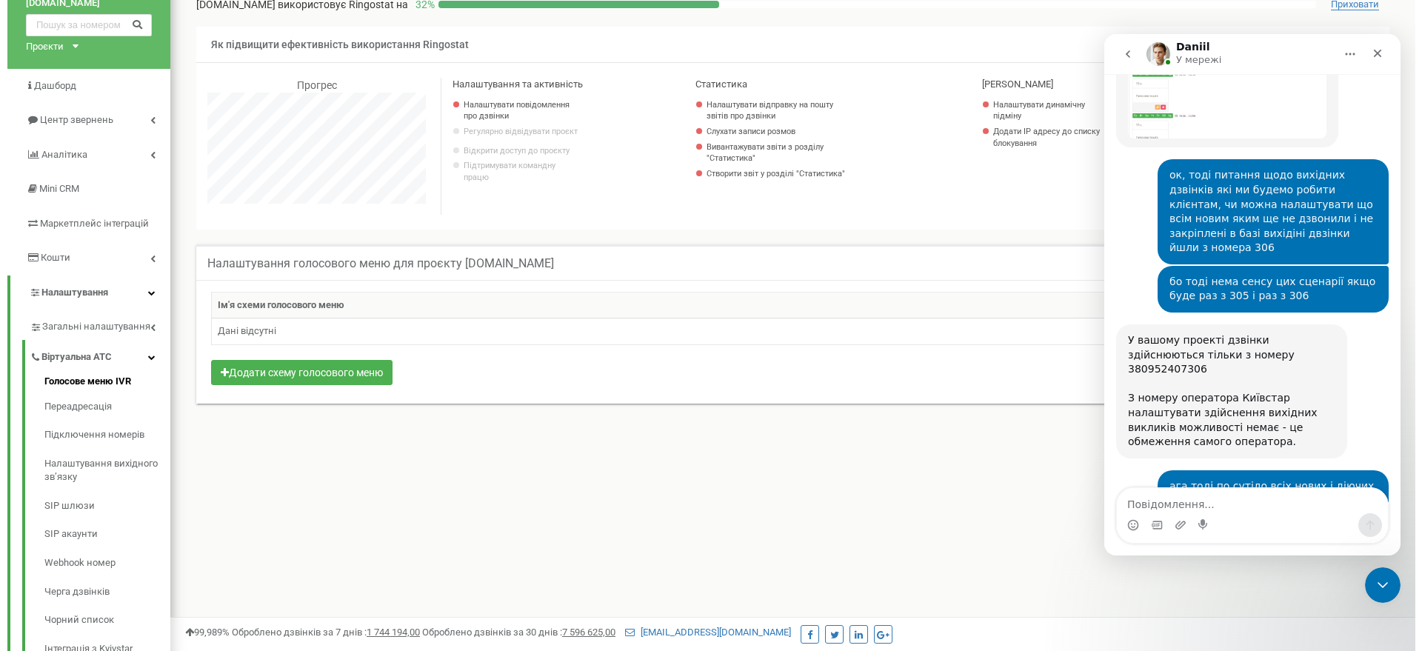
scroll to position [60, 0]
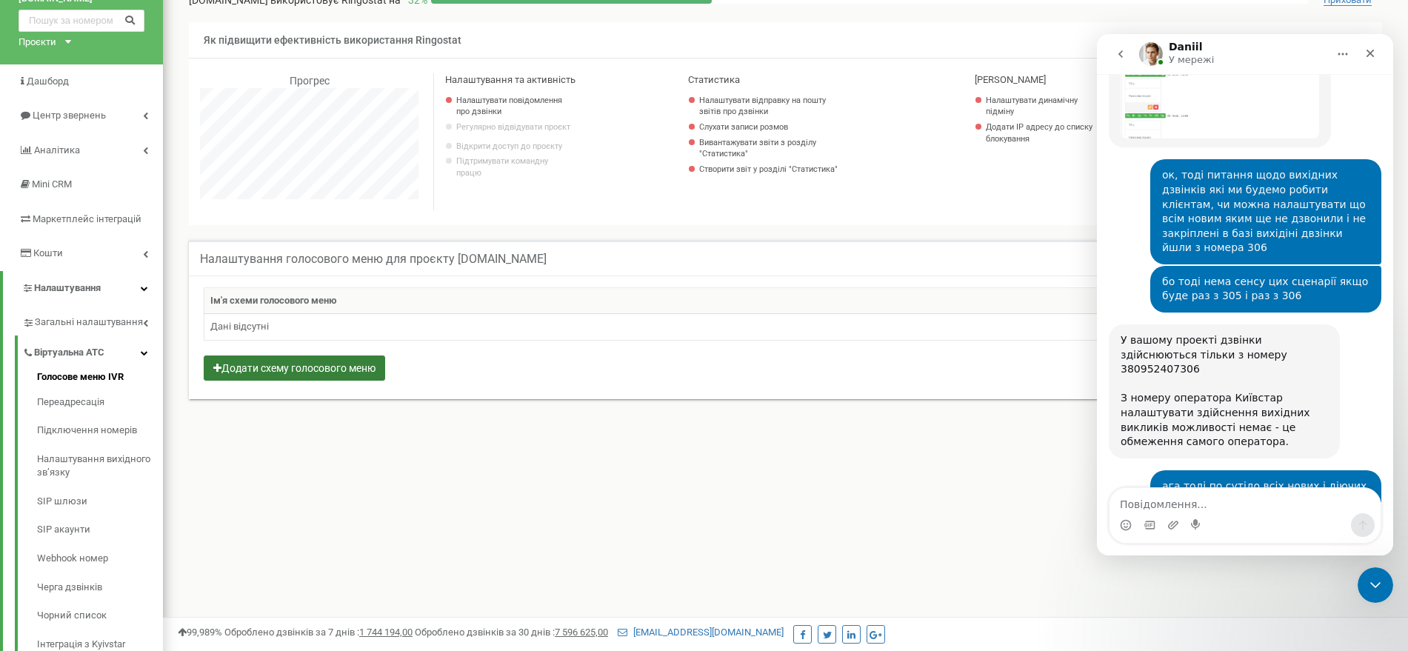
click at [345, 359] on button "Додати схему голосового меню" at bounding box center [294, 368] width 181 height 25
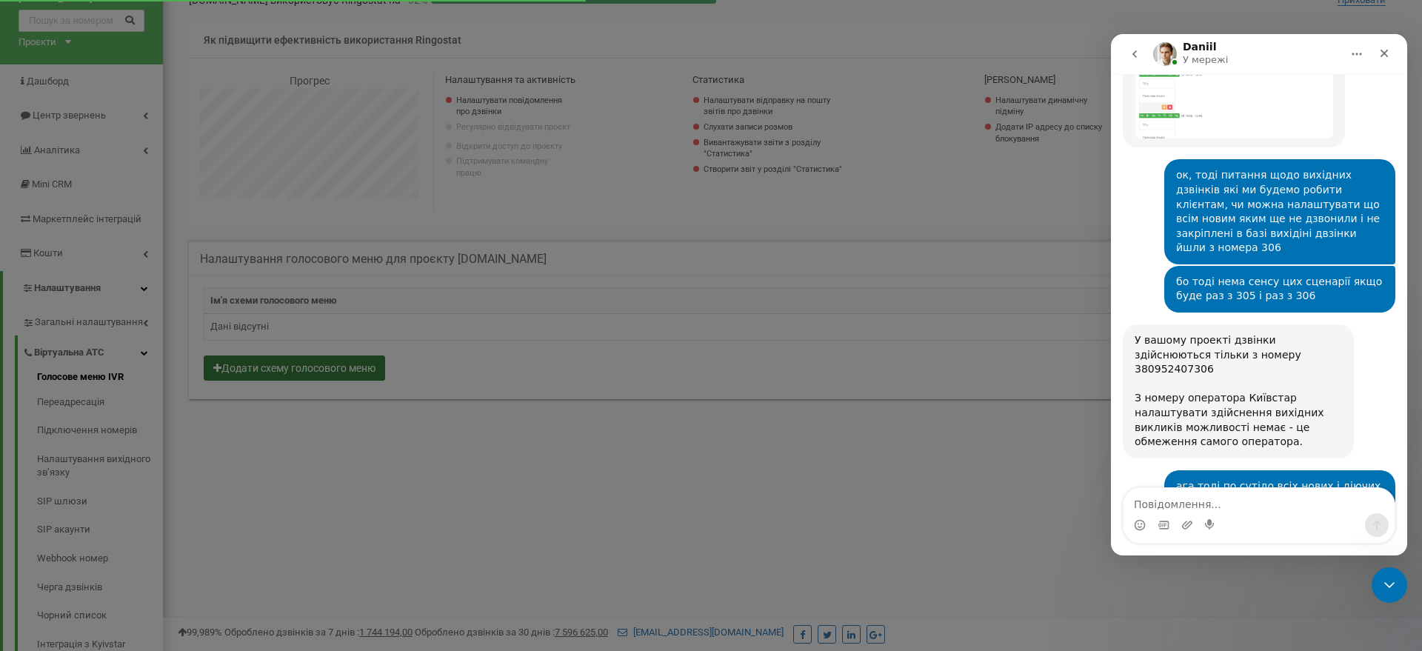
scroll to position [889, 1259]
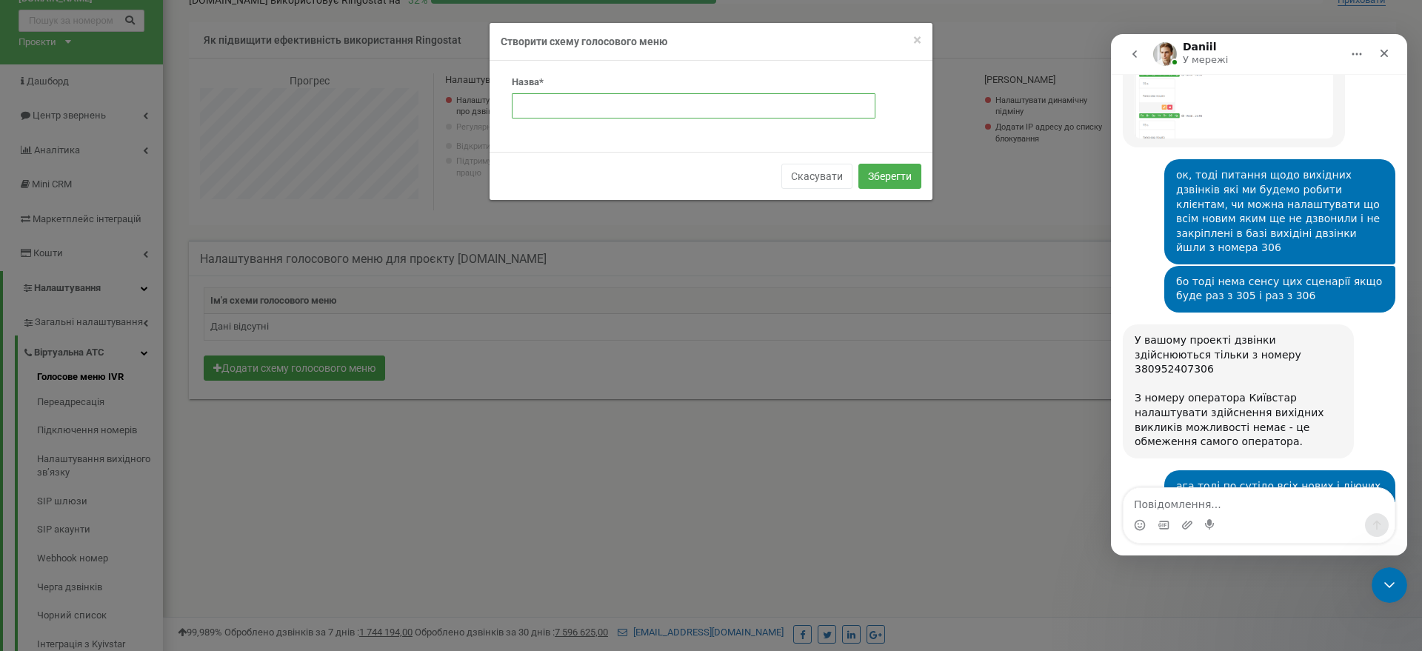
click at [573, 109] on input "text" at bounding box center [694, 105] width 364 height 25
type input "тес"
click at [902, 180] on button "Зберегти" at bounding box center [890, 176] width 63 height 25
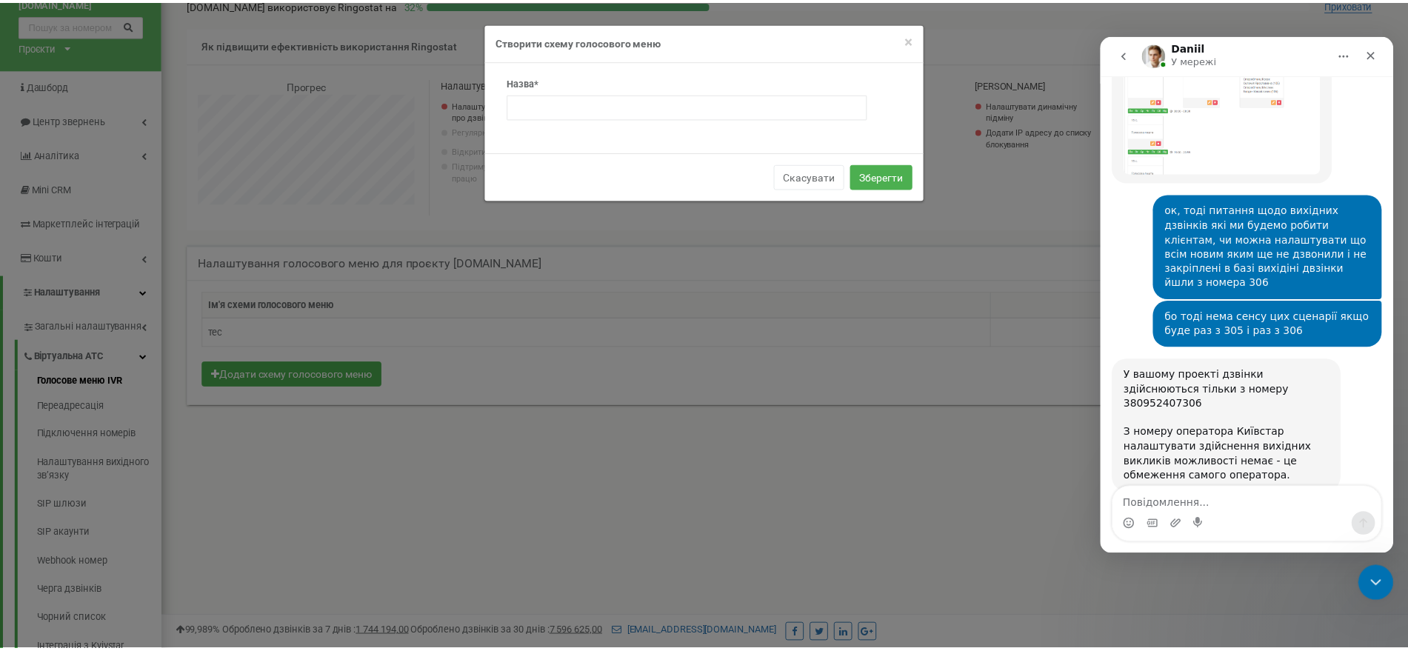
scroll to position [24054, 0]
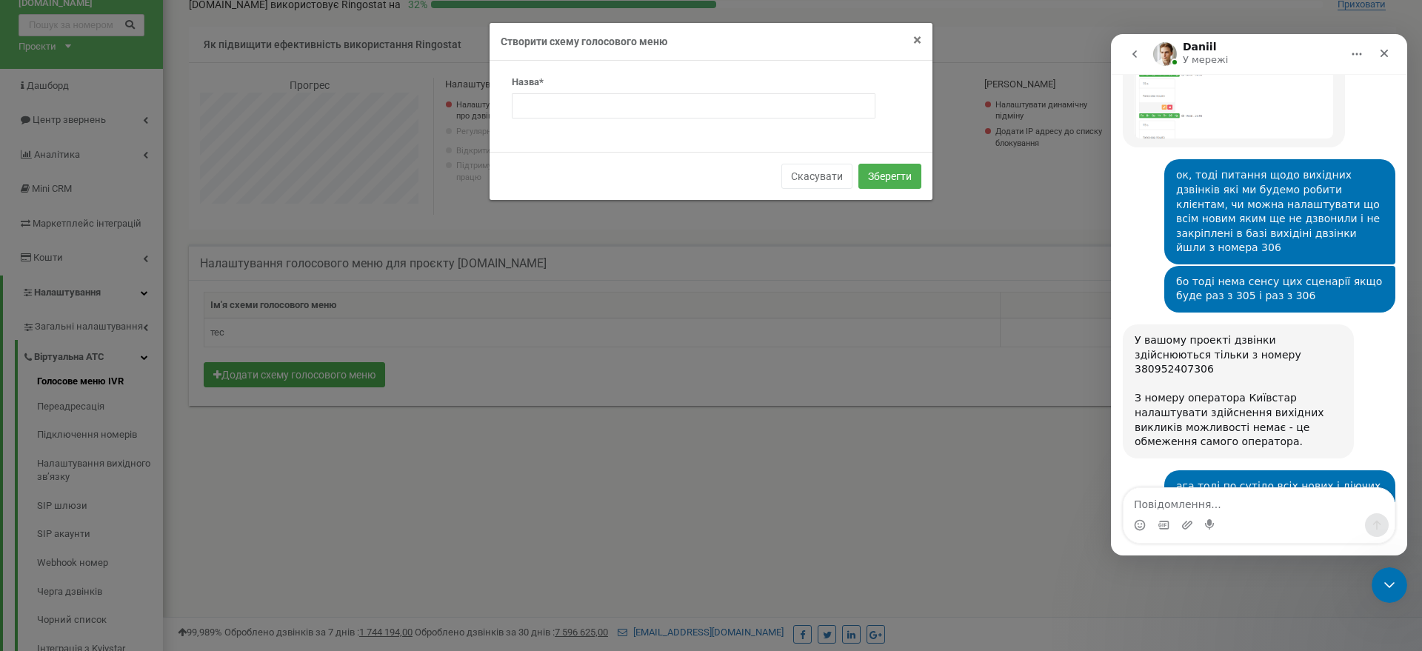
click at [921, 39] on span "×" at bounding box center [917, 40] width 8 height 18
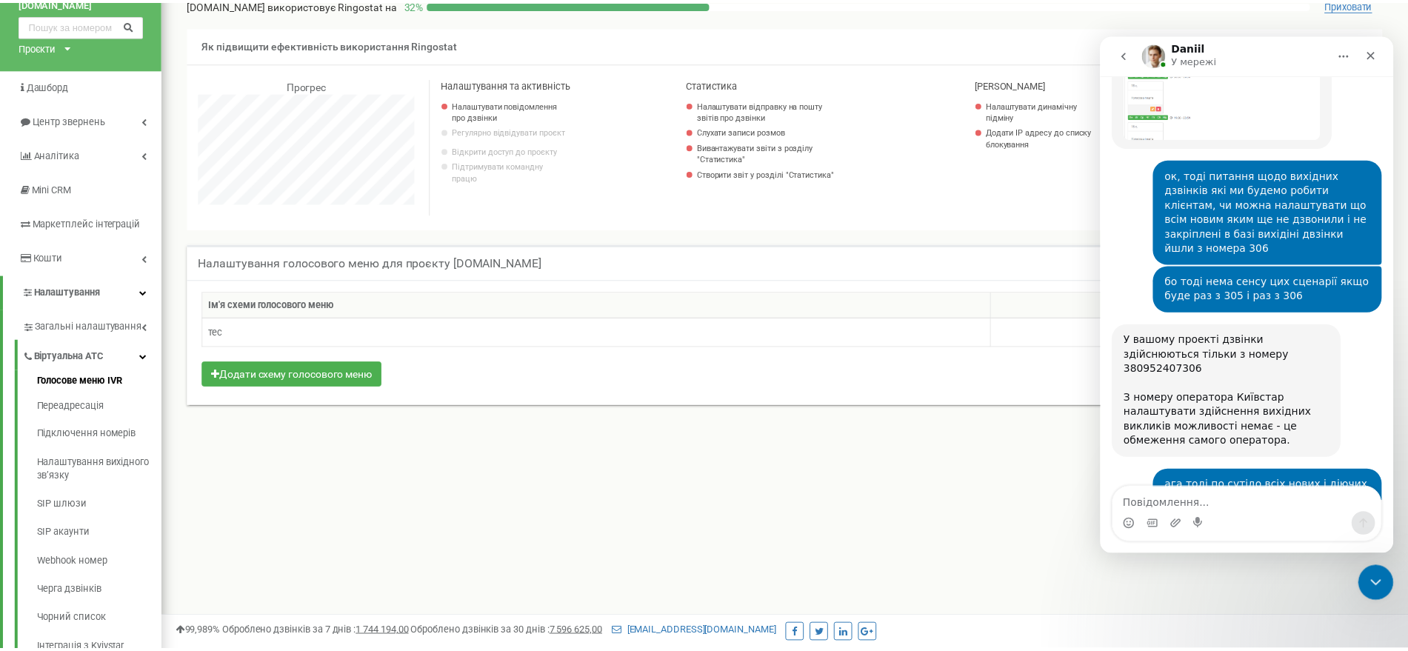
scroll to position [739916, 739560]
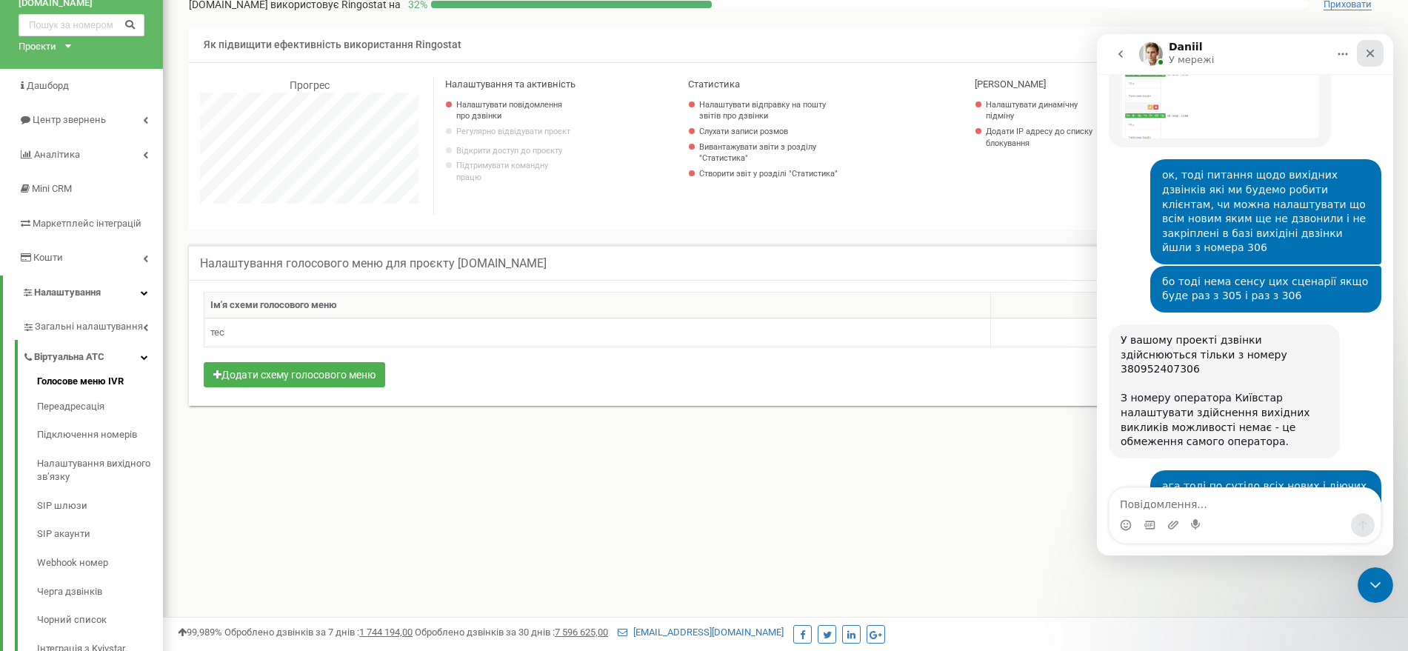
click at [1377, 50] on div "Закрити" at bounding box center [1370, 53] width 27 height 27
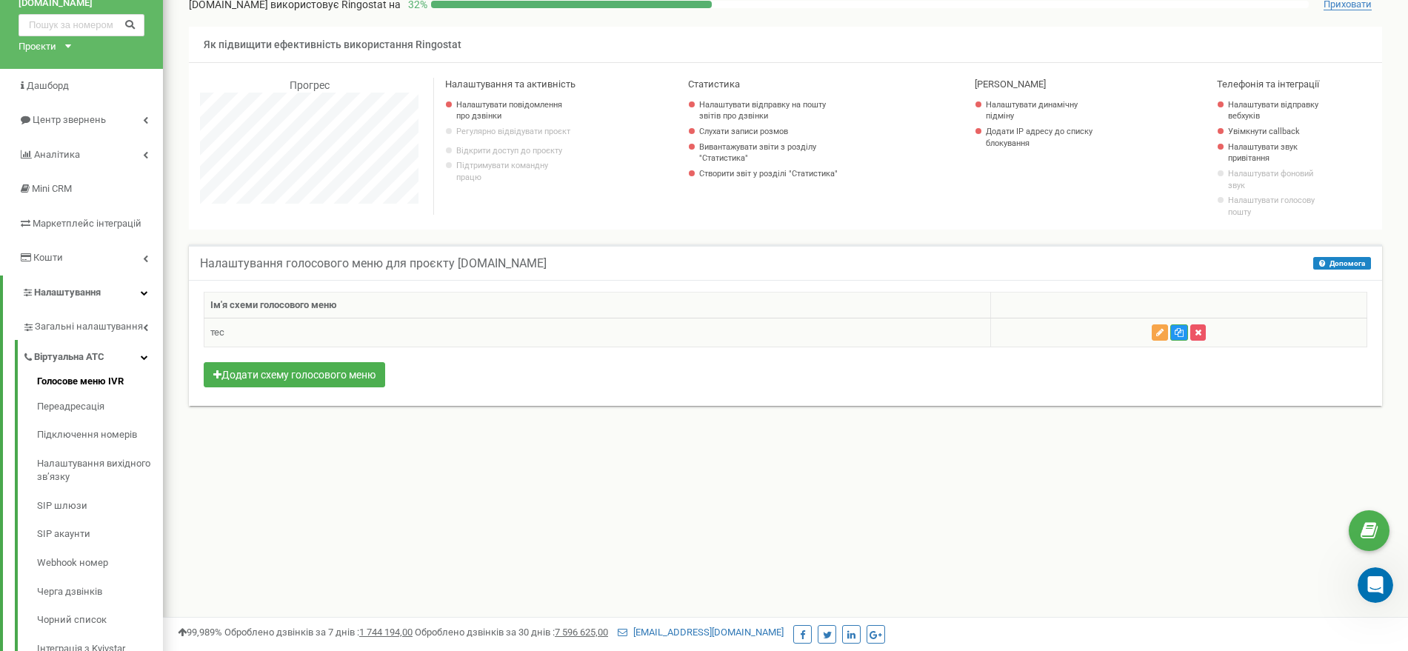
scroll to position [0, 0]
click at [1159, 336] on icon "button" at bounding box center [1159, 332] width 7 height 9
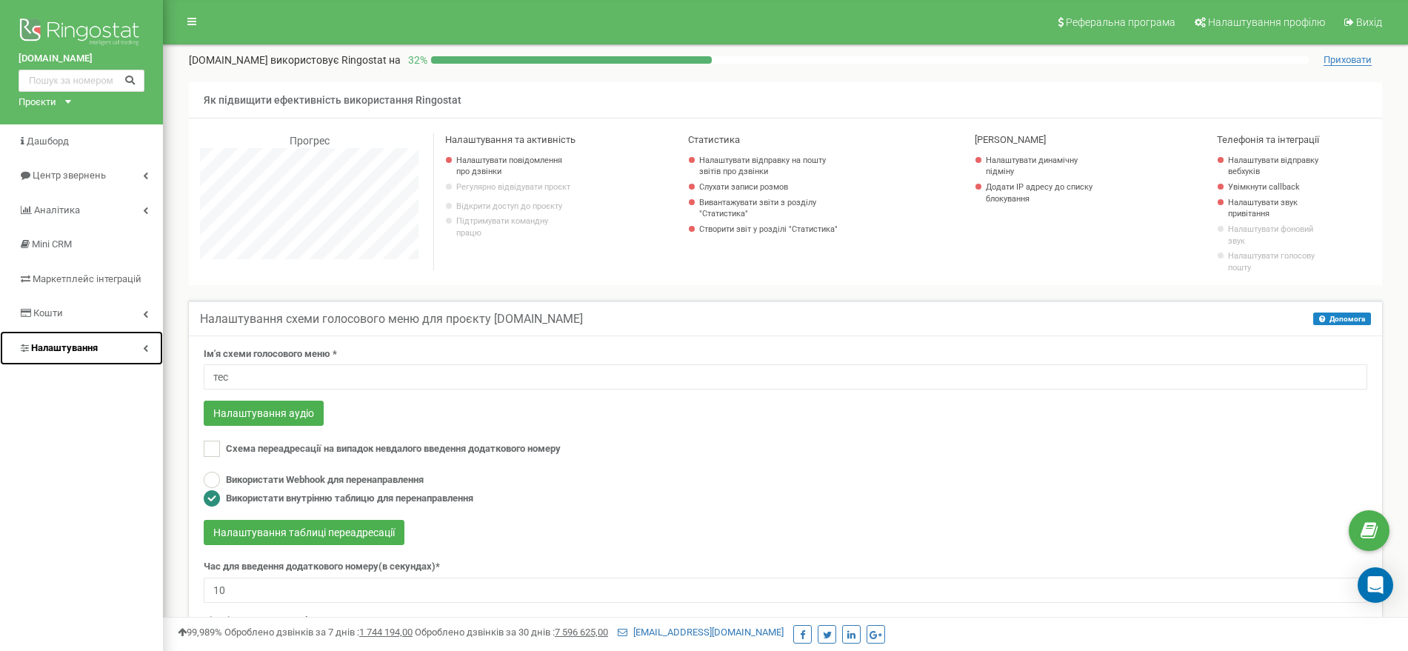
click at [104, 342] on link "Налаштування" at bounding box center [81, 348] width 163 height 35
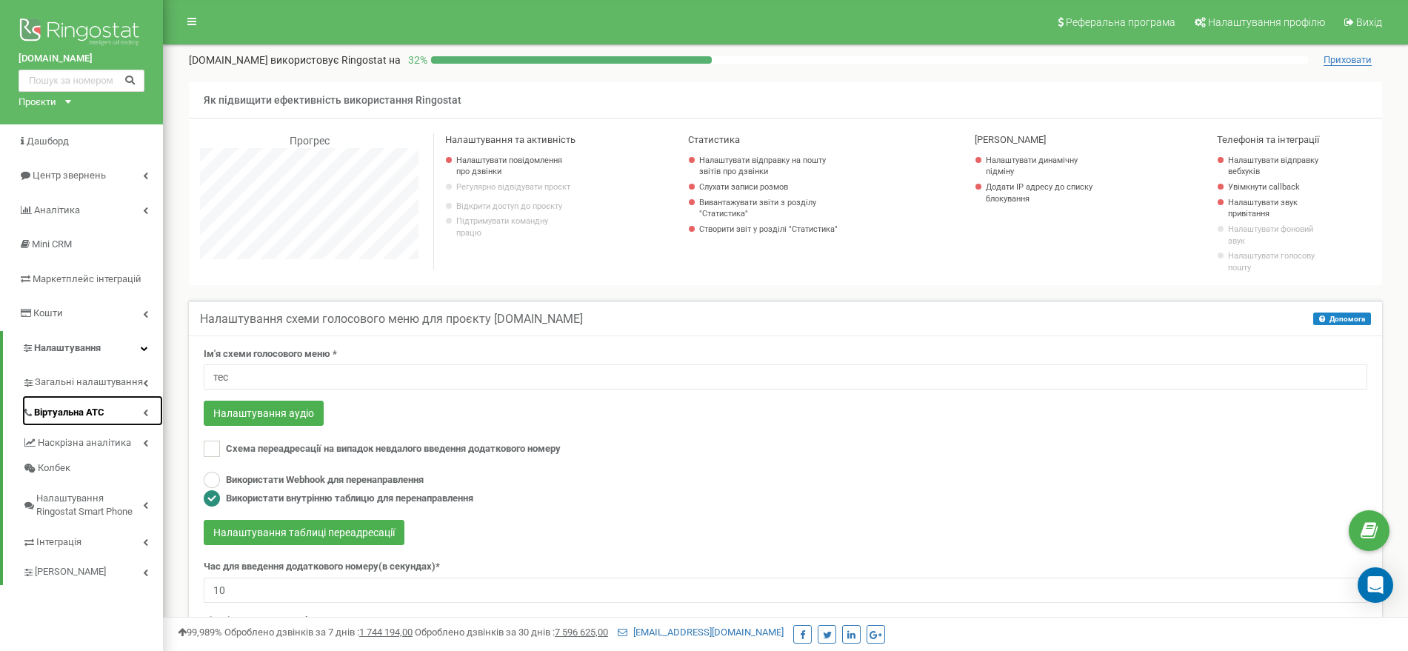
click at [115, 398] on link "Віртуальна АТС" at bounding box center [92, 411] width 141 height 30
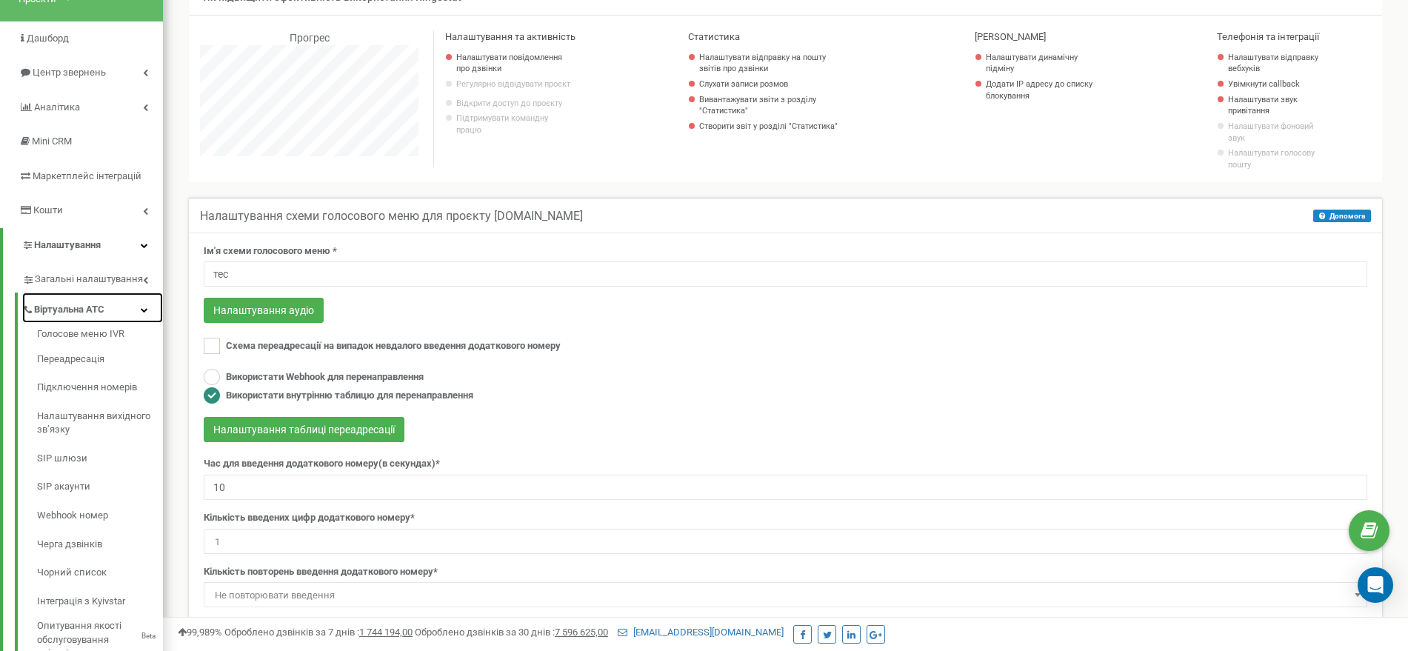
scroll to position [108, 0]
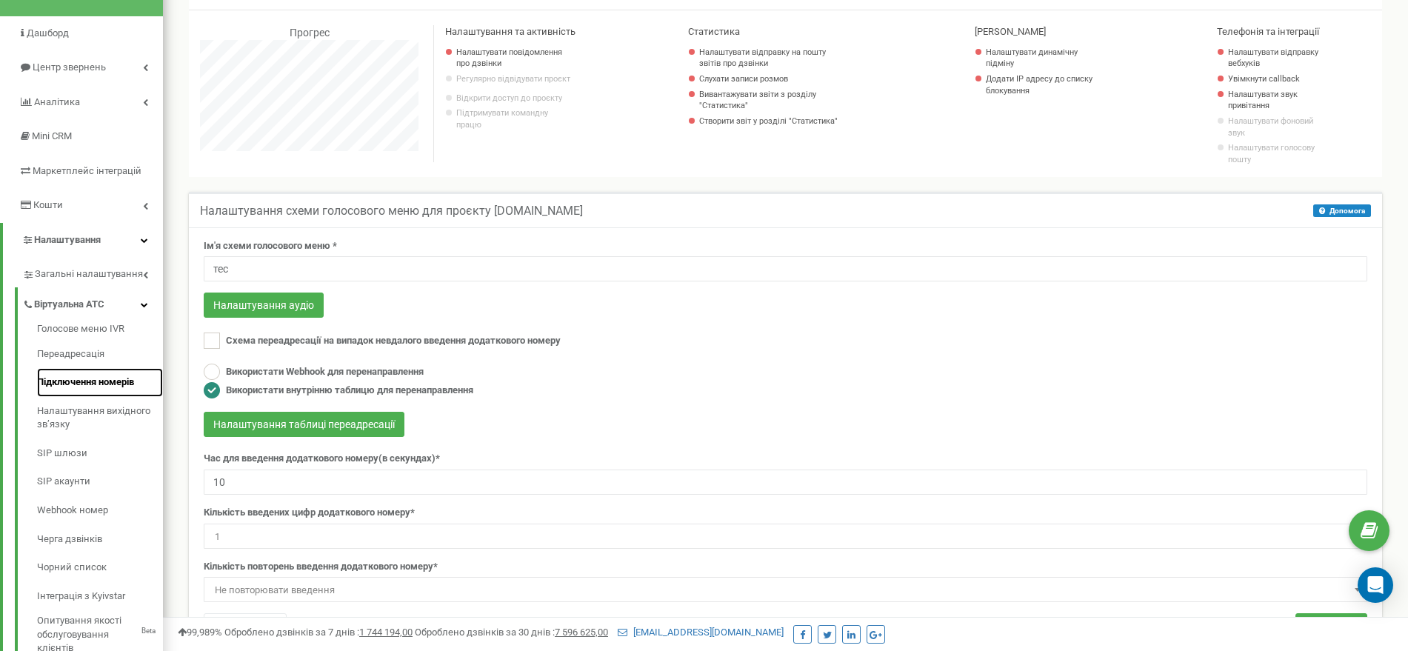
click at [115, 385] on link "Підключення номерів" at bounding box center [100, 382] width 126 height 29
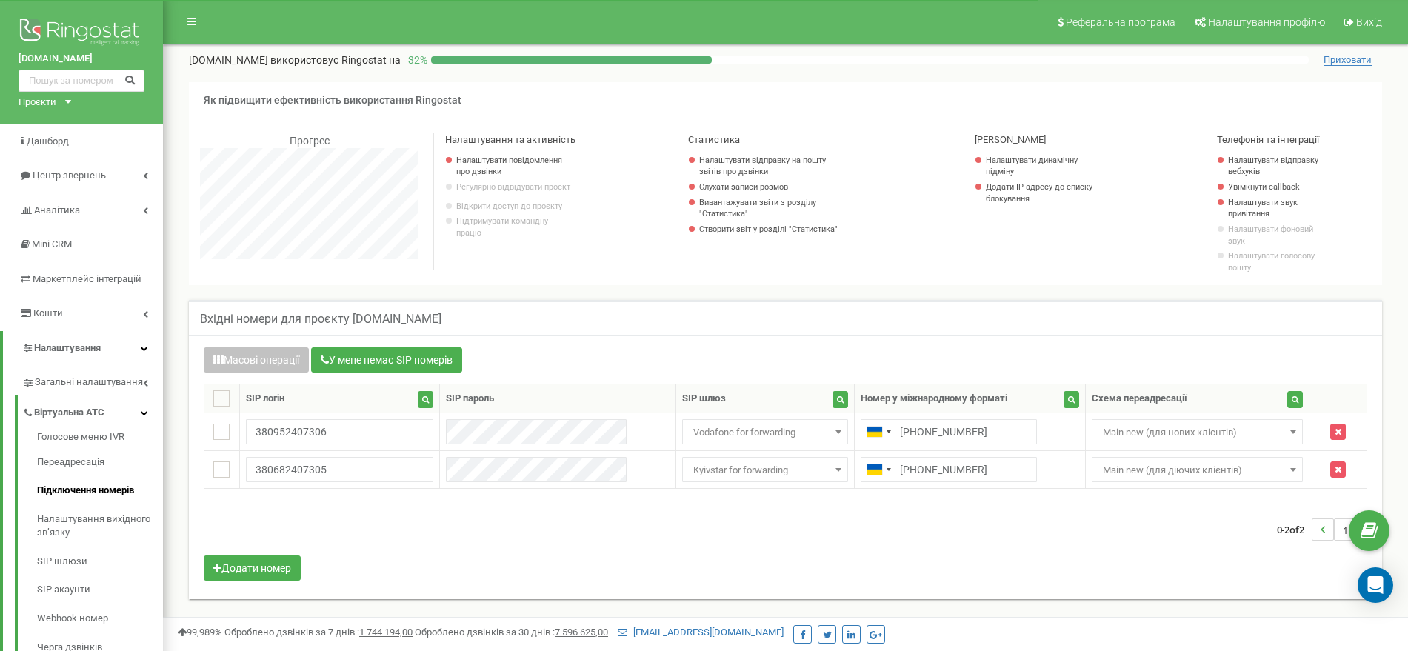
scroll to position [889, 1245]
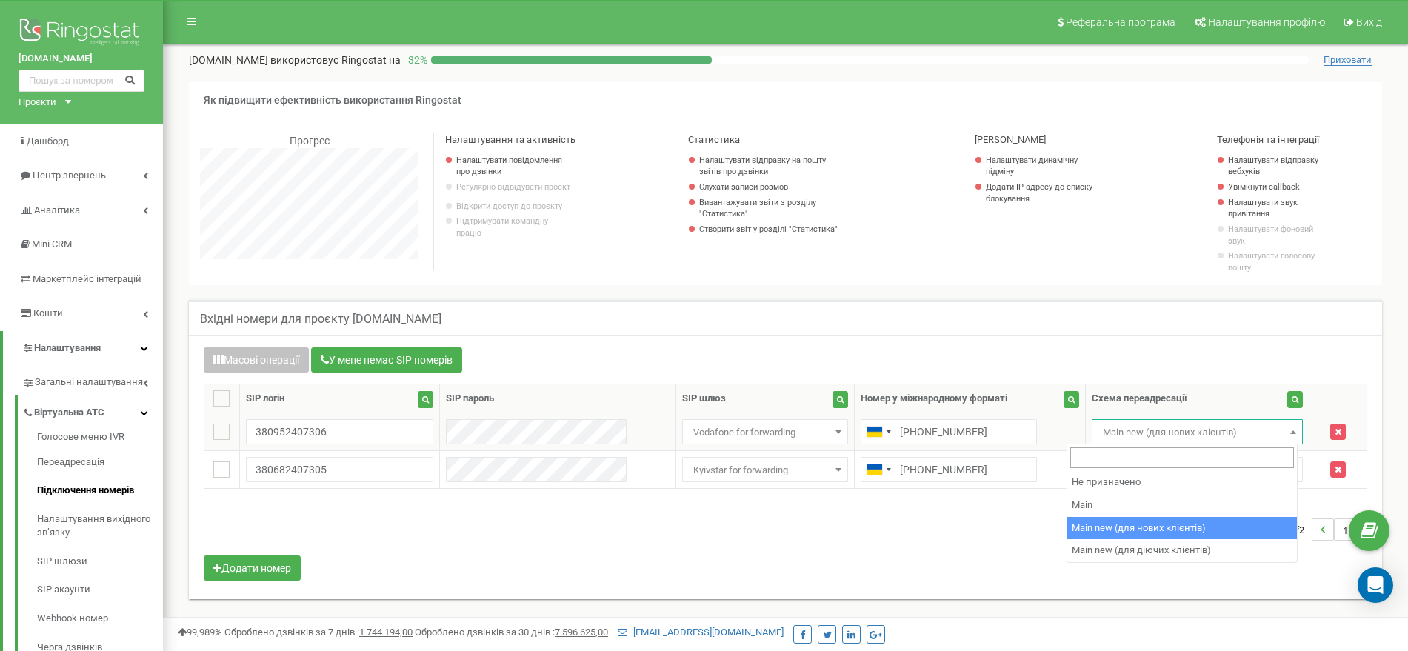
click at [1142, 429] on span "Main new (для нових клієнтів)" at bounding box center [1197, 432] width 201 height 21
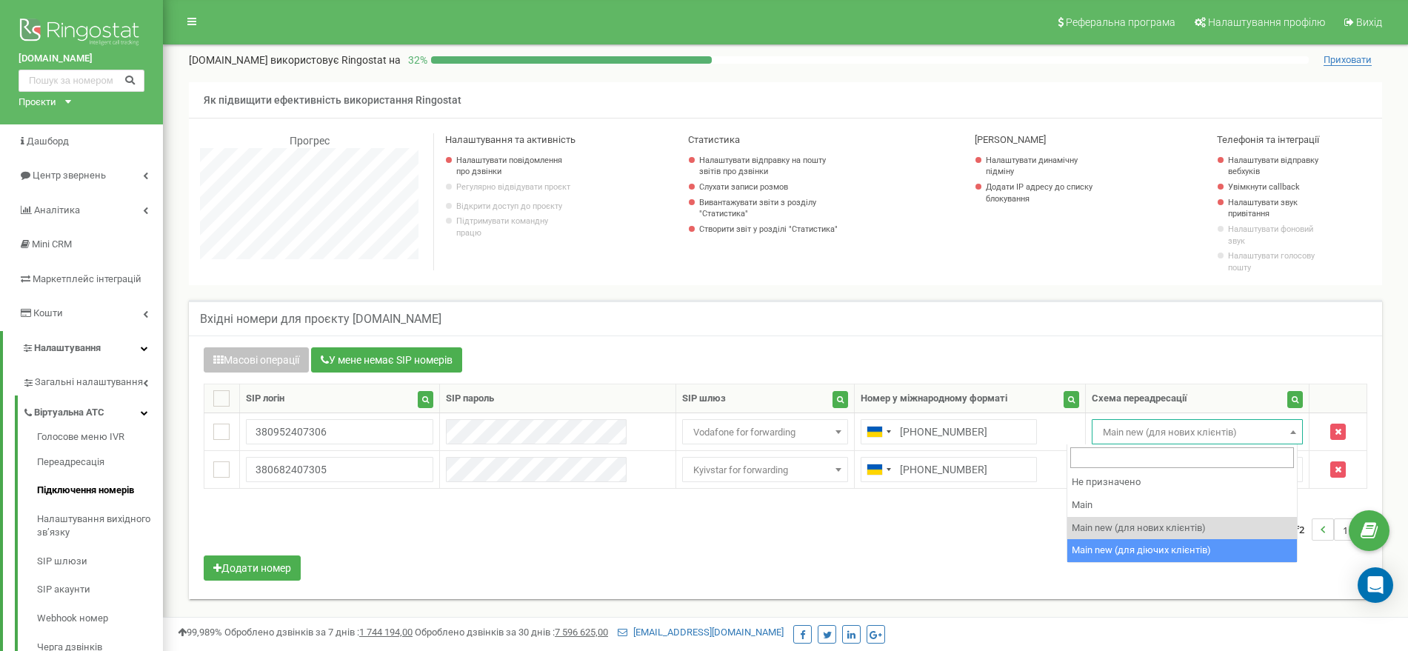
click at [967, 556] on div "Масові операції У мене немає SIP номерів Налаштування Виберіть налаштування для…" at bounding box center [786, 465] width 1186 height 237
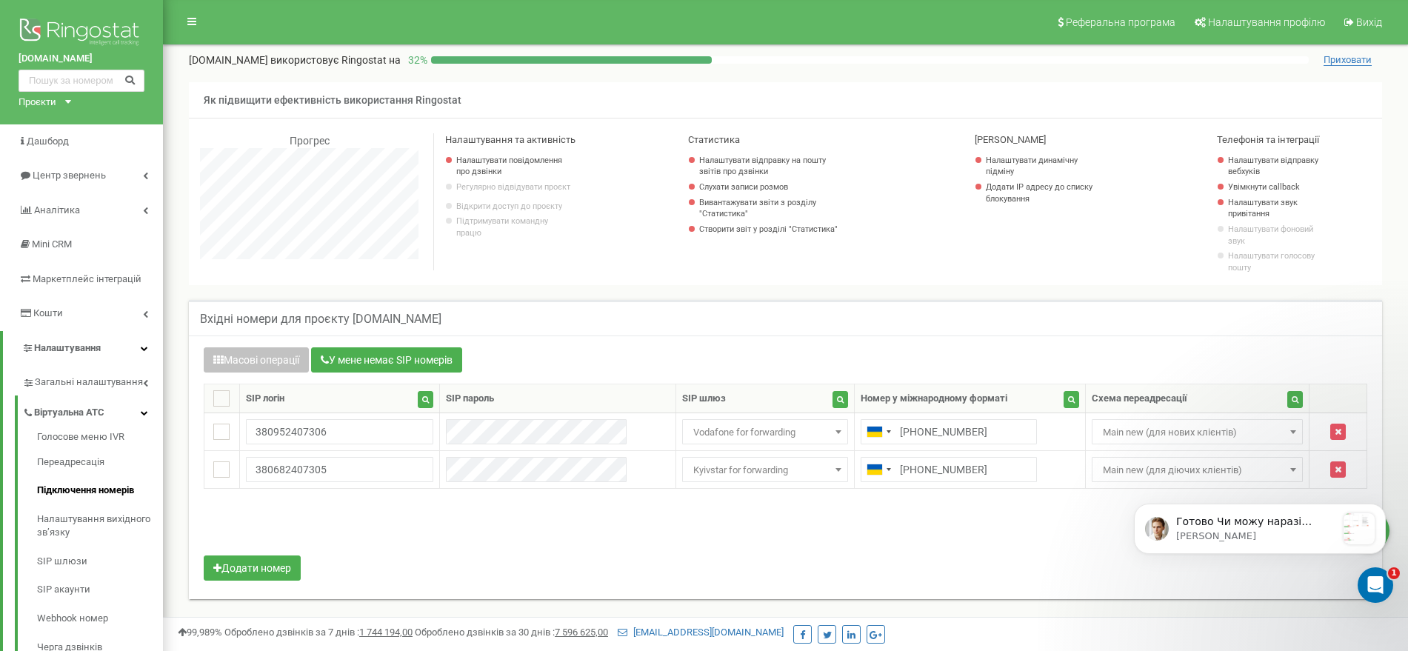
scroll to position [0, 0]
click at [1360, 595] on div "Відкрити програму для спілкування Intercom" at bounding box center [1373, 583] width 49 height 49
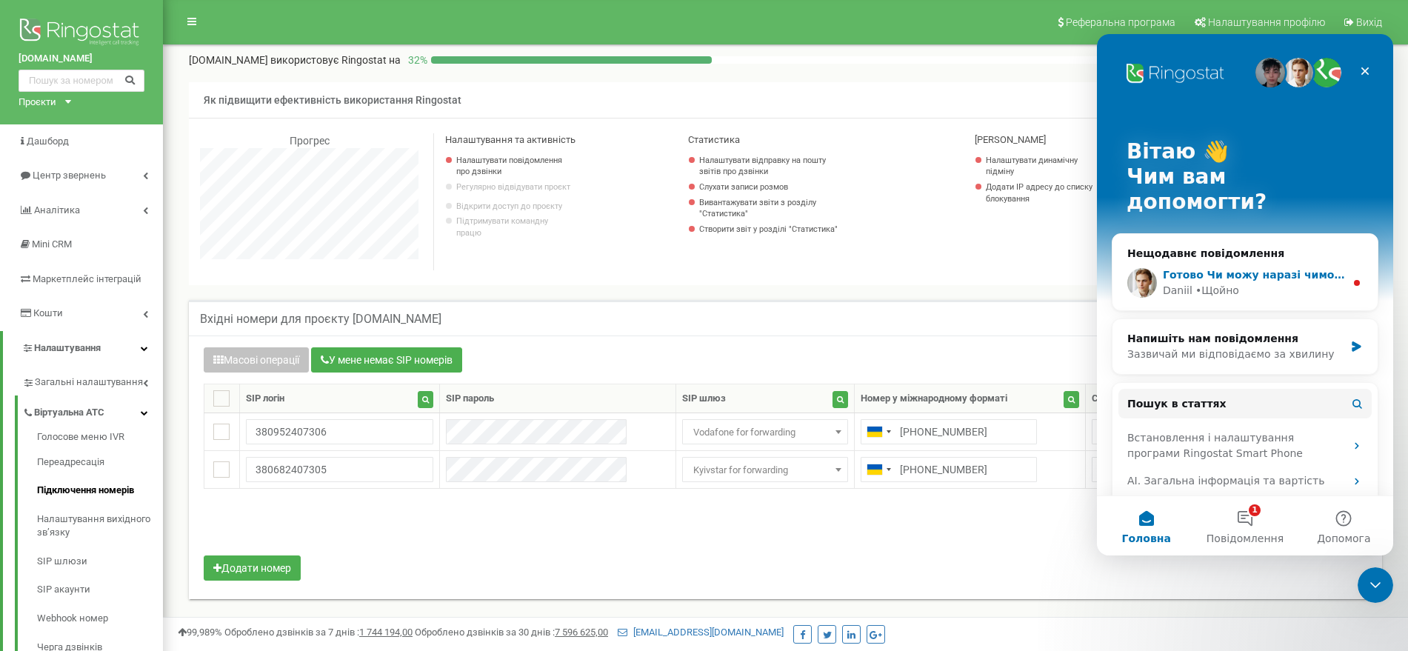
click at [1262, 269] on span "Готово Чи можу наразі чимось ще вам допомогти?" at bounding box center [1316, 275] width 306 height 12
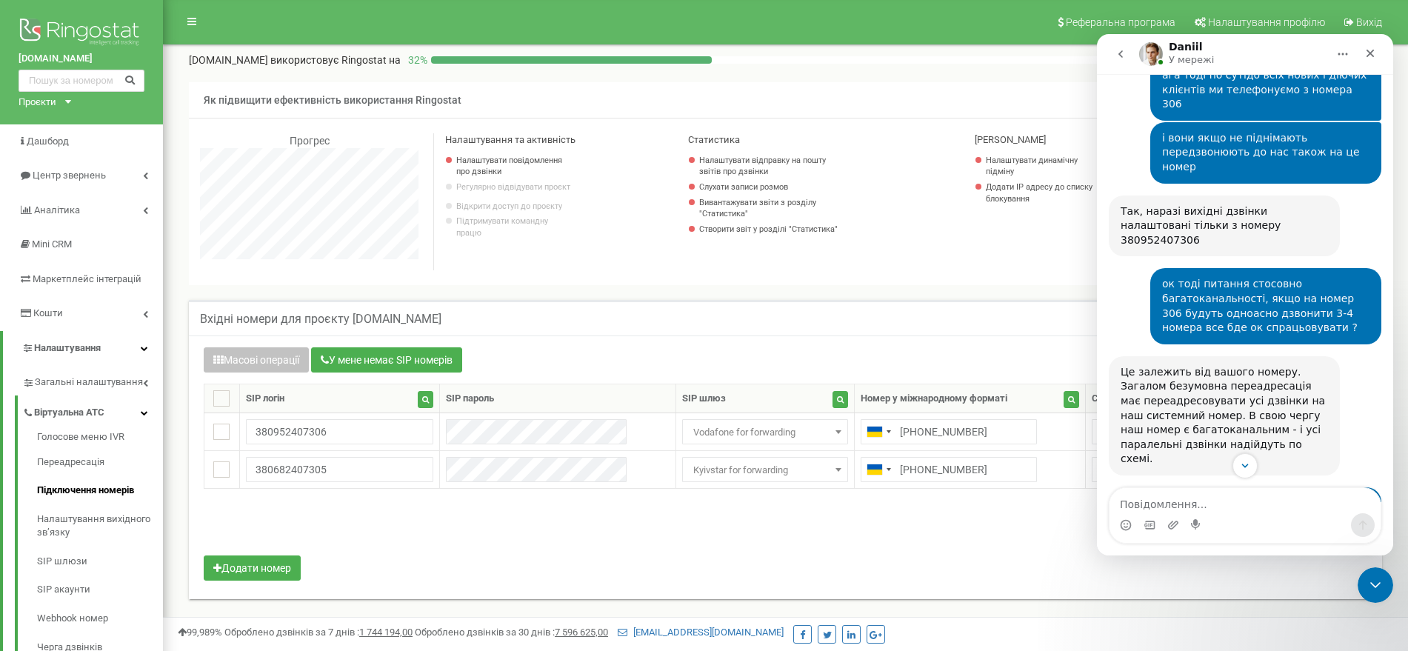
scroll to position [24195, 0]
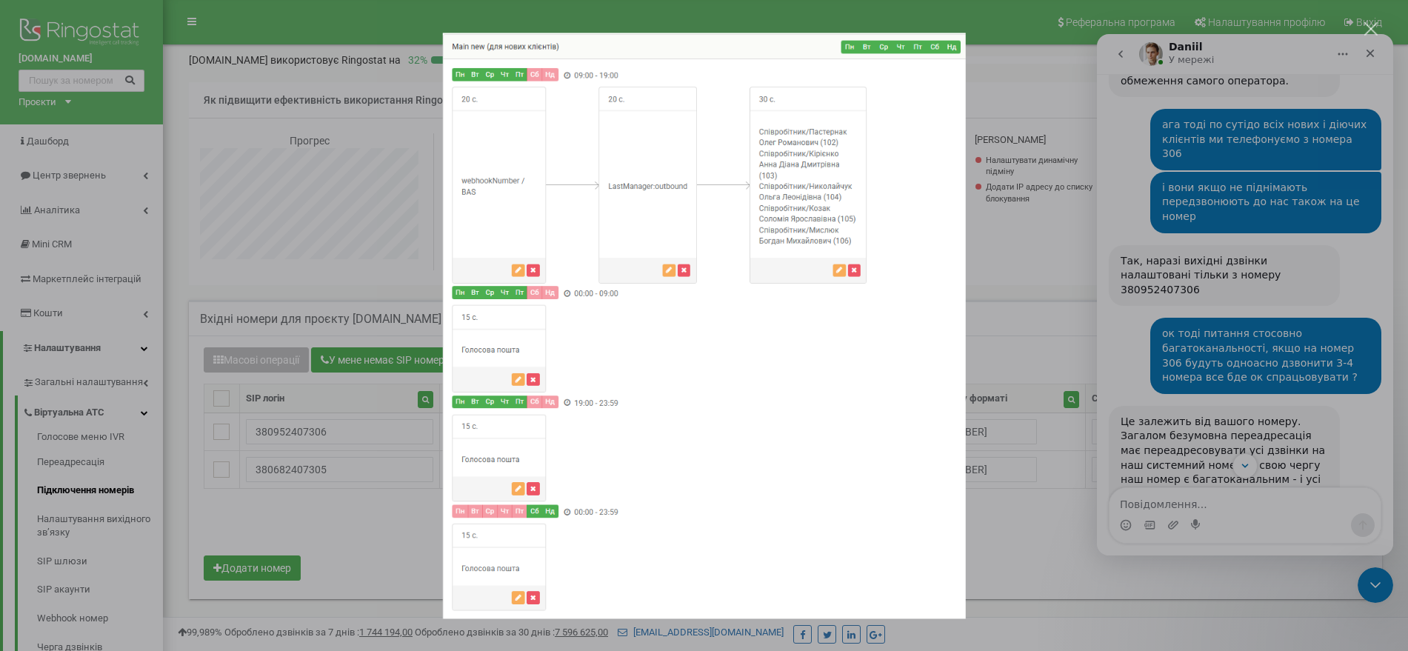
click at [1027, 295] on div "Месенджер Intercom" at bounding box center [704, 325] width 1408 height 651
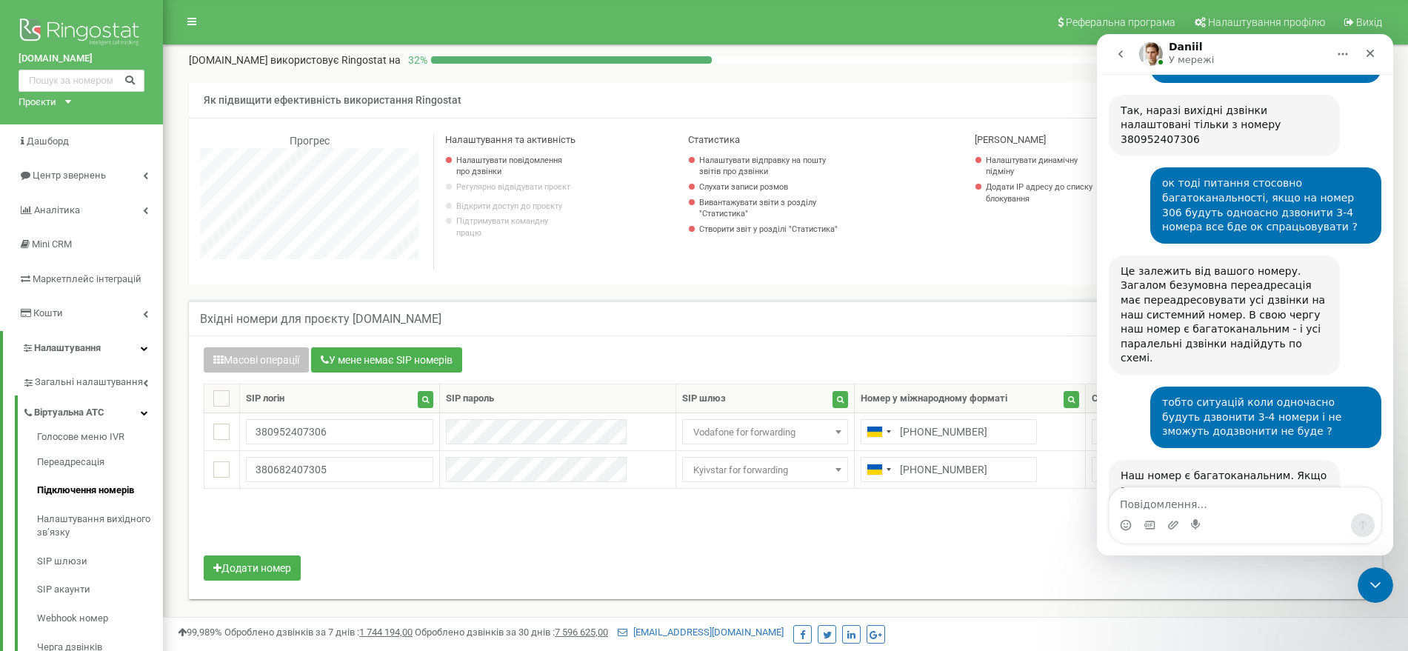
scroll to position [24364, 0]
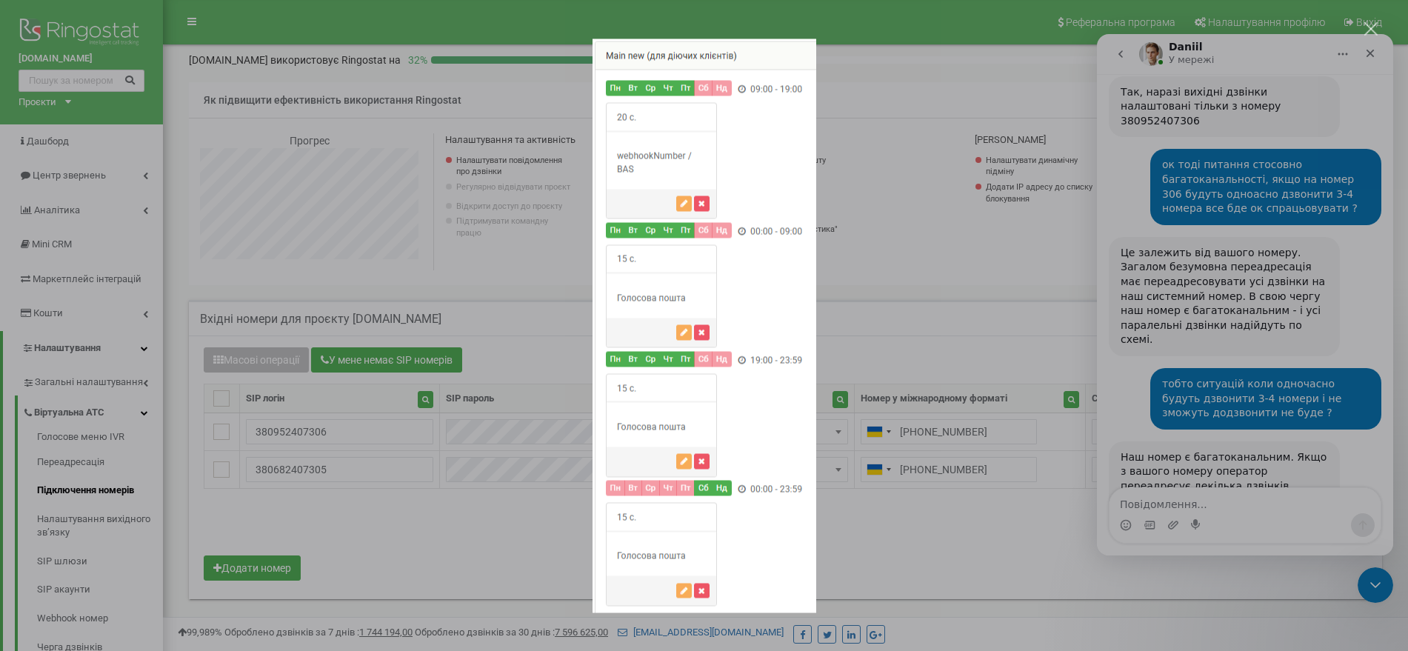
click at [933, 290] on div "Месенджер Intercom" at bounding box center [704, 325] width 1408 height 651
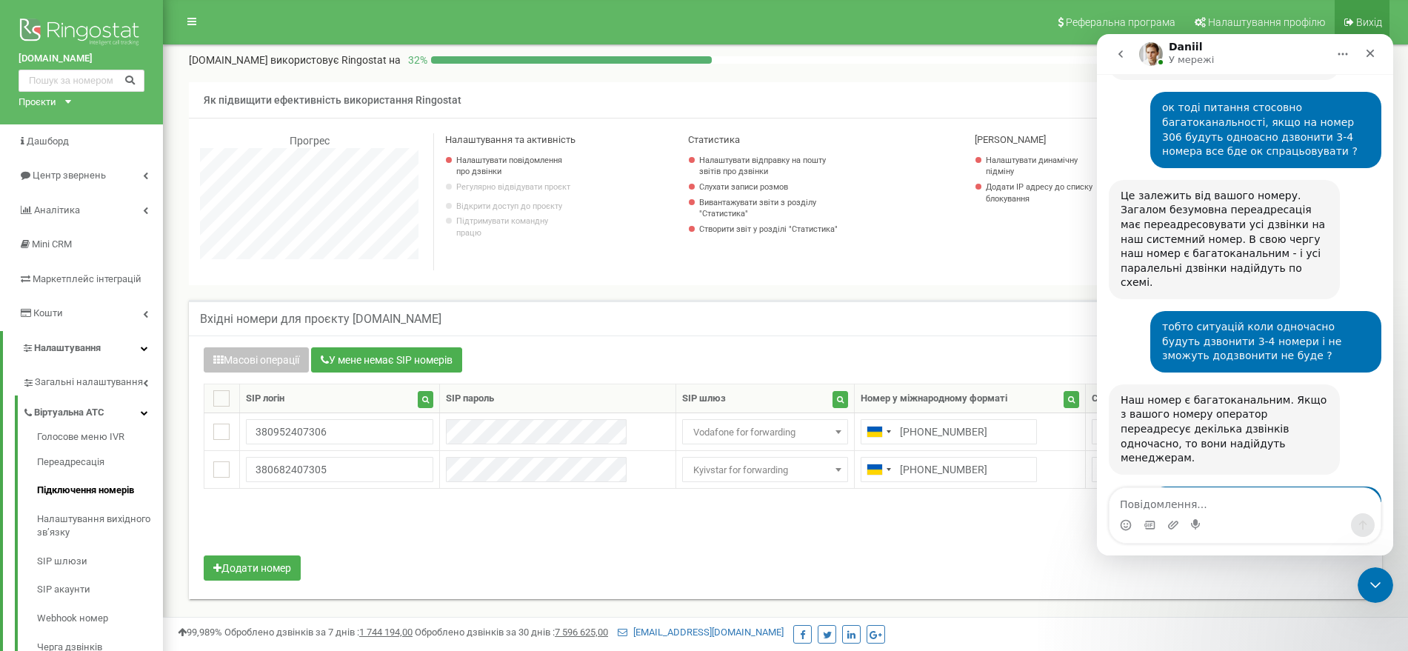
scroll to position [24455, 0]
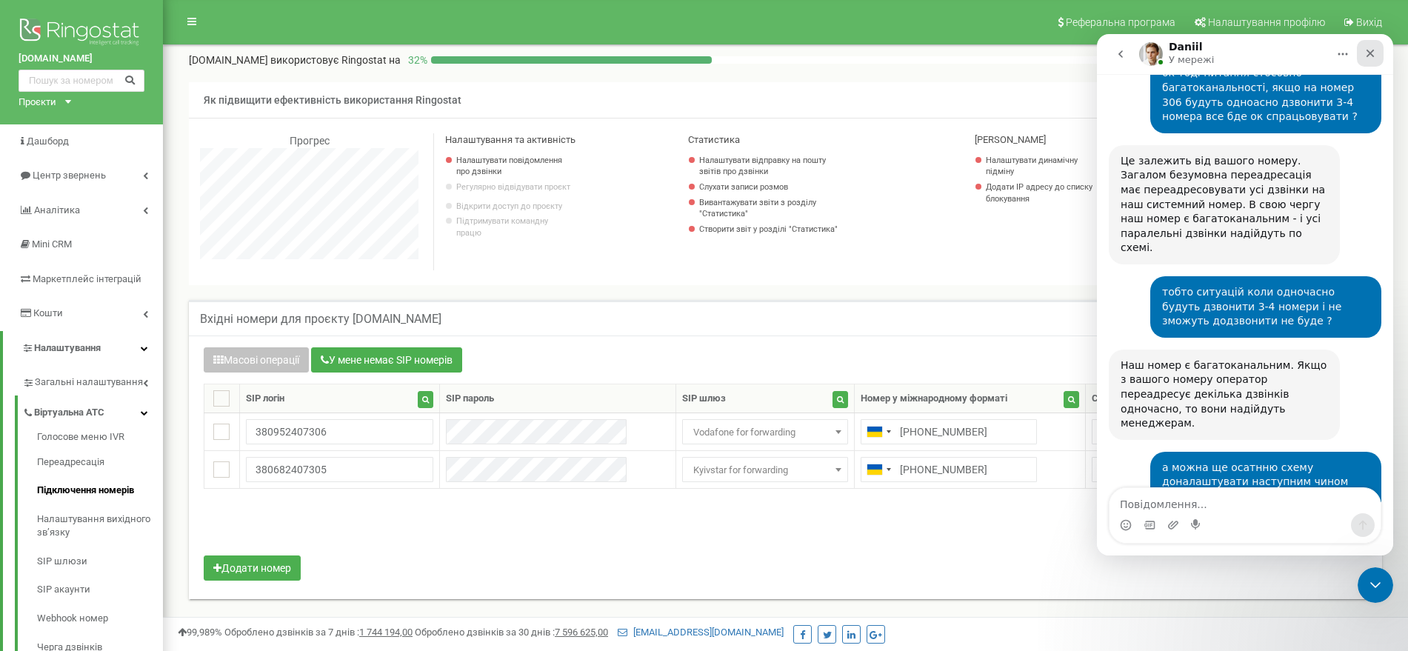
click at [1368, 45] on div "Закрити" at bounding box center [1370, 53] width 27 height 27
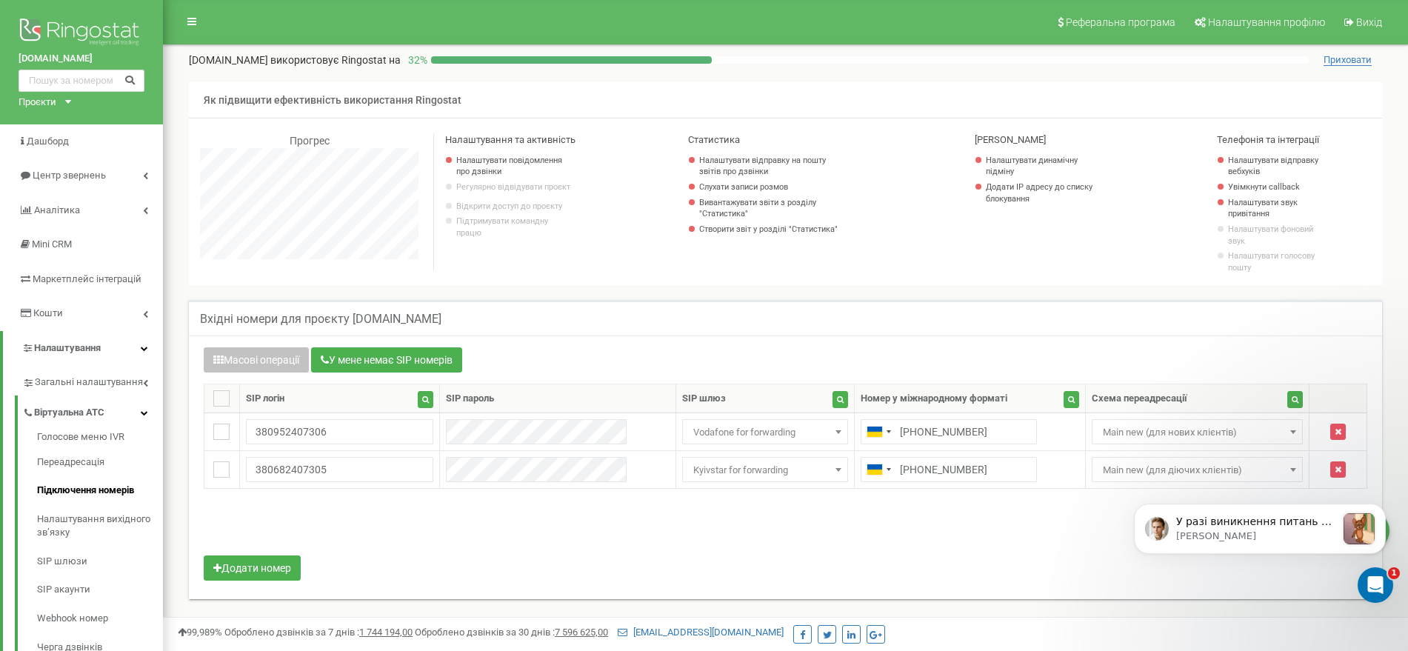
scroll to position [24677, 0]
drag, startPoint x: 1368, startPoint y: 589, endPoint x: 2685, endPoint y: 994, distance: 1378.1
click at [1367, 591] on div "Відкрити програму для спілкування Intercom" at bounding box center [1373, 583] width 49 height 49
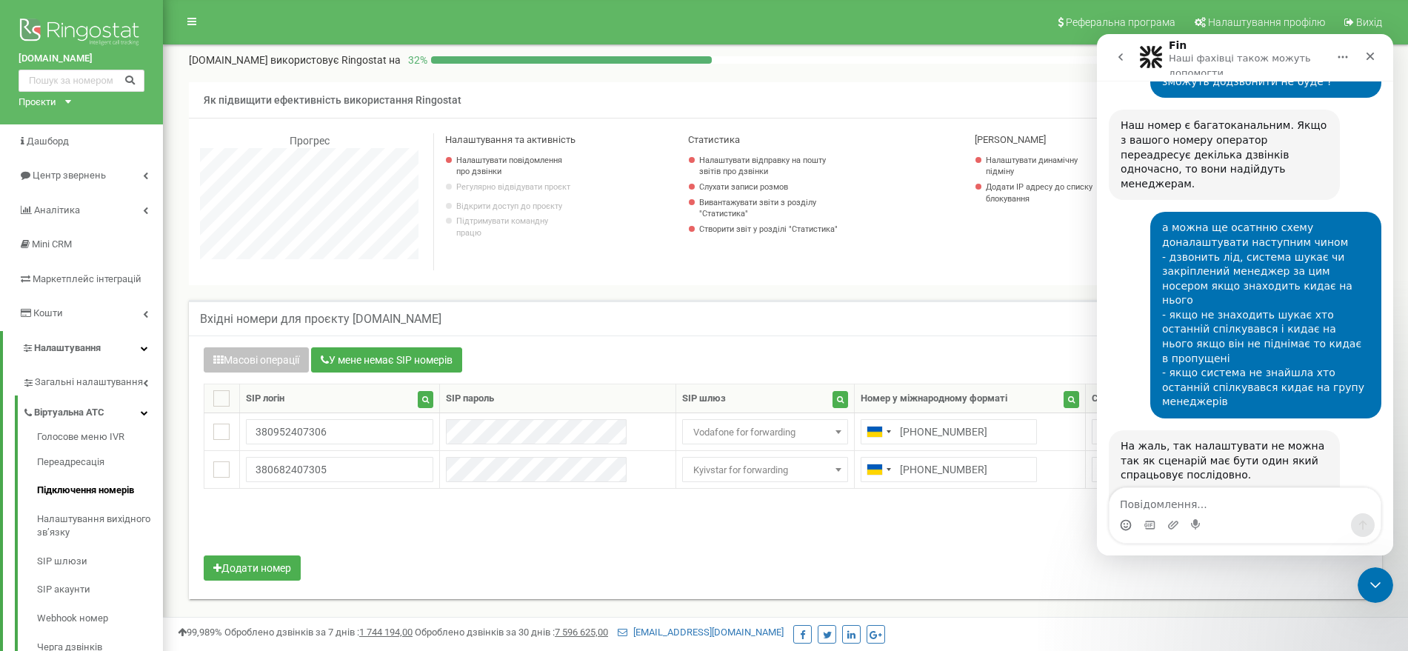
scroll to position [24708, 0]
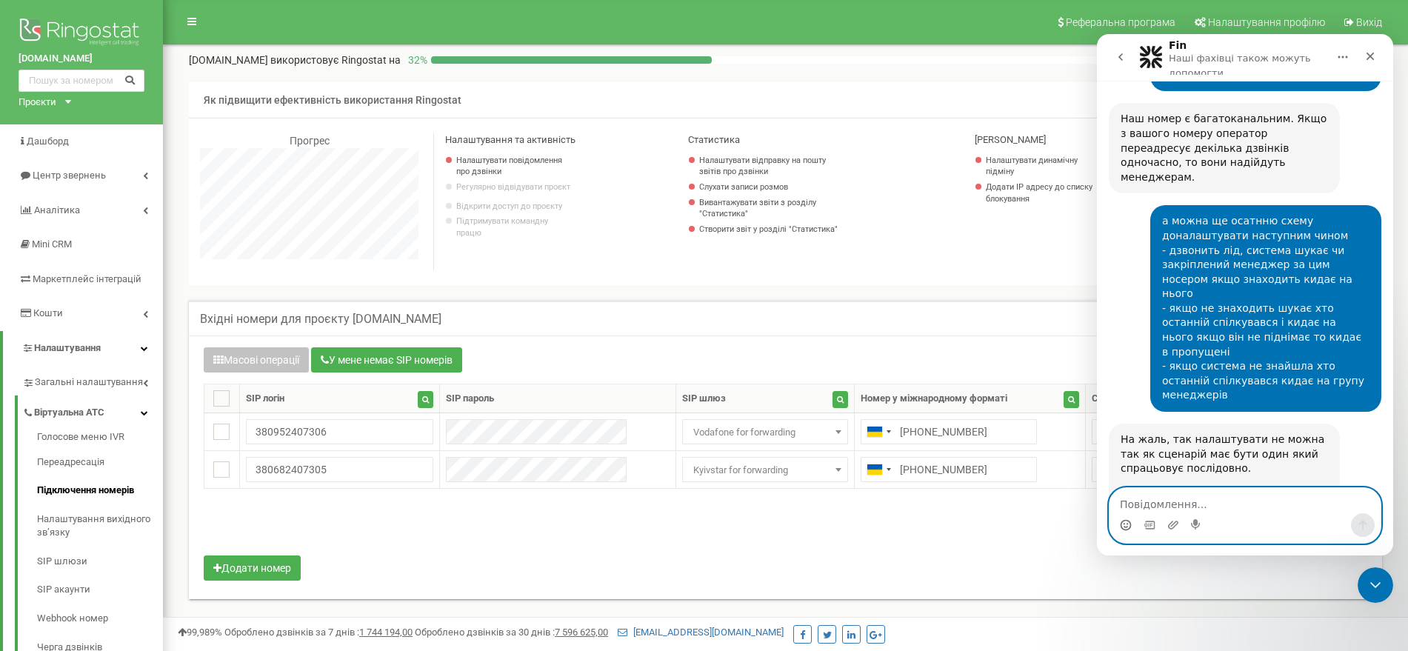
click at [1128, 529] on circle "Вибір емодзі" at bounding box center [1126, 525] width 10 height 10
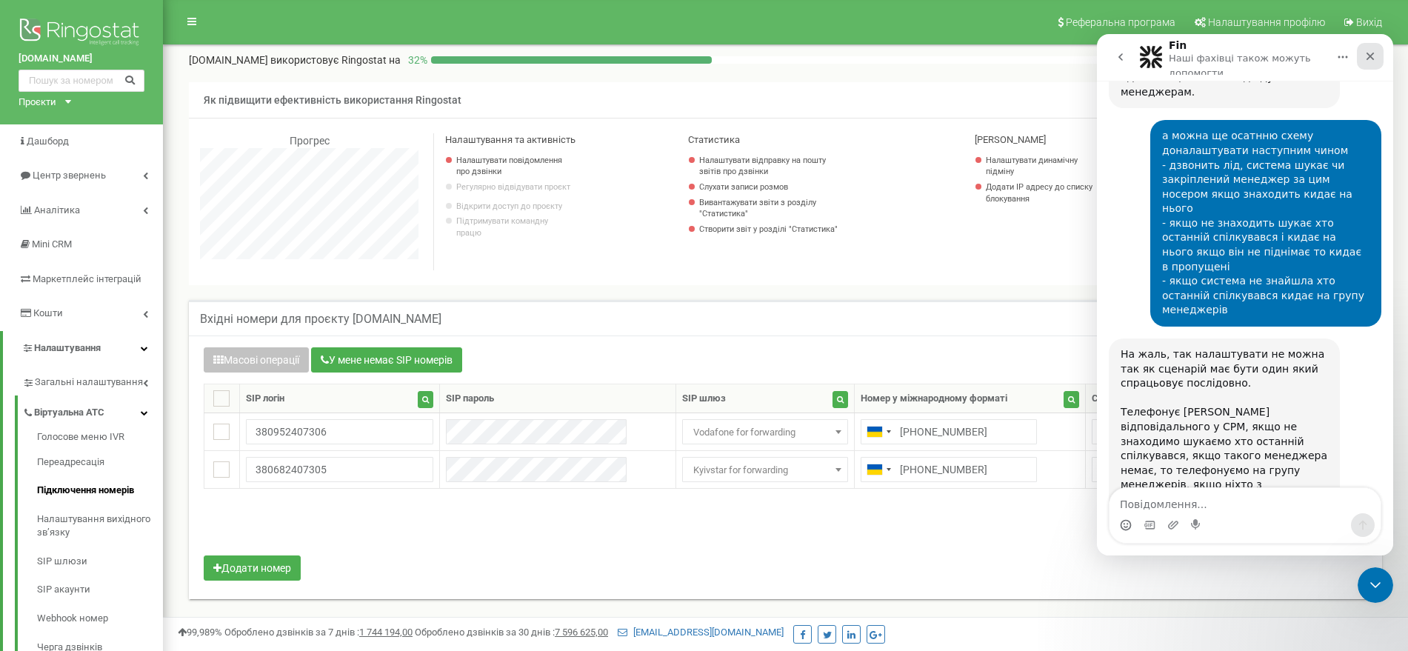
click at [1362, 50] on div "Закрити" at bounding box center [1370, 56] width 27 height 27
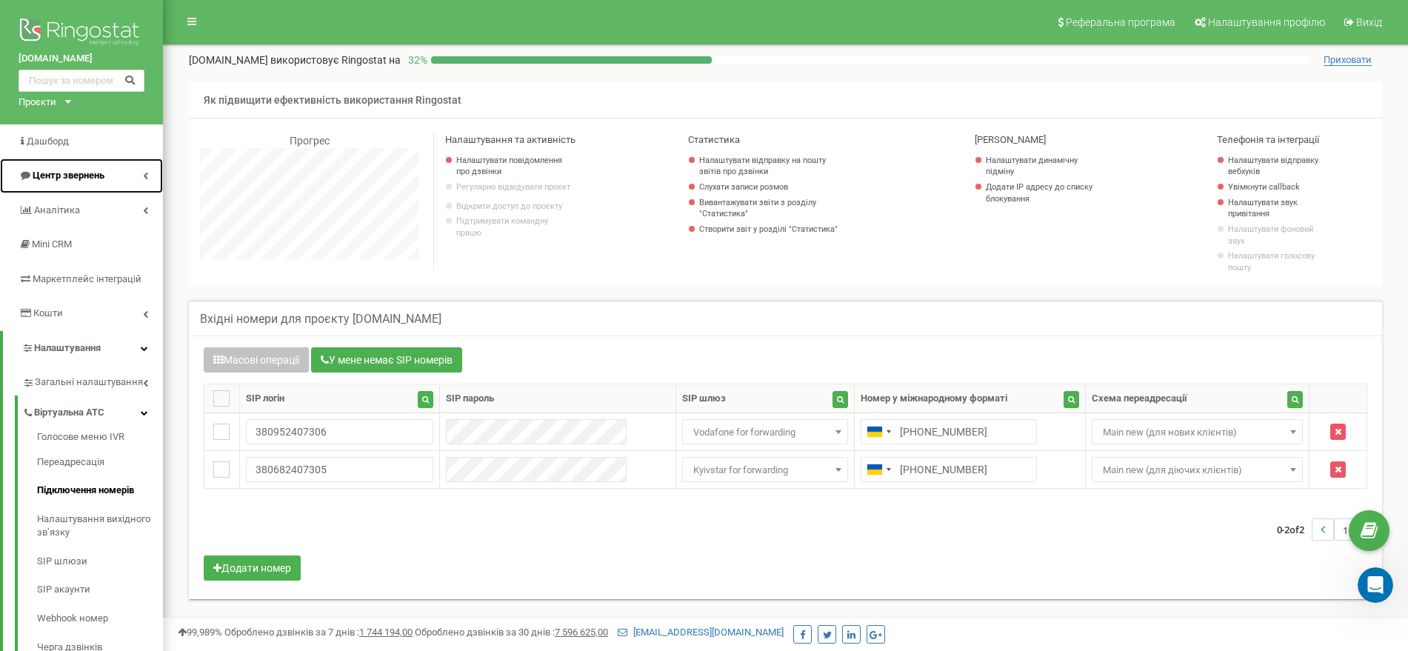
click at [79, 178] on span "Центр звернень" at bounding box center [69, 175] width 72 height 11
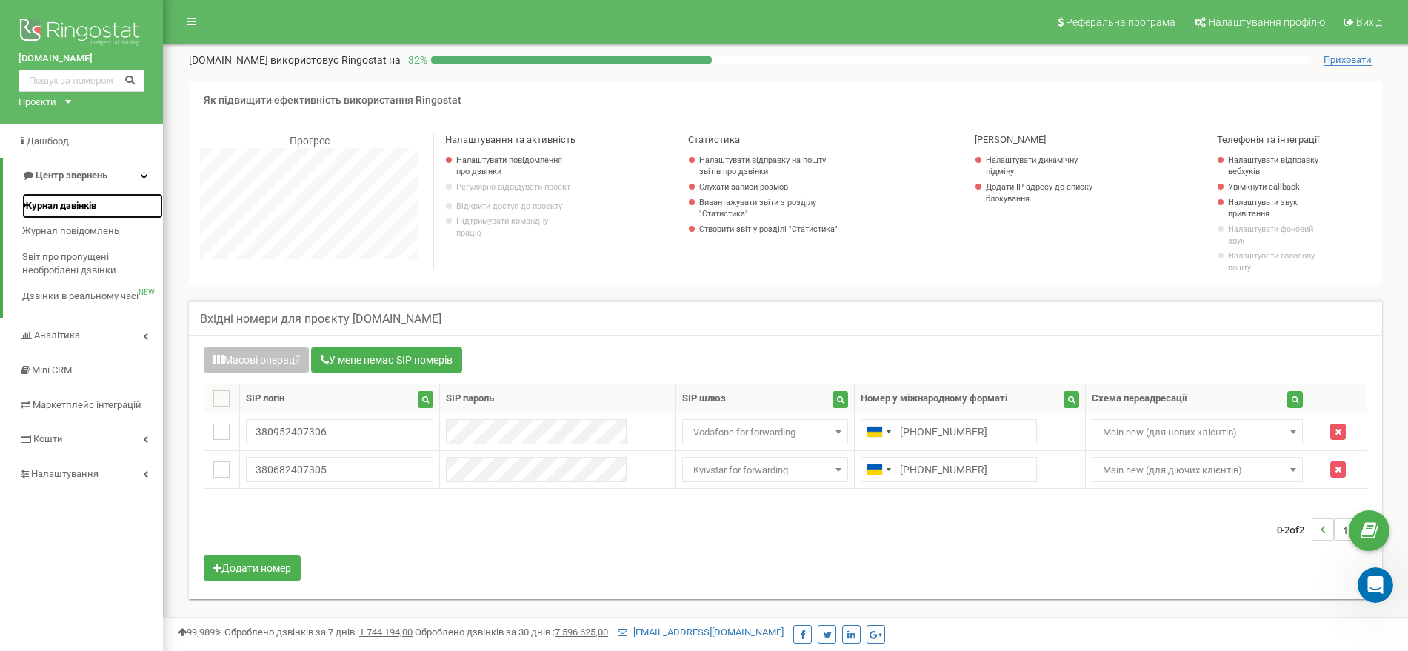
click at [68, 213] on link "Журнал дзвінків" at bounding box center [92, 206] width 141 height 26
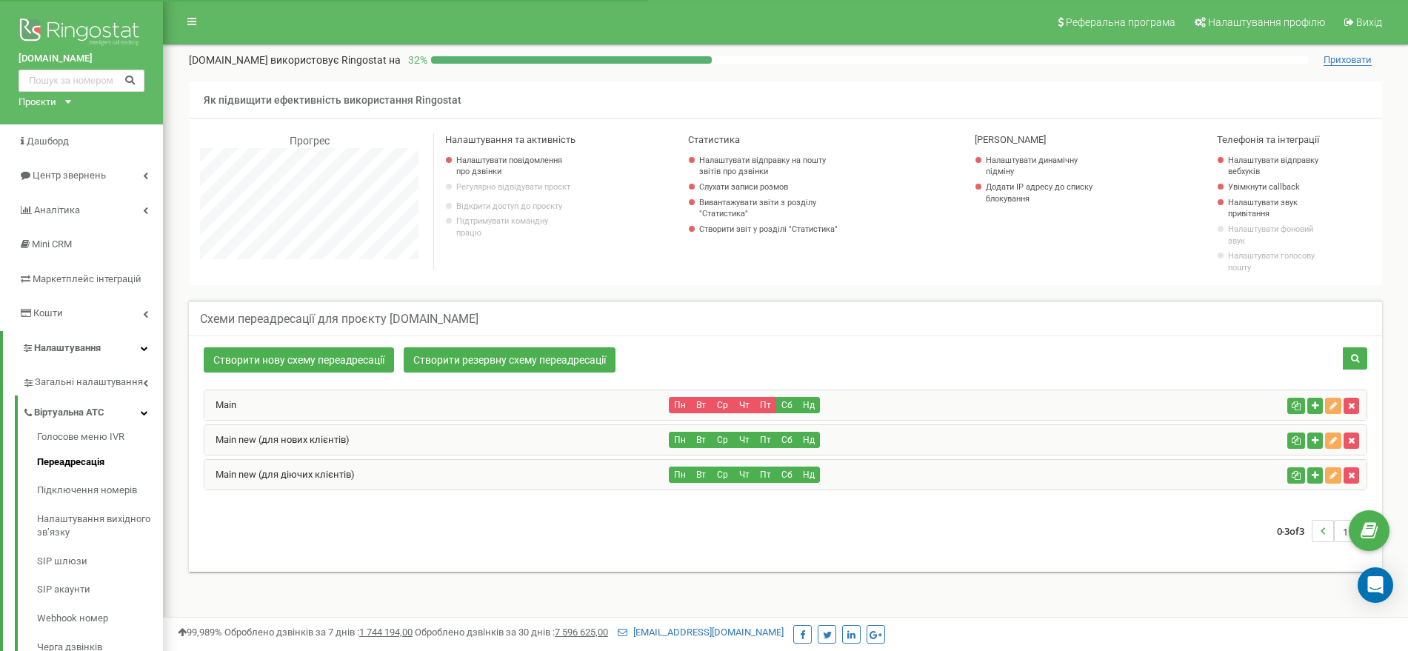
scroll to position [889, 1245]
click at [524, 440] on div "Main new (для нових клієнтів)" at bounding box center [436, 440] width 465 height 30
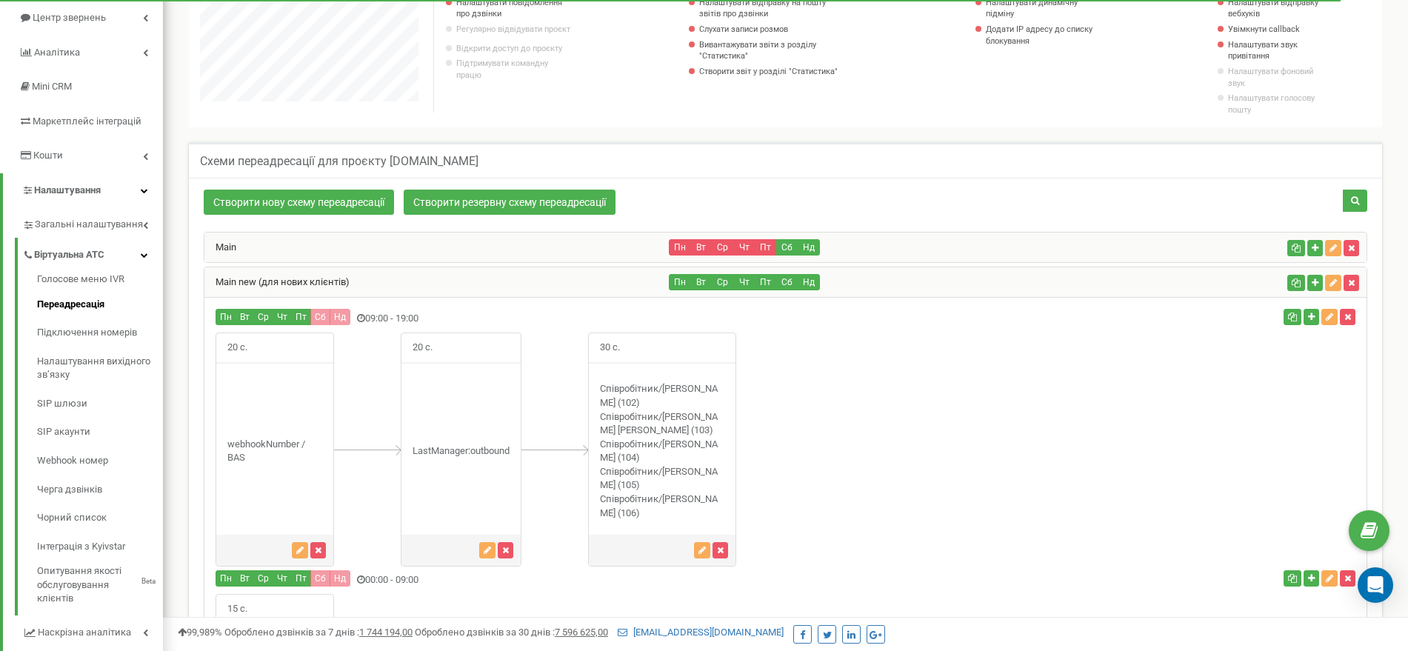
scroll to position [179, 0]
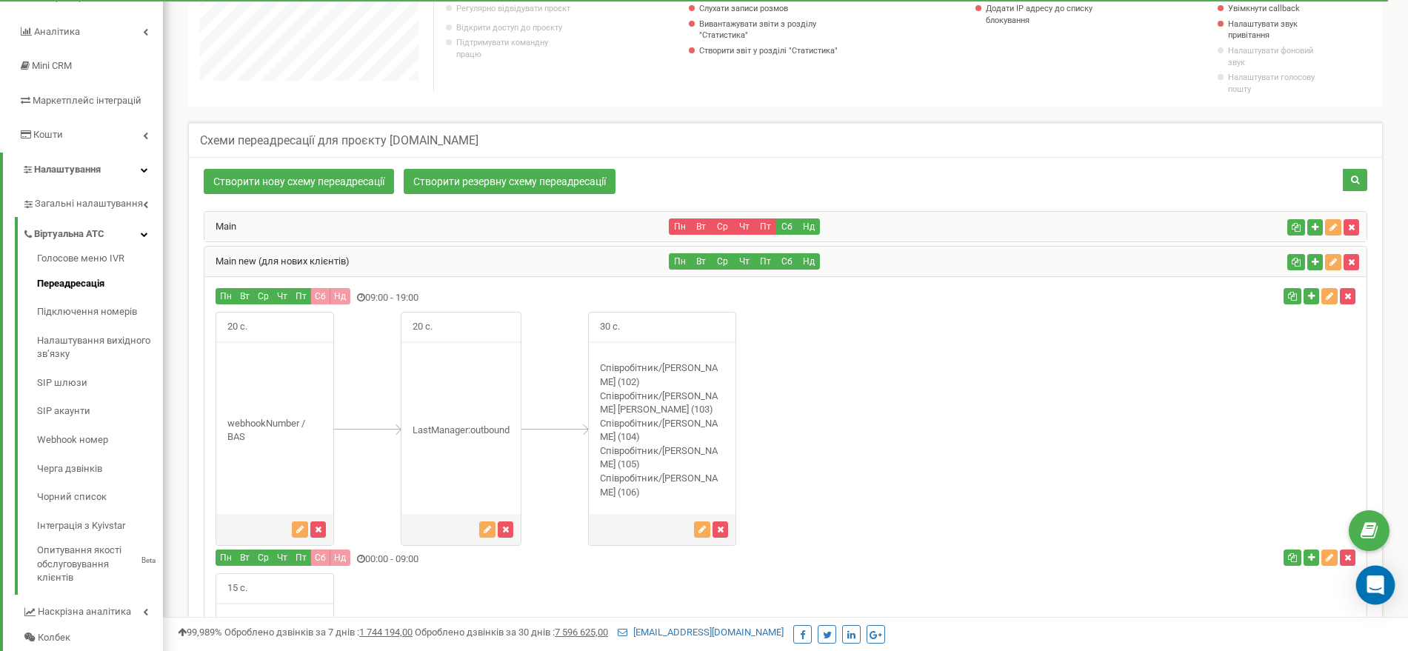
click at [1391, 586] on body at bounding box center [704, 479] width 1408 height 1317
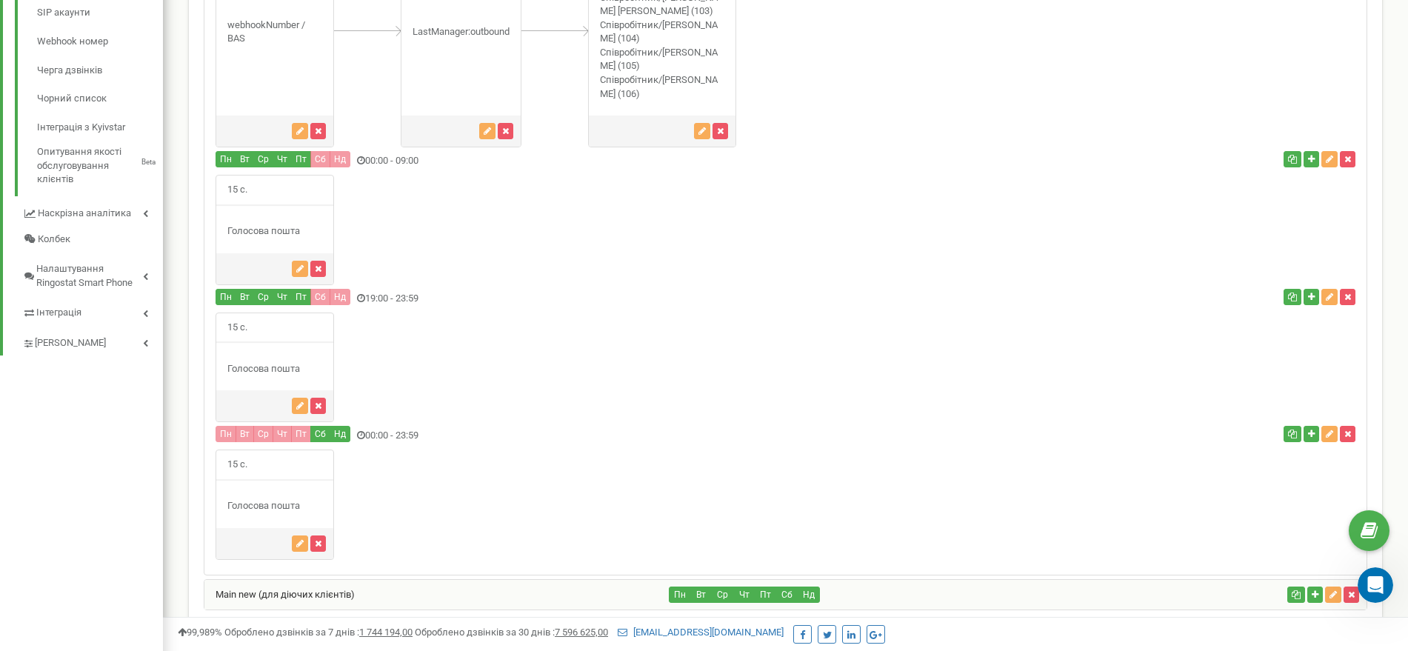
scroll to position [629, 0]
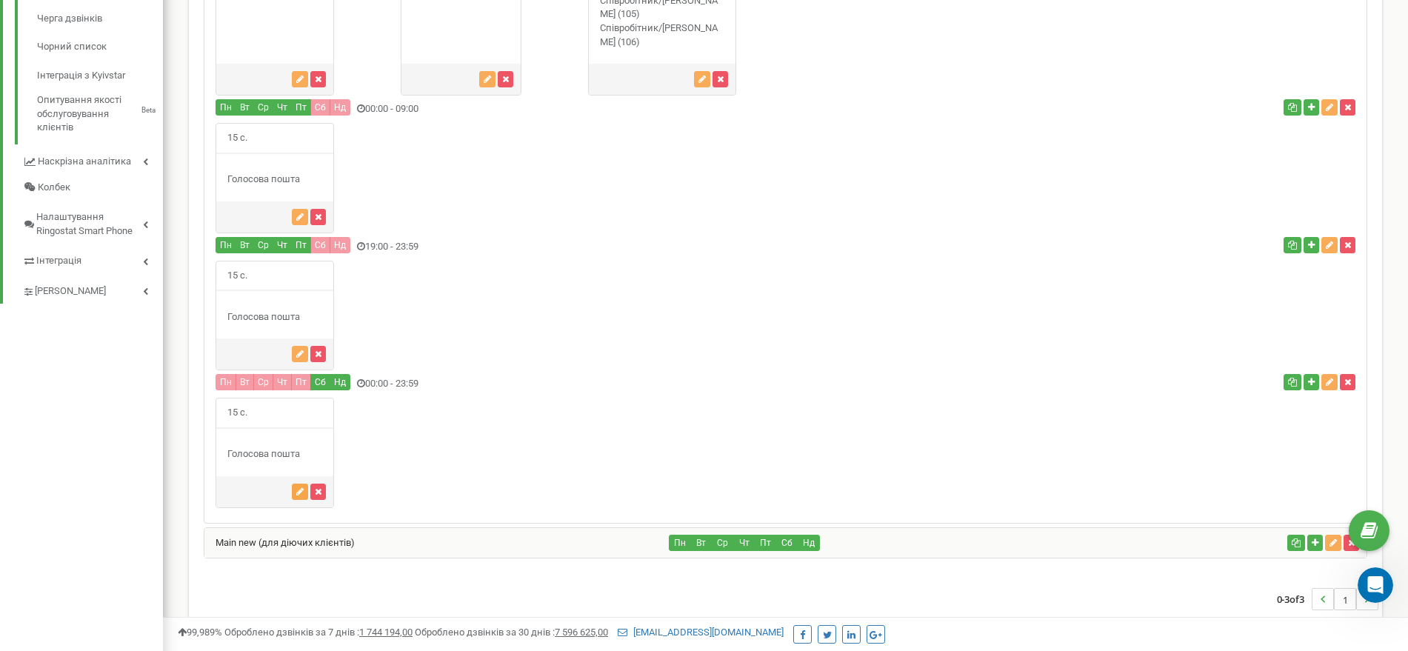
click at [297, 496] on icon "button" at bounding box center [299, 491] width 7 height 9
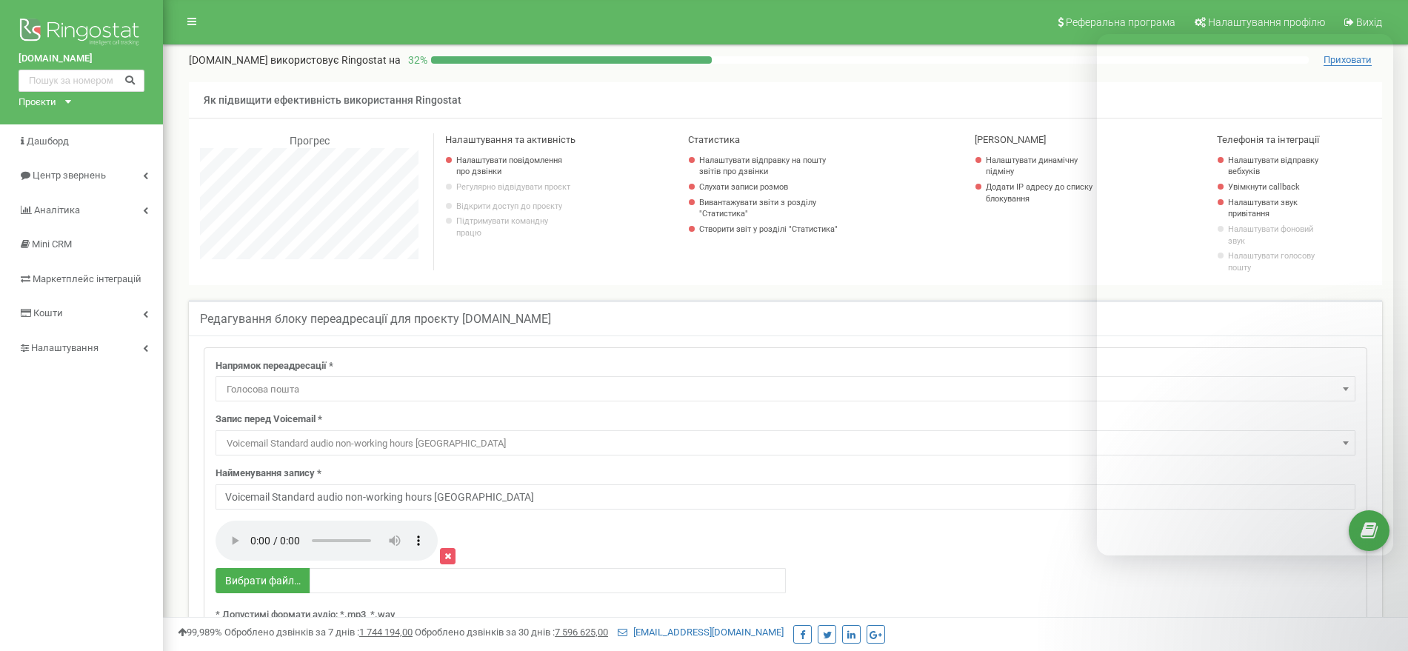
select select "Voicemail"
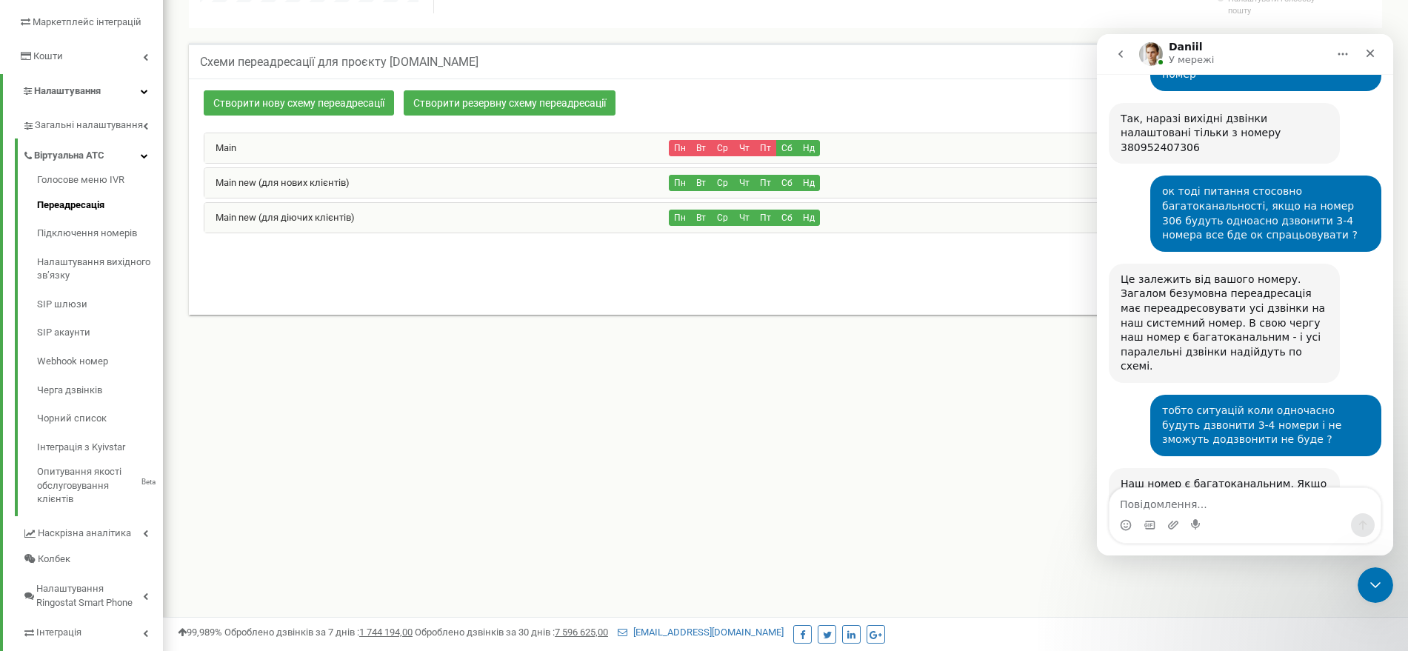
scroll to position [256, 0]
click at [1215, 497] on textarea "Повідомлення..." at bounding box center [1245, 500] width 271 height 25
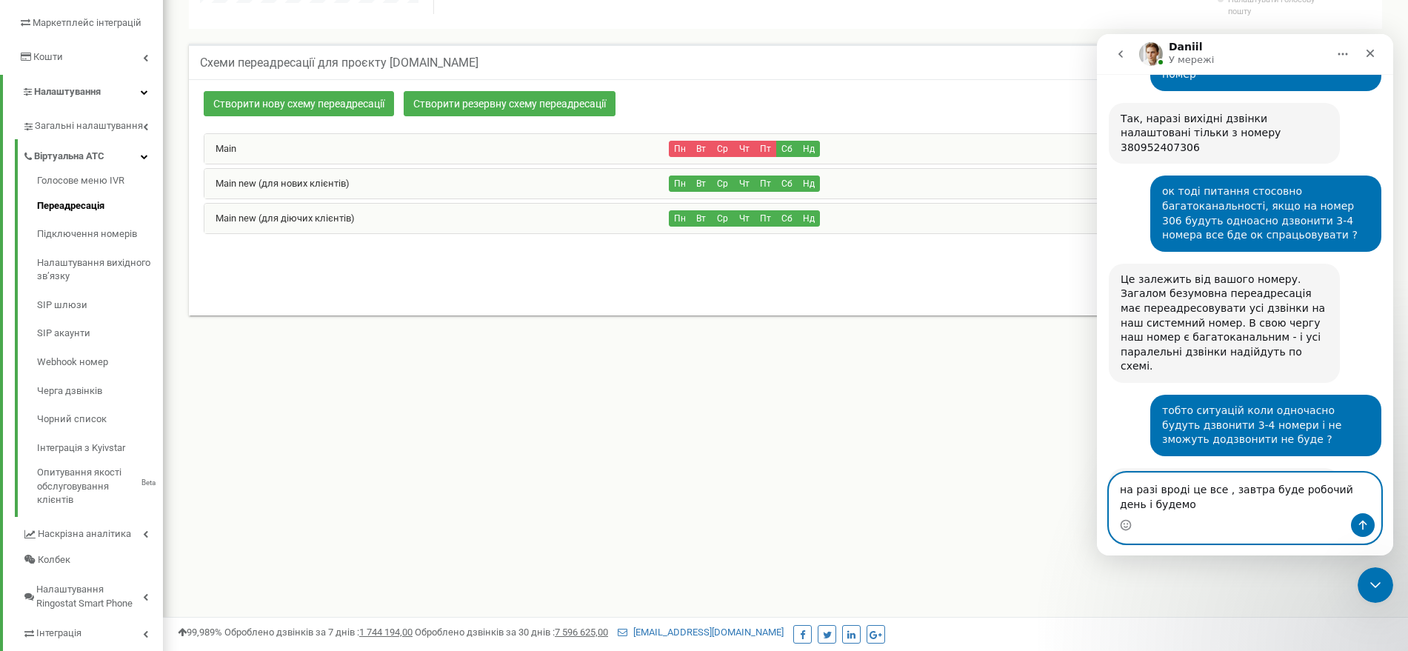
scroll to position [24354, 0]
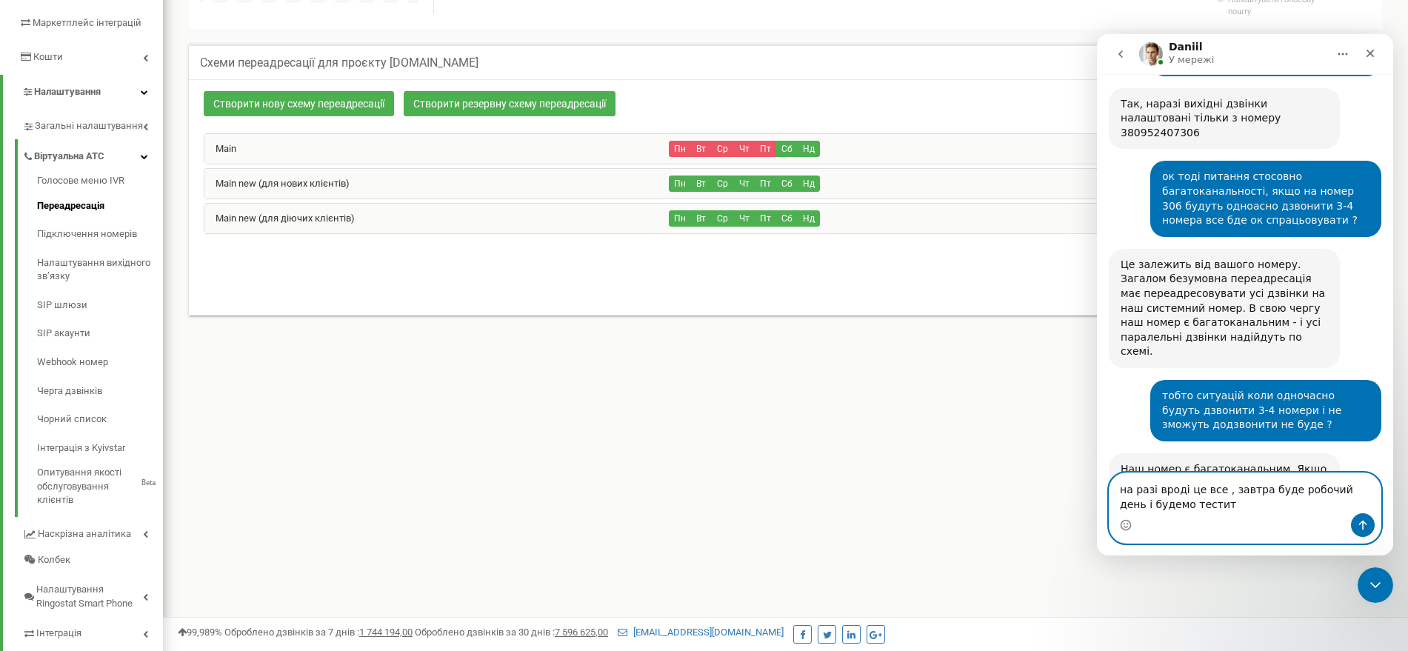
type textarea "на разі вроді це все , завтра буде робочий день і будемо тестити"
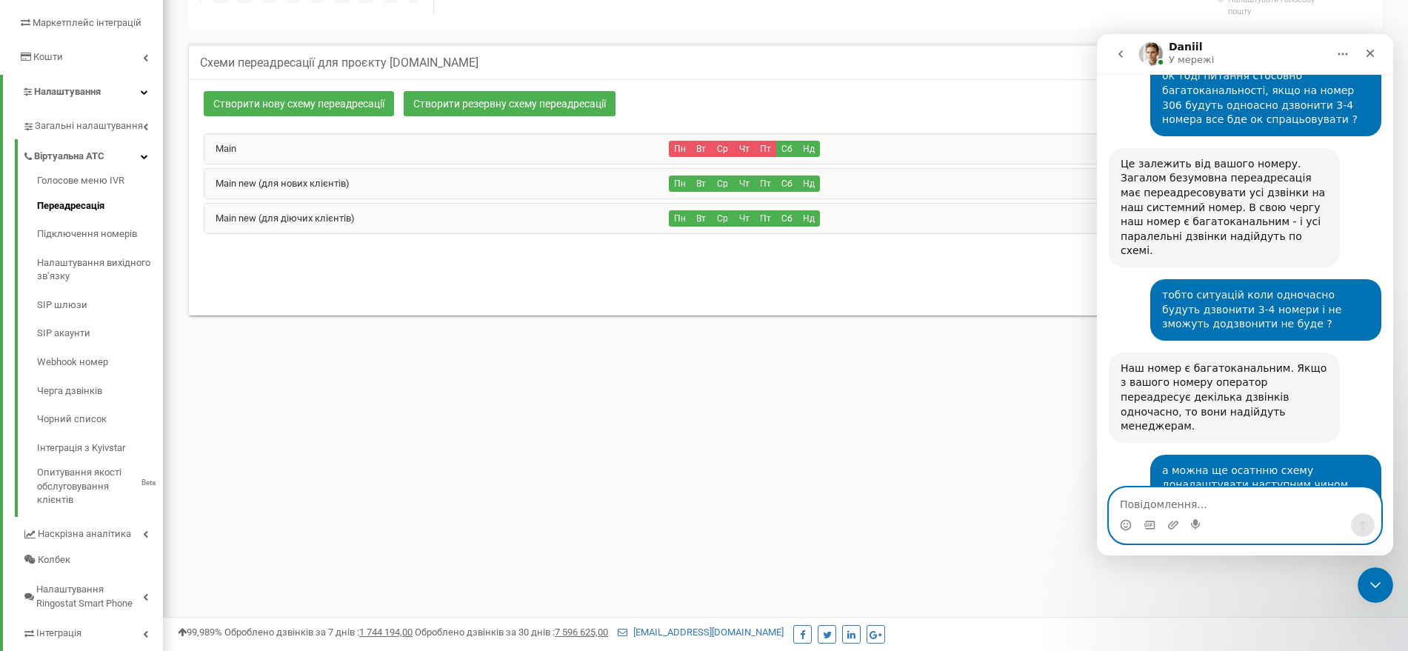
scroll to position [24455, 0]
click at [340, 227] on div "Main new (для діючих клієнтів)" at bounding box center [436, 219] width 465 height 30
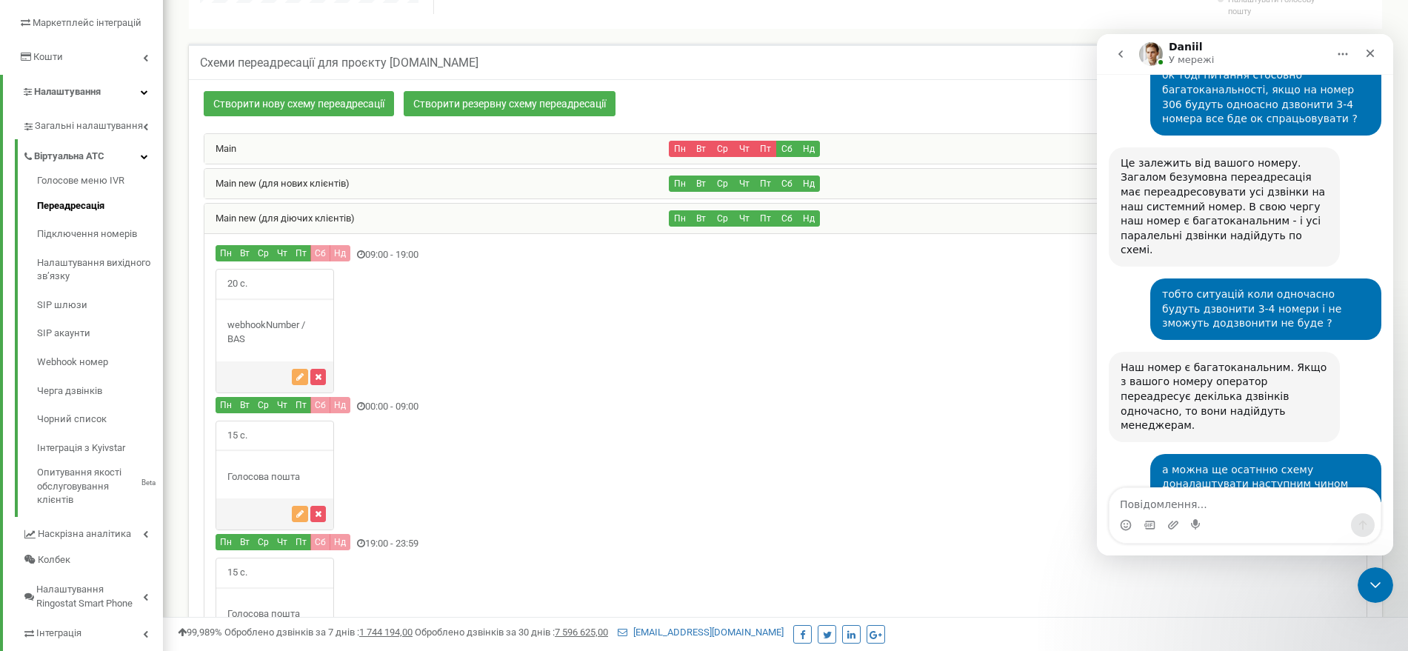
scroll to position [24787, 0]
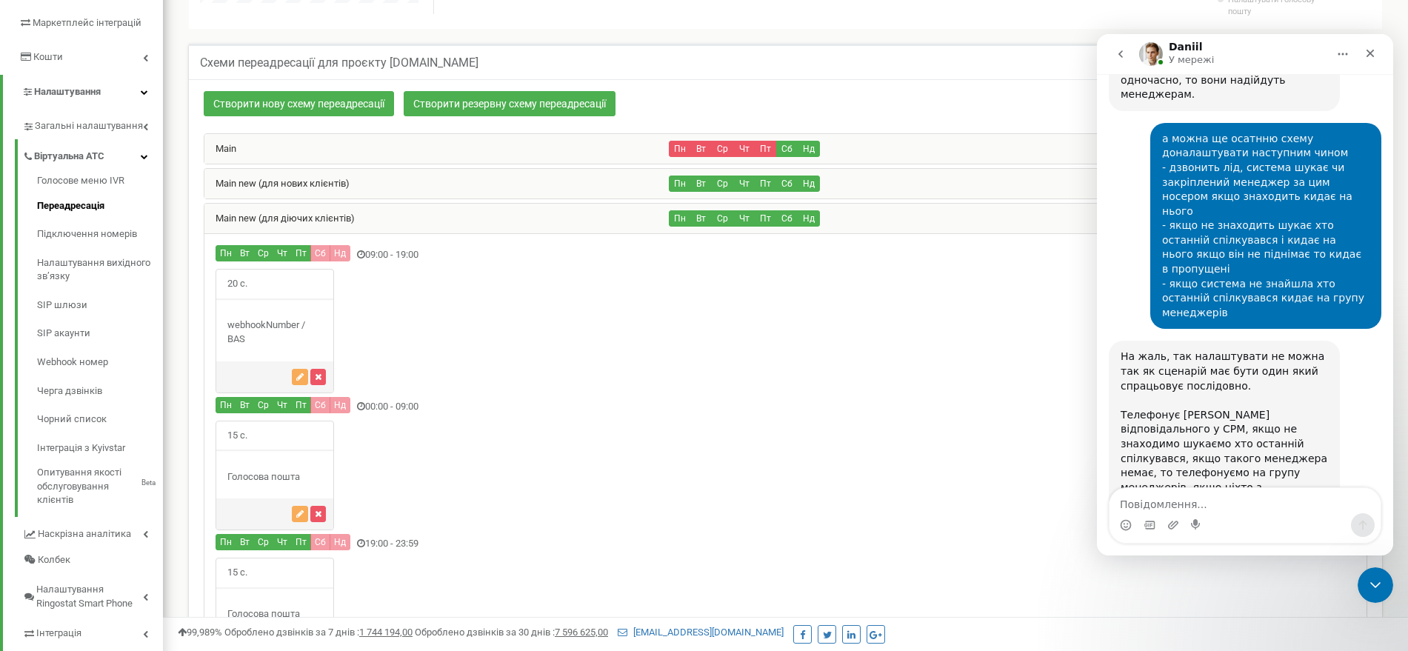
click at [366, 181] on div "Main new (для нових клієнтів)" at bounding box center [436, 184] width 465 height 30
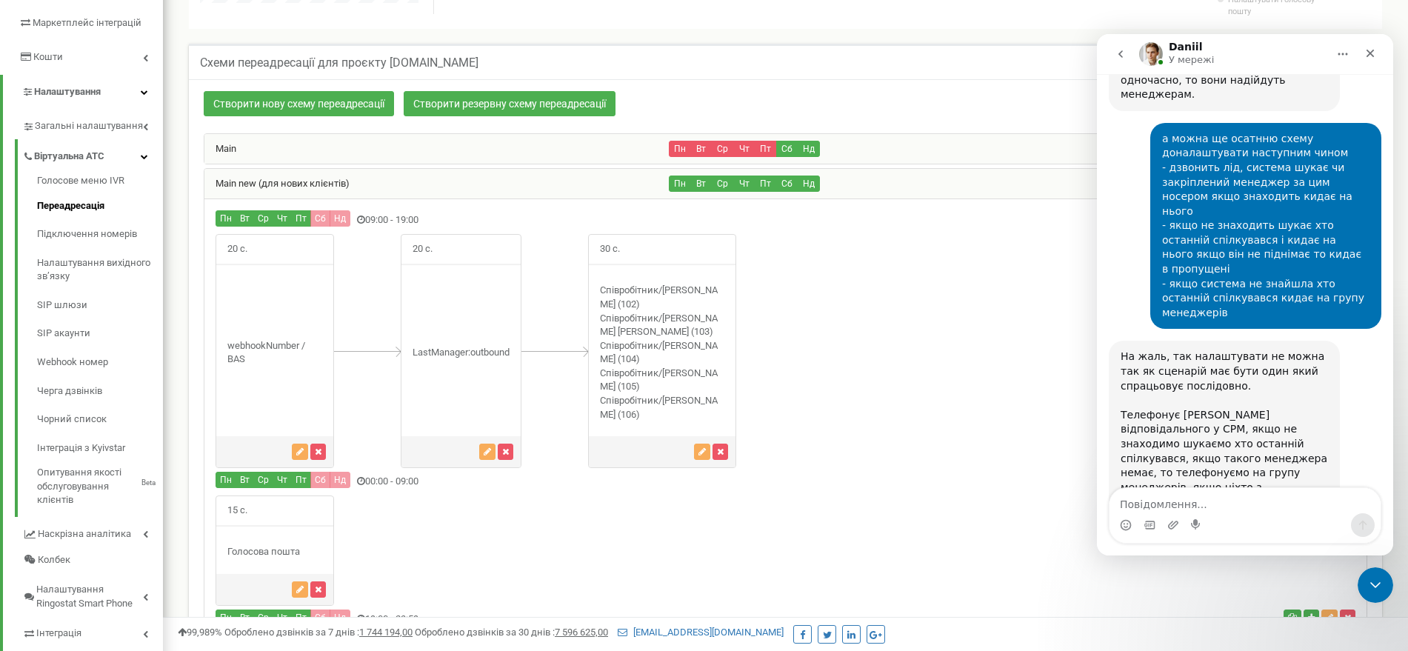
scroll to position [1330, 1245]
click at [366, 181] on div "Main new (для нових клієнтів)" at bounding box center [436, 184] width 465 height 30
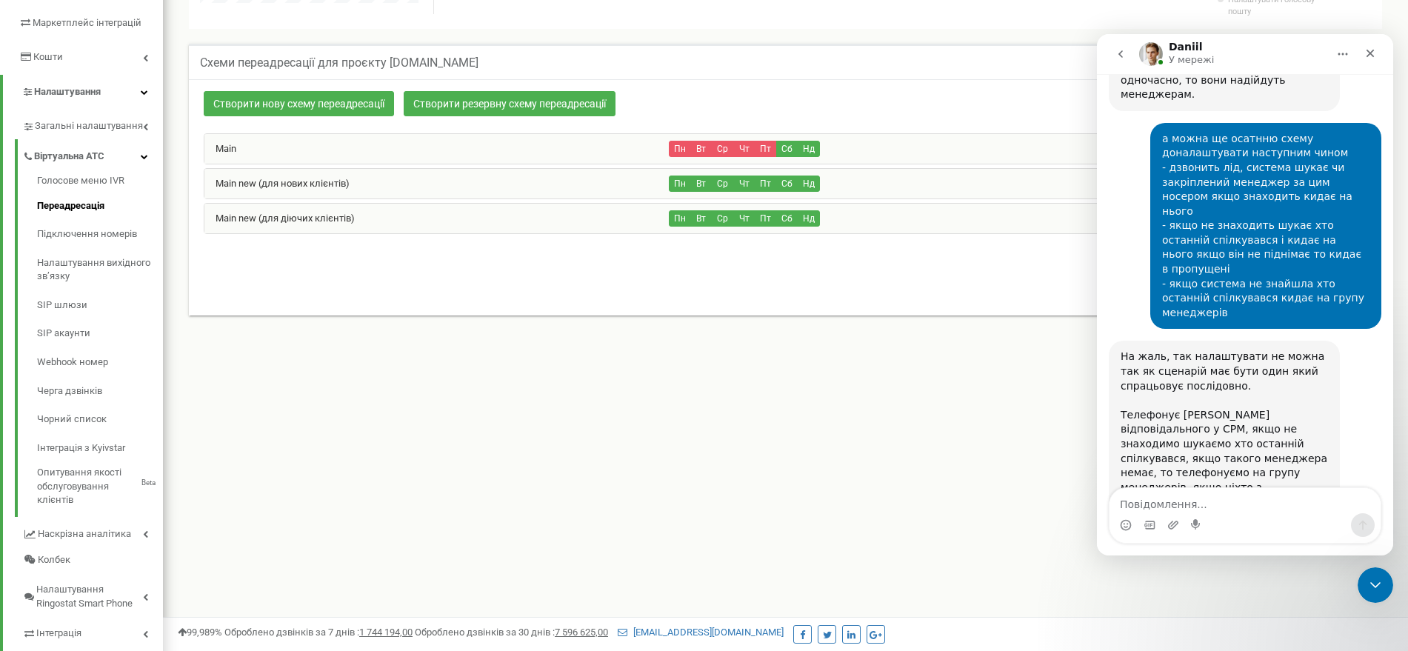
scroll to position [739916, 739560]
click at [370, 210] on div "Main new (для діючих клієнтів)" at bounding box center [436, 219] width 465 height 30
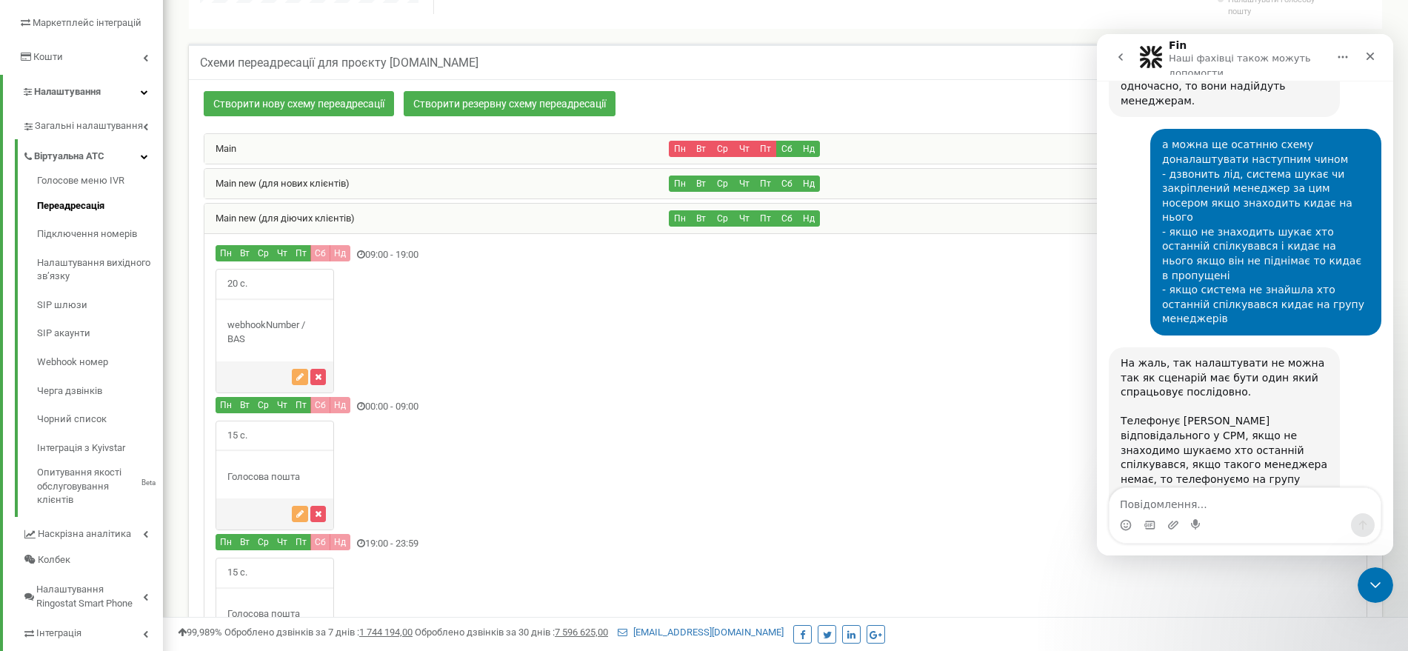
scroll to position [24793, 0]
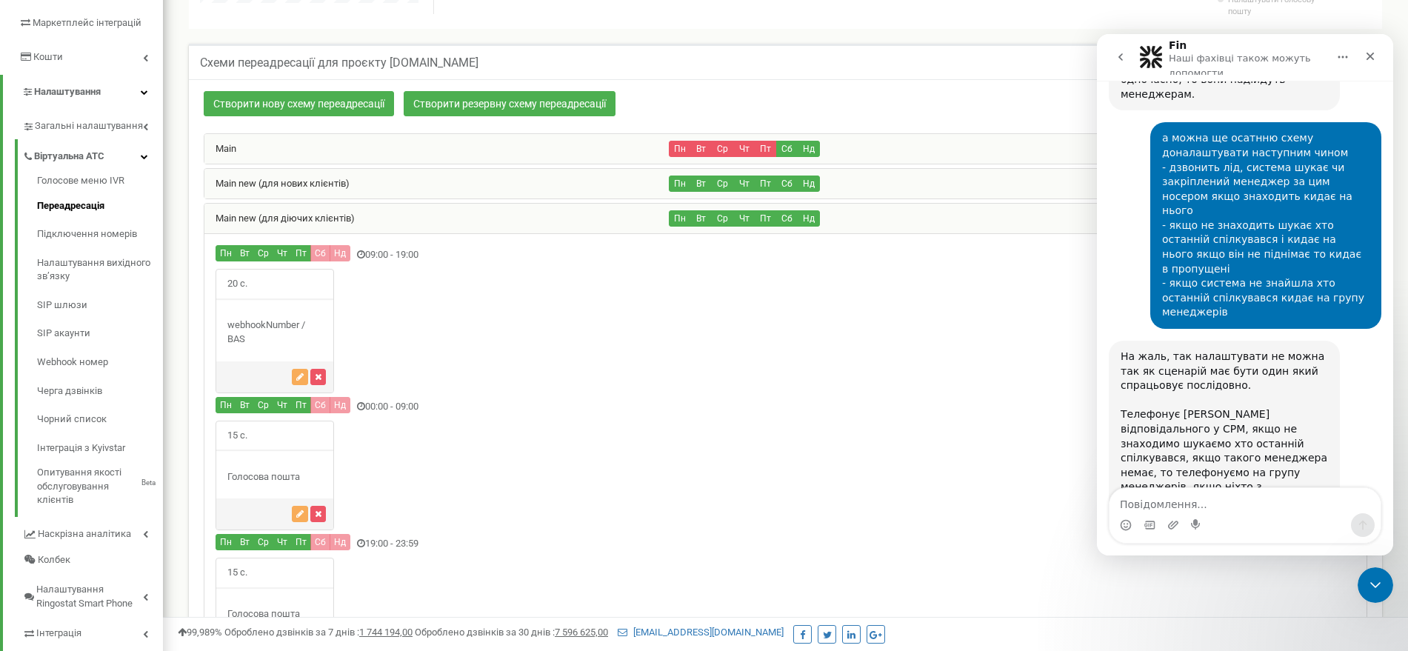
click at [370, 210] on div "Main new (для діючих клієнтів)" at bounding box center [436, 219] width 465 height 30
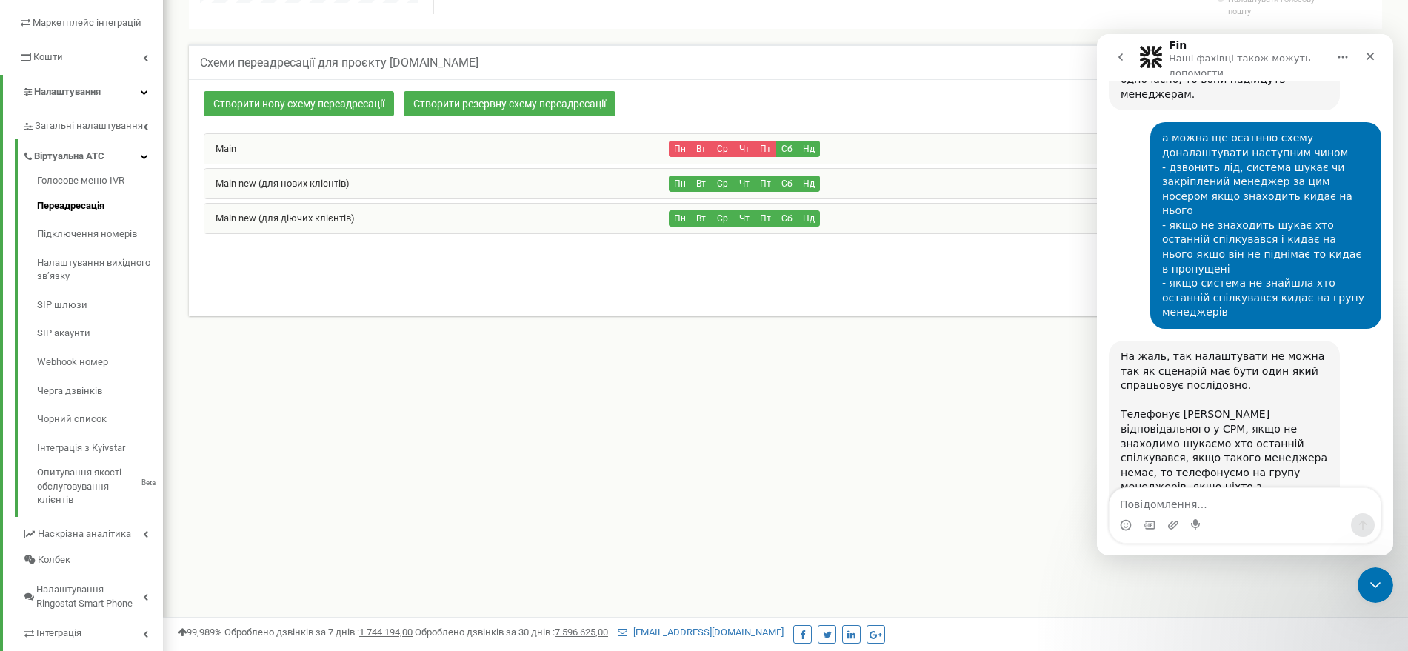
scroll to position [739916, 739560]
click at [364, 198] on div "Main new (для нових клієнтів)" at bounding box center [436, 184] width 465 height 30
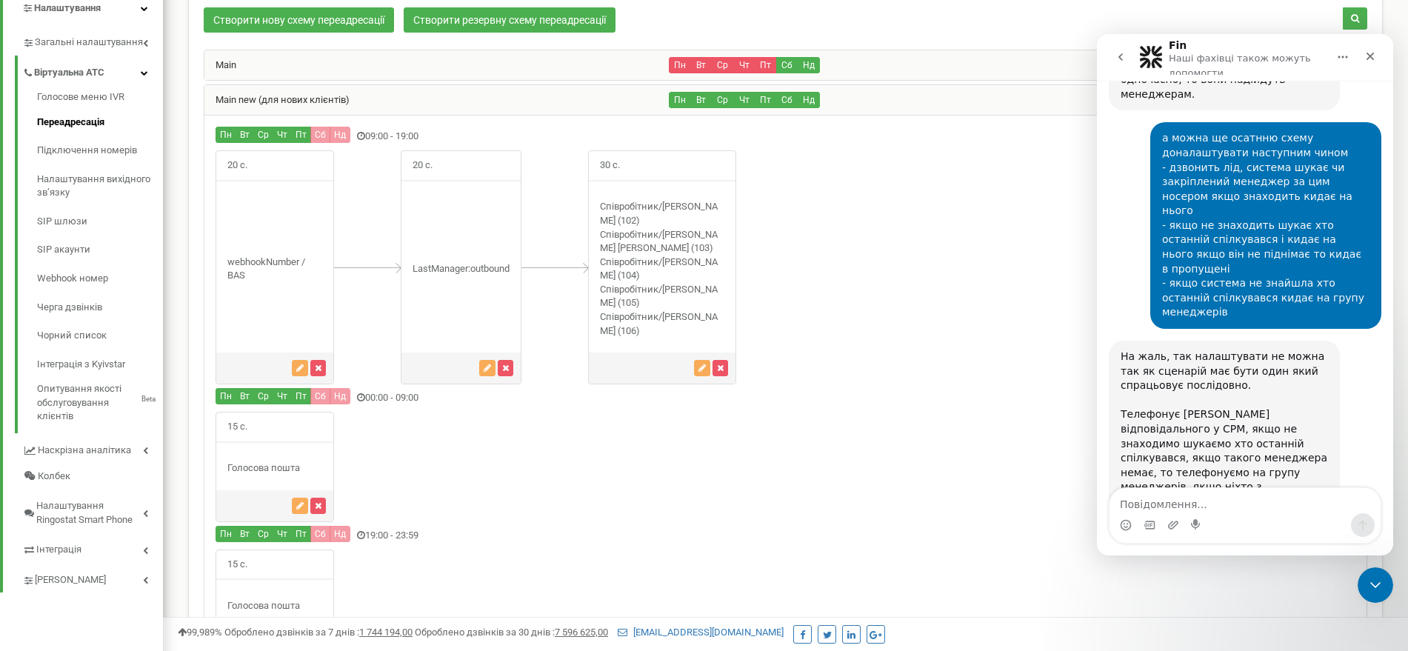
scroll to position [351, 0]
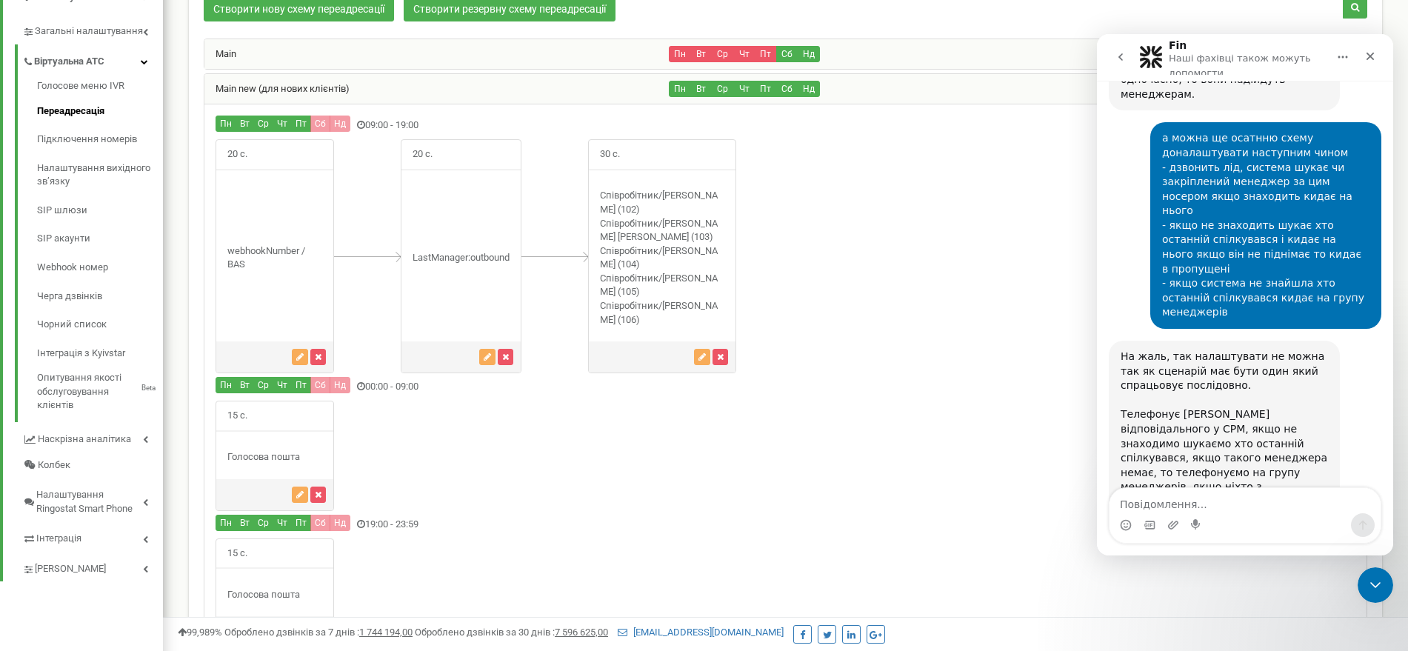
click at [424, 90] on div "Main new (для нових клієнтів)" at bounding box center [436, 89] width 465 height 30
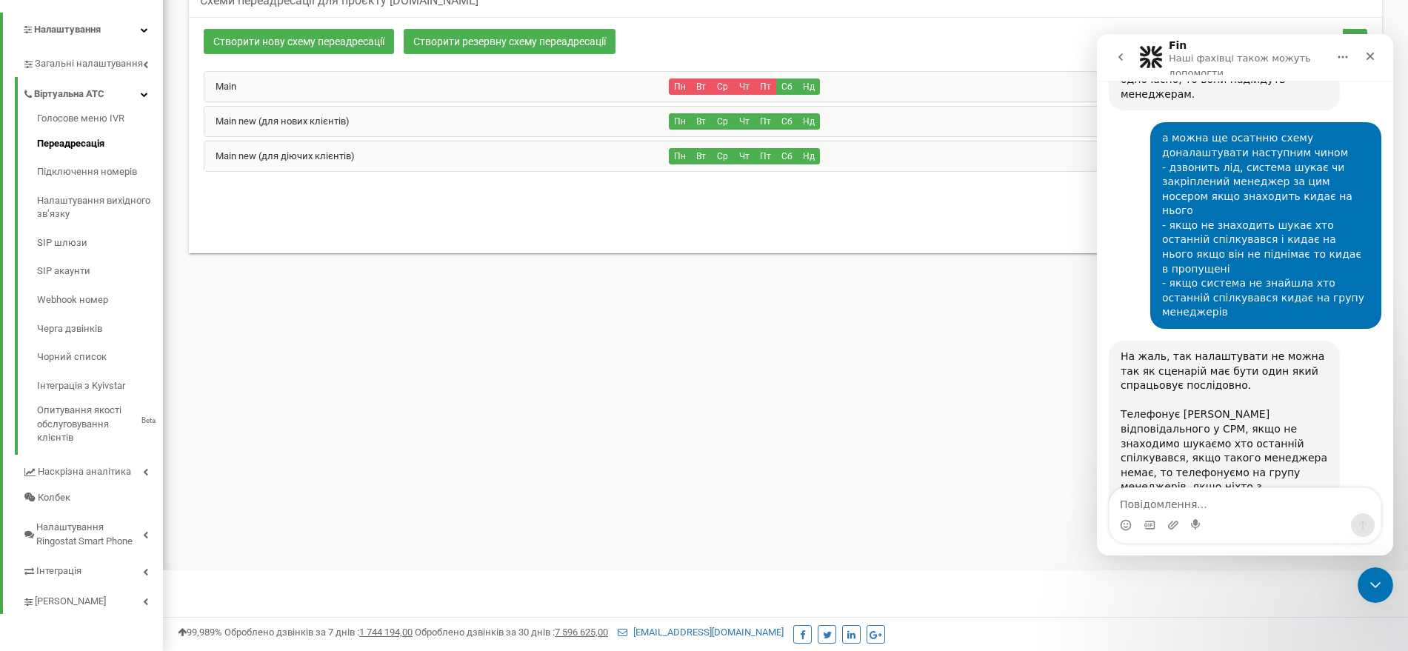
scroll to position [319, 0]
click at [419, 146] on div "Main new (для діючих клієнтів)" at bounding box center [436, 156] width 465 height 30
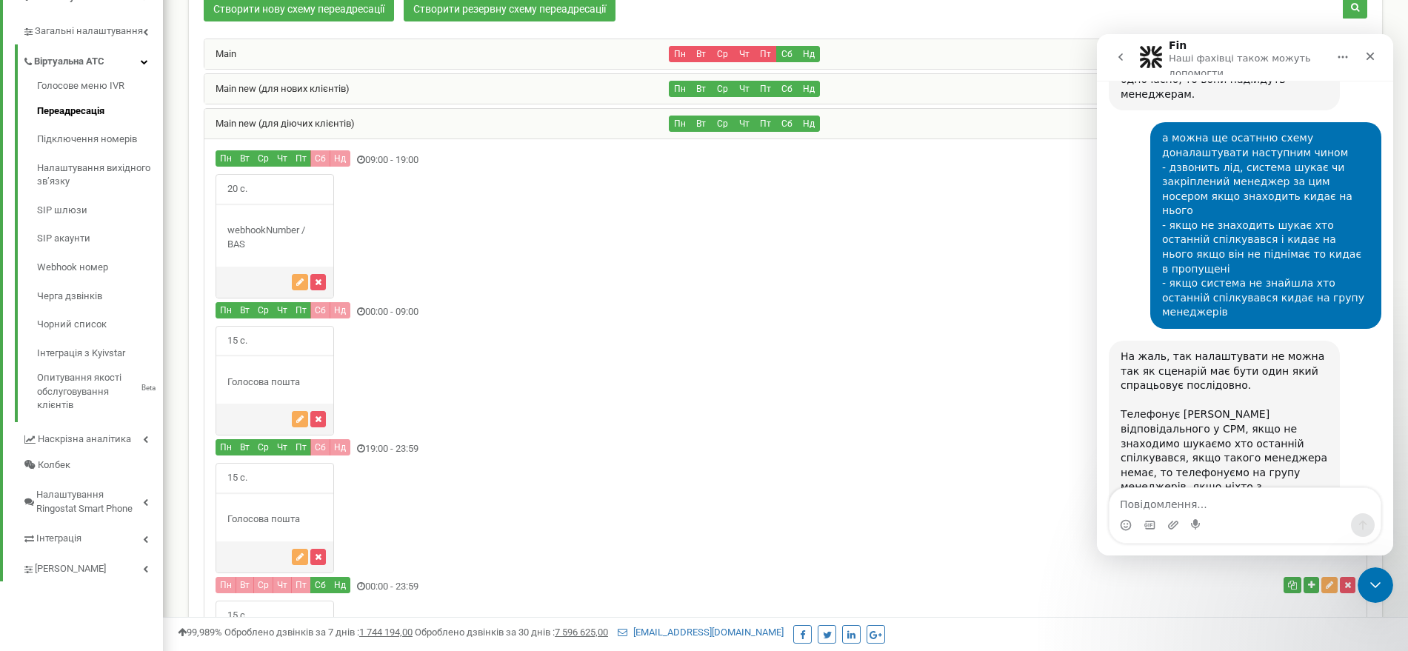
scroll to position [1208, 1245]
click at [430, 117] on div "Main new (для діючих клієнтів)" at bounding box center [436, 124] width 465 height 30
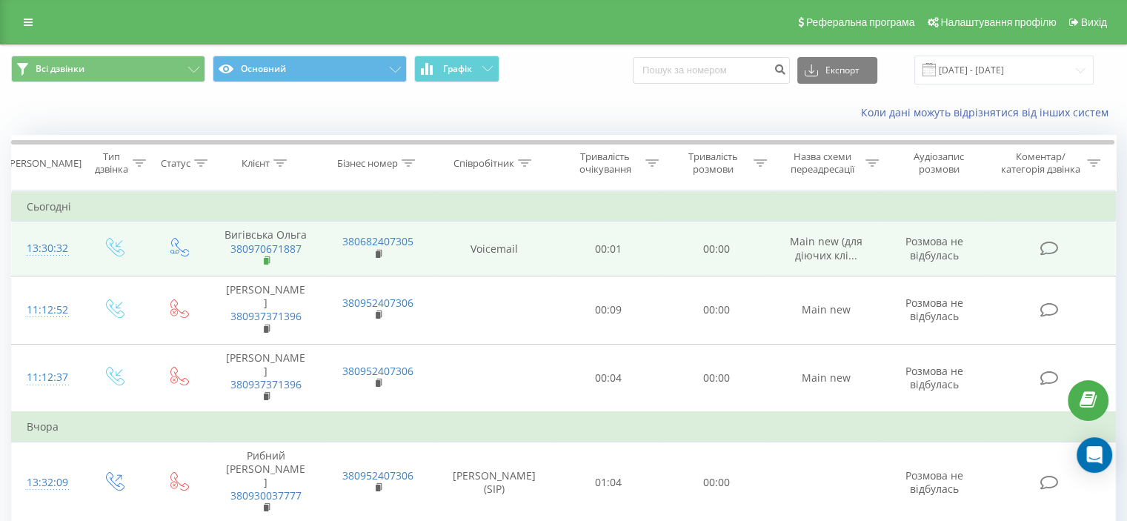
click at [267, 260] on rect at bounding box center [266, 261] width 4 height 7
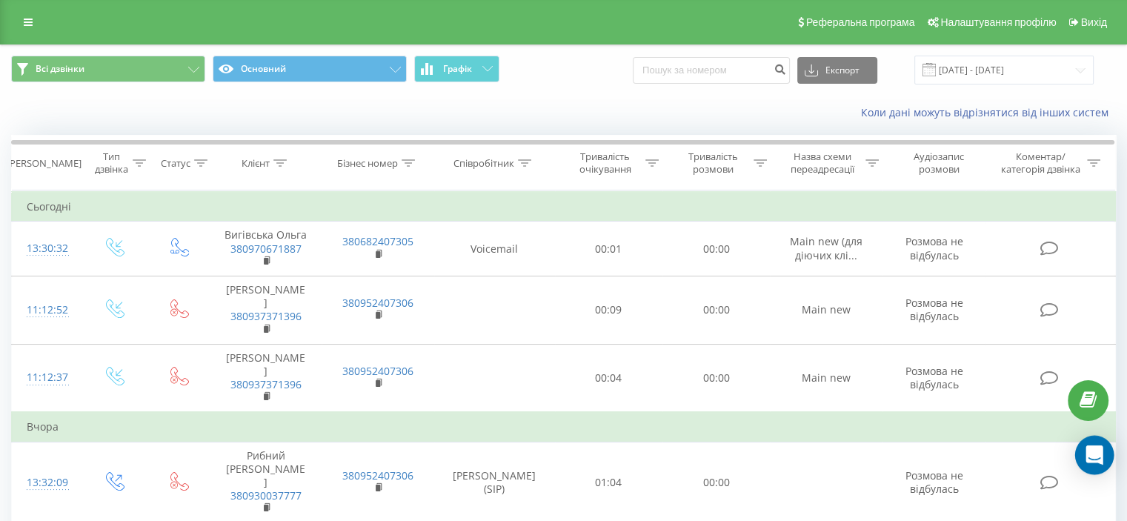
click at [1097, 447] on icon "Open Intercom Messenger" at bounding box center [1093, 454] width 17 height 19
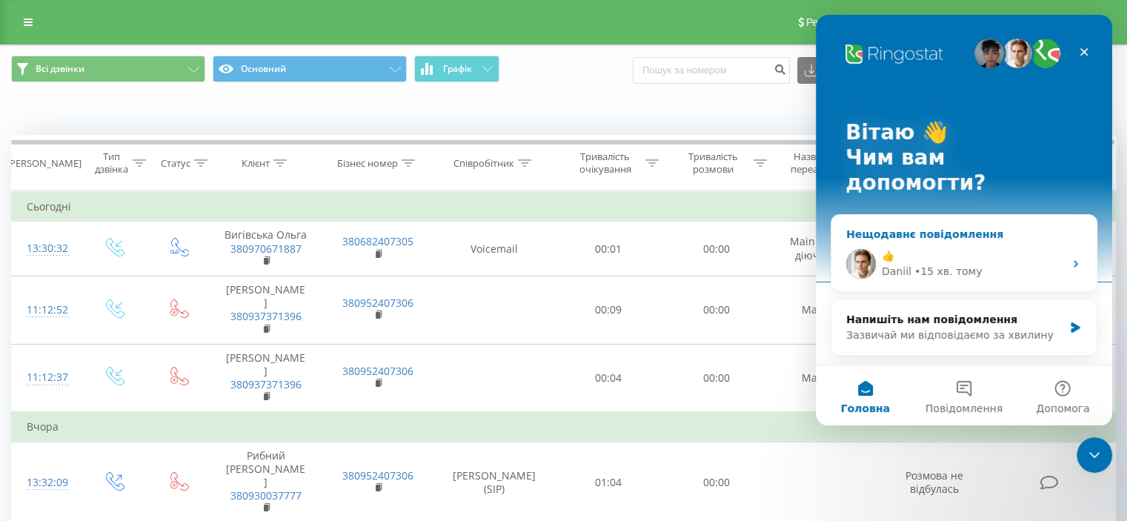
click at [928, 264] on div "• 15 хв. тому" at bounding box center [948, 272] width 68 height 16
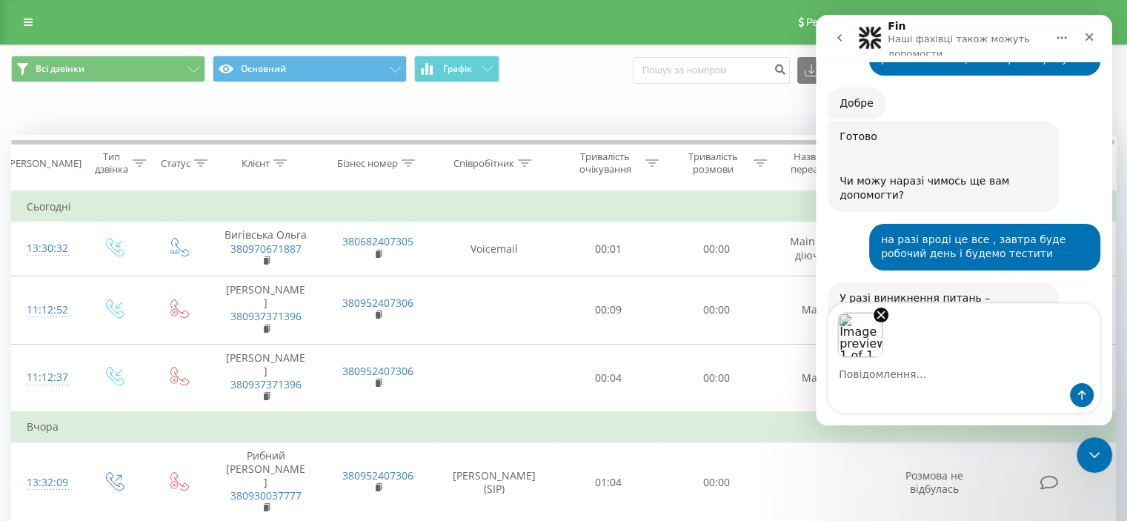
scroll to position [24774, 0]
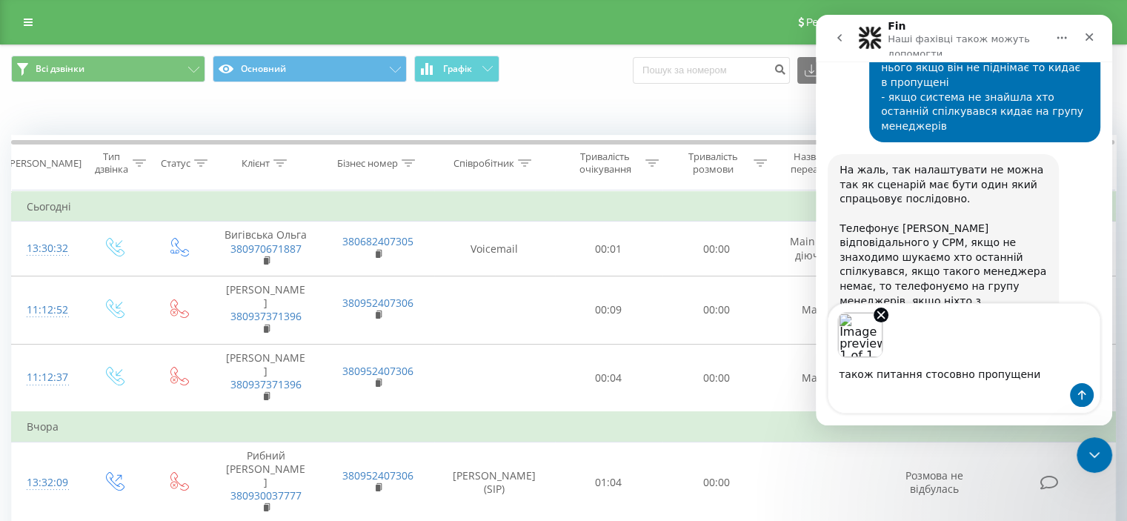
type textarea "також питання стосовно пропущених"
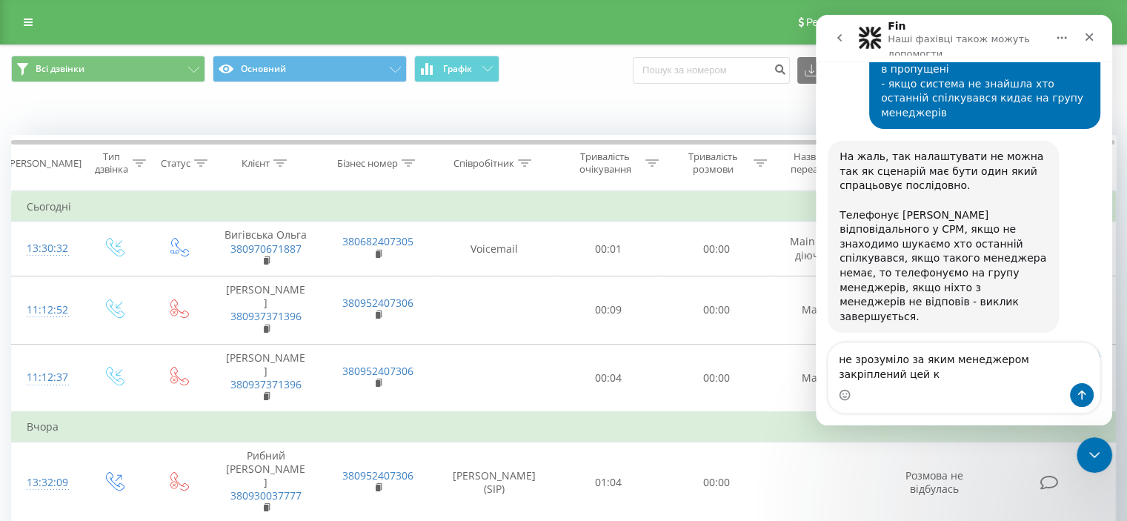
scroll to position [24802, 0]
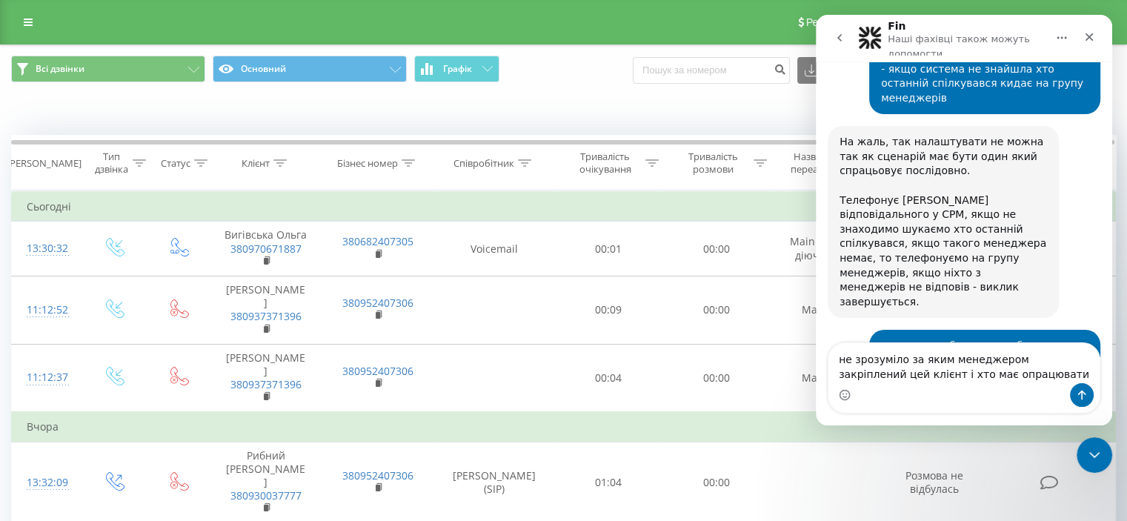
type textarea "не зрозуміло за яким менеджером закріплений цей клієнт і хто має опрацювати"
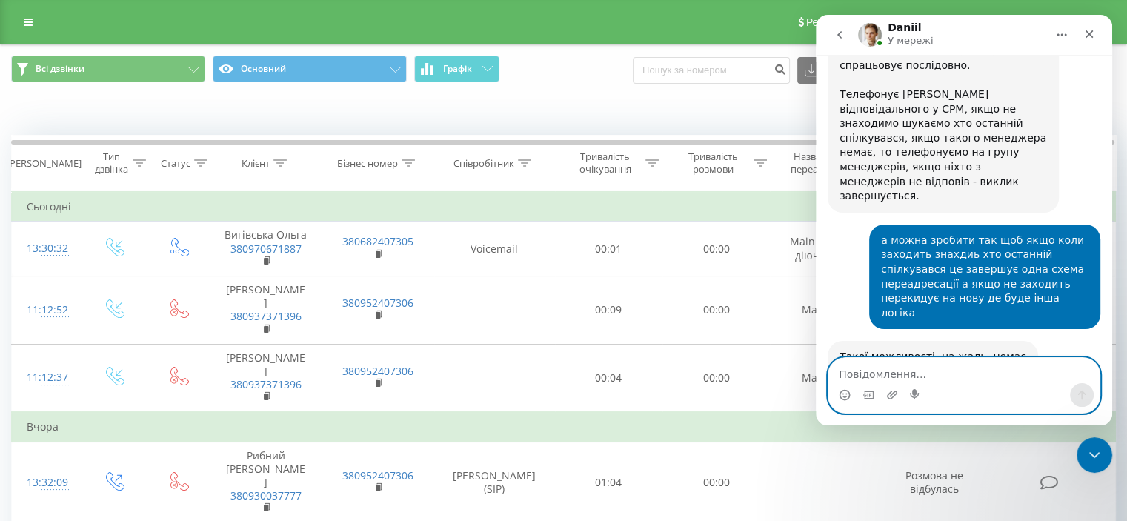
scroll to position [24878, 0]
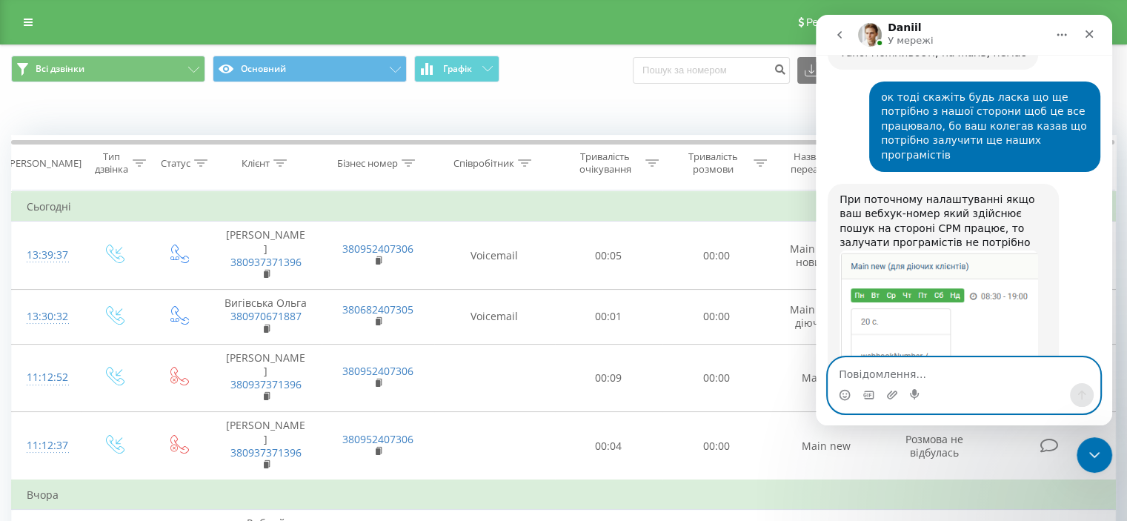
scroll to position [25101, 0]
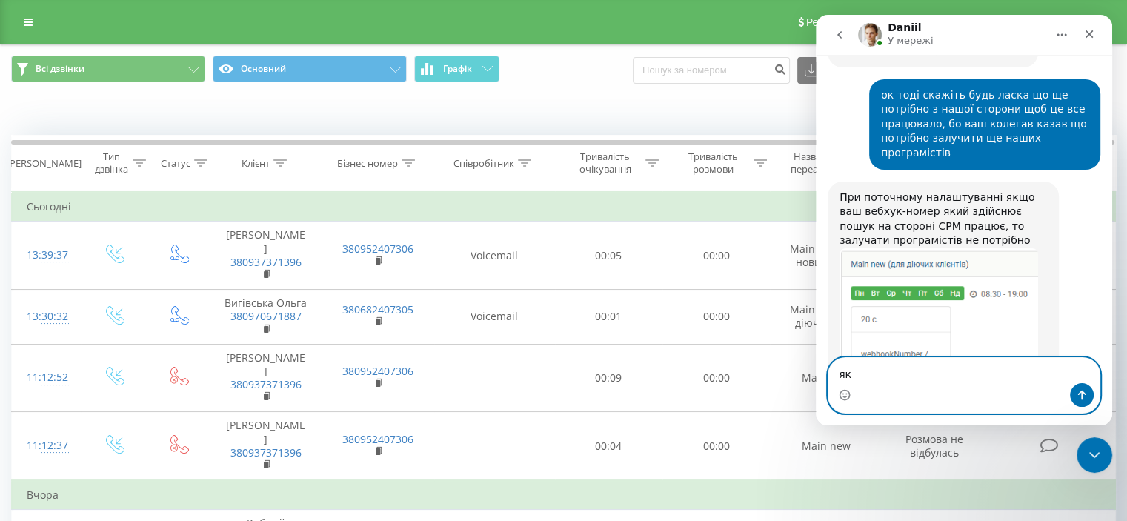
type textarea "я"
type textarea "м"
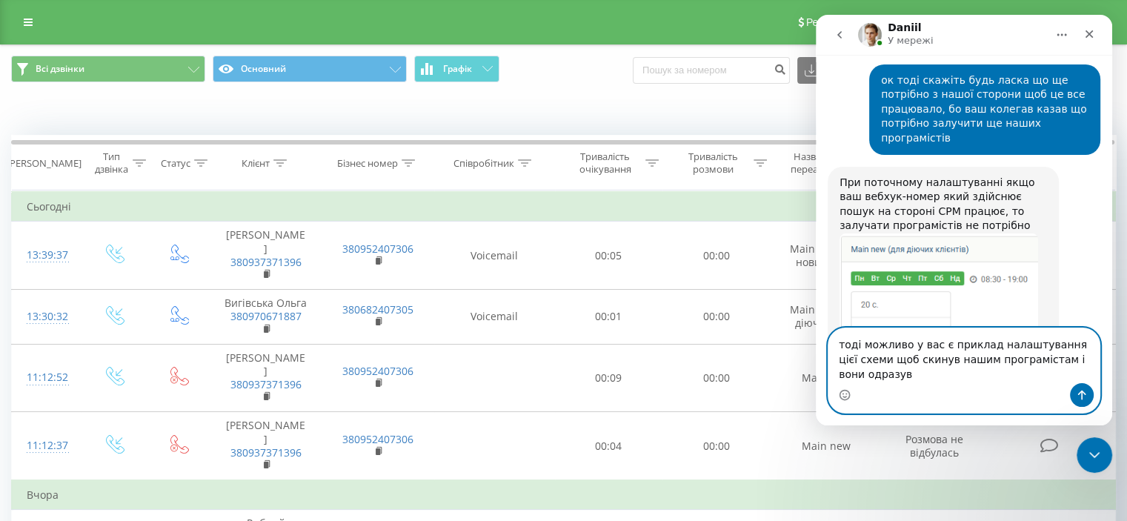
scroll to position [25130, 0]
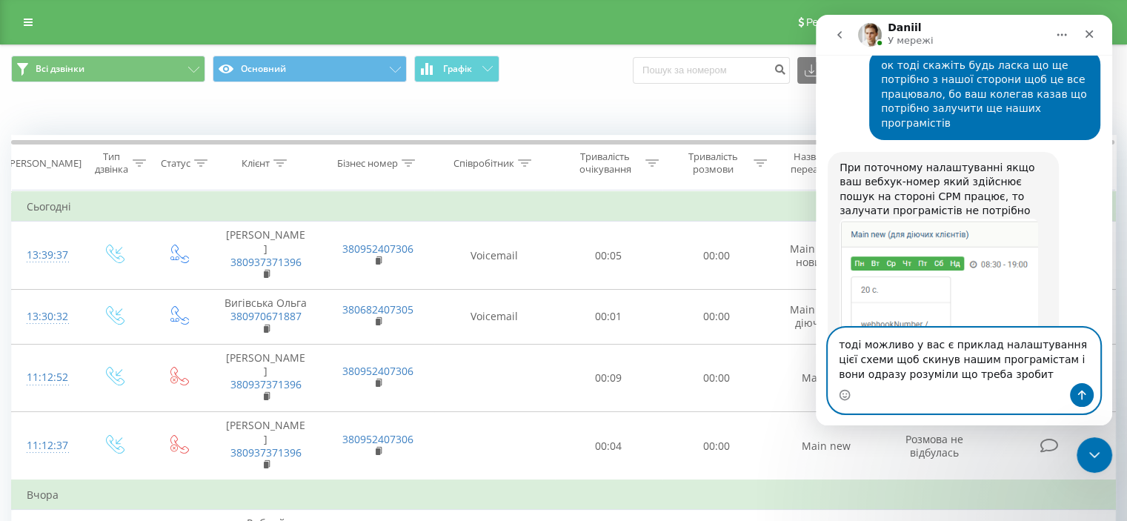
type textarea "тоді можливо у вас є приклад налаштування цієї схеми щоб скинув нашим програміс…"
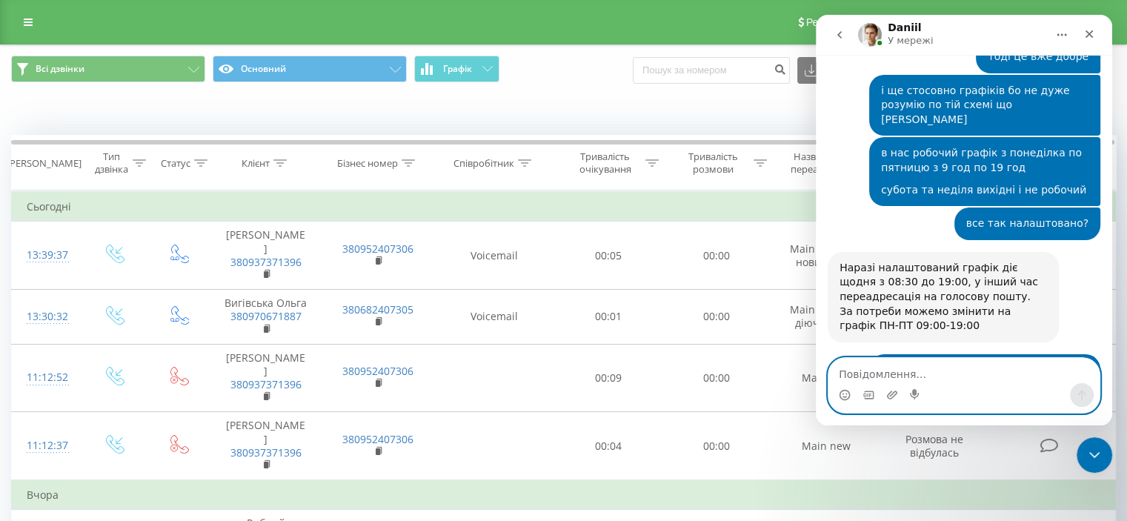
scroll to position [25528, 0]
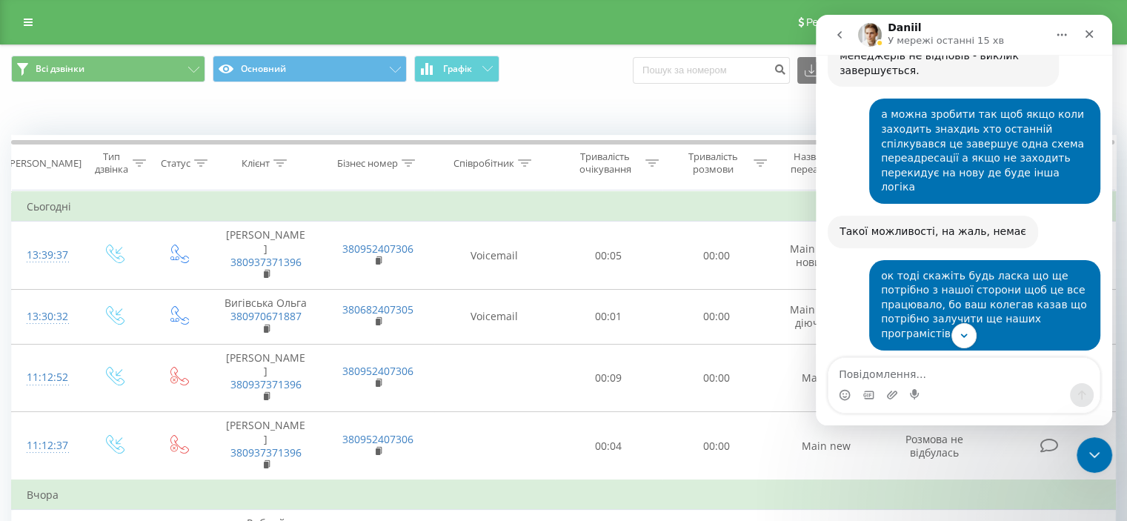
scroll to position [24951, 0]
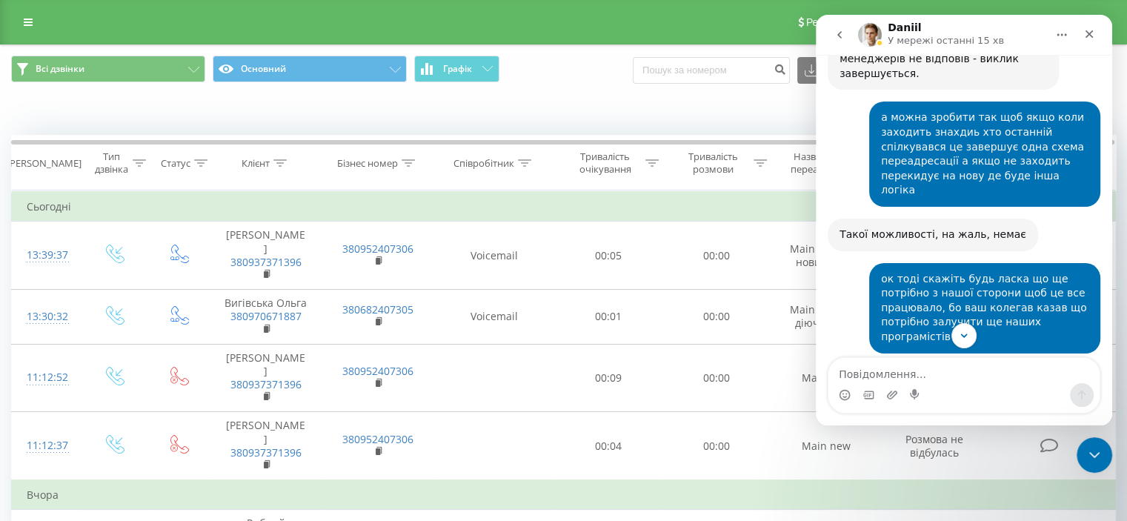
click at [1061, 25] on button "Головна" at bounding box center [1061, 35] width 28 height 28
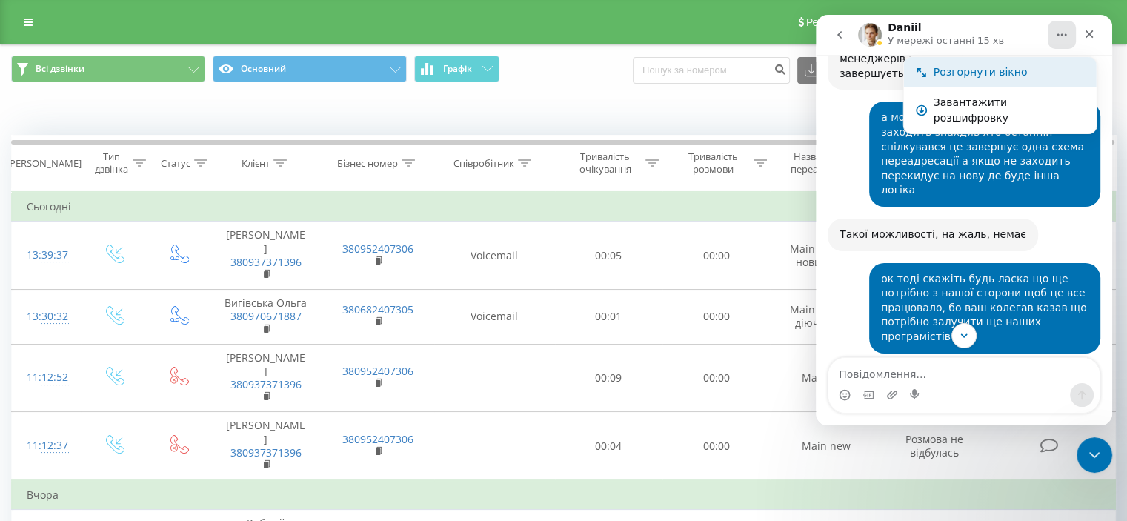
click at [994, 85] on div "Розгорнути вікно" at bounding box center [1000, 72] width 193 height 30
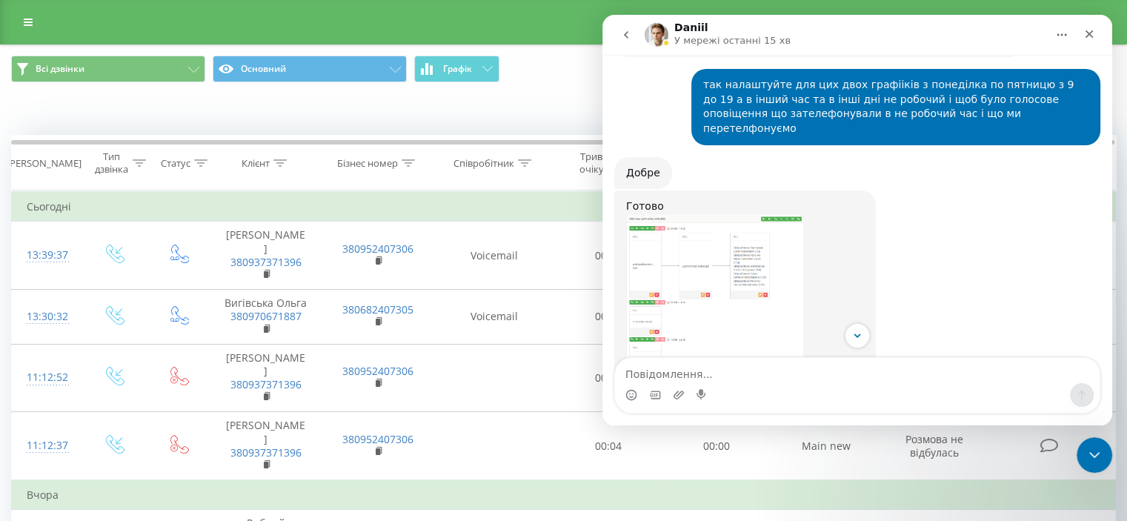
scroll to position [20055, 0]
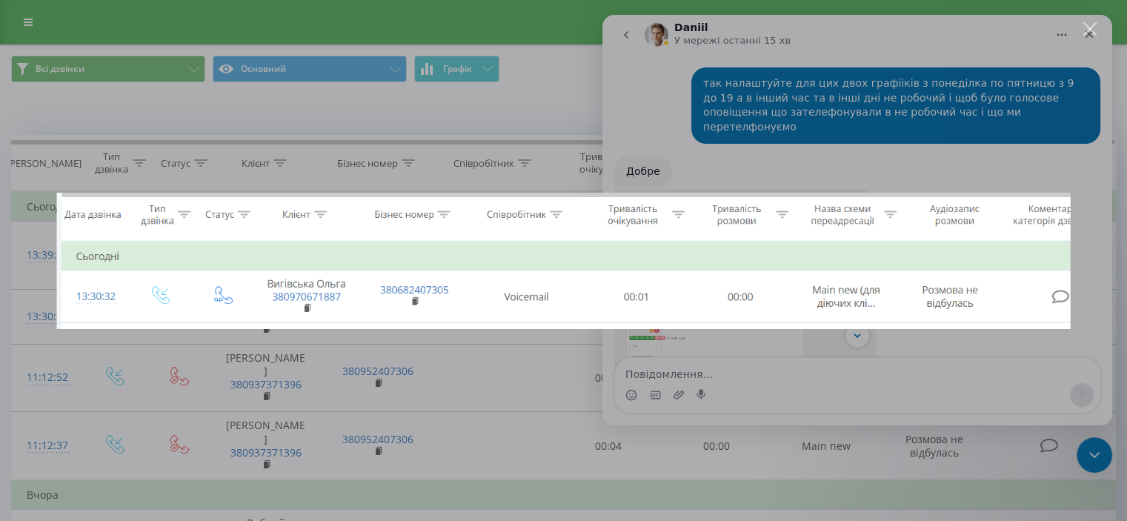
click at [650, 440] on div "Месенджер Intercom" at bounding box center [563, 260] width 1127 height 521
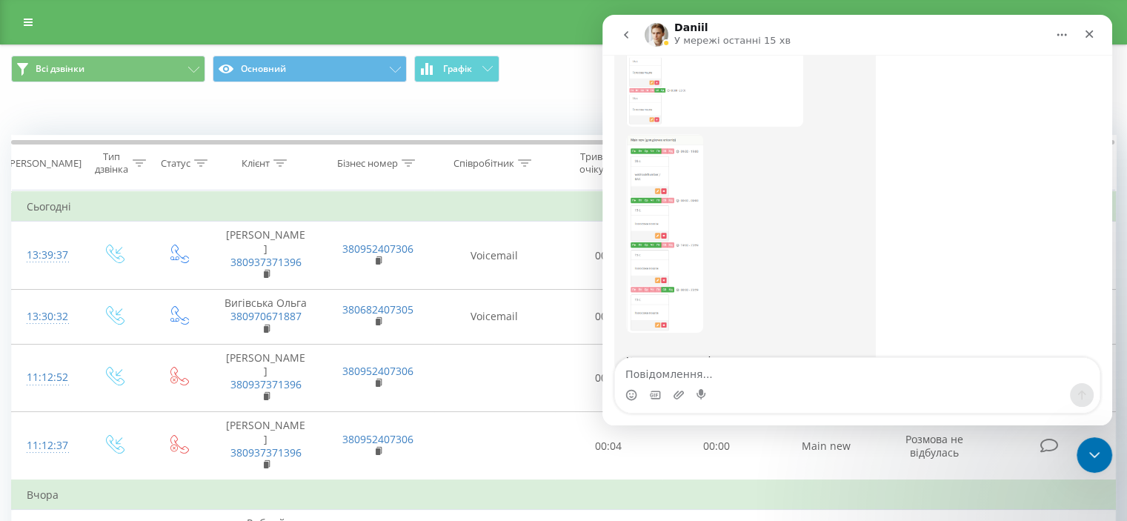
scroll to position [20377, 0]
